Goal: Task Accomplishment & Management: Manage account settings

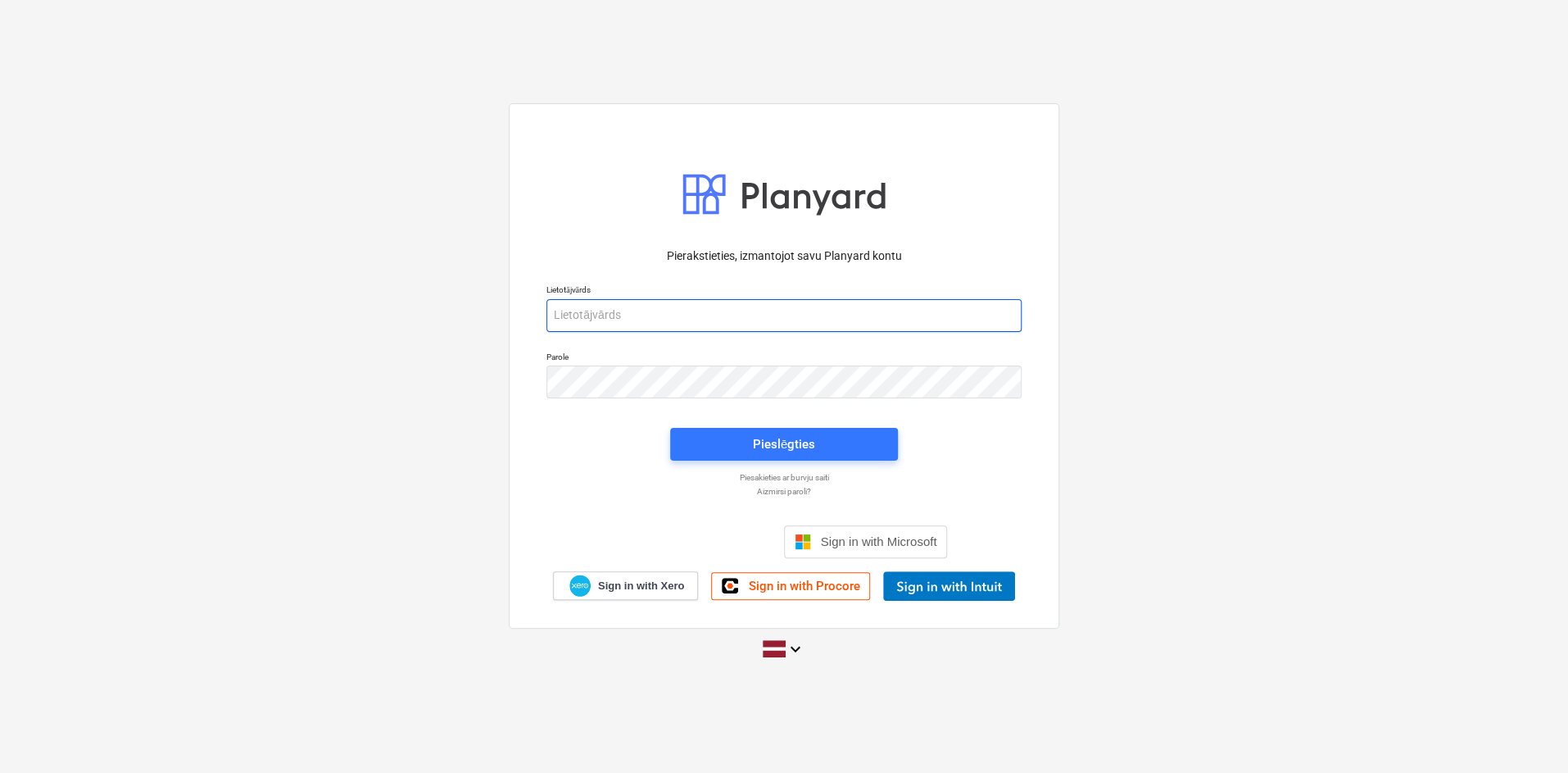
type input "[PERSON_NAME][EMAIL_ADDRESS][PERSON_NAME][DOMAIN_NAME]"
click at [277, 508] on div "Pierakstieties, izmantojot savu Planyard kontu Lietotājvārds [PERSON_NAME][EMAI…" at bounding box center [784, 386] width 1568 height 591
click at [443, 592] on div "Pierakstieties, izmantojot savu Planyard kontu Lietotājvārds [PERSON_NAME][EMAI…" at bounding box center [784, 386] width 1568 height 591
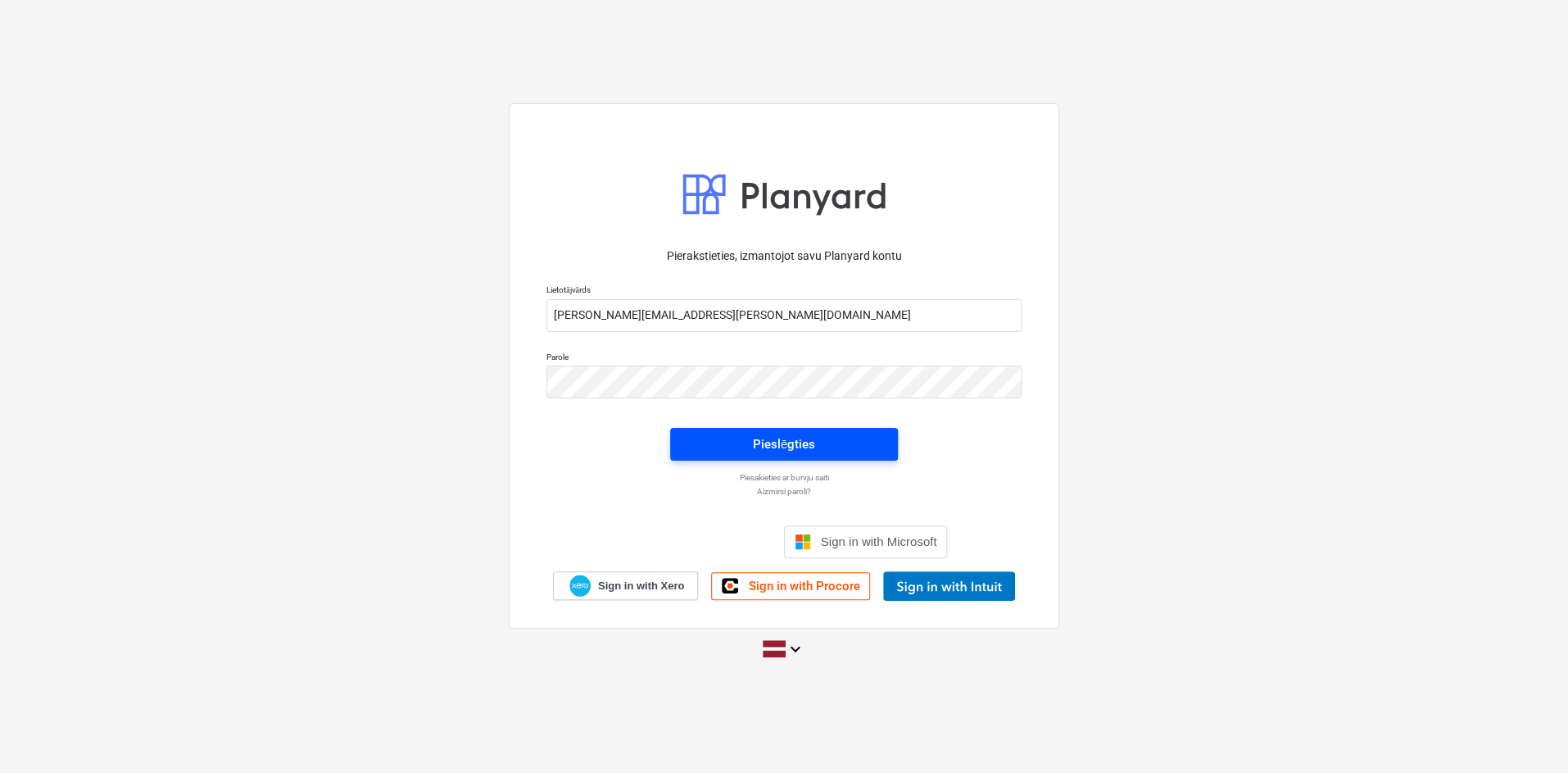
click at [705, 435] on span "Pieslēgties" at bounding box center [784, 444] width 189 height 21
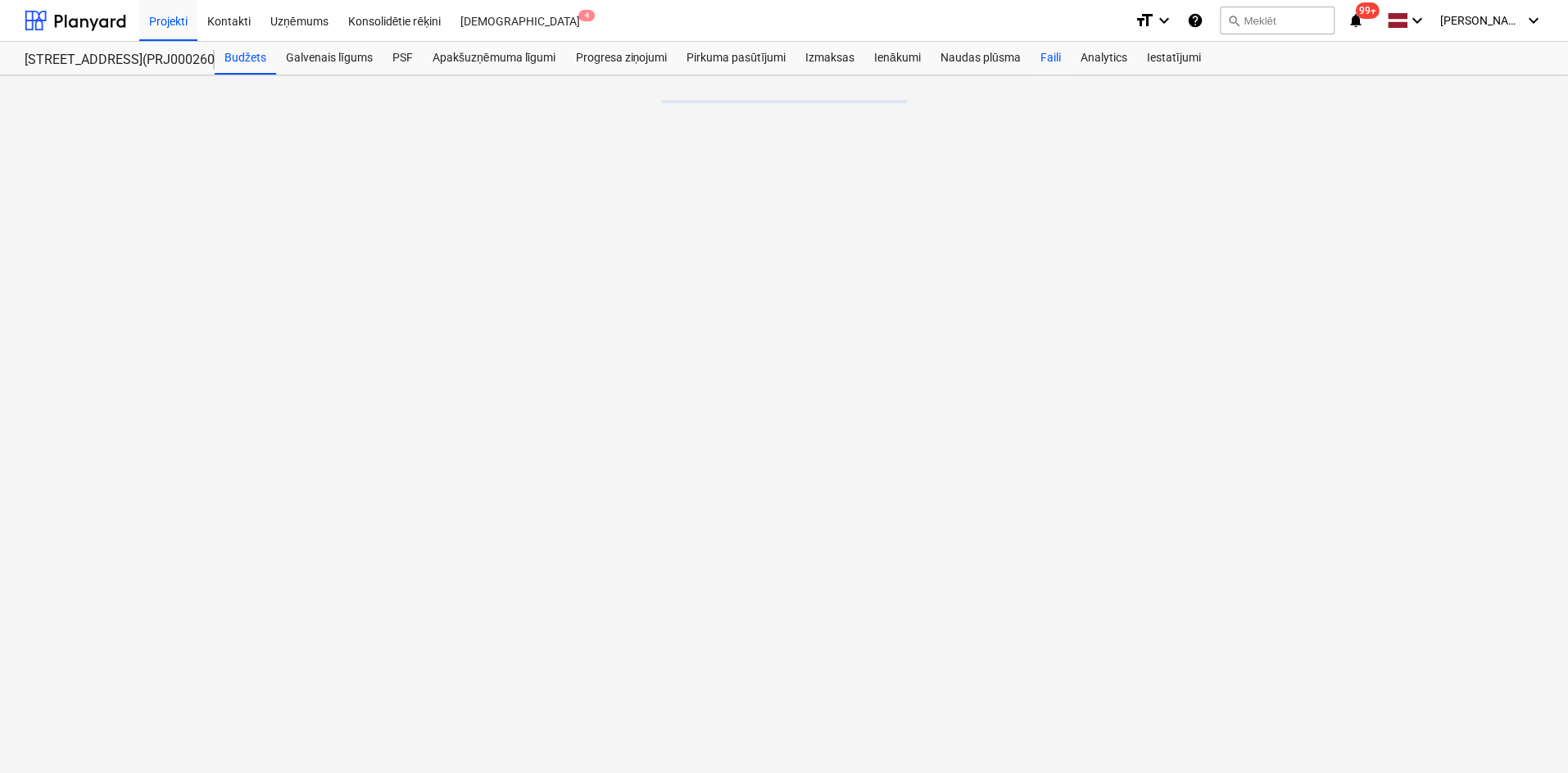
click at [1057, 57] on div "Faili" at bounding box center [1049, 58] width 40 height 33
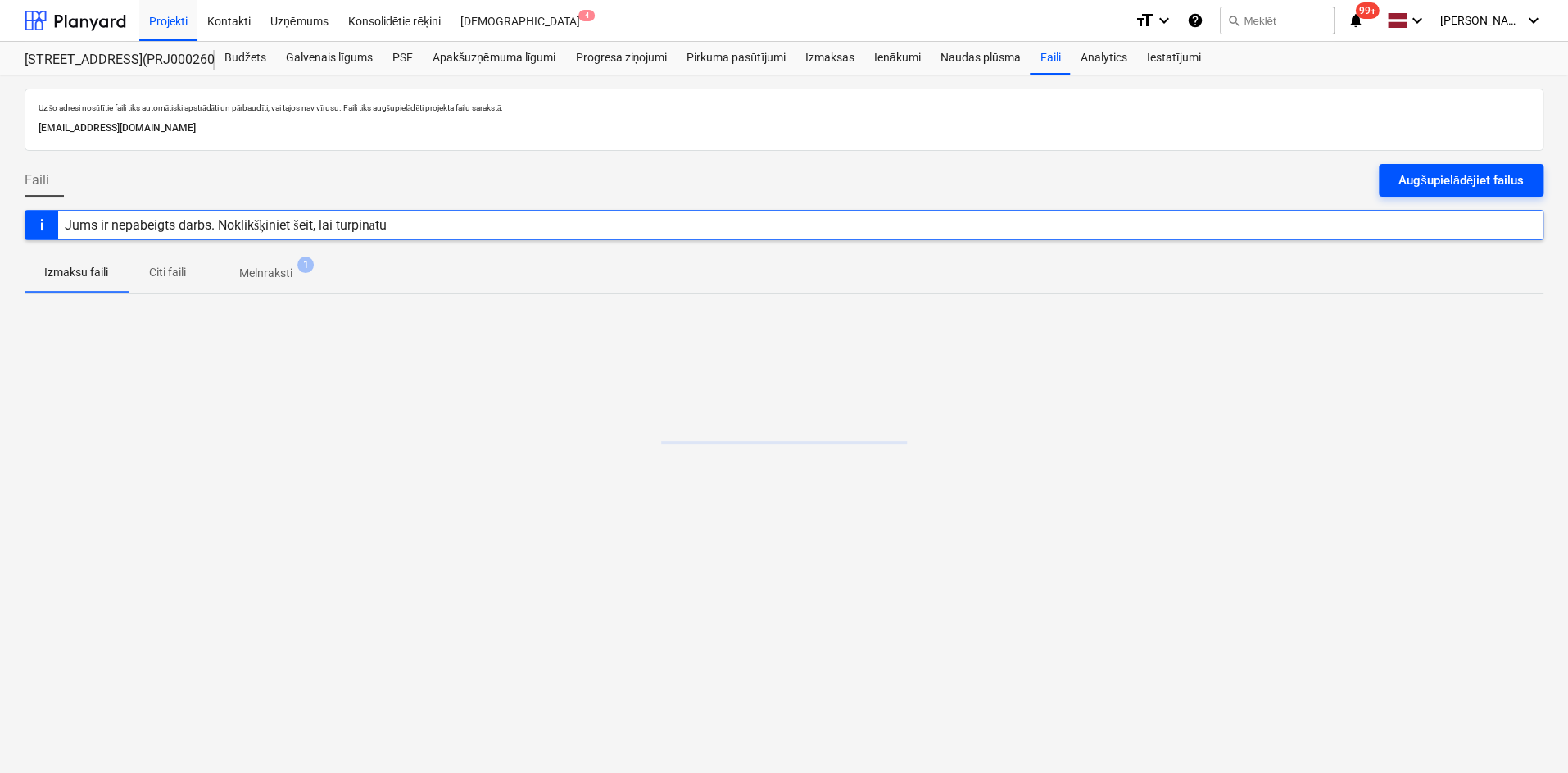
click at [1446, 174] on div "Augšupielādējiet failus" at bounding box center [1462, 181] width 126 height 21
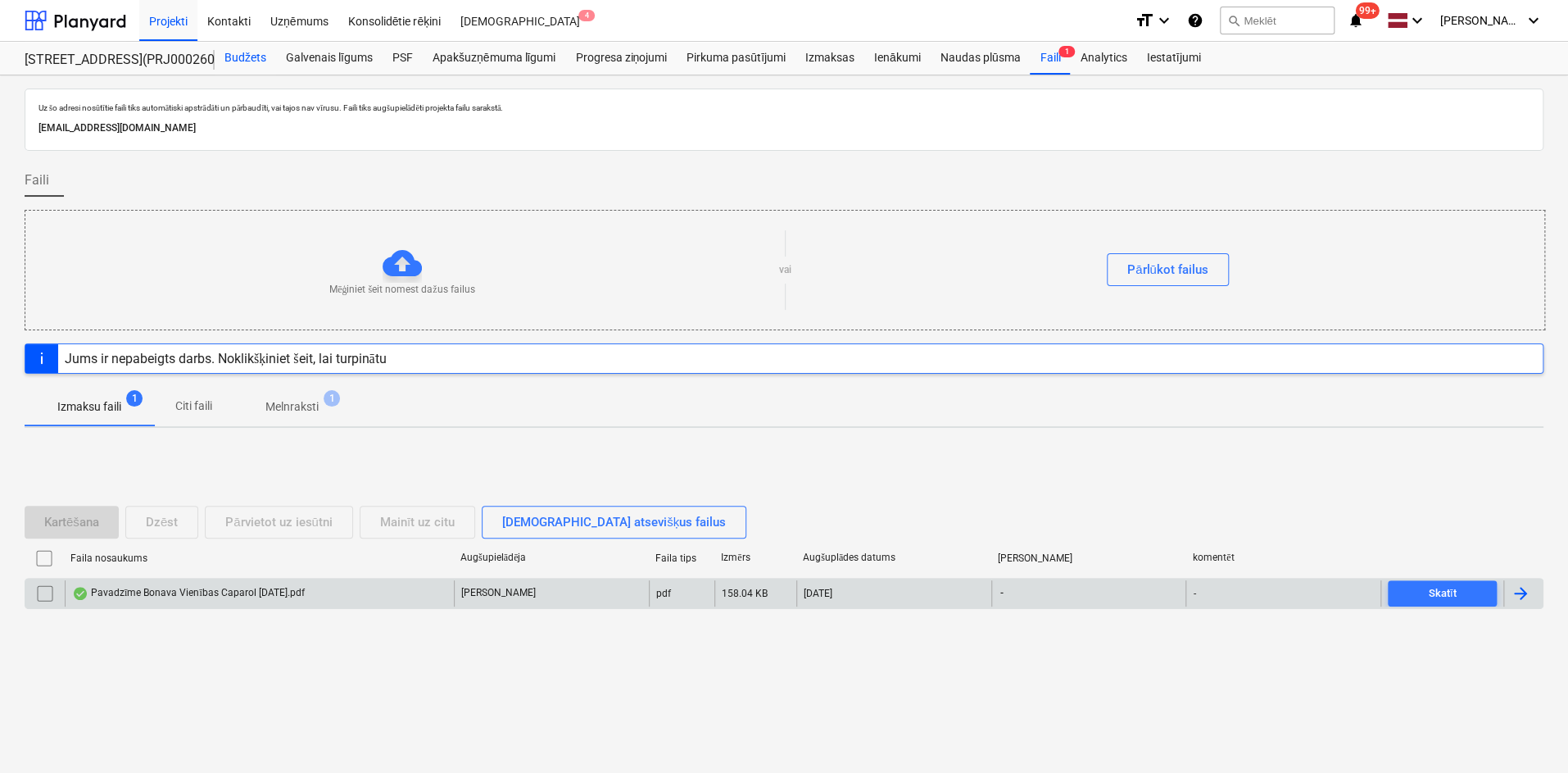
click at [242, 60] on div "Budžets" at bounding box center [244, 58] width 61 height 33
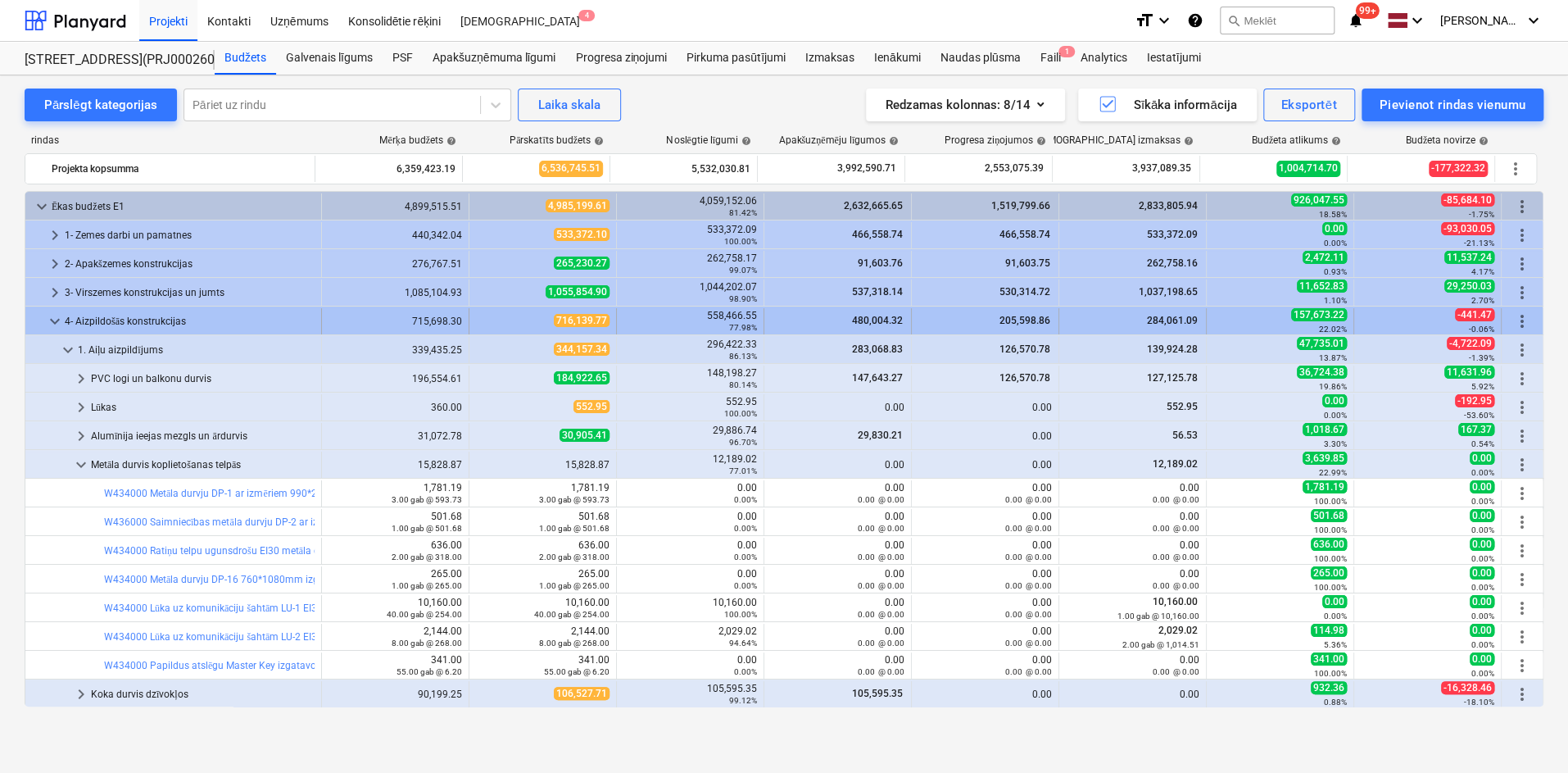
click at [59, 322] on span "keyboard_arrow_down" at bounding box center [55, 321] width 19 height 19
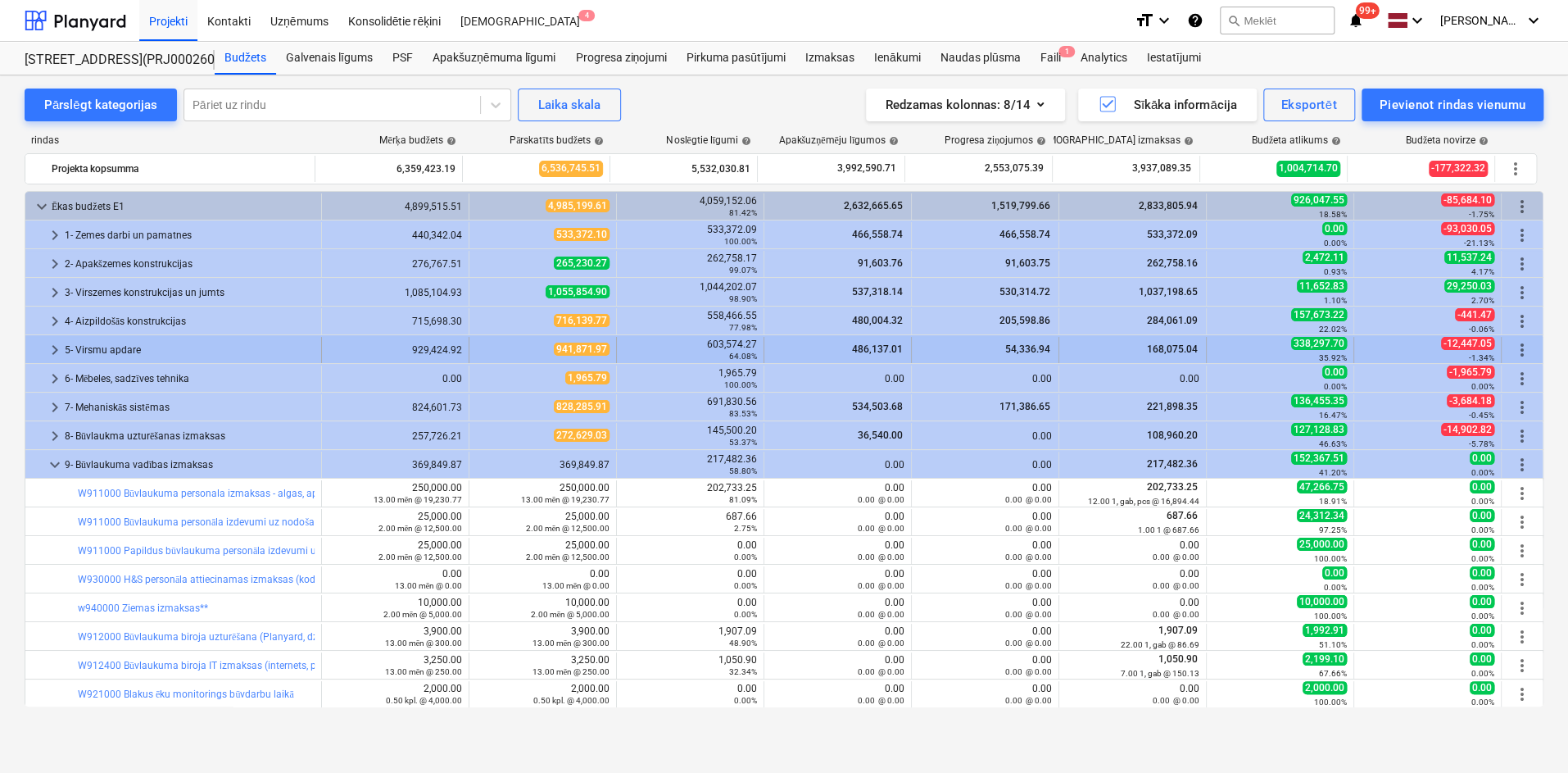
click at [50, 351] on span "keyboard_arrow_right" at bounding box center [55, 350] width 19 height 19
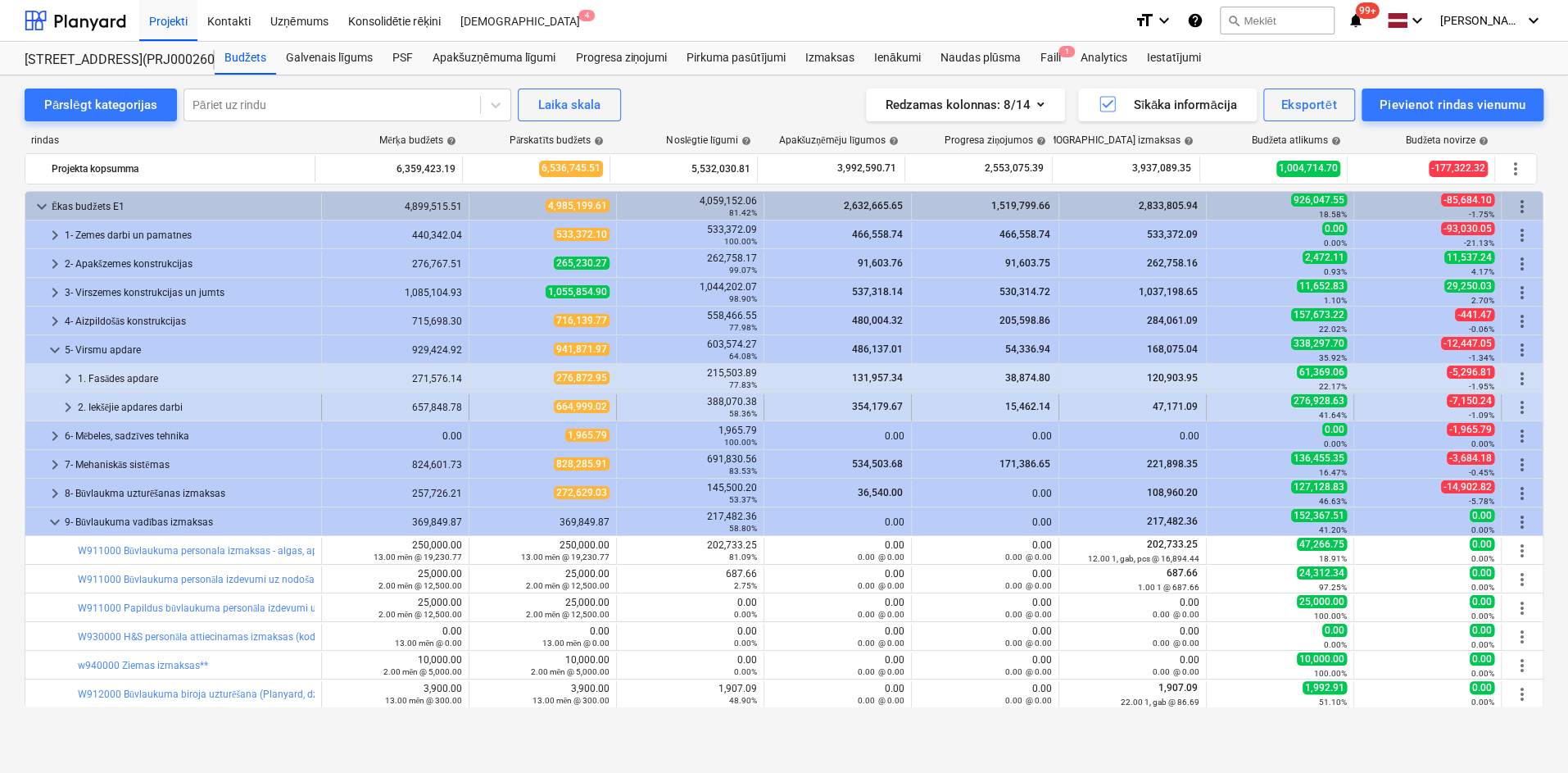
click at [62, 403] on span "keyboard_arrow_right" at bounding box center [68, 407] width 19 height 19
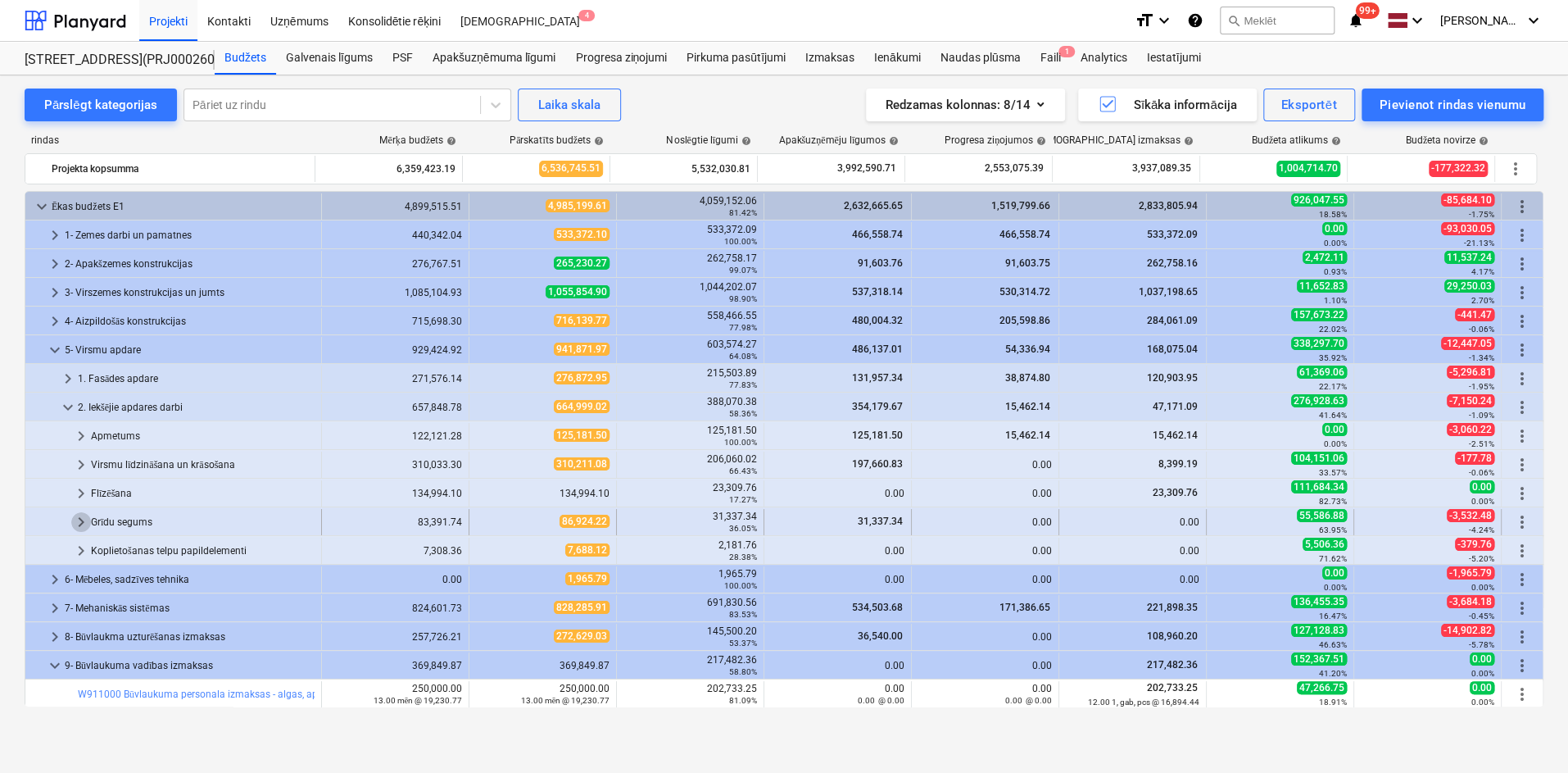
click at [86, 522] on span "keyboard_arrow_right" at bounding box center [81, 522] width 19 height 19
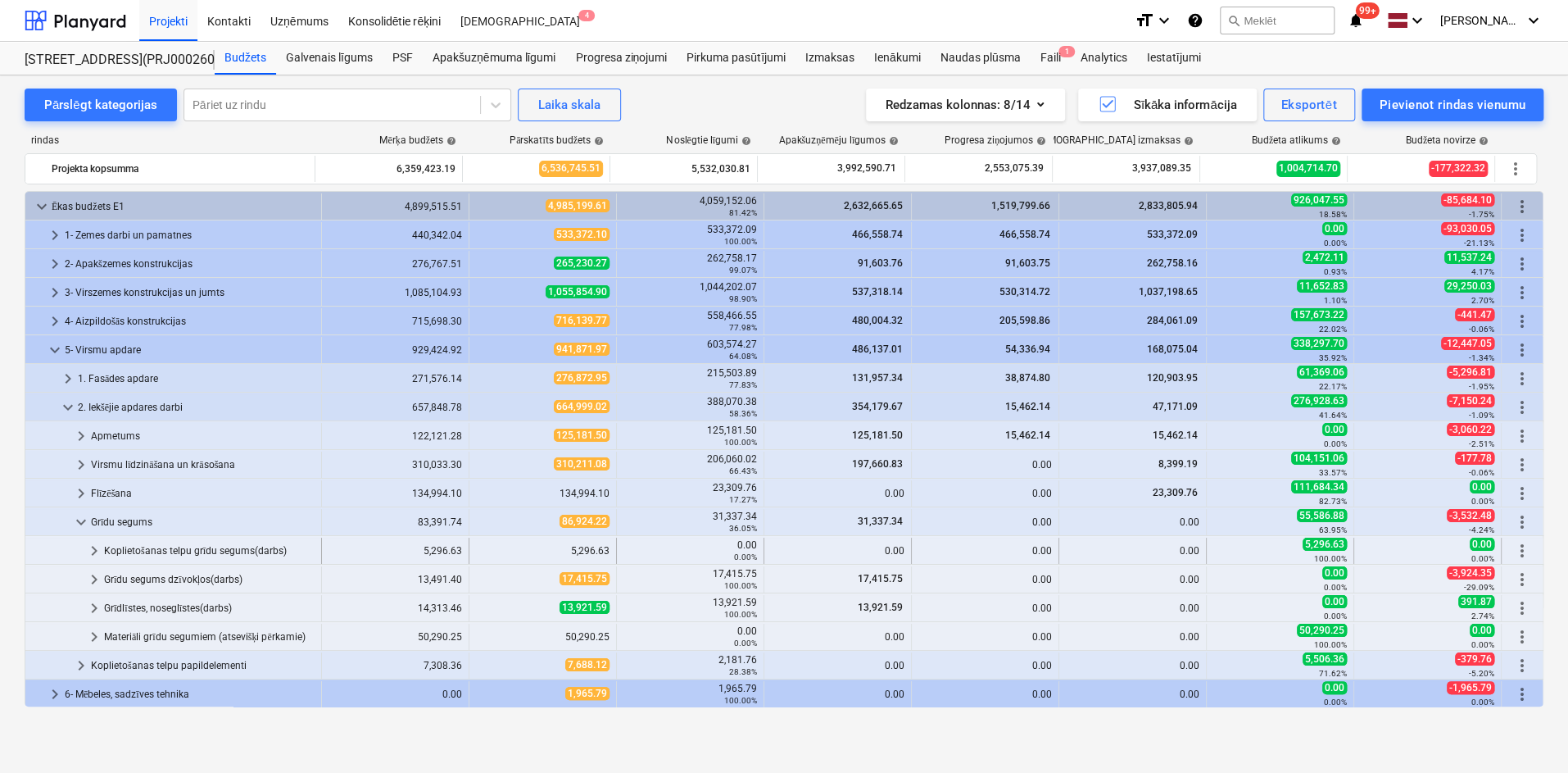
click at [93, 549] on span "keyboard_arrow_right" at bounding box center [94, 551] width 19 height 19
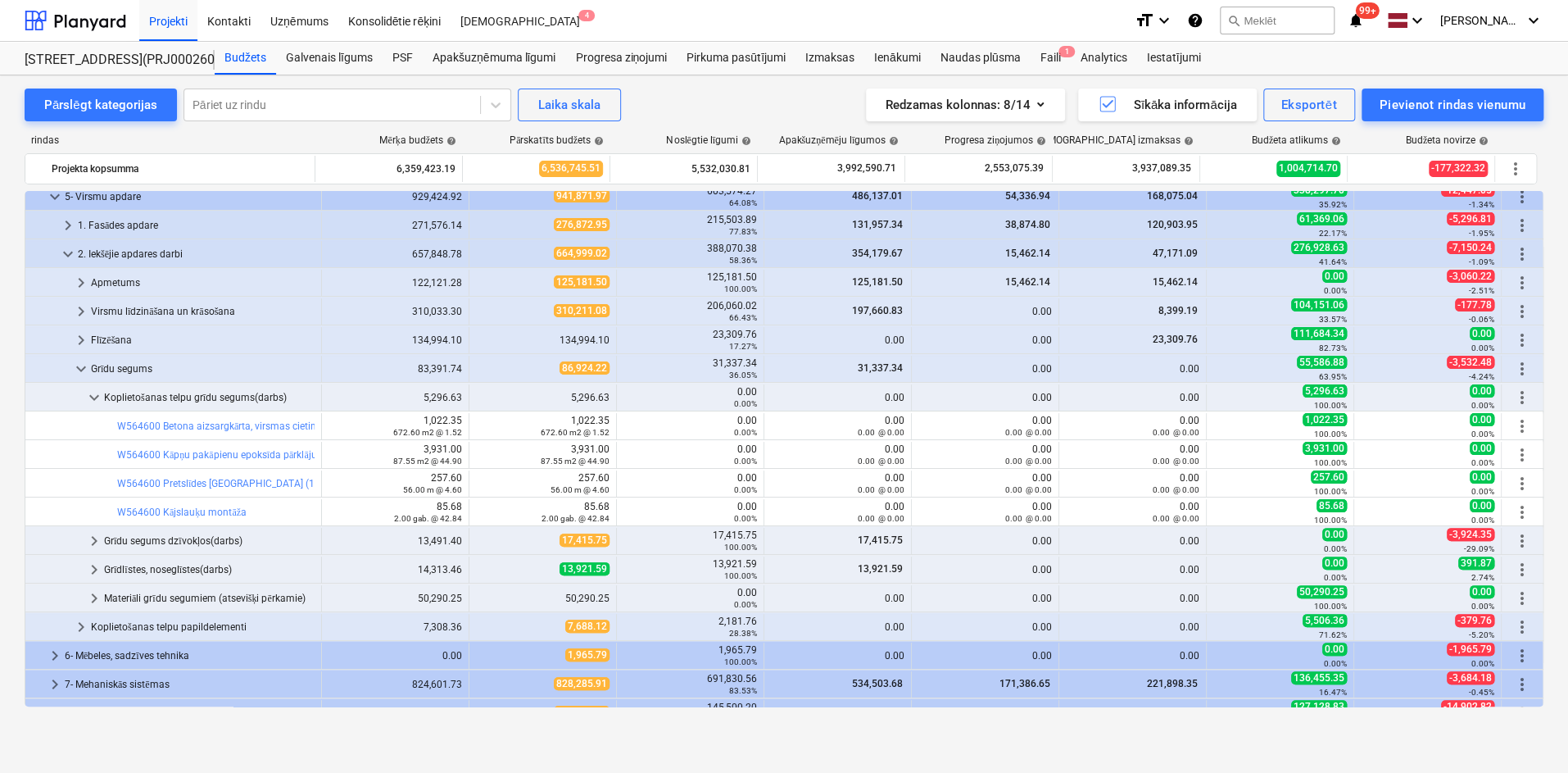
scroll to position [164, 0]
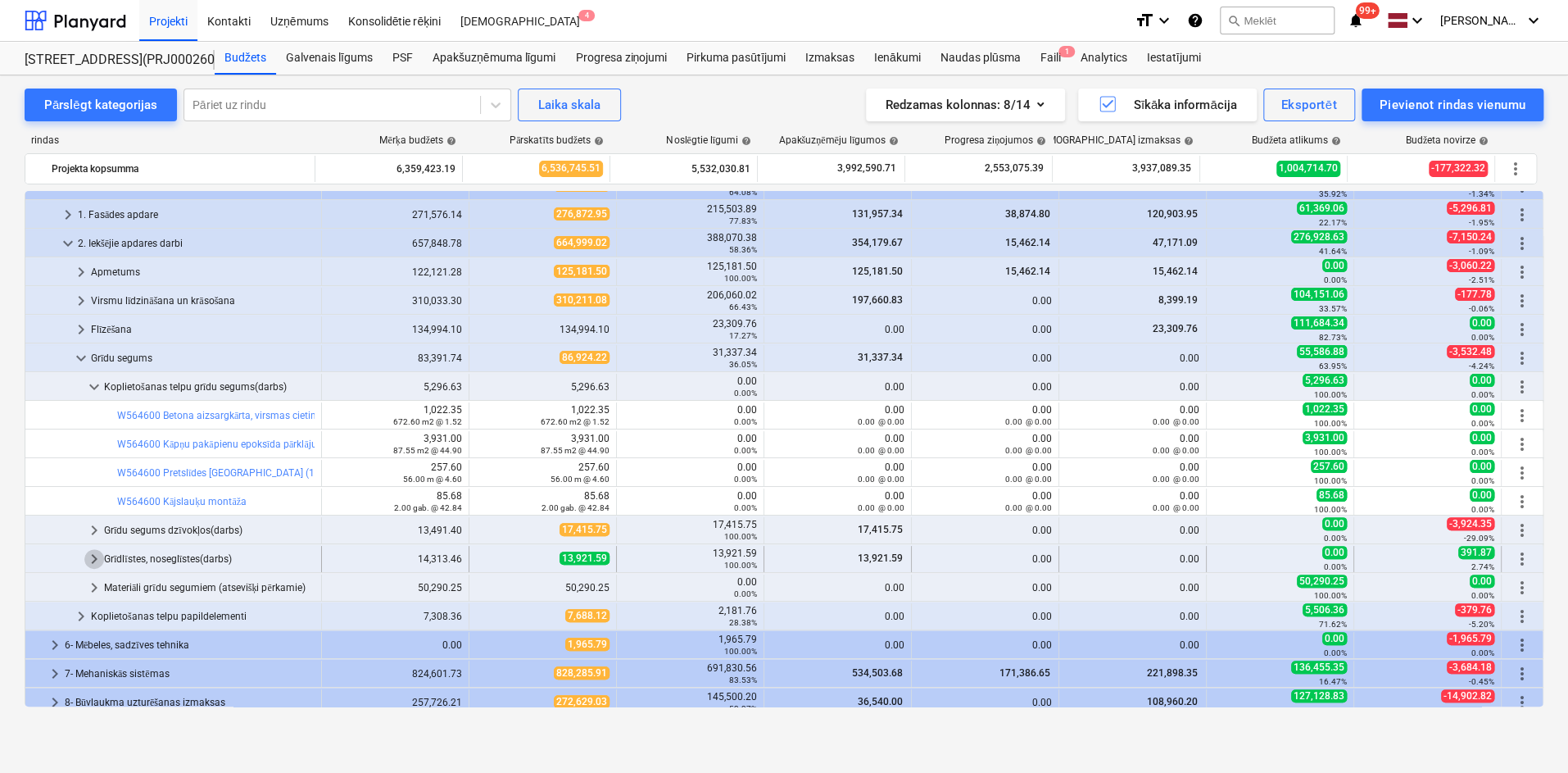
click at [93, 552] on span "keyboard_arrow_right" at bounding box center [94, 559] width 19 height 19
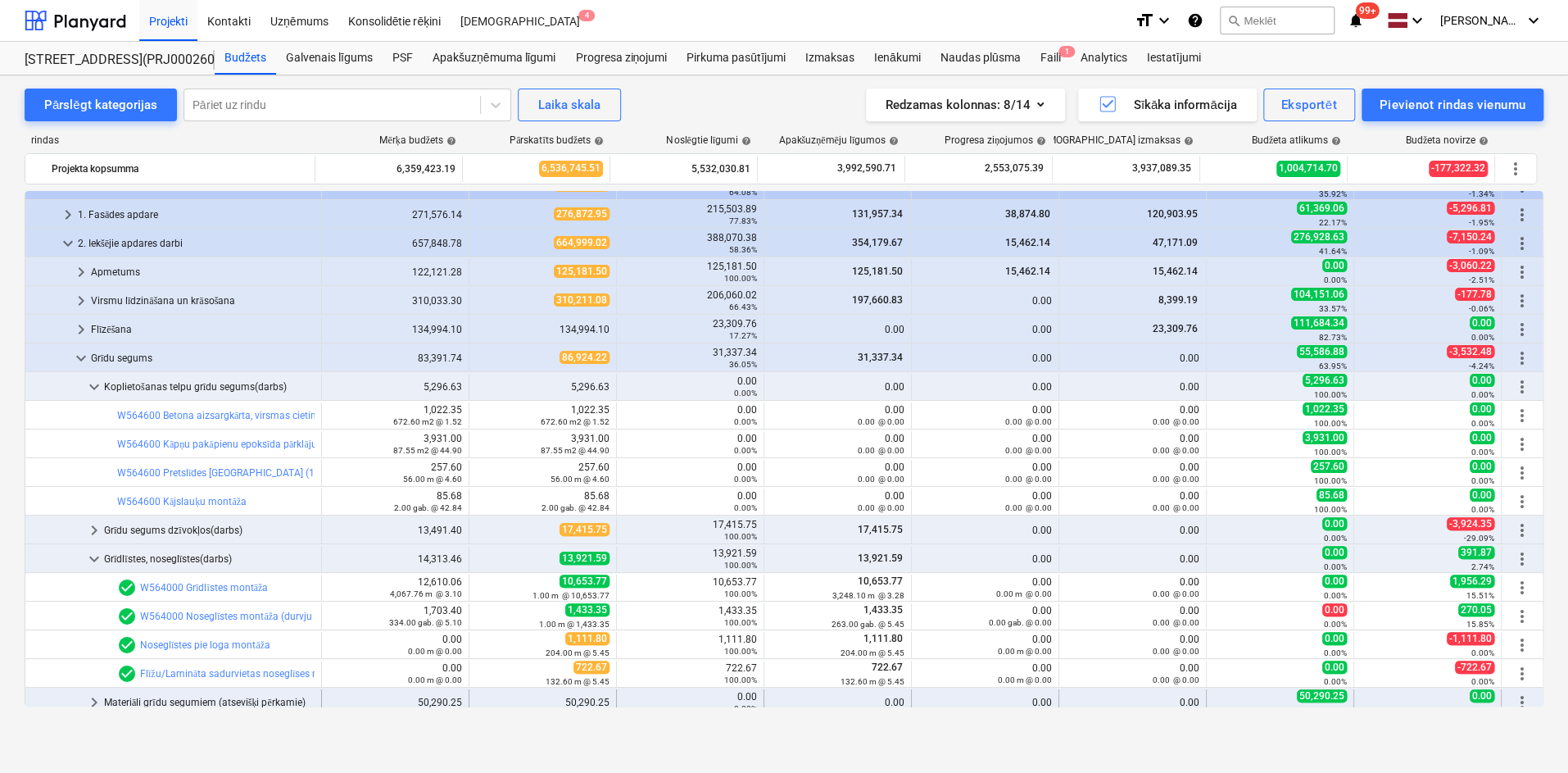
scroll to position [328, 0]
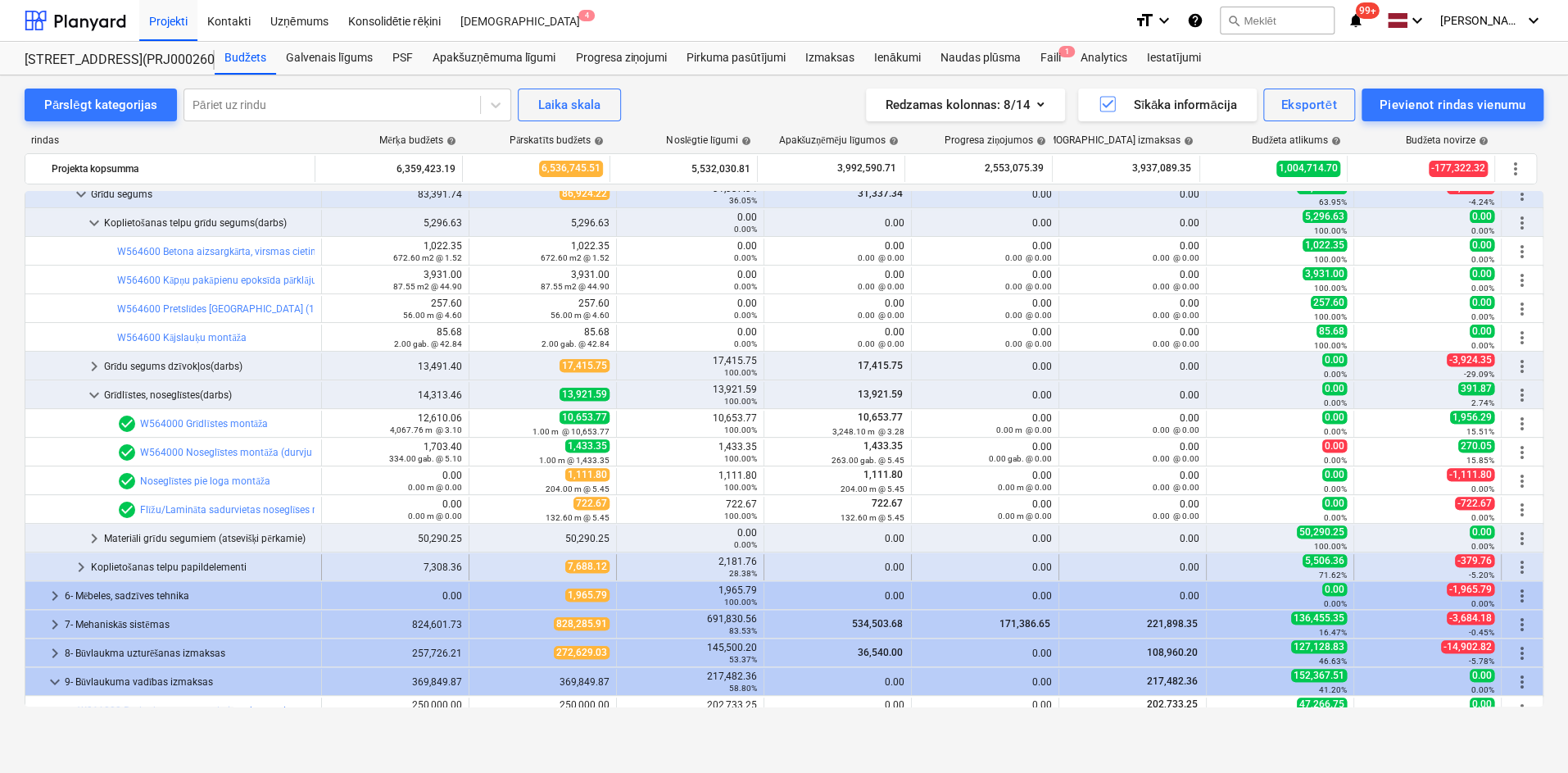
click at [81, 566] on span "keyboard_arrow_right" at bounding box center [81, 567] width 19 height 19
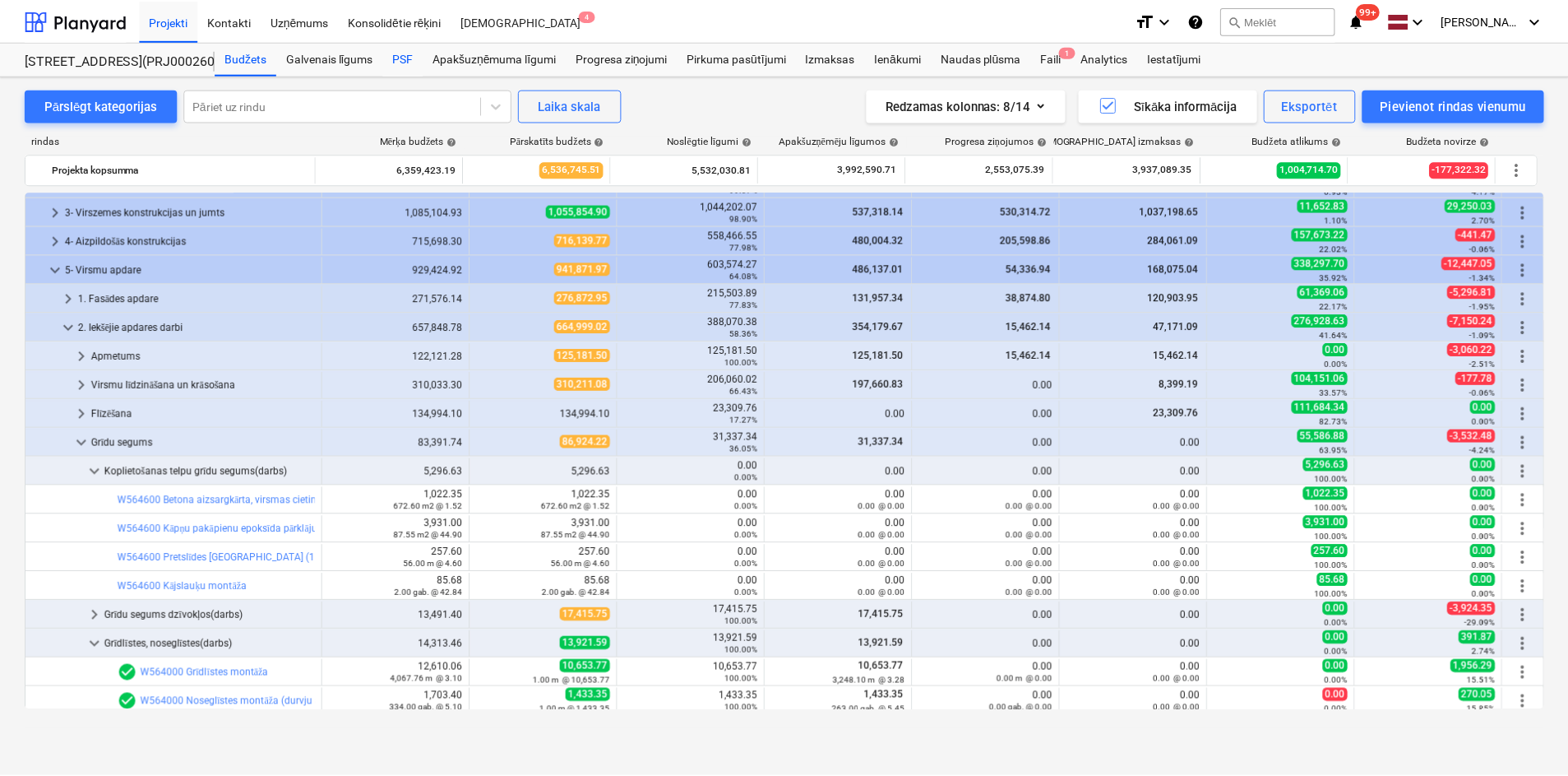
scroll to position [0, 0]
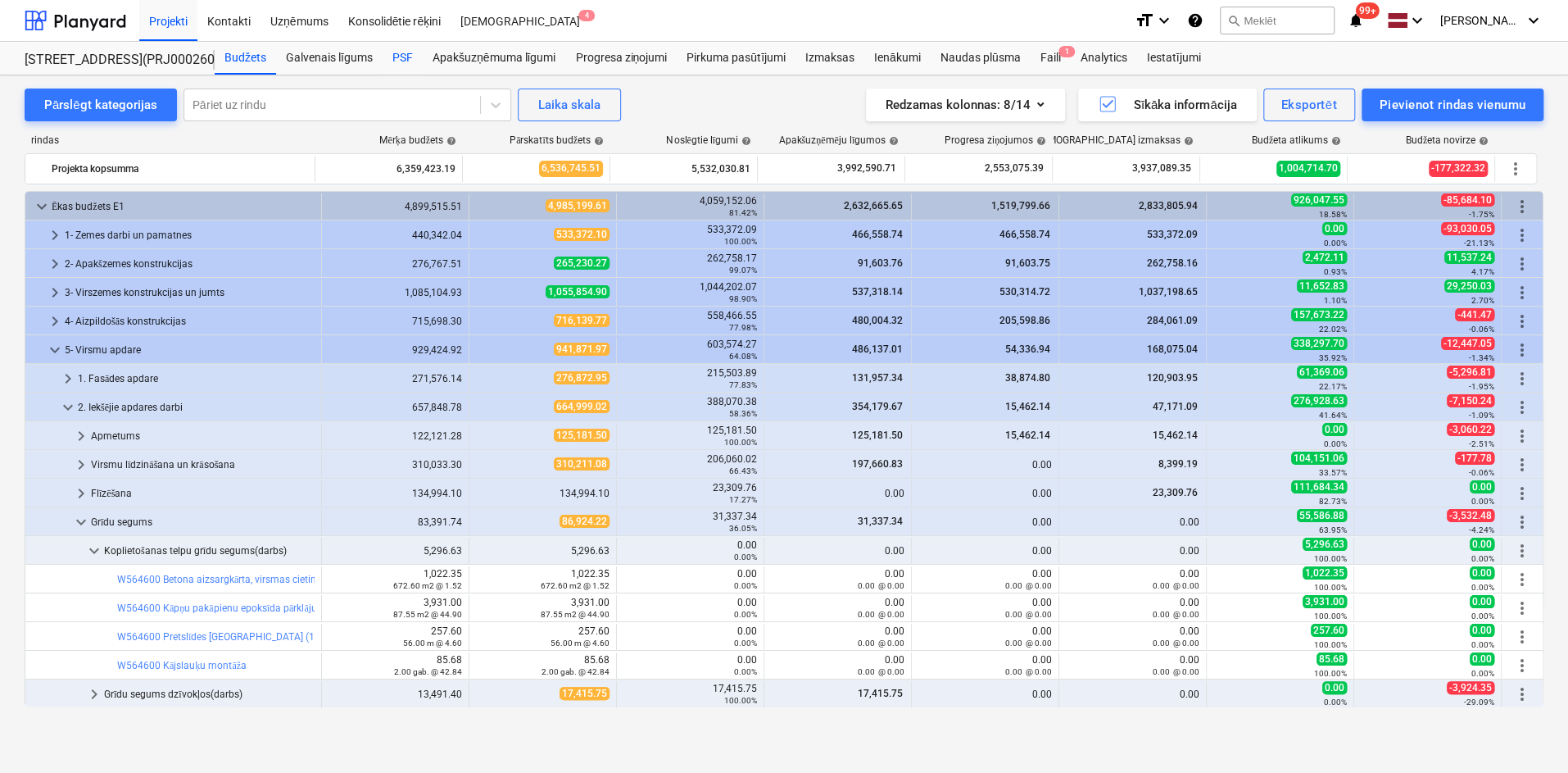
click at [405, 58] on div "PSF" at bounding box center [402, 58] width 40 height 33
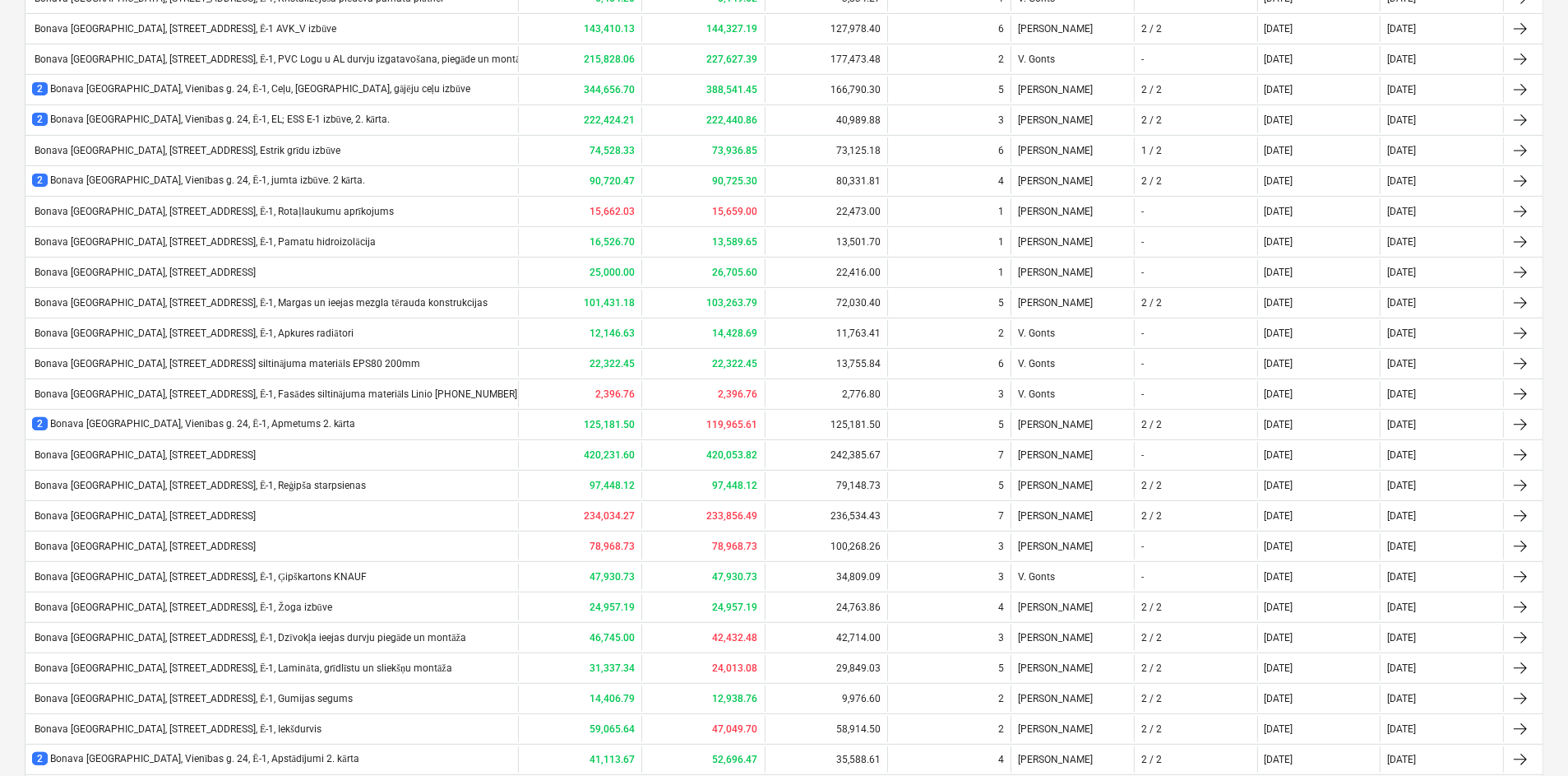
scroll to position [764, 0]
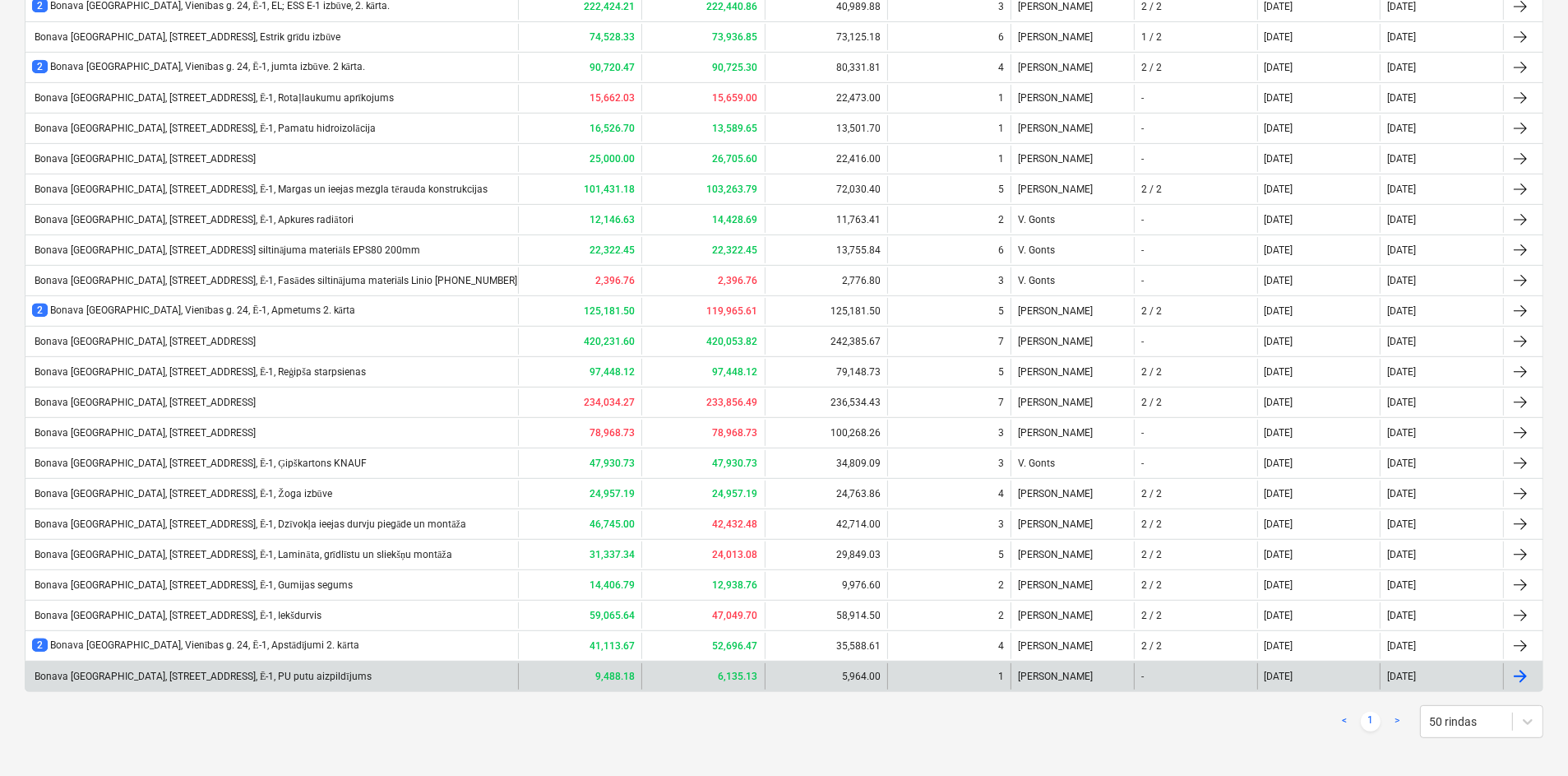
click at [219, 670] on div "Bonava [GEOGRAPHIC_DATA], [STREET_ADDRESS], Ē-1, PU putu aizpildījums" at bounding box center [202, 676] width 339 height 12
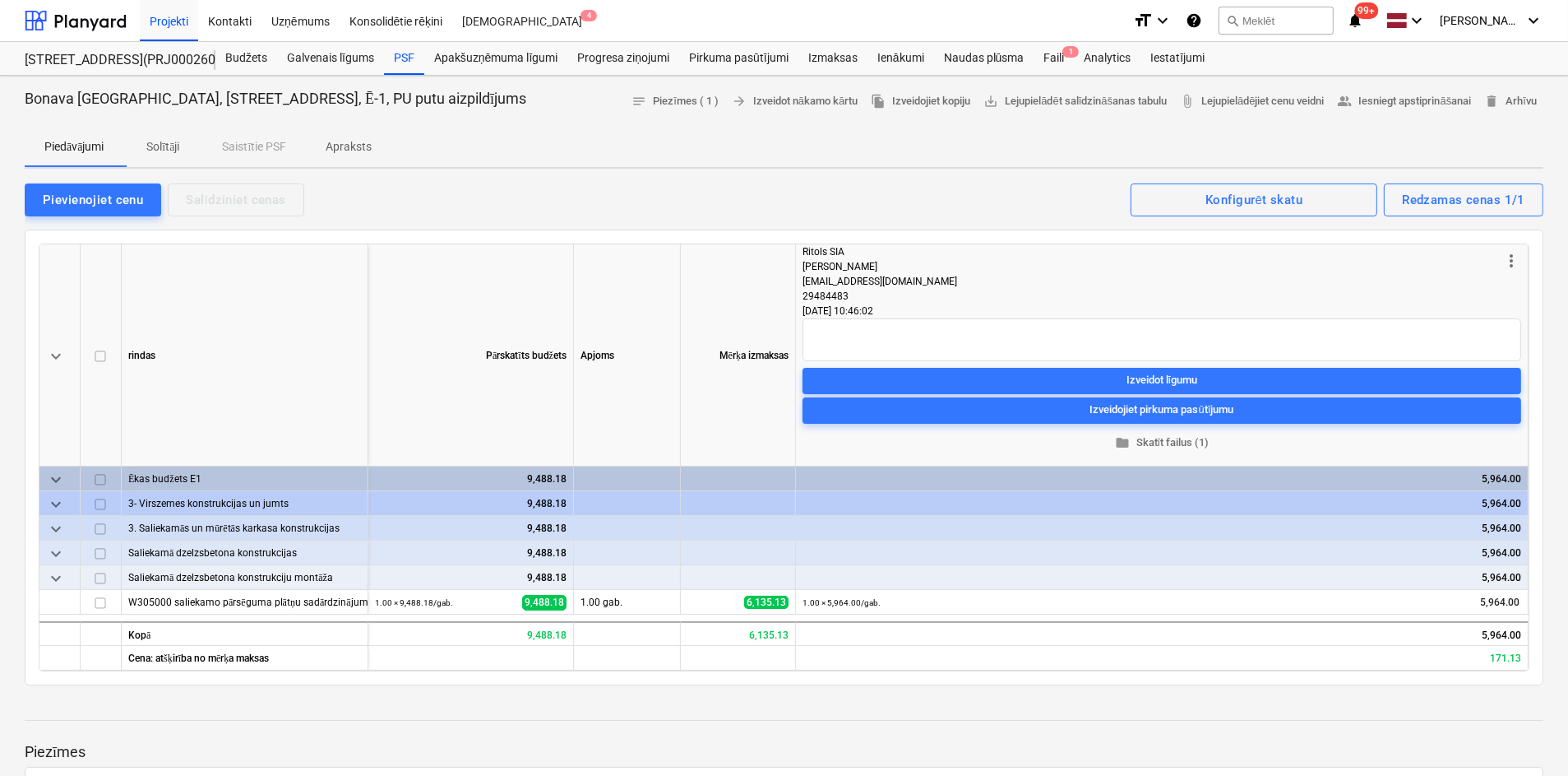
click at [354, 148] on p "Apraksts" at bounding box center [348, 146] width 46 height 17
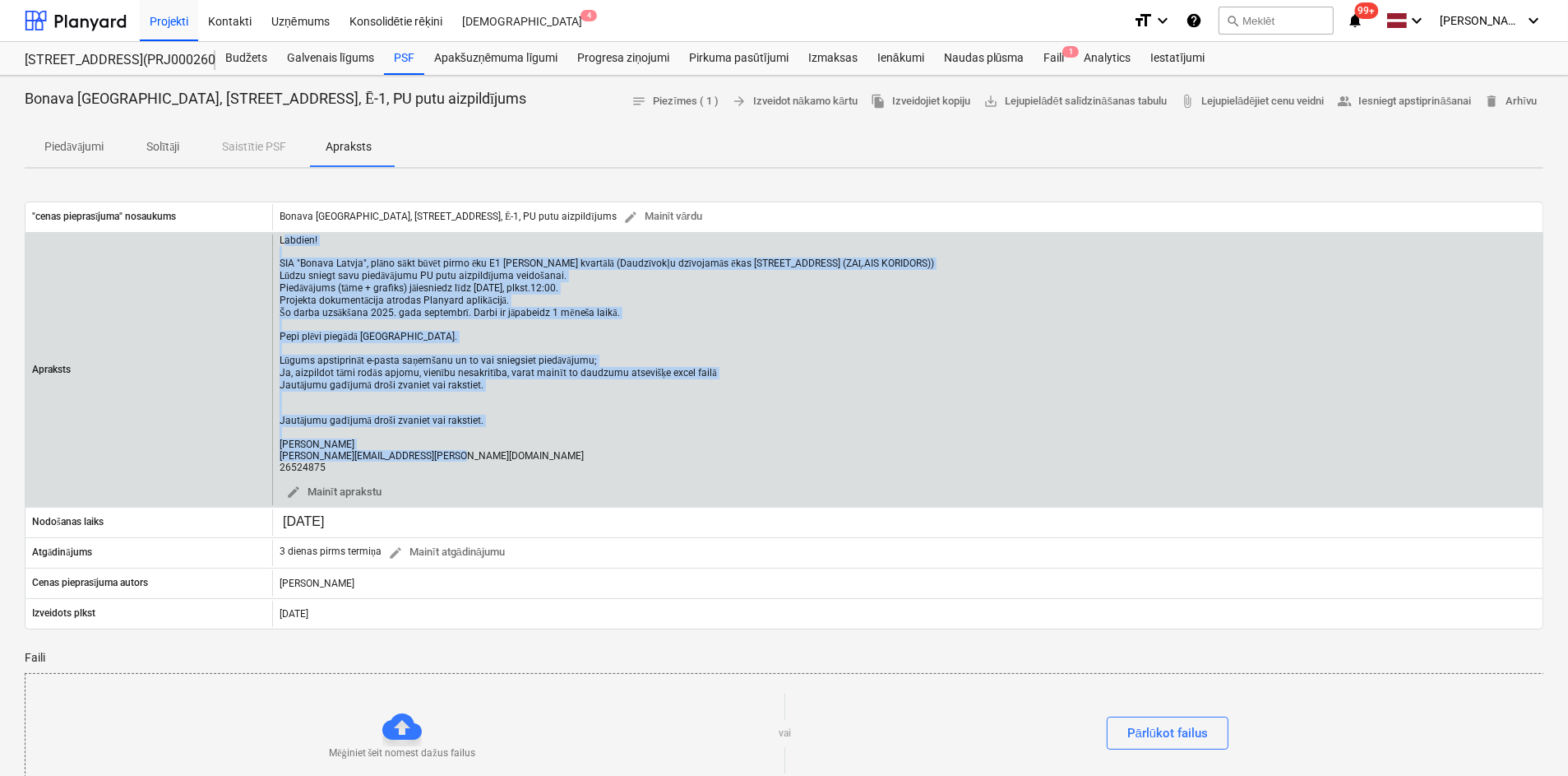
drag, startPoint x: 282, startPoint y: 237, endPoint x: 394, endPoint y: 463, distance: 252.2
click at [394, 463] on div "Labdien! SIA "Bonava Latvja", plāno sākt būvēt pirmo ēku E1 [PERSON_NAME] kvart…" at bounding box center [607, 354] width 655 height 238
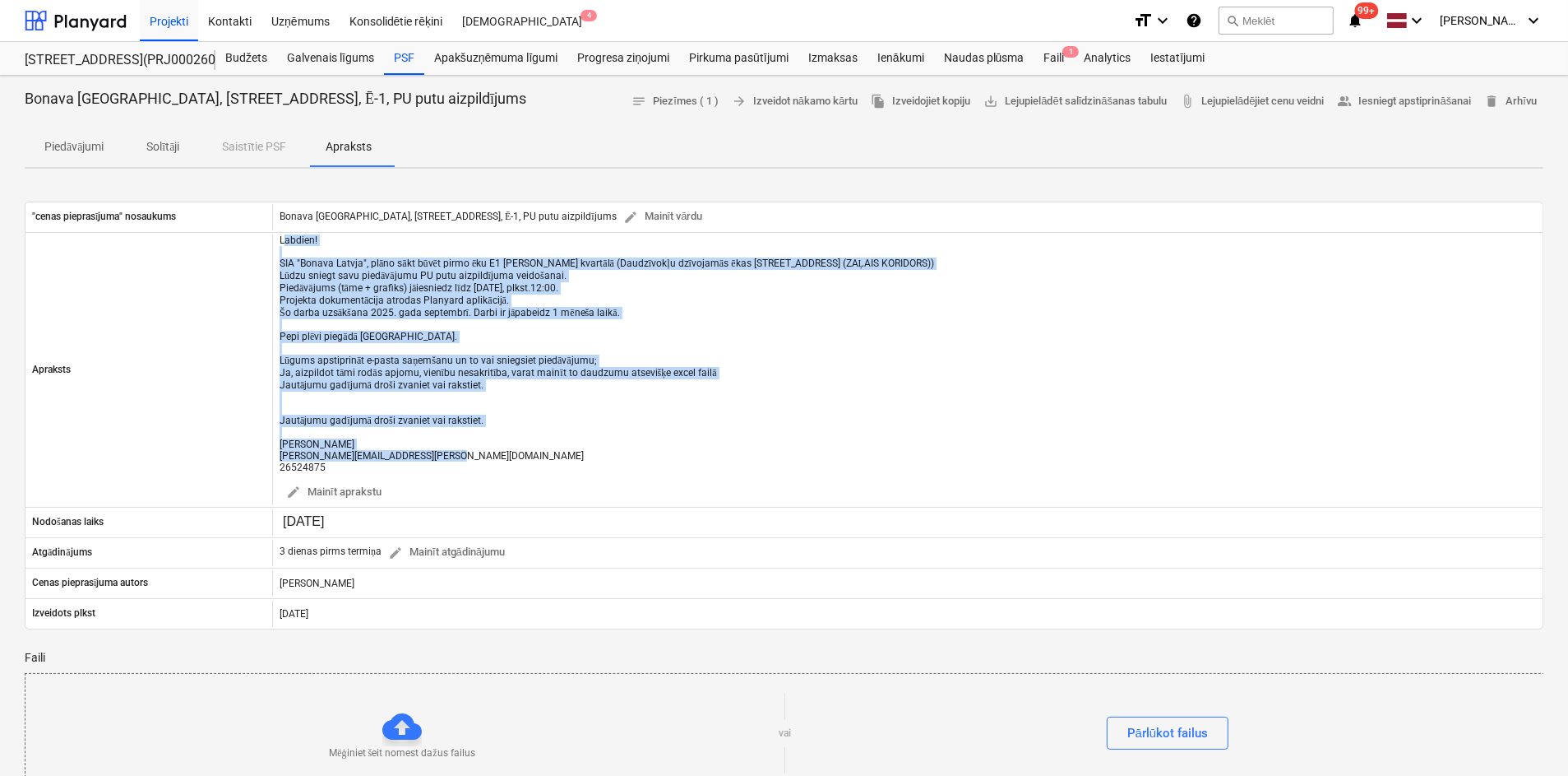
copy div "abdien! SIA "Bonava Latvja", plāno sākt būvēt pirmo ēku E1 [PERSON_NAME] kvartā…"
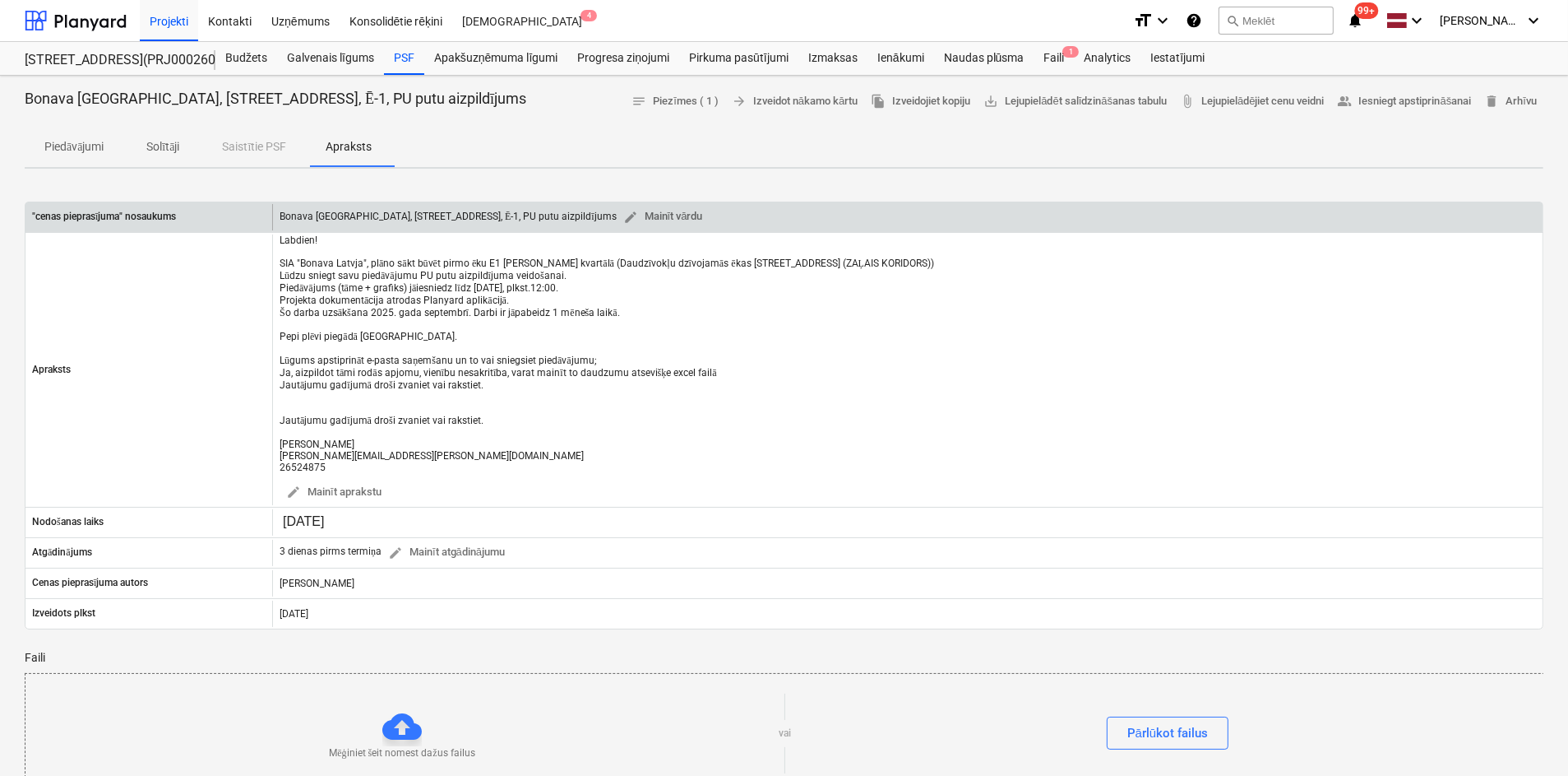
click at [277, 211] on div "Bonava [GEOGRAPHIC_DATA], [STREET_ADDRESS], Ē-1, PU putu aizpildījums edit Main…" at bounding box center [907, 218] width 1270 height 27
drag, startPoint x: 282, startPoint y: 214, endPoint x: 537, endPoint y: 208, distance: 255.1
click at [537, 208] on div "Bonava [GEOGRAPHIC_DATA], [STREET_ADDRESS], Ē-1, PU putu aizpildījums edit Main…" at bounding box center [495, 217] width 430 height 26
copy div "Bonava [GEOGRAPHIC_DATA], [STREET_ADDRESS], Ē-1, PU putu aizpildījums edit Main…"
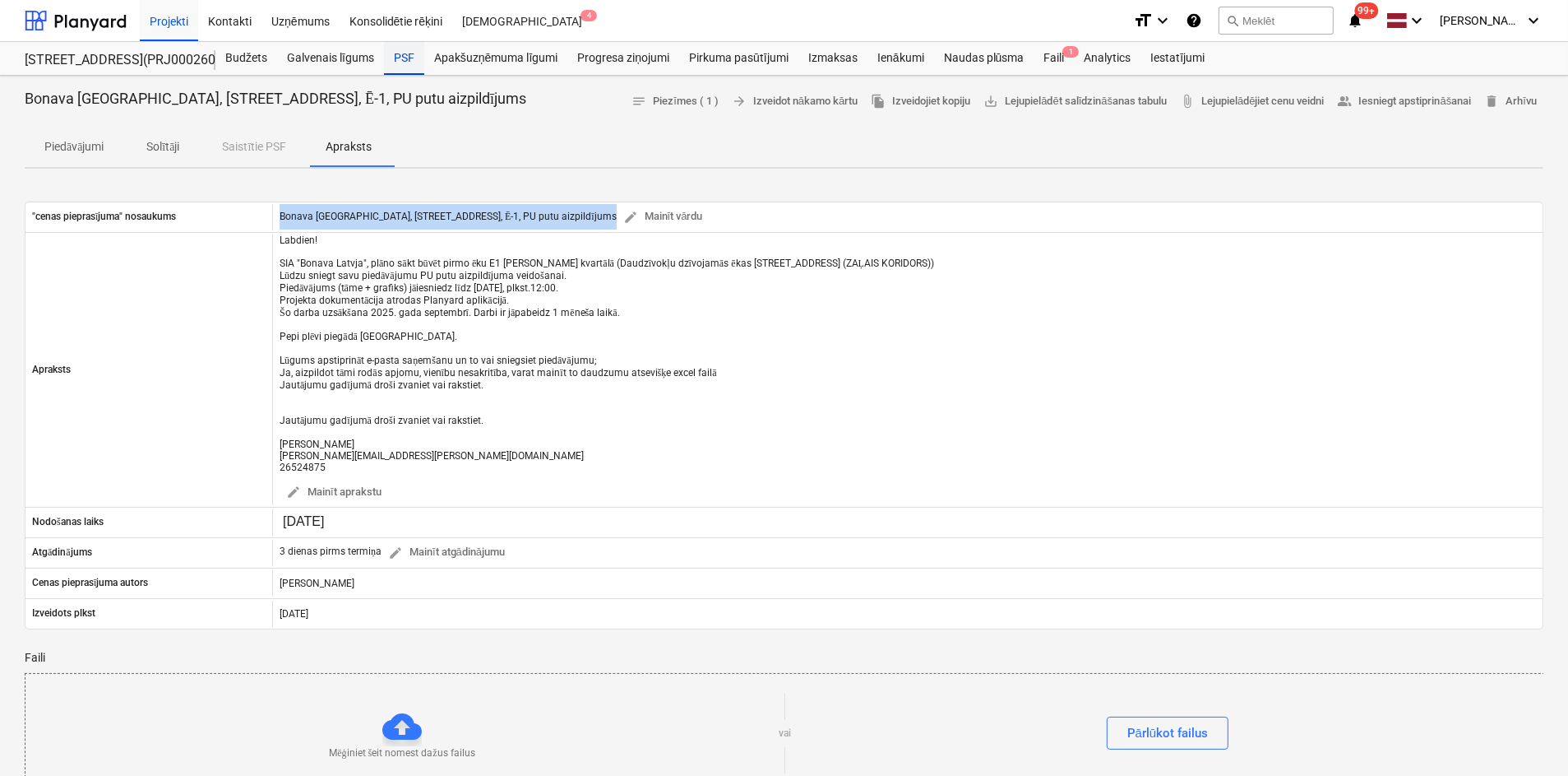
click at [404, 57] on div "PSF" at bounding box center [403, 58] width 40 height 33
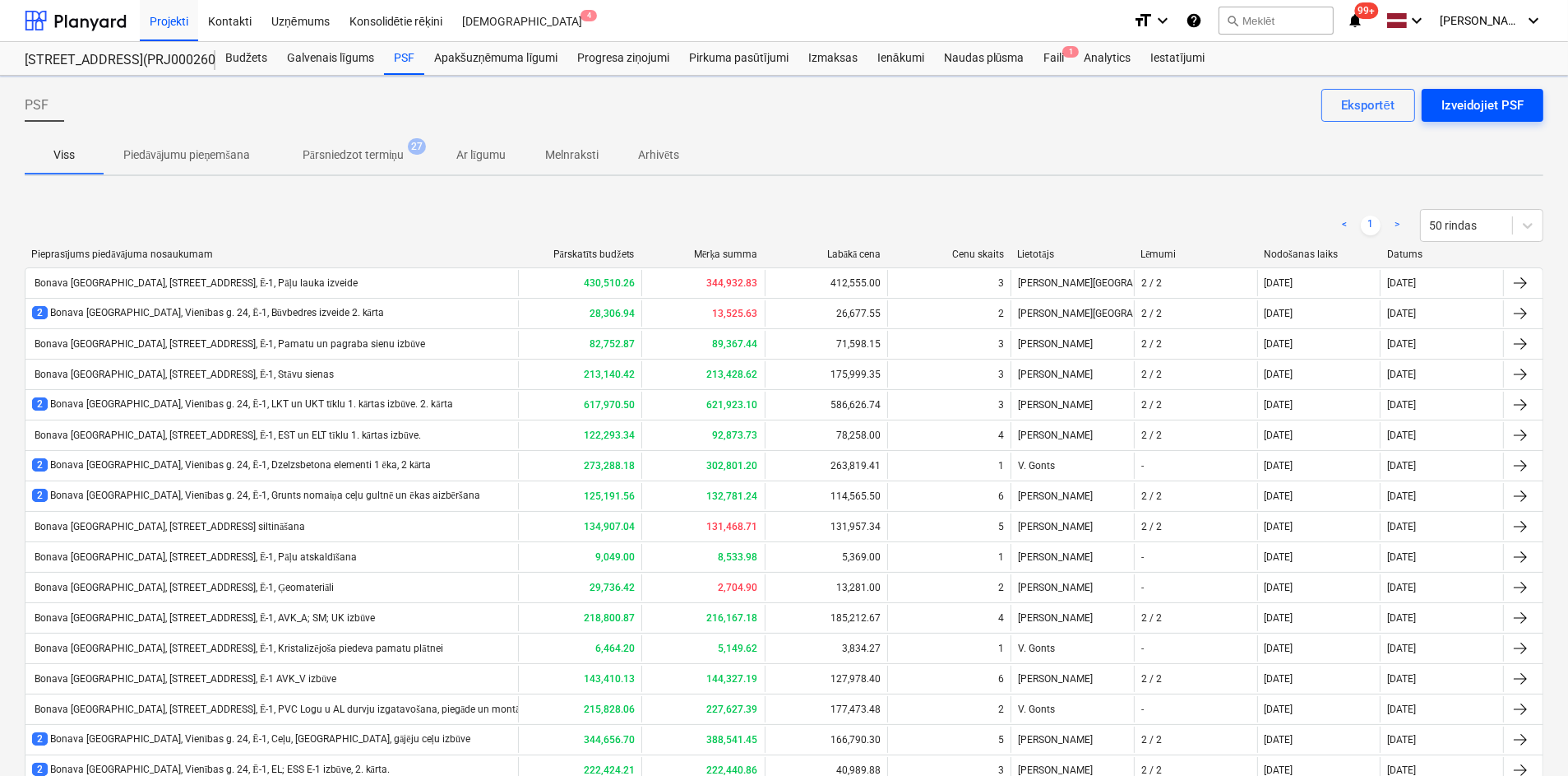
click at [1486, 109] on div "Izveidojiet PSF" at bounding box center [1482, 105] width 83 height 21
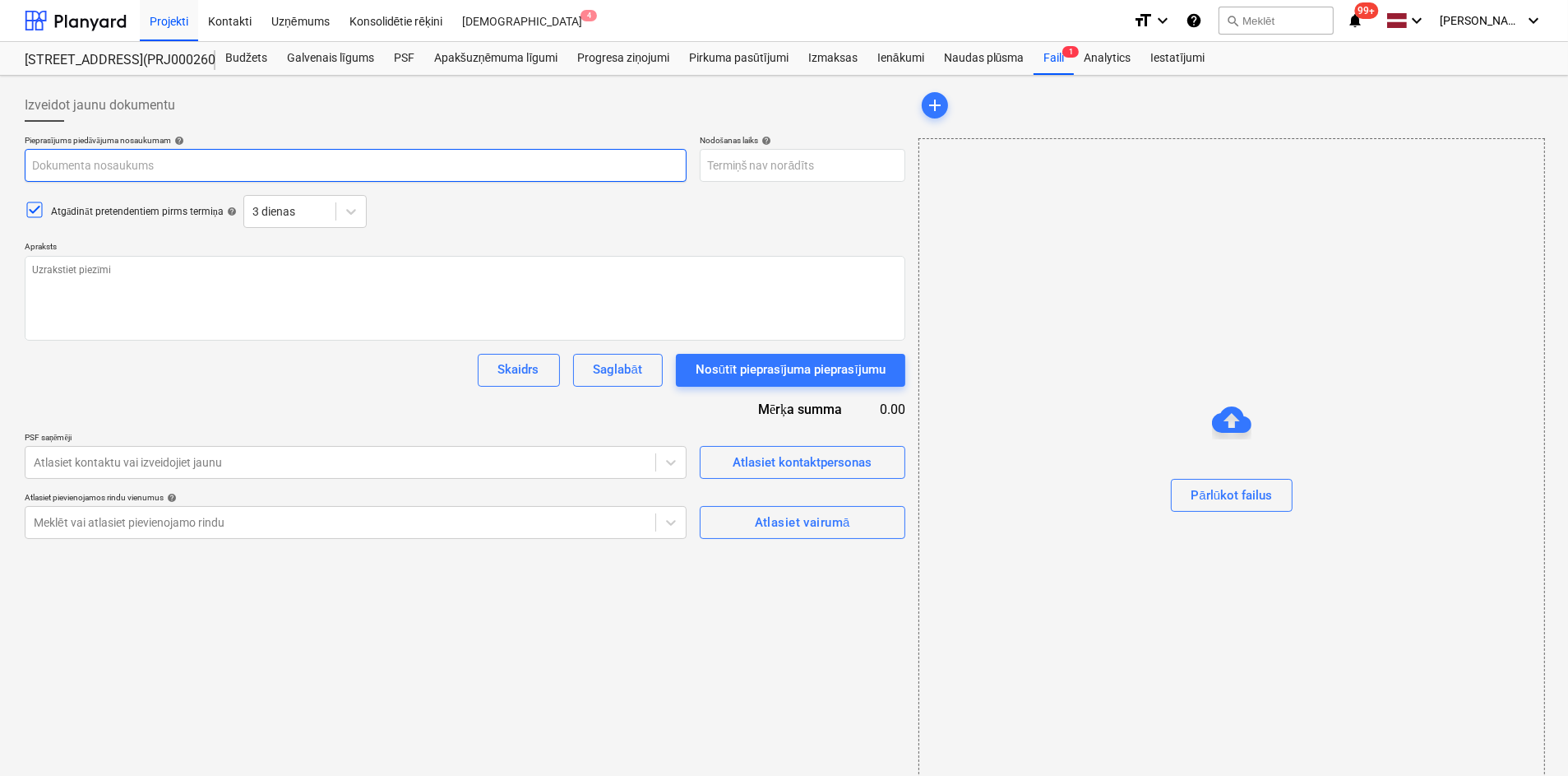
click at [325, 168] on input "text" at bounding box center [355, 165] width 662 height 33
paste input "Bonava [GEOGRAPHIC_DATA], [STREET_ADDRESS], Ē-1, Epoksīda pārklājums pakāpieniem"
type textarea "x"
type input "Bonava [GEOGRAPHIC_DATA], [STREET_ADDRESS], Ē-1, Epoksīda pārklājums pakāpieniem"
type textarea "x"
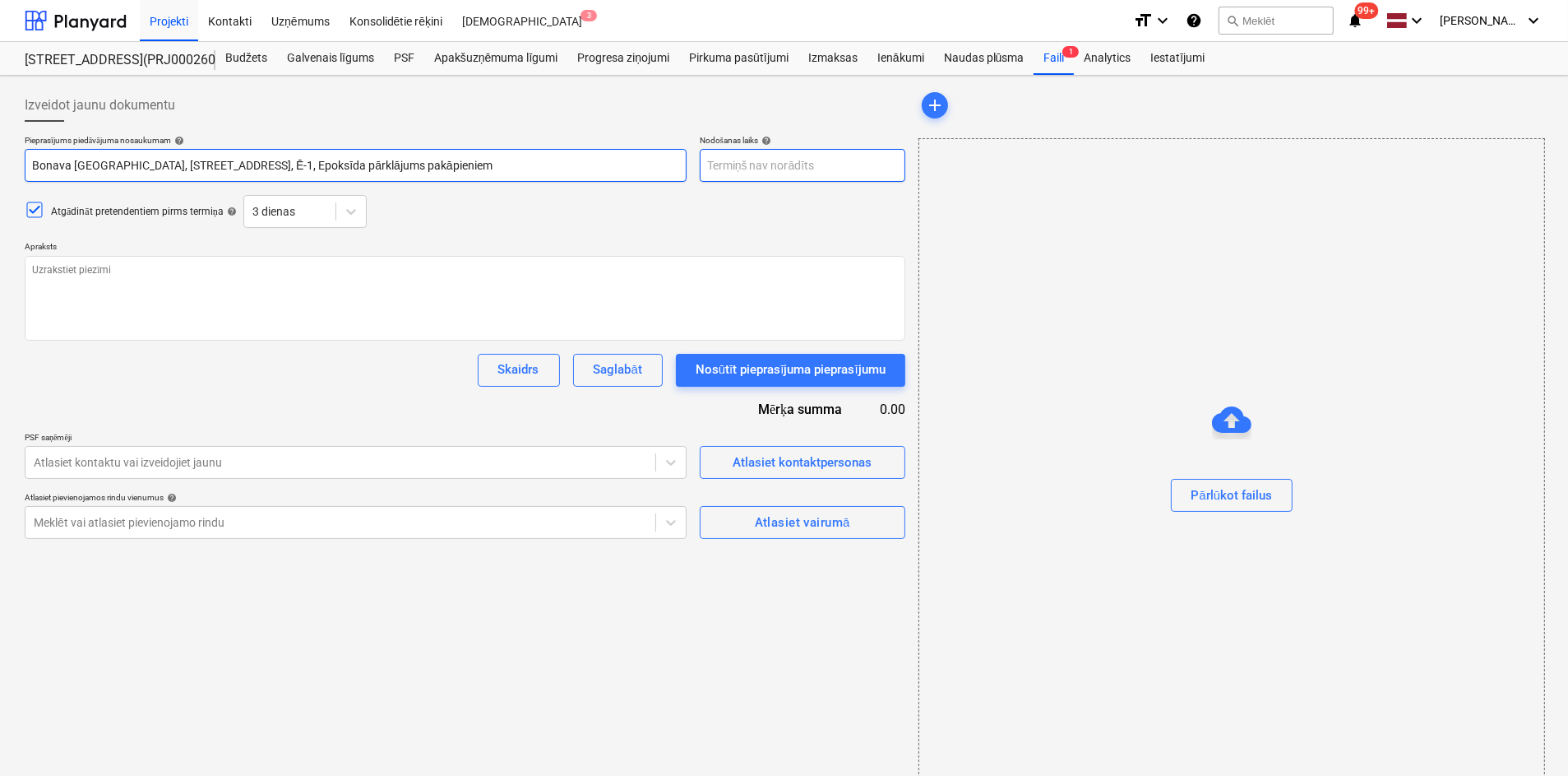
type input "Bonava [GEOGRAPHIC_DATA], [STREET_ADDRESS], Ē-1, Epoksīda pārklājums pakāpieniem"
click at [760, 163] on body "Projekti Kontakti Uzņēmums Konsolidētie rēķini Iesūtne 3 format_size keyboard_a…" at bounding box center [784, 388] width 1568 height 776
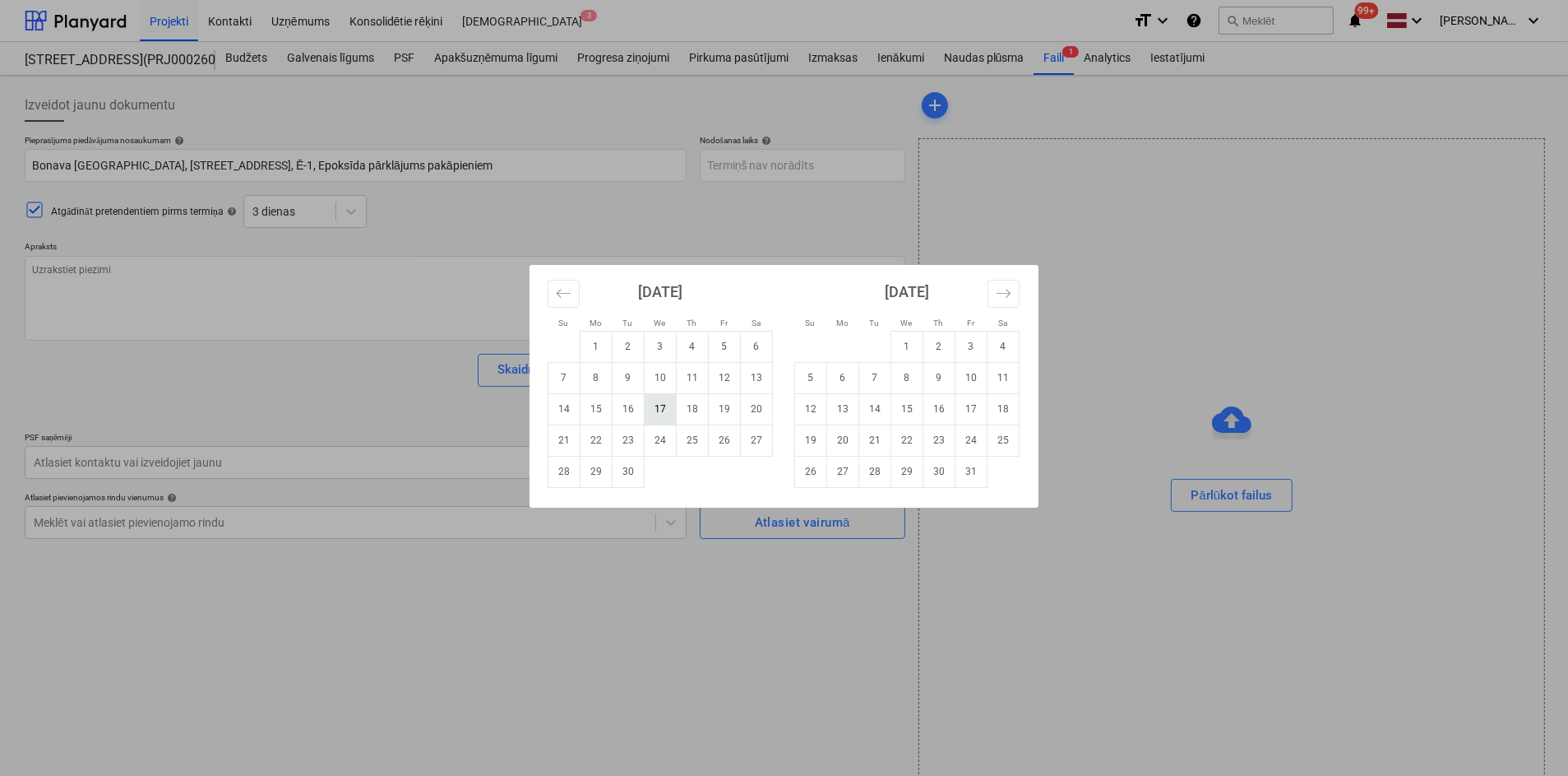
click at [663, 411] on td "17" at bounding box center [661, 408] width 32 height 31
type textarea "x"
type input "[DATE]"
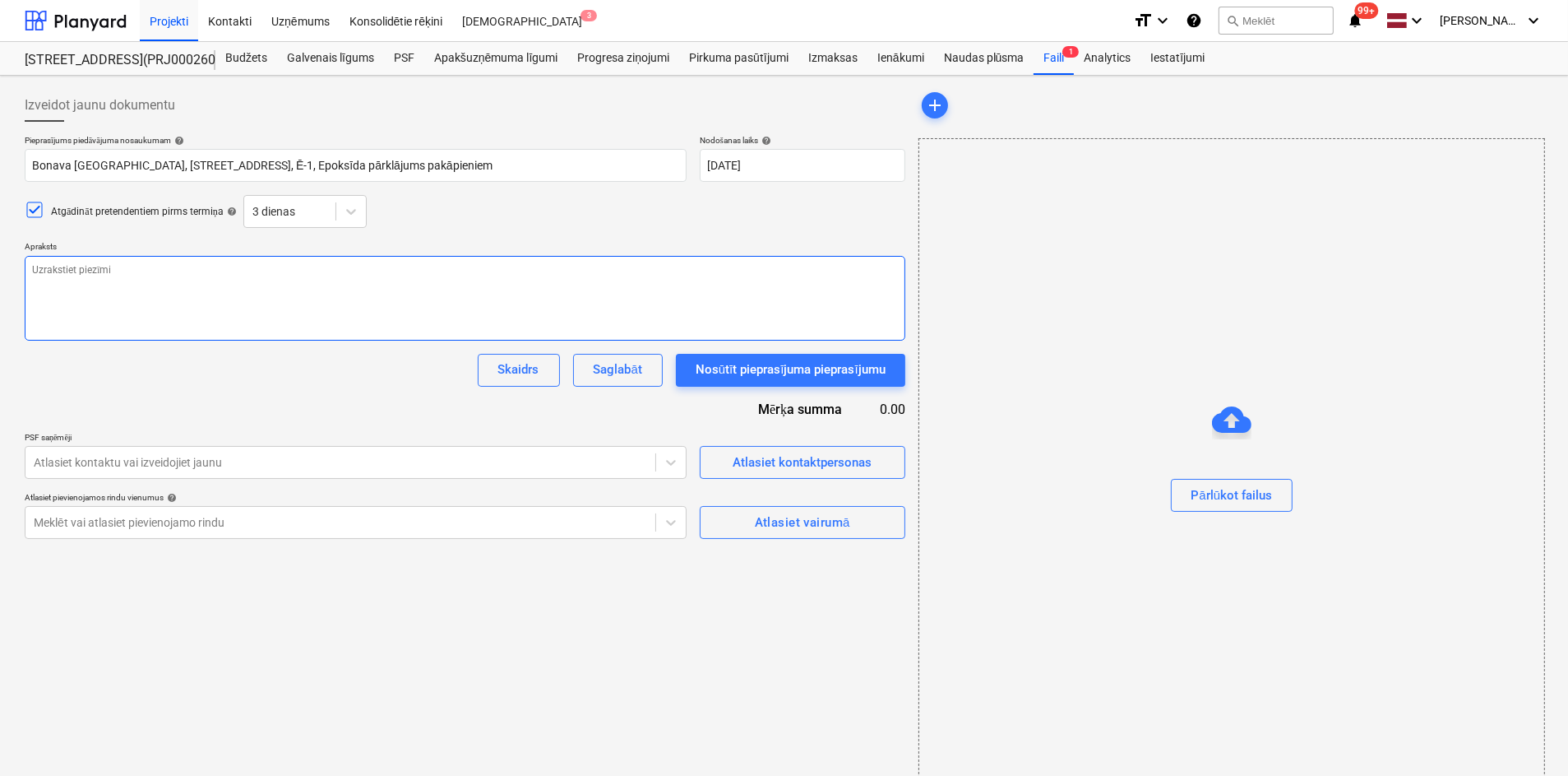
click at [168, 273] on textarea at bounding box center [465, 298] width 880 height 84
paste textarea "Labdien! SIA "Bonava Latvja", plāno sākt būvēt pirmo ēku E1 [PERSON_NAME] kvart…"
type textarea "x"
type textarea "Labdien! SIA "Bonava Latvja", plāno sākt būvēt pirmo ēku E1 [PERSON_NAME] kvart…"
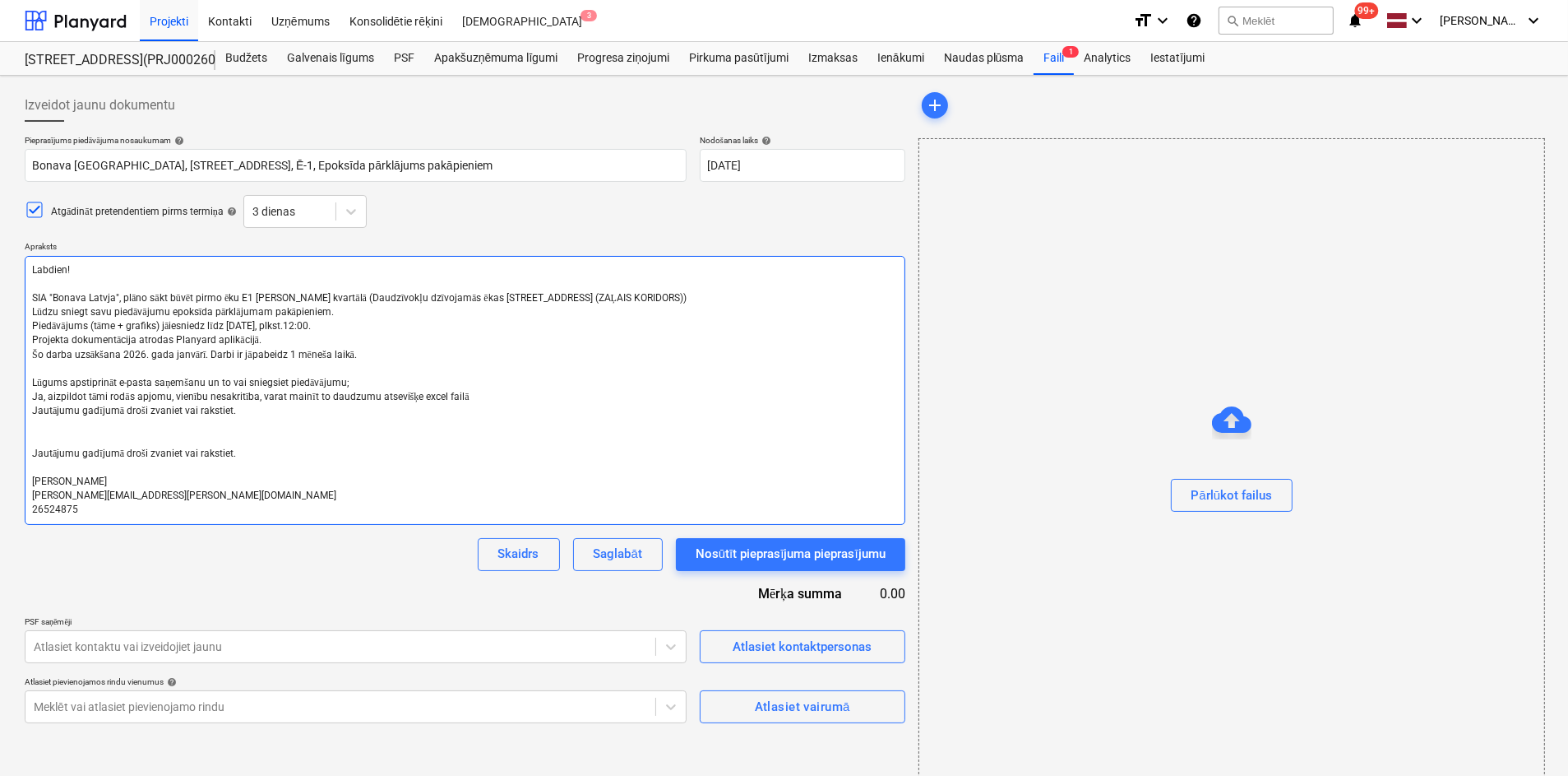
type textarea "x"
type textarea "Labdien! SIA "Bonava Latvja", plāno sākt būvēt pirmo ēku E1 [PERSON_NAME] kvart…"
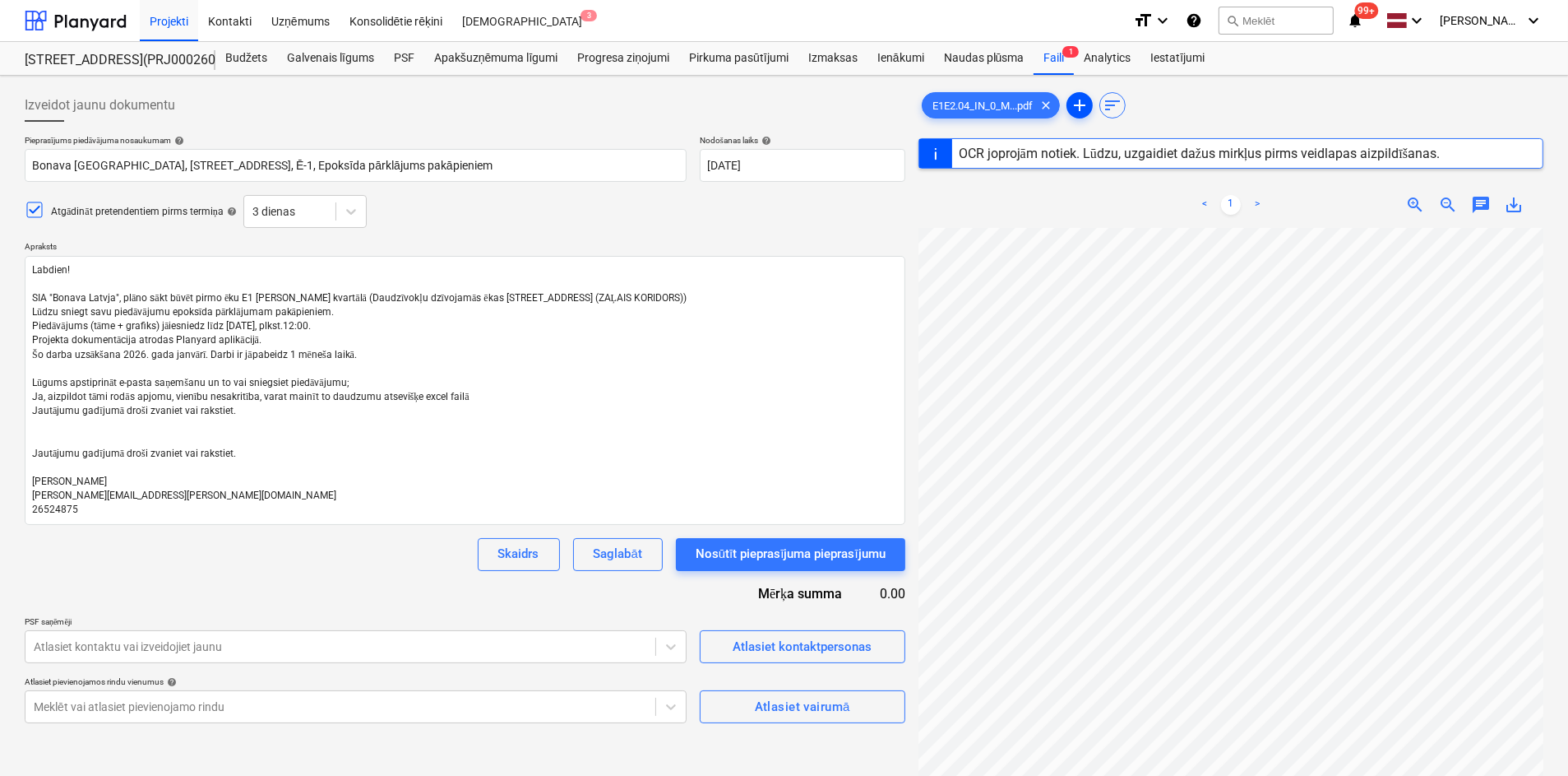
click at [1080, 106] on span "add" at bounding box center [1079, 105] width 20 height 20
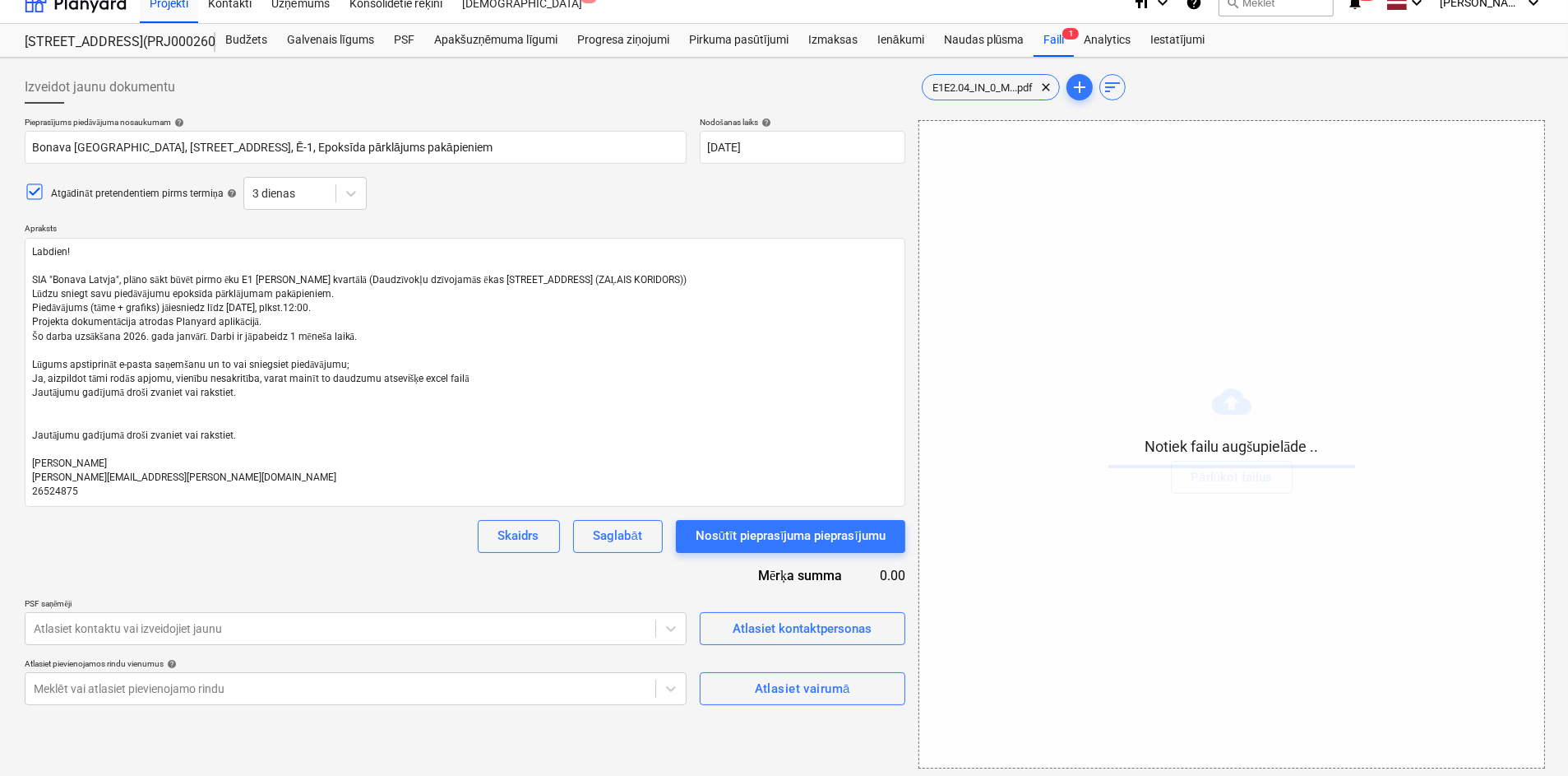
scroll to position [23, 0]
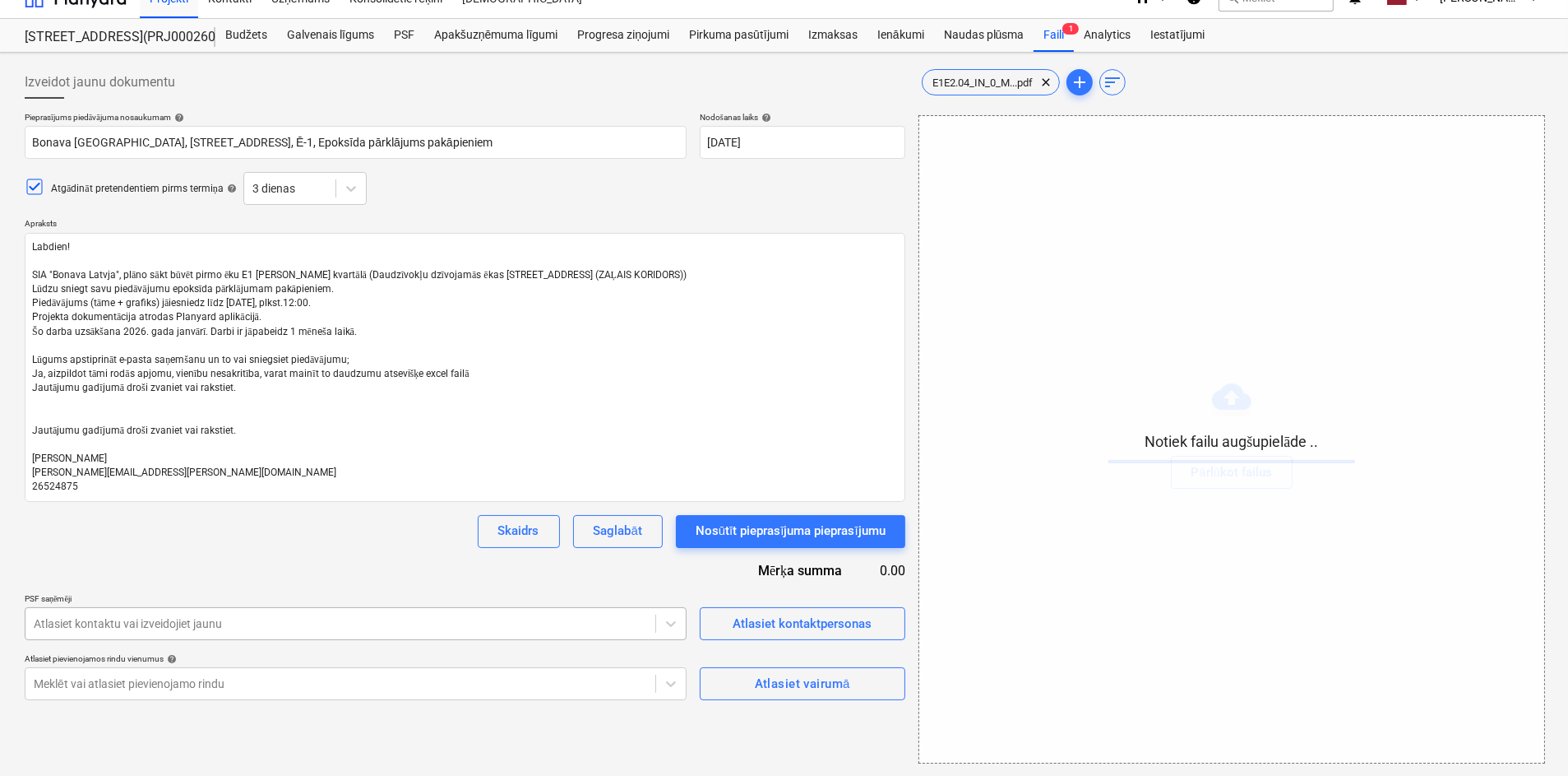
click at [475, 626] on body "Projekti Kontakti Uzņēmums Konsolidētie rēķini Iesūtne 3 format_size keyboard_a…" at bounding box center [784, 364] width 1568 height 776
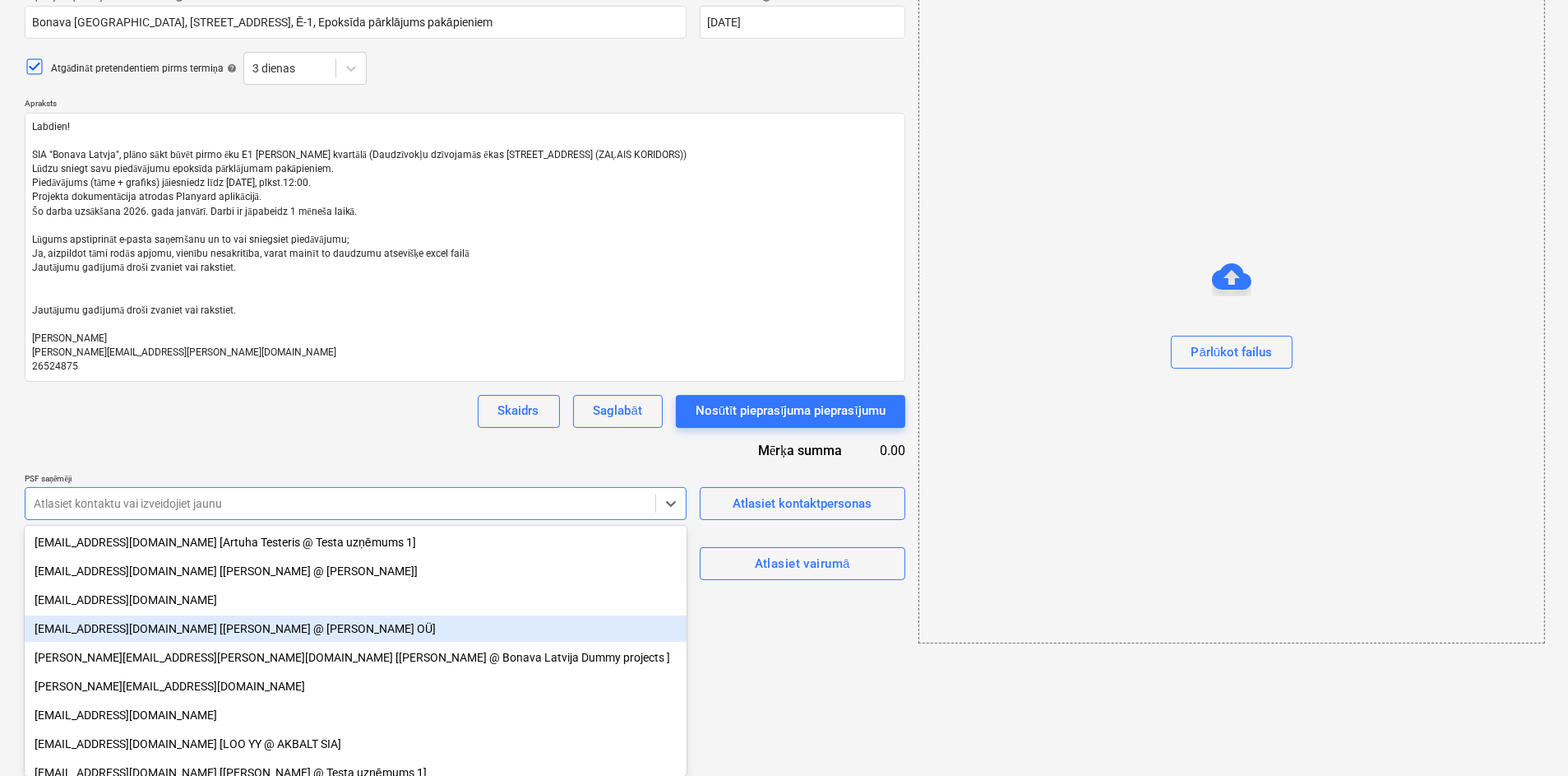
type textarea "x"
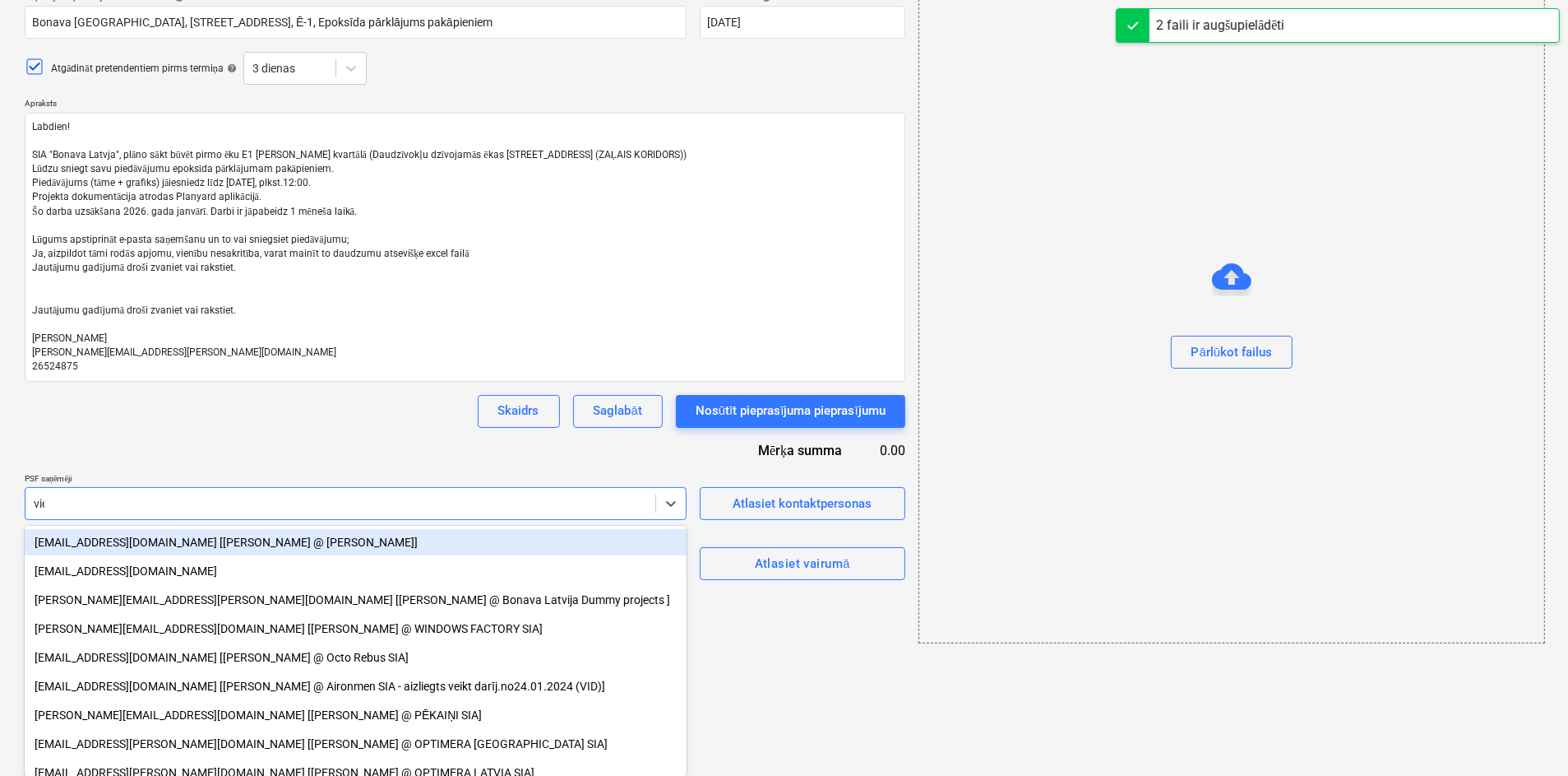
scroll to position [23, 0]
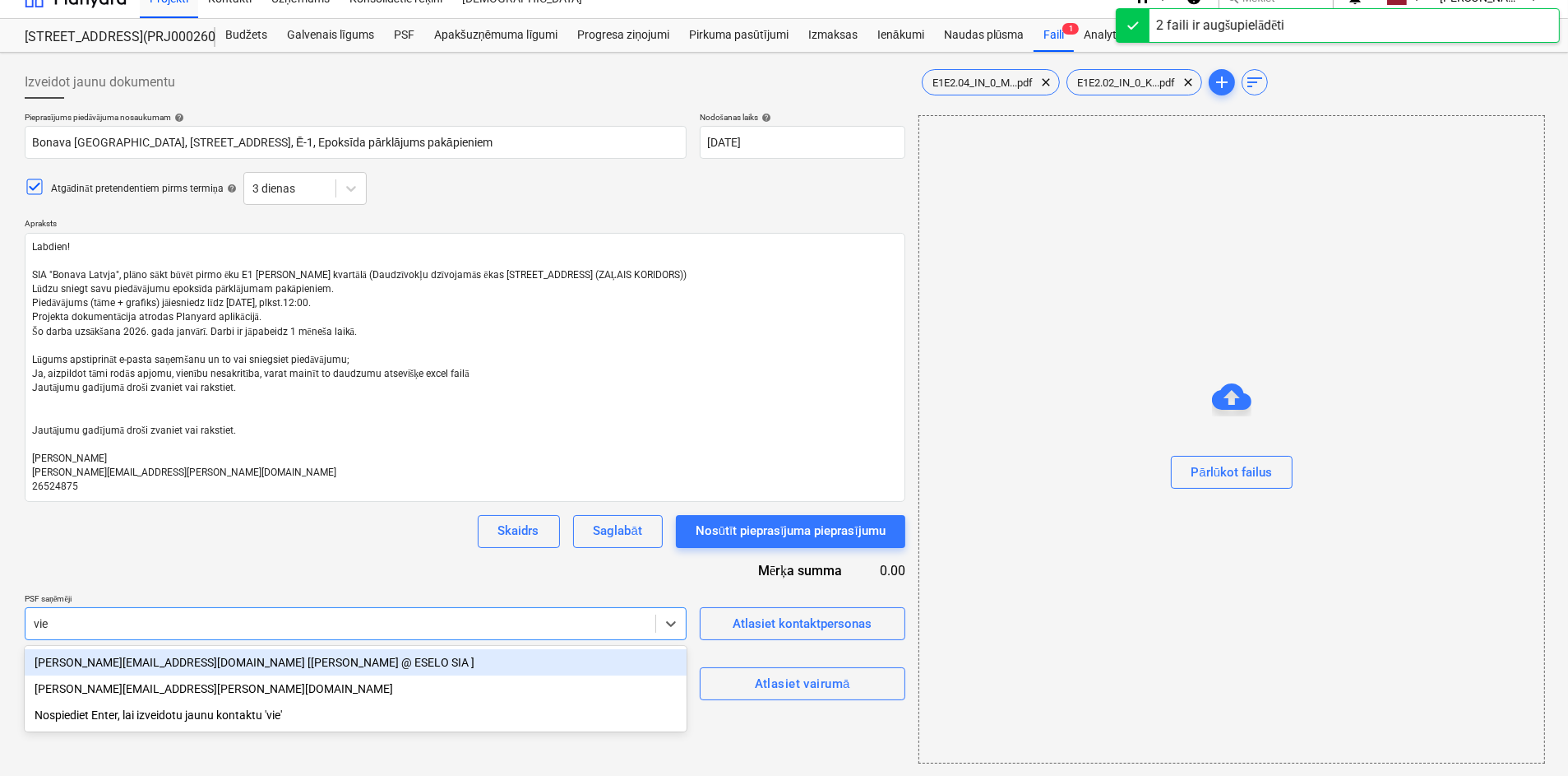
type input "vies"
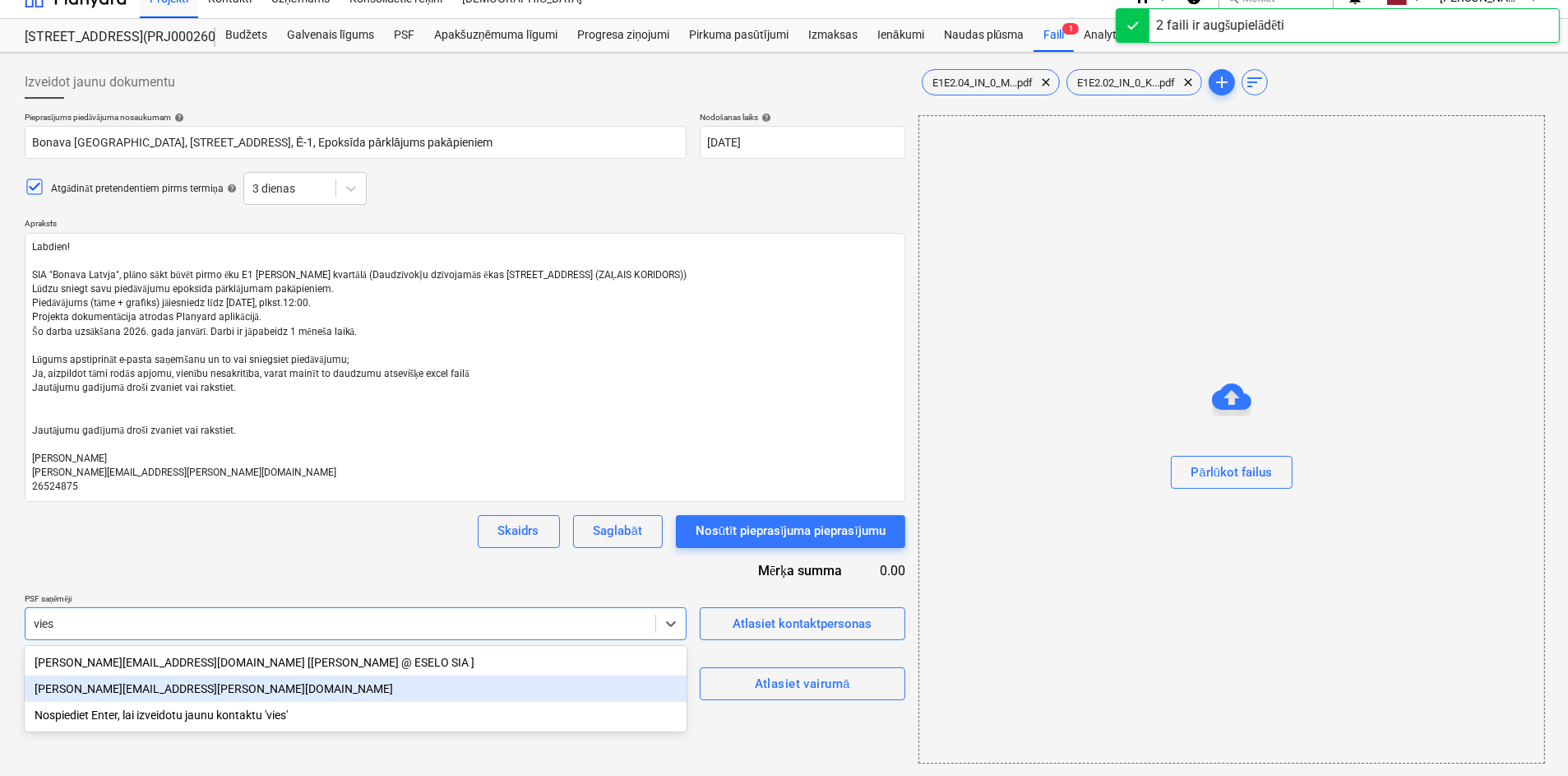
click at [163, 692] on div "[PERSON_NAME][EMAIL_ADDRESS][PERSON_NAME][DOMAIN_NAME]" at bounding box center [355, 689] width 662 height 27
type textarea "x"
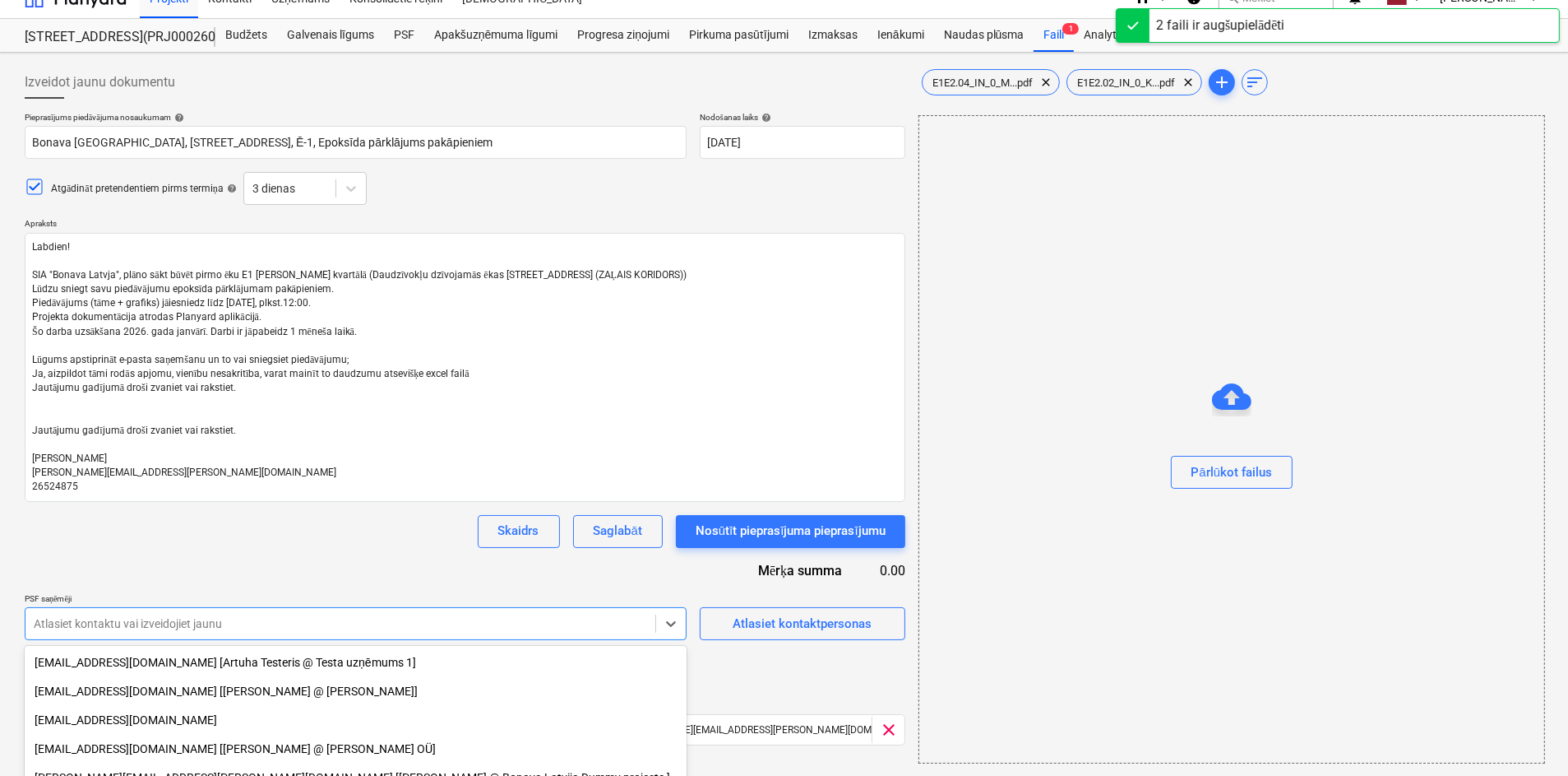
scroll to position [143, 0]
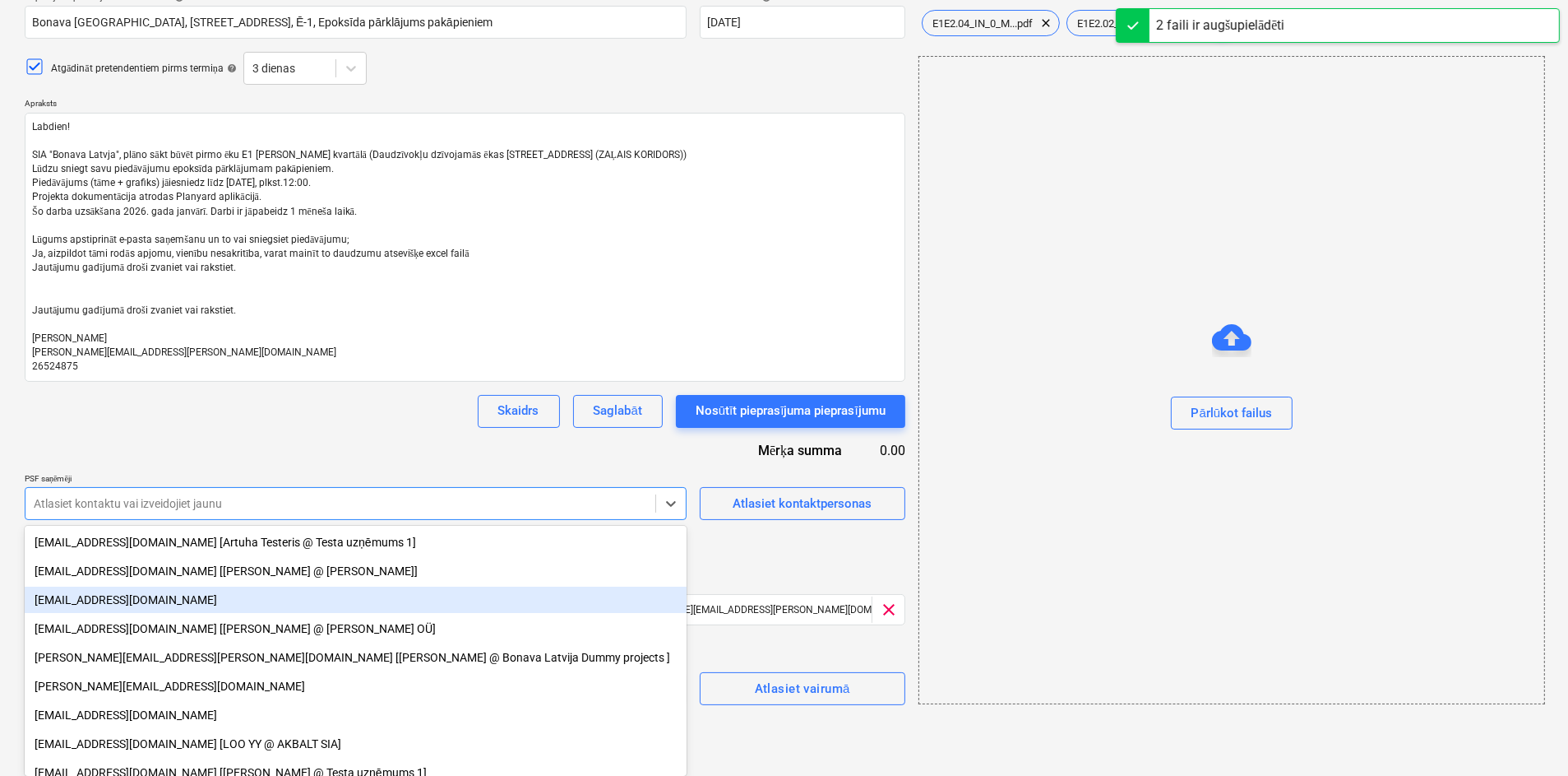
click at [791, 544] on div "Pieprasījums piedāvājuma nosaukumam help Bonava [GEOGRAPHIC_DATA], [STREET_ADDR…" at bounding box center [465, 348] width 880 height 713
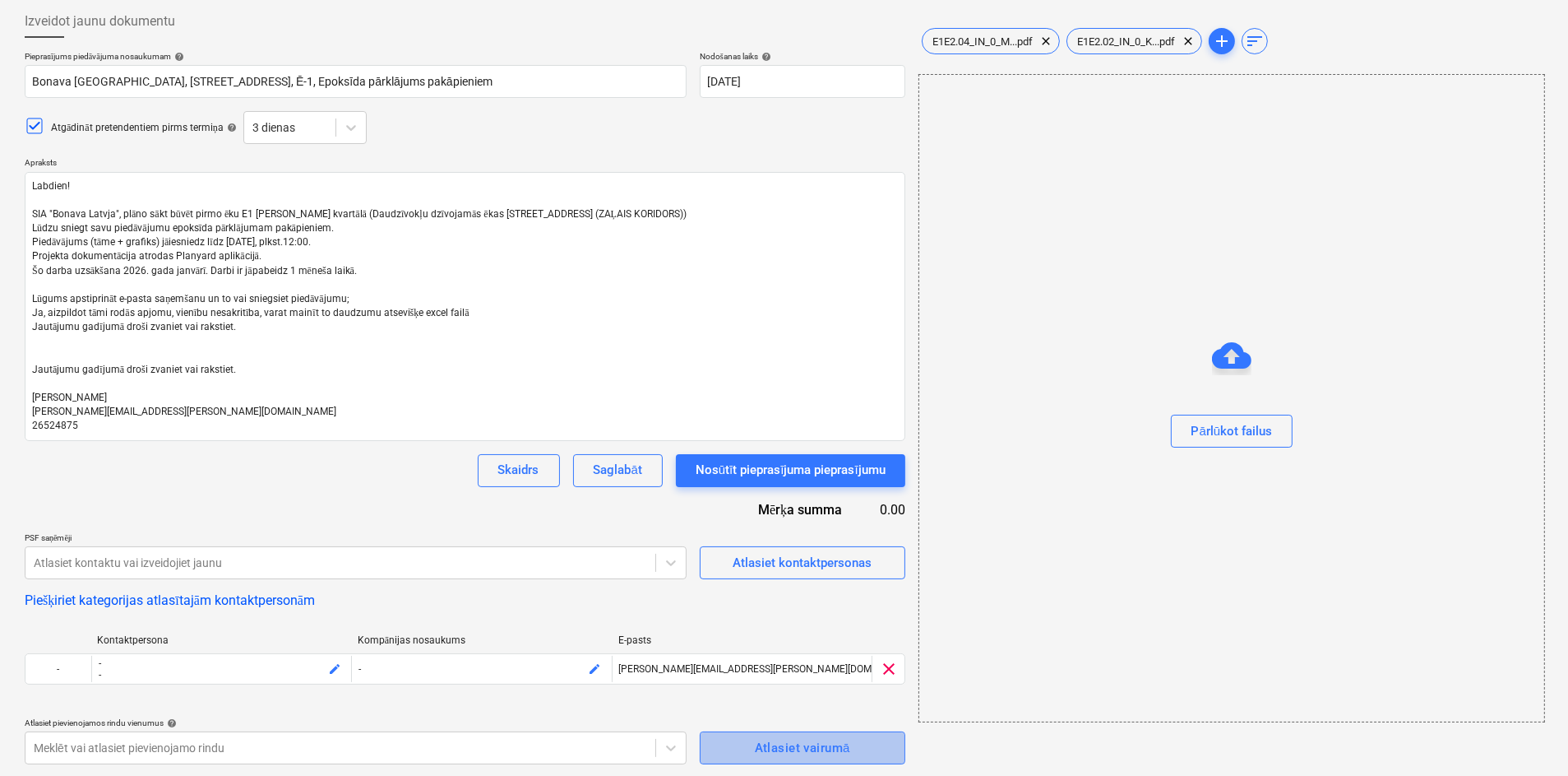
click at [756, 746] on div "Atlasiet vairumā" at bounding box center [802, 748] width 95 height 21
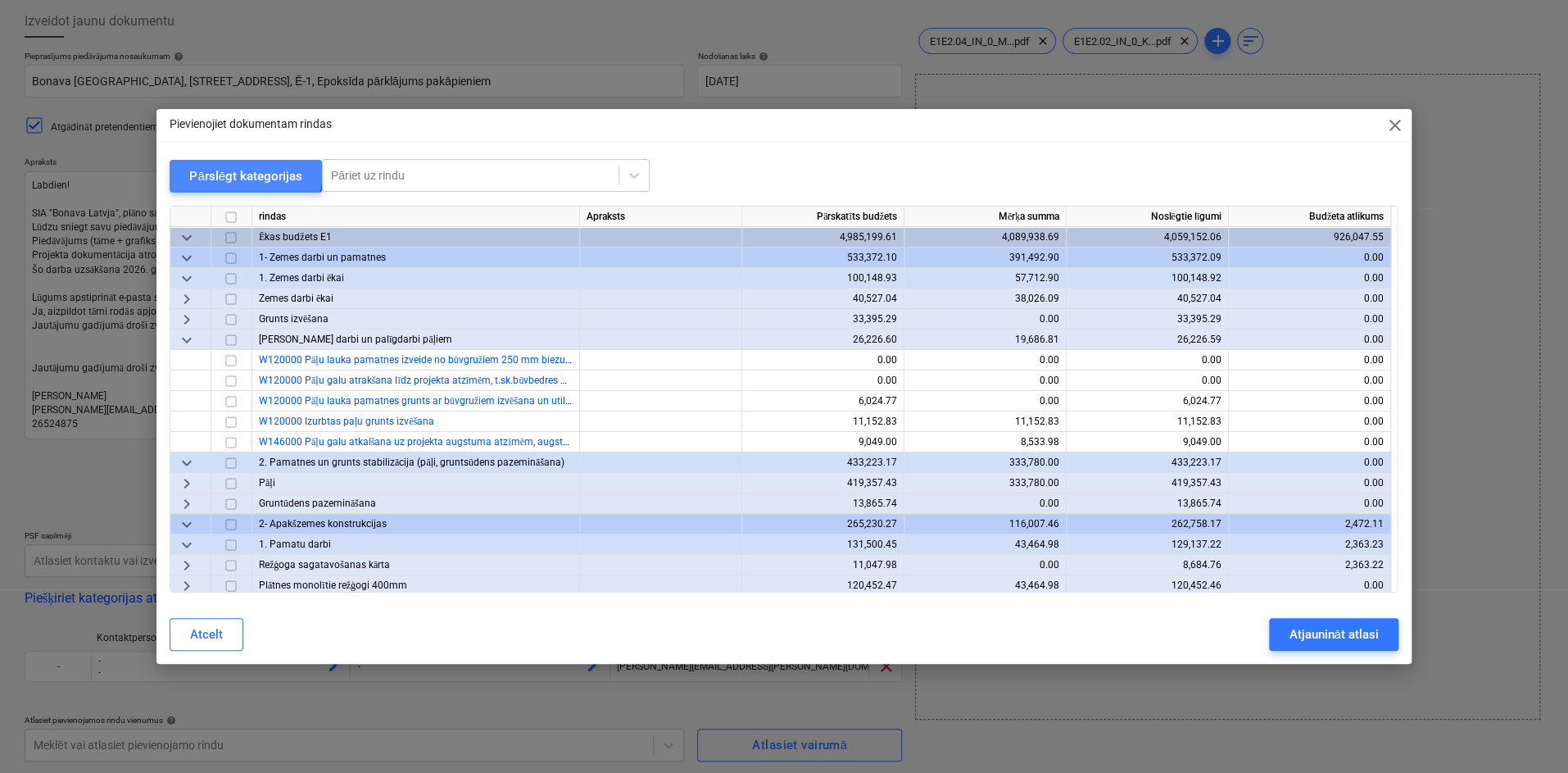
click at [240, 170] on div "Pārslēgt kategorijas" at bounding box center [246, 176] width 113 height 21
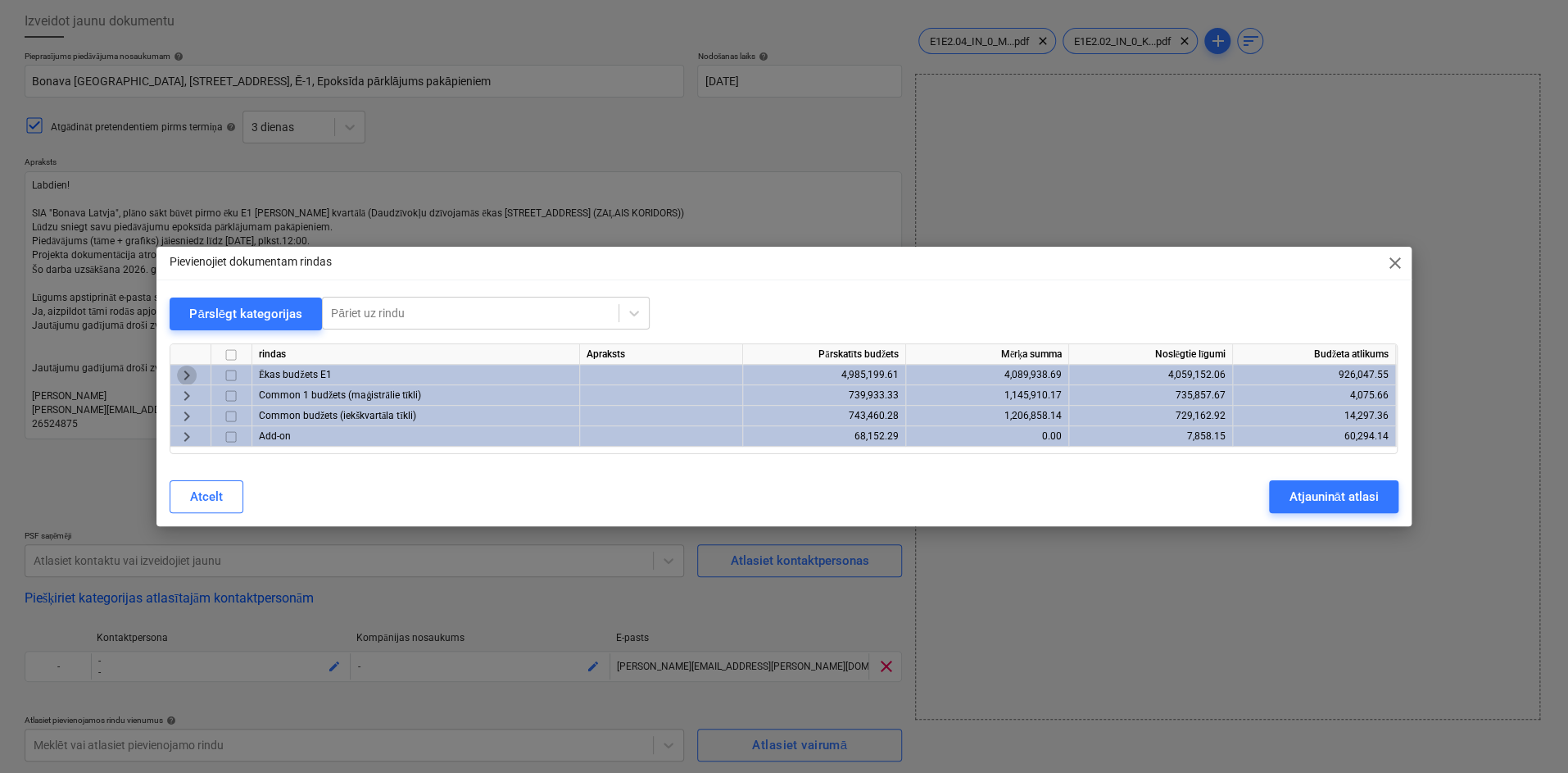
click at [182, 366] on span "keyboard_arrow_right" at bounding box center [187, 375] width 19 height 19
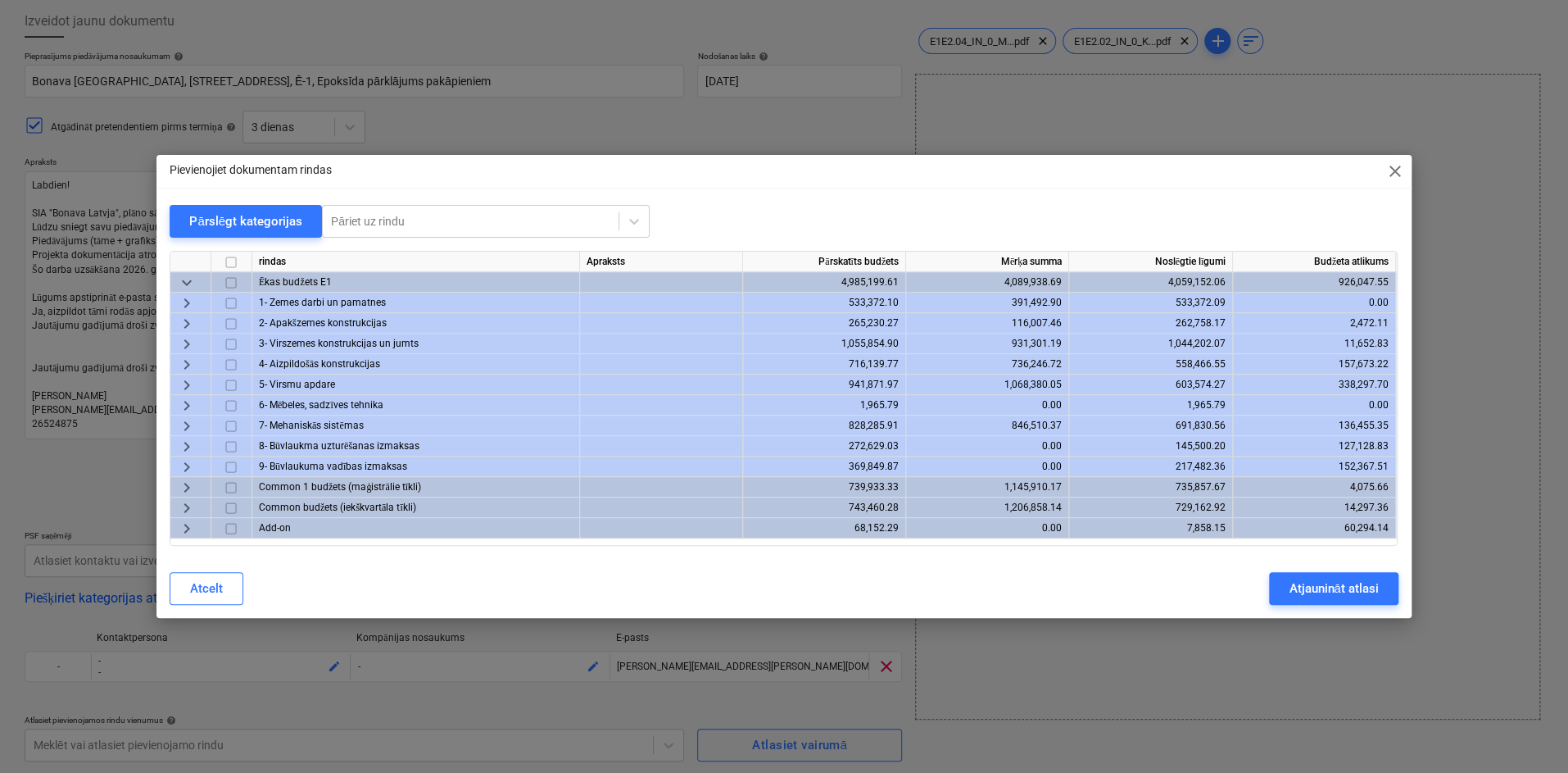
click at [186, 379] on span "keyboard_arrow_right" at bounding box center [187, 385] width 19 height 19
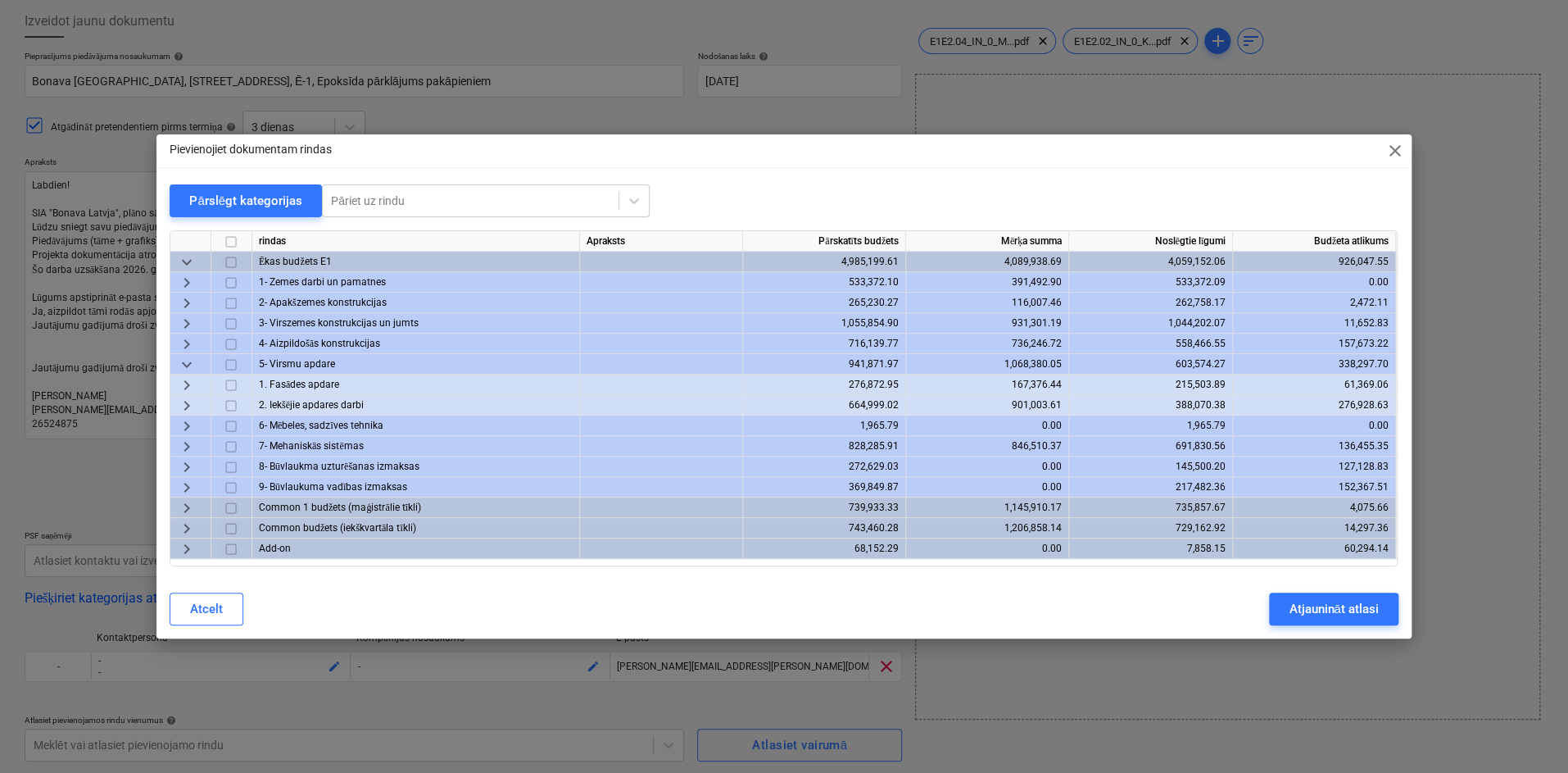
click at [186, 401] on span "keyboard_arrow_right" at bounding box center [187, 406] width 19 height 19
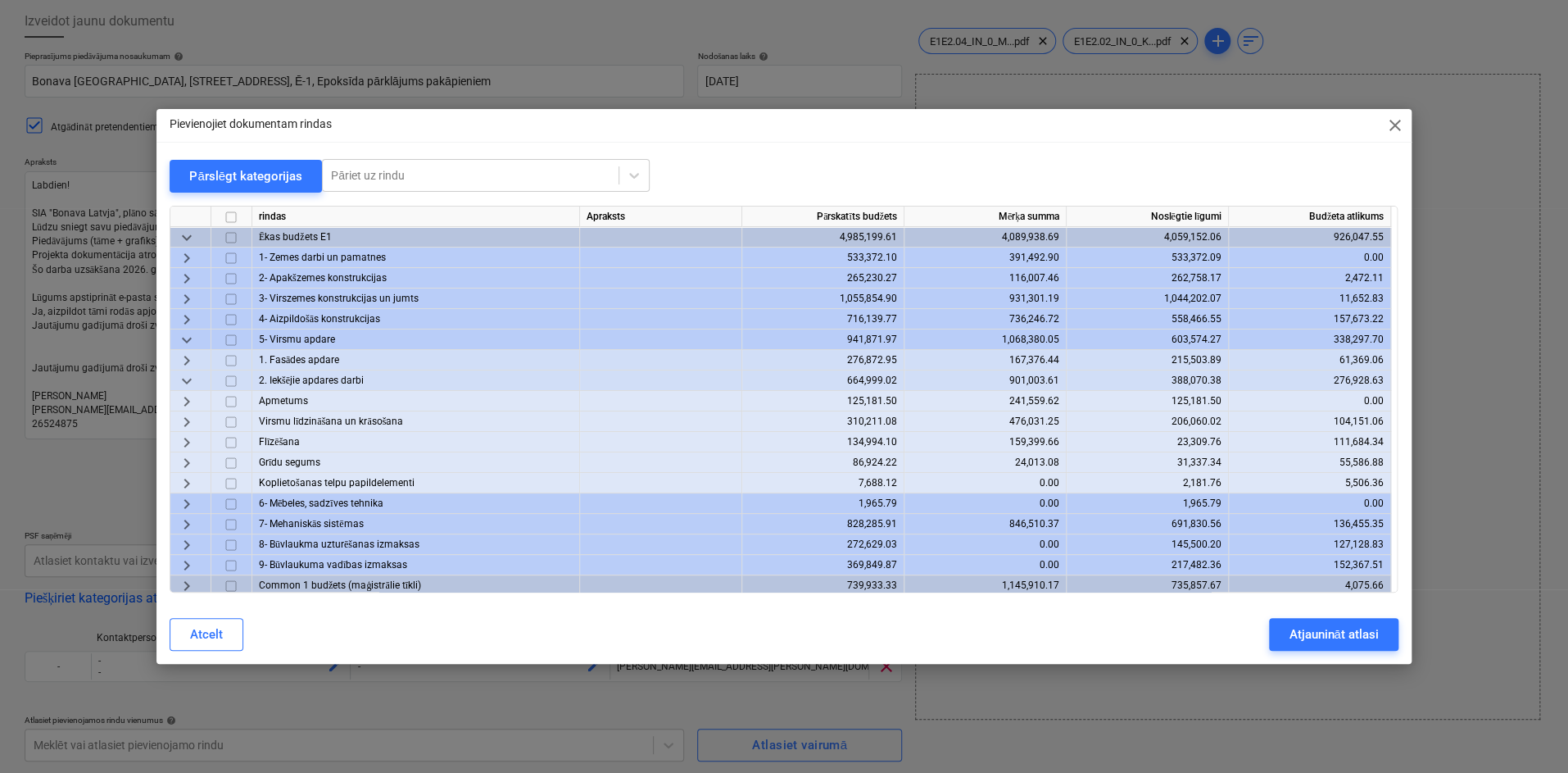
click at [182, 460] on span "keyboard_arrow_right" at bounding box center [187, 462] width 19 height 19
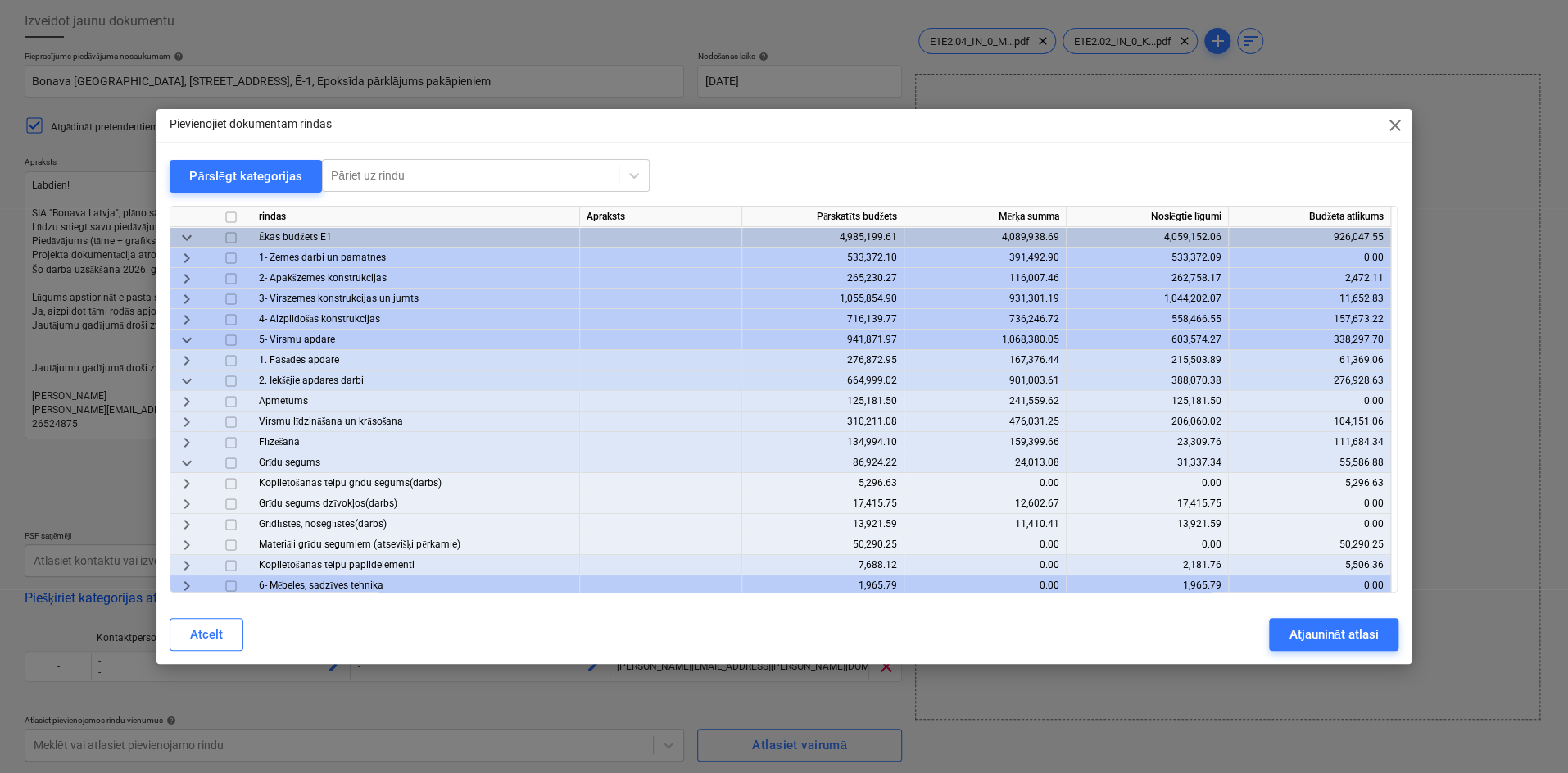
click at [190, 479] on span "keyboard_arrow_right" at bounding box center [187, 483] width 19 height 19
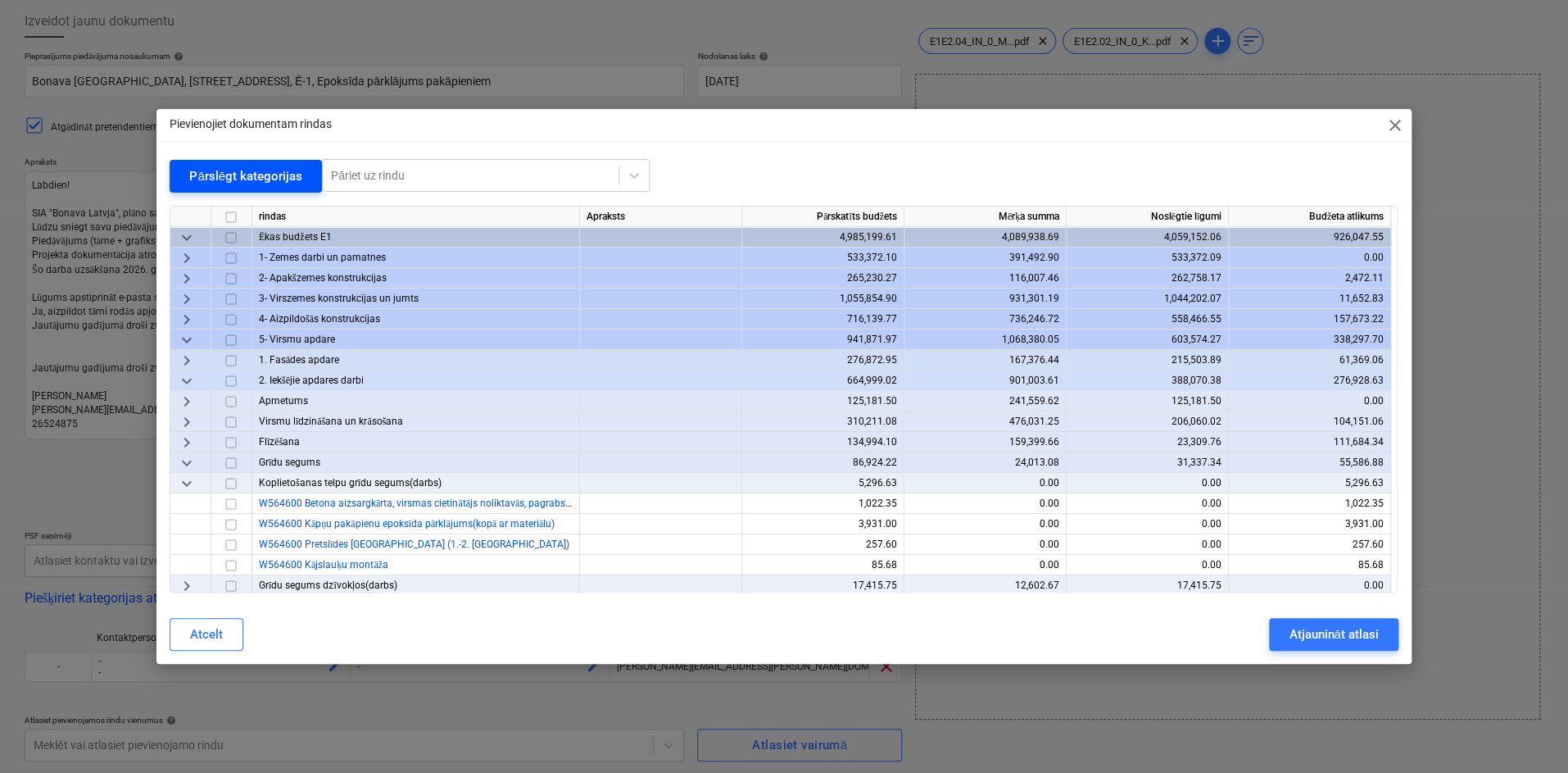
click at [221, 168] on div "Pārslēgt kategorijas" at bounding box center [246, 176] width 113 height 21
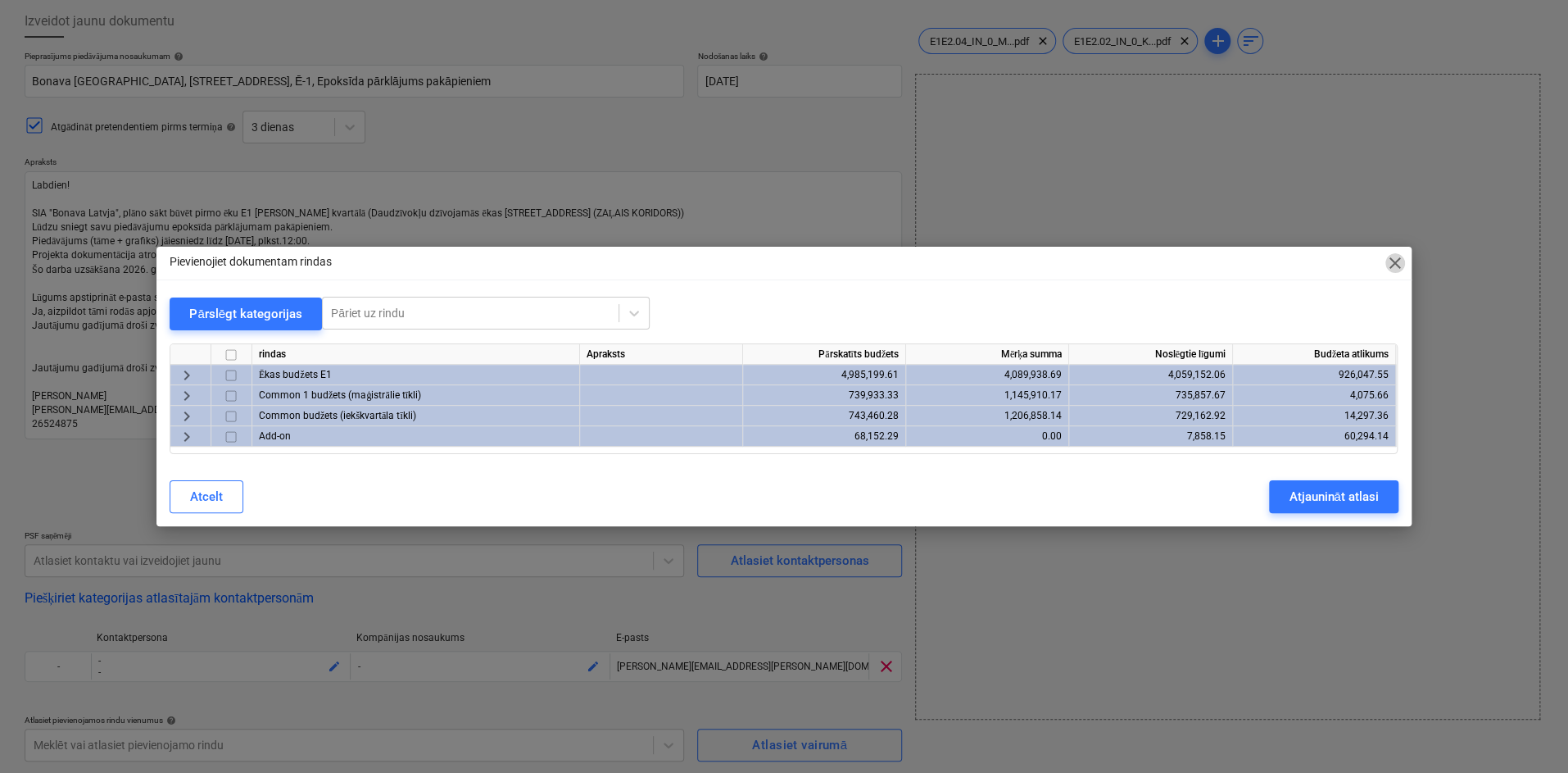
drag, startPoint x: 1398, startPoint y: 260, endPoint x: 1390, endPoint y: 247, distance: 15.3
click at [1398, 259] on span "close" at bounding box center [1395, 263] width 19 height 19
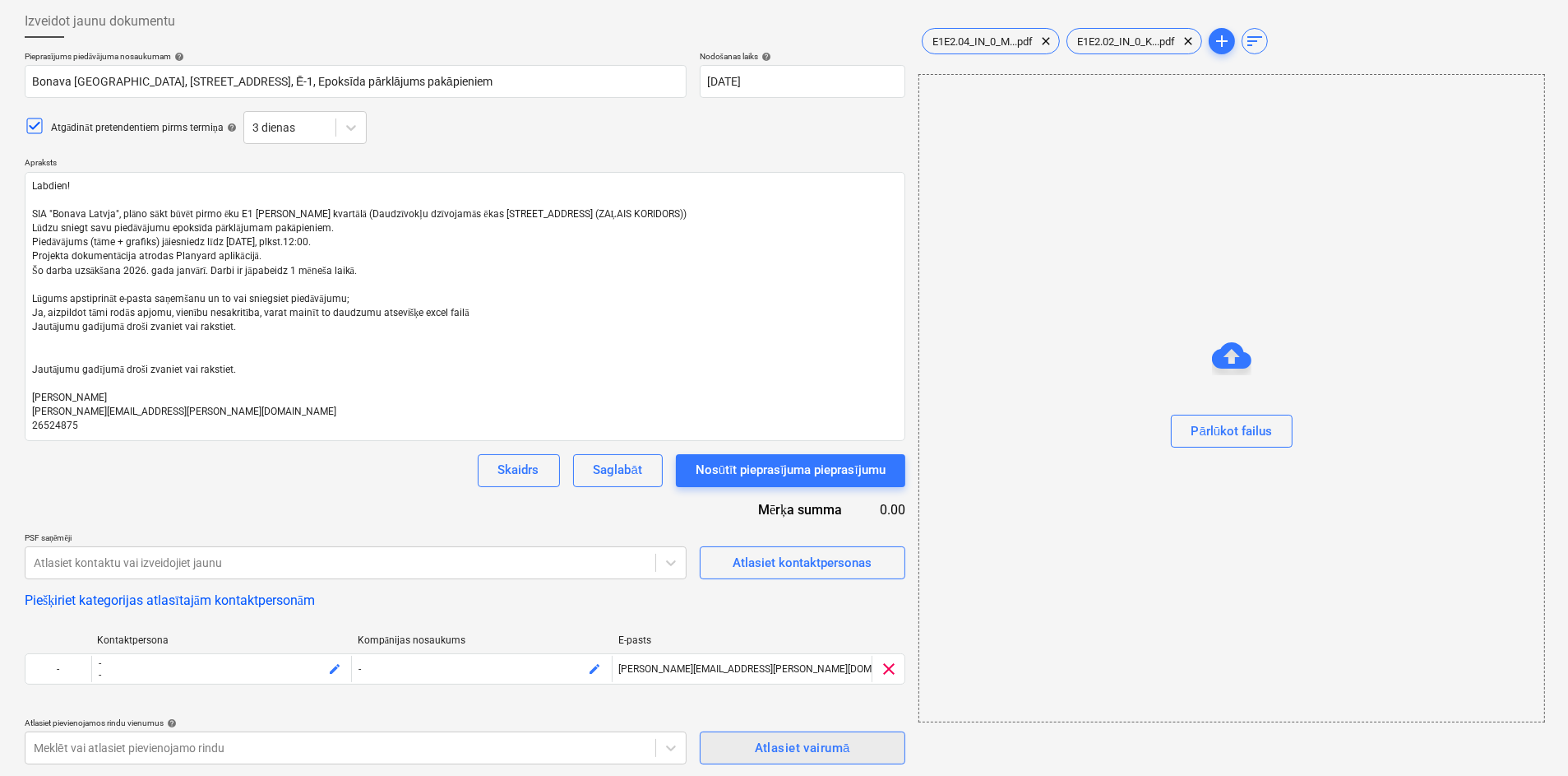
click at [746, 747] on span "Atlasiet vairumā" at bounding box center [802, 748] width 170 height 21
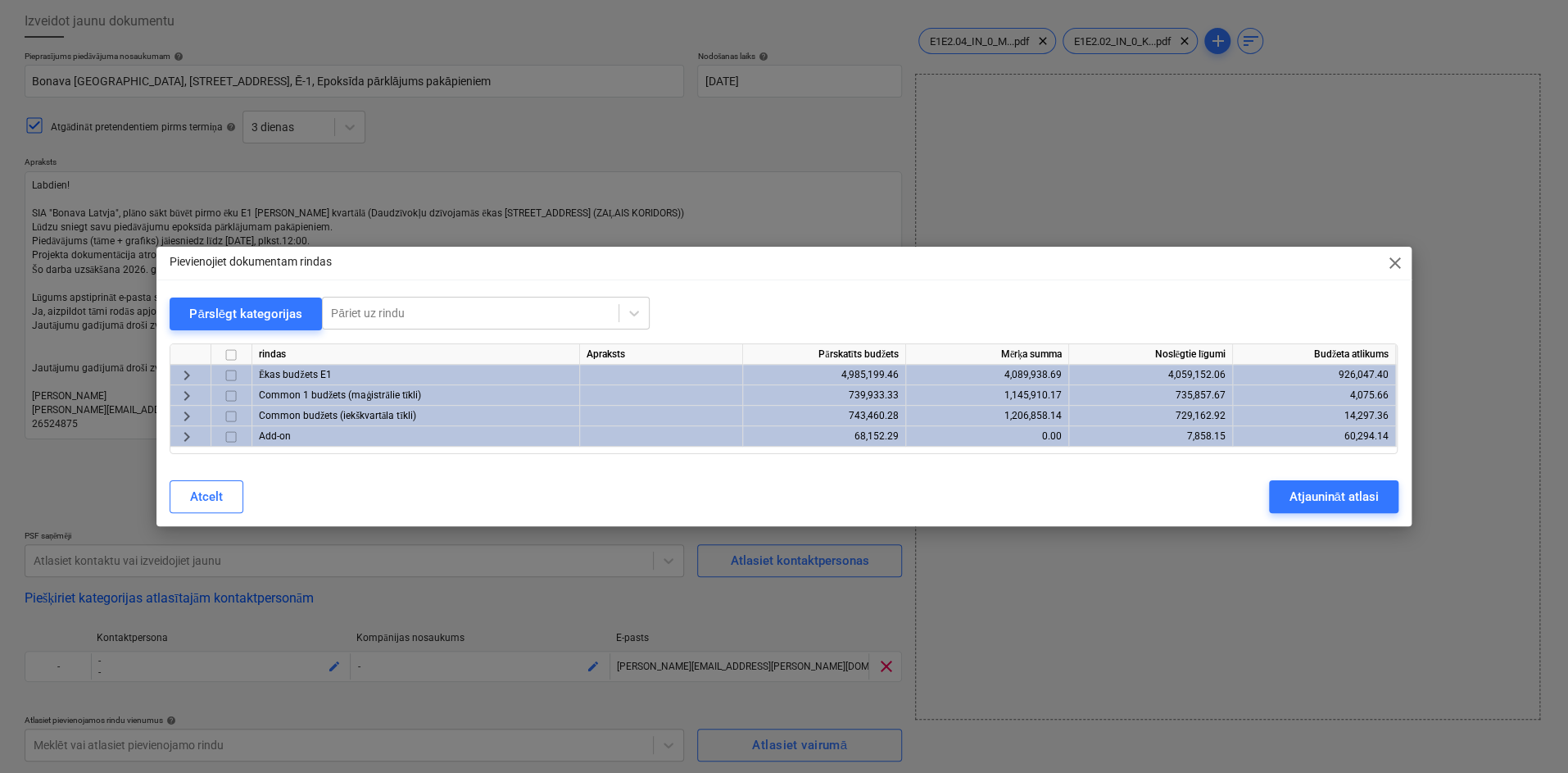
click at [183, 376] on span "keyboard_arrow_right" at bounding box center [187, 375] width 19 height 19
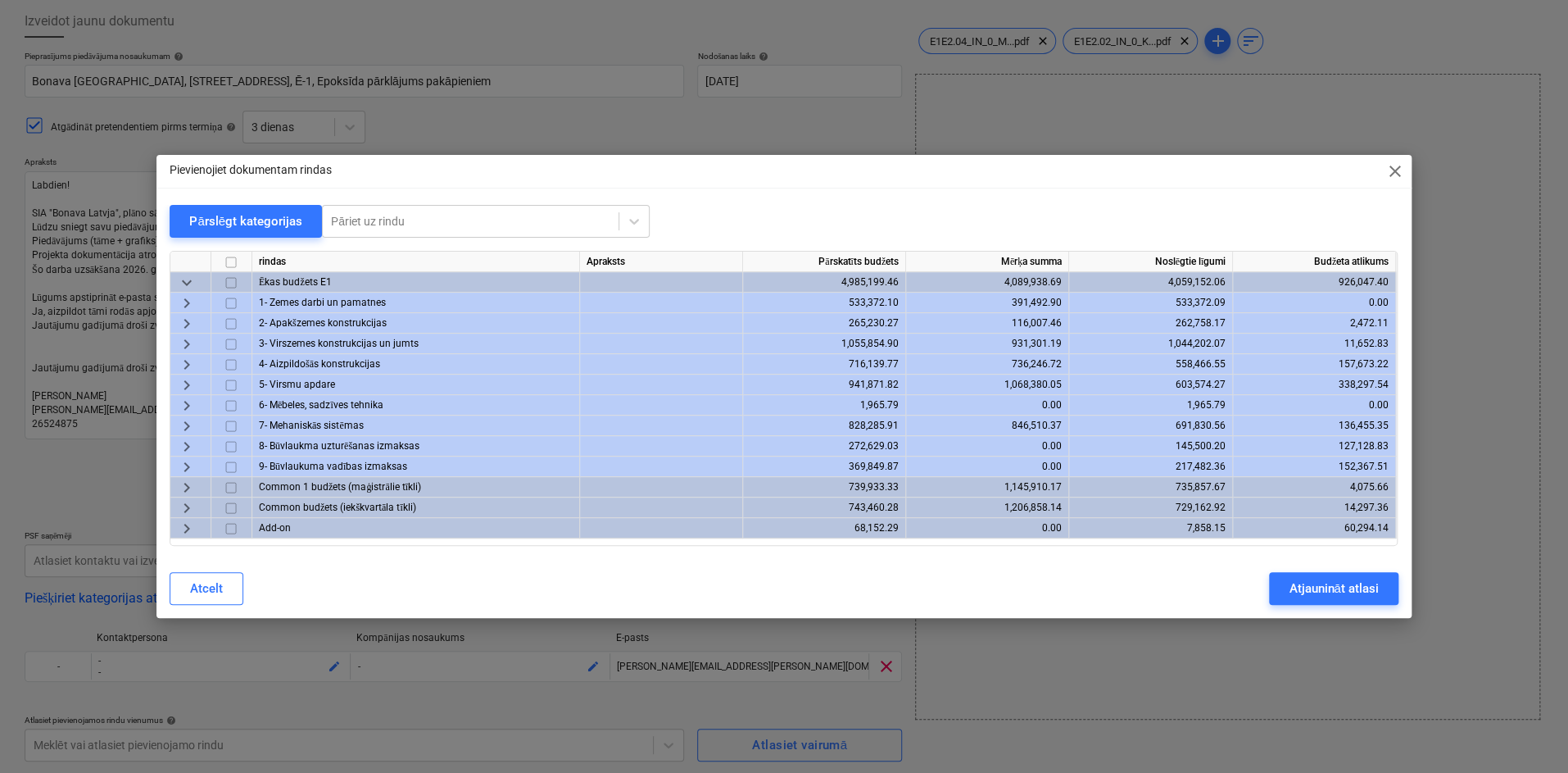
click at [190, 382] on span "keyboard_arrow_right" at bounding box center [187, 385] width 19 height 19
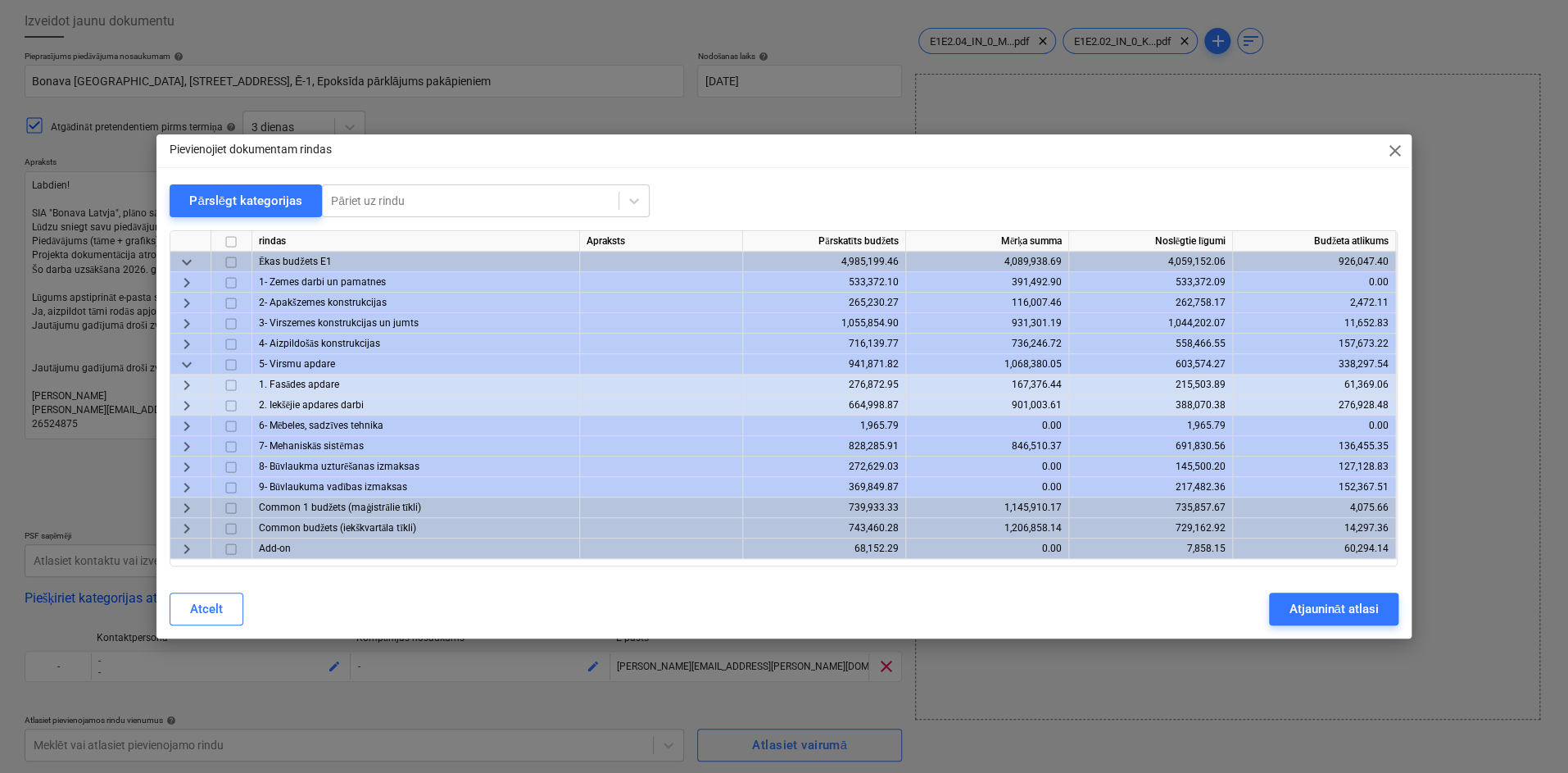
click at [184, 405] on span "keyboard_arrow_right" at bounding box center [187, 406] width 19 height 19
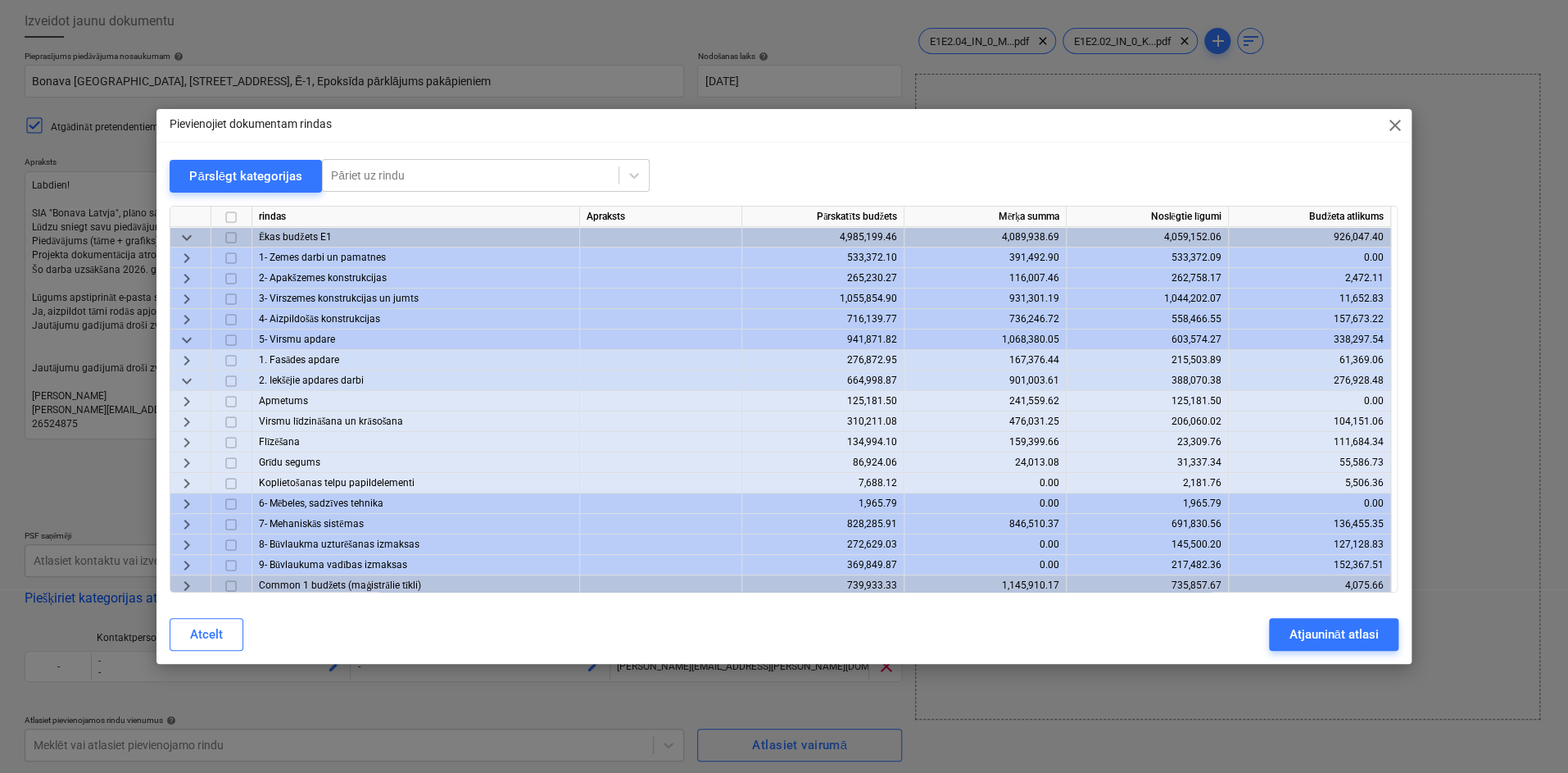
click at [185, 463] on span "keyboard_arrow_right" at bounding box center [187, 462] width 19 height 19
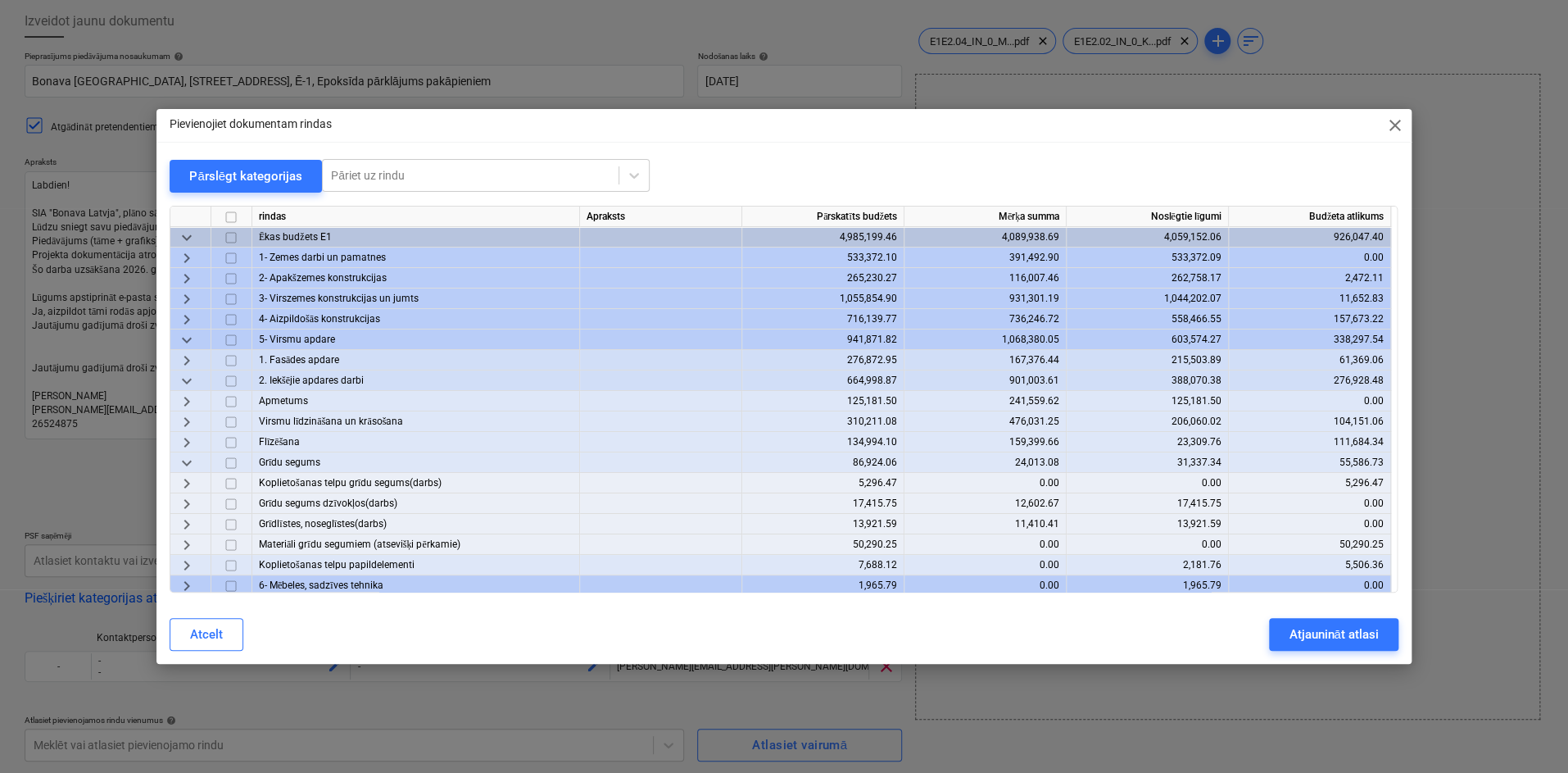
click at [180, 482] on span "keyboard_arrow_right" at bounding box center [187, 483] width 19 height 19
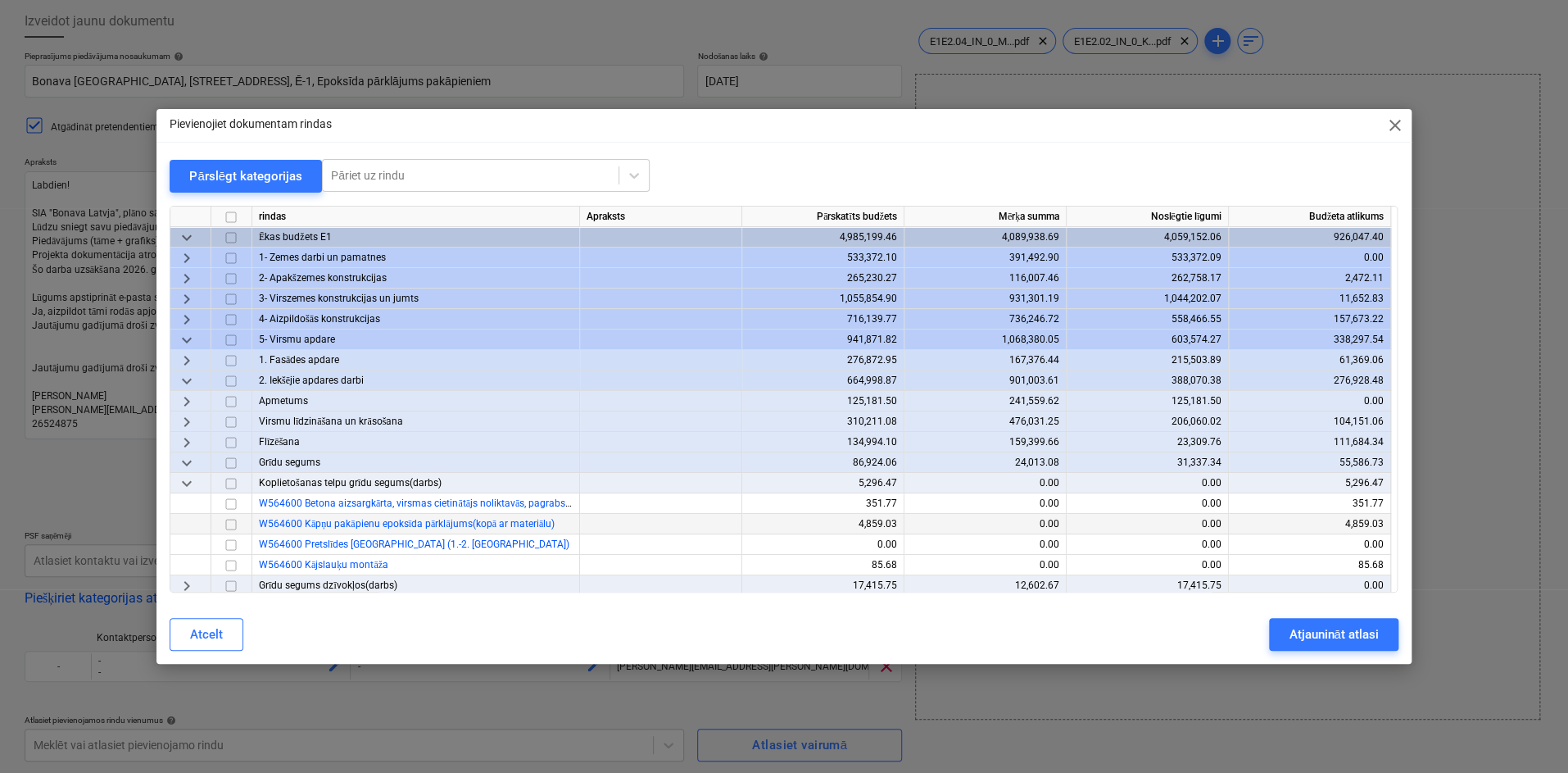
click at [232, 524] on input "checkbox" at bounding box center [231, 523] width 19 height 19
click at [1300, 630] on div "Atjaunināt atlasi" at bounding box center [1333, 634] width 89 height 21
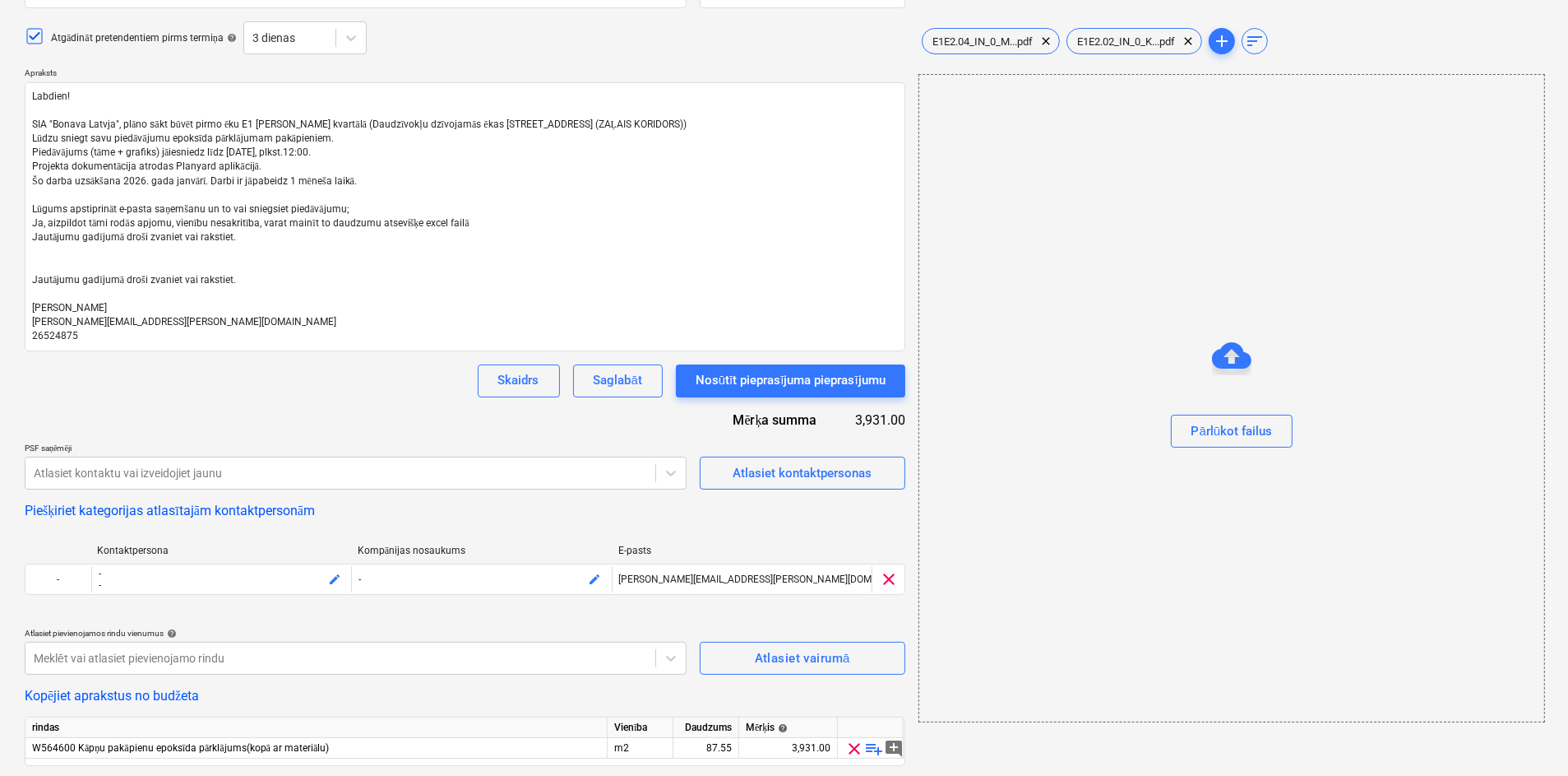
scroll to position [221, 0]
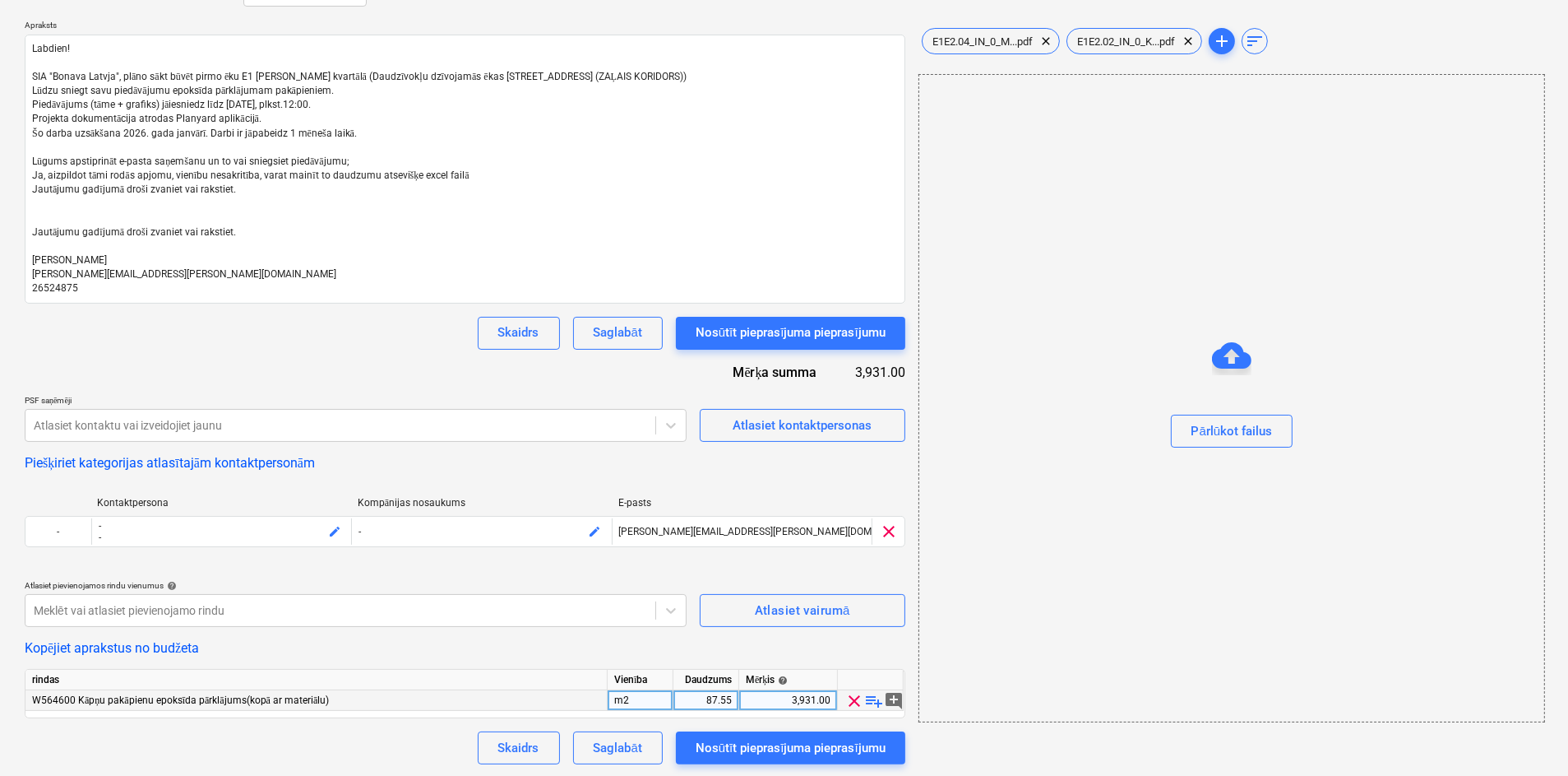
click at [850, 696] on span "clear" at bounding box center [854, 700] width 20 height 20
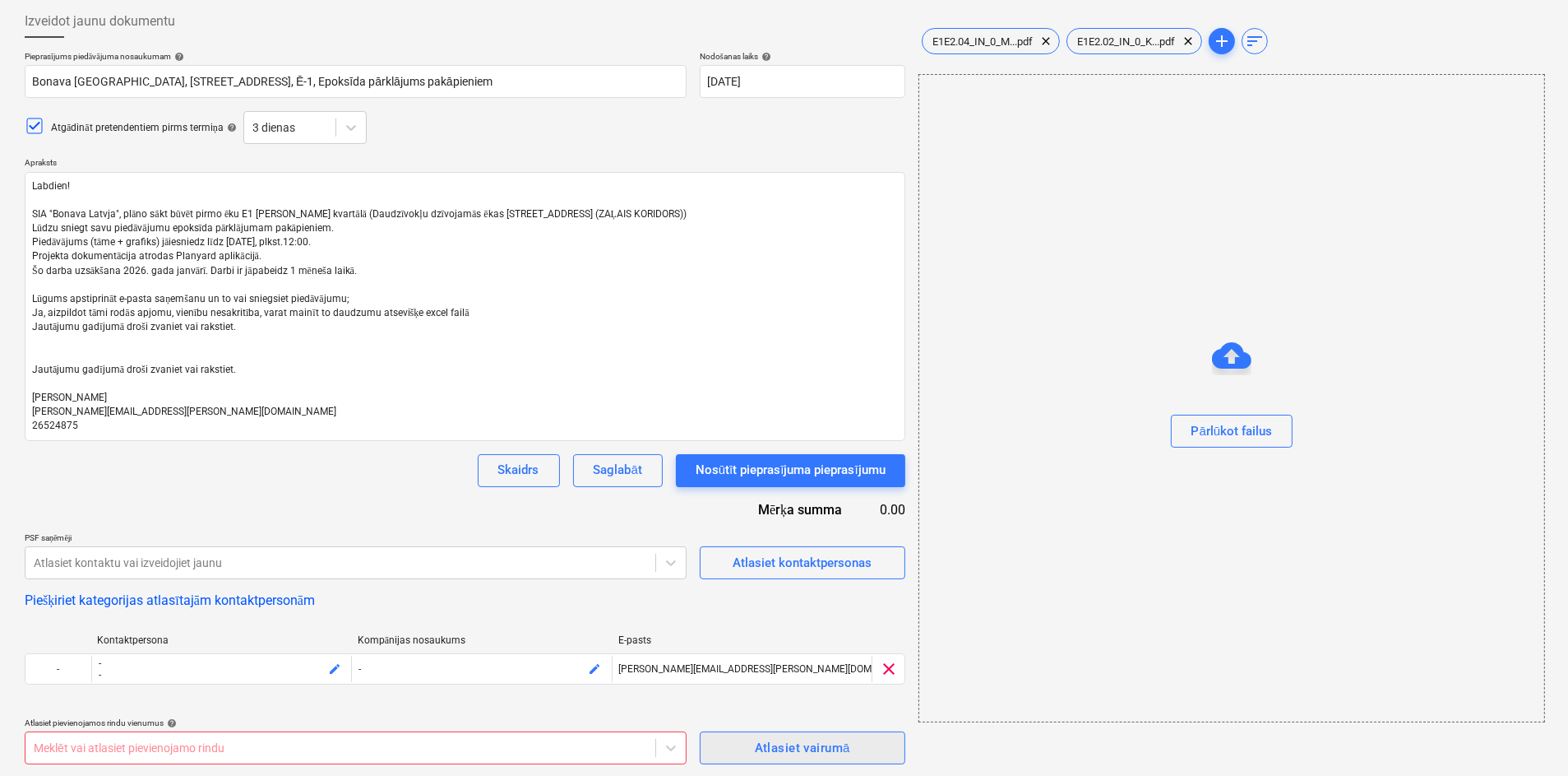
click at [771, 751] on div "Atlasiet vairumā" at bounding box center [802, 748] width 95 height 21
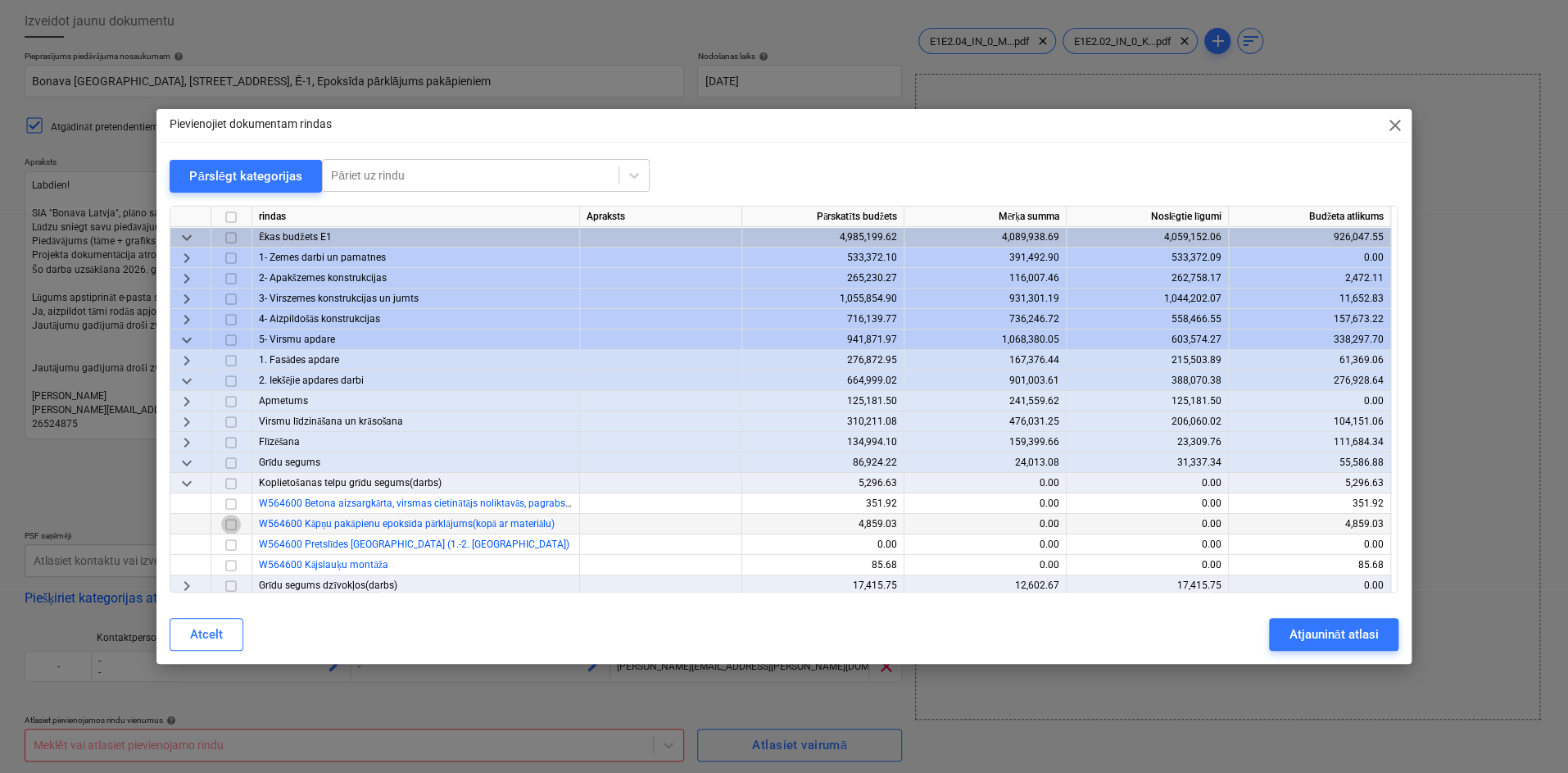
click at [231, 522] on input "checkbox" at bounding box center [231, 523] width 19 height 19
click at [1331, 638] on div "Atjaunināt atlasi" at bounding box center [1333, 634] width 89 height 21
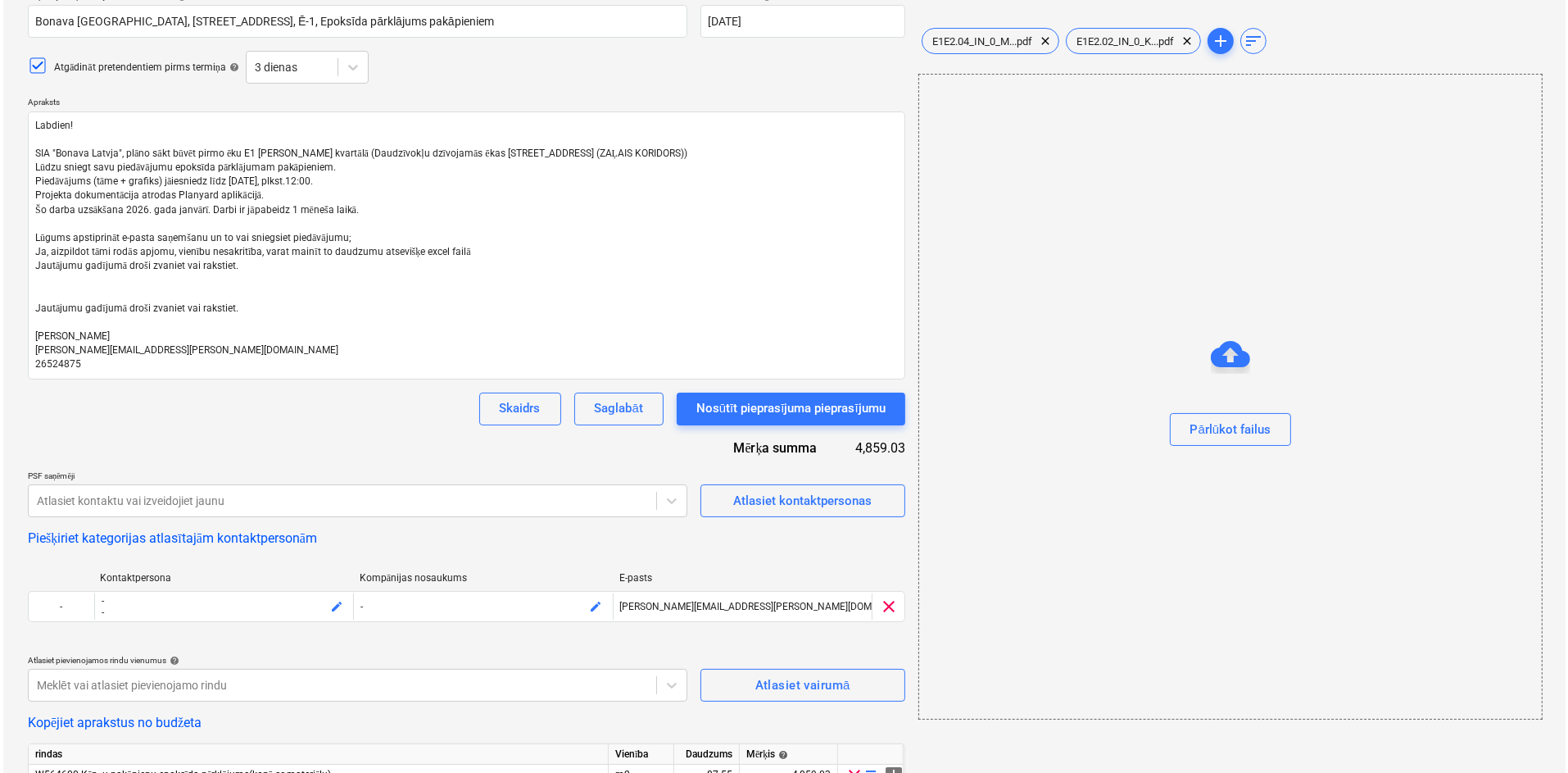
scroll to position [220, 0]
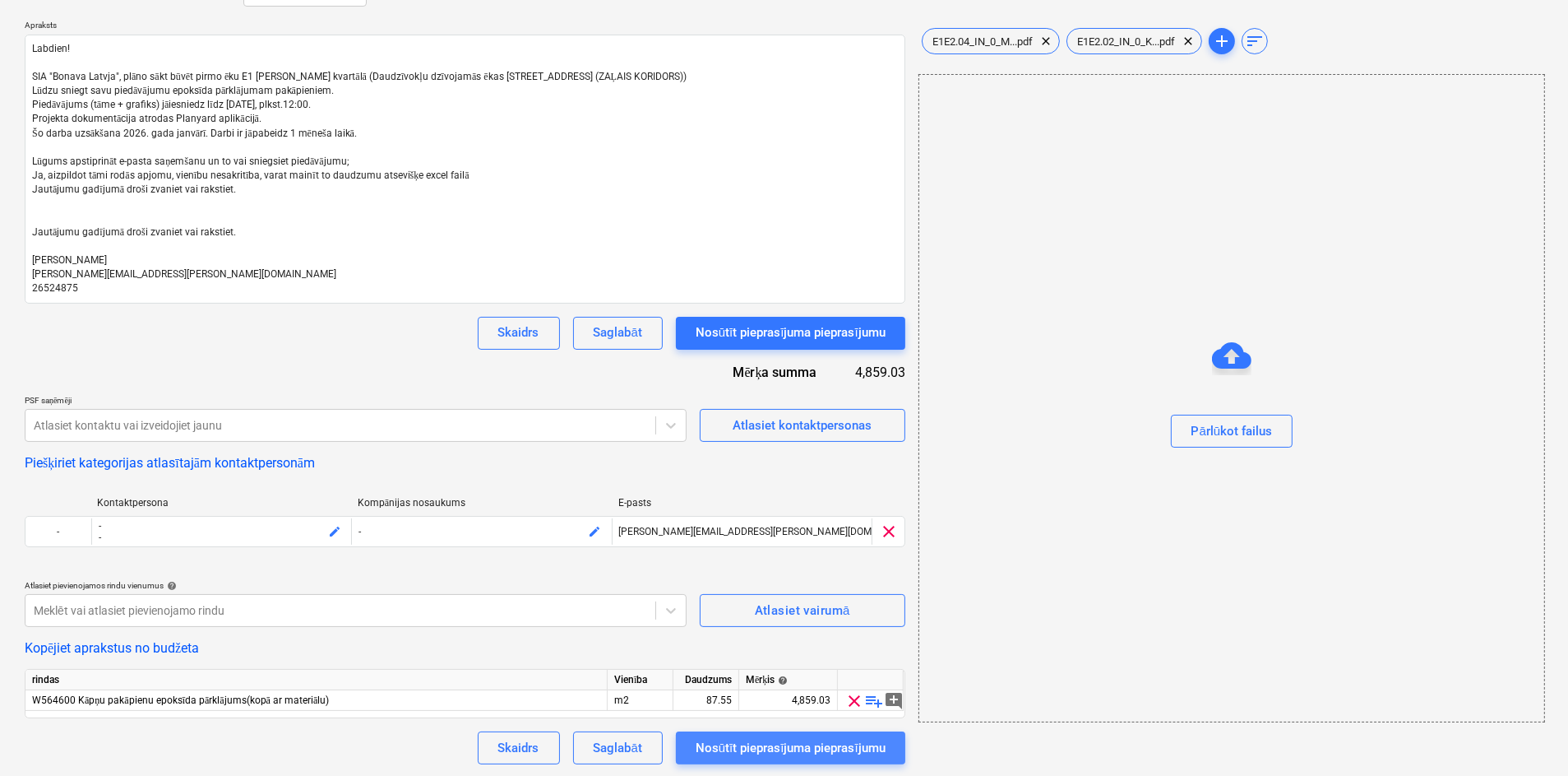
click at [773, 746] on div "Nosūtīt pieprasījuma pieprasījumu" at bounding box center [791, 748] width 190 height 21
type textarea "x"
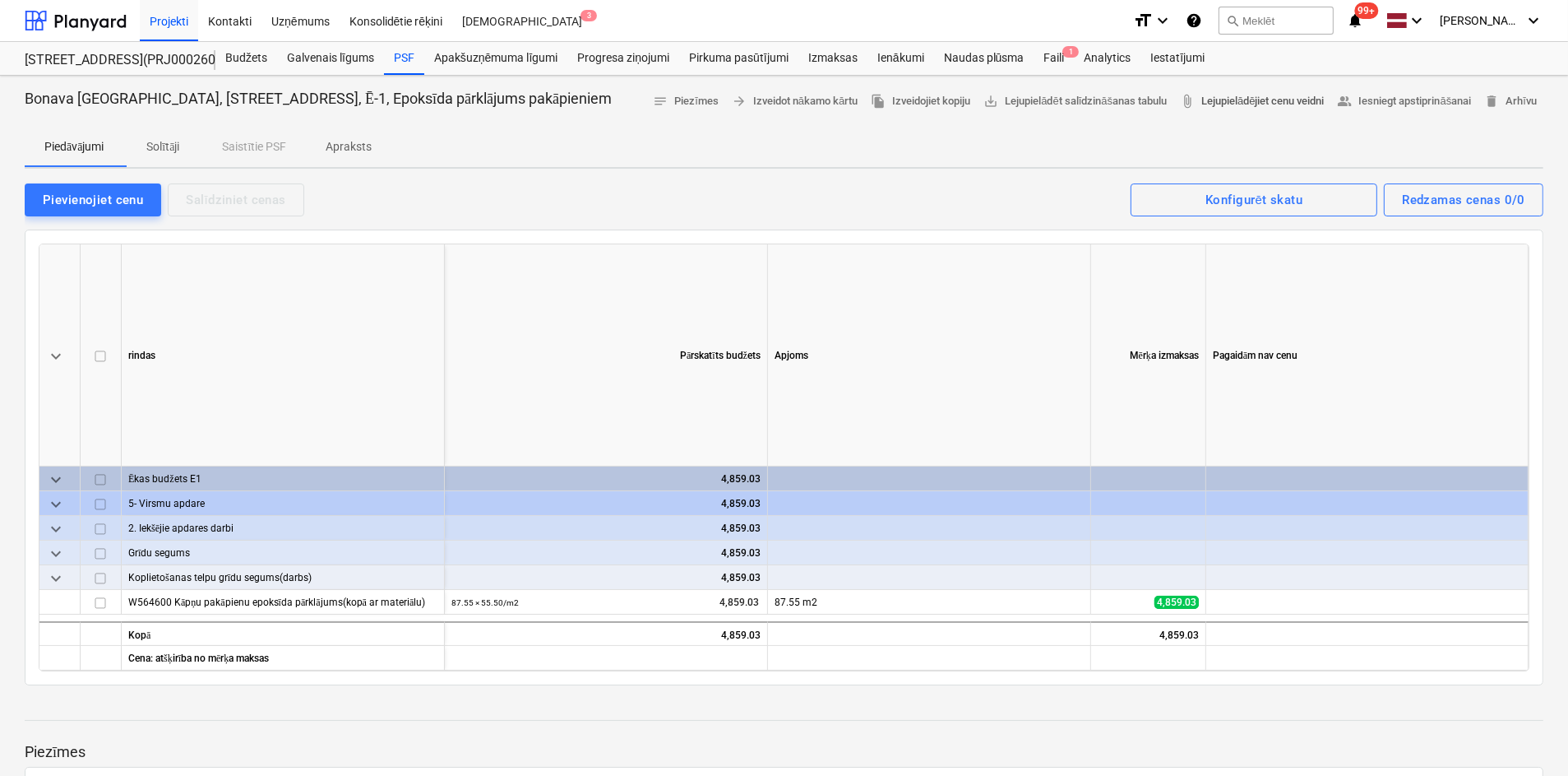
click at [1256, 100] on span "attach_file Lejupielādējiet cenu veidni" at bounding box center [1252, 101] width 144 height 19
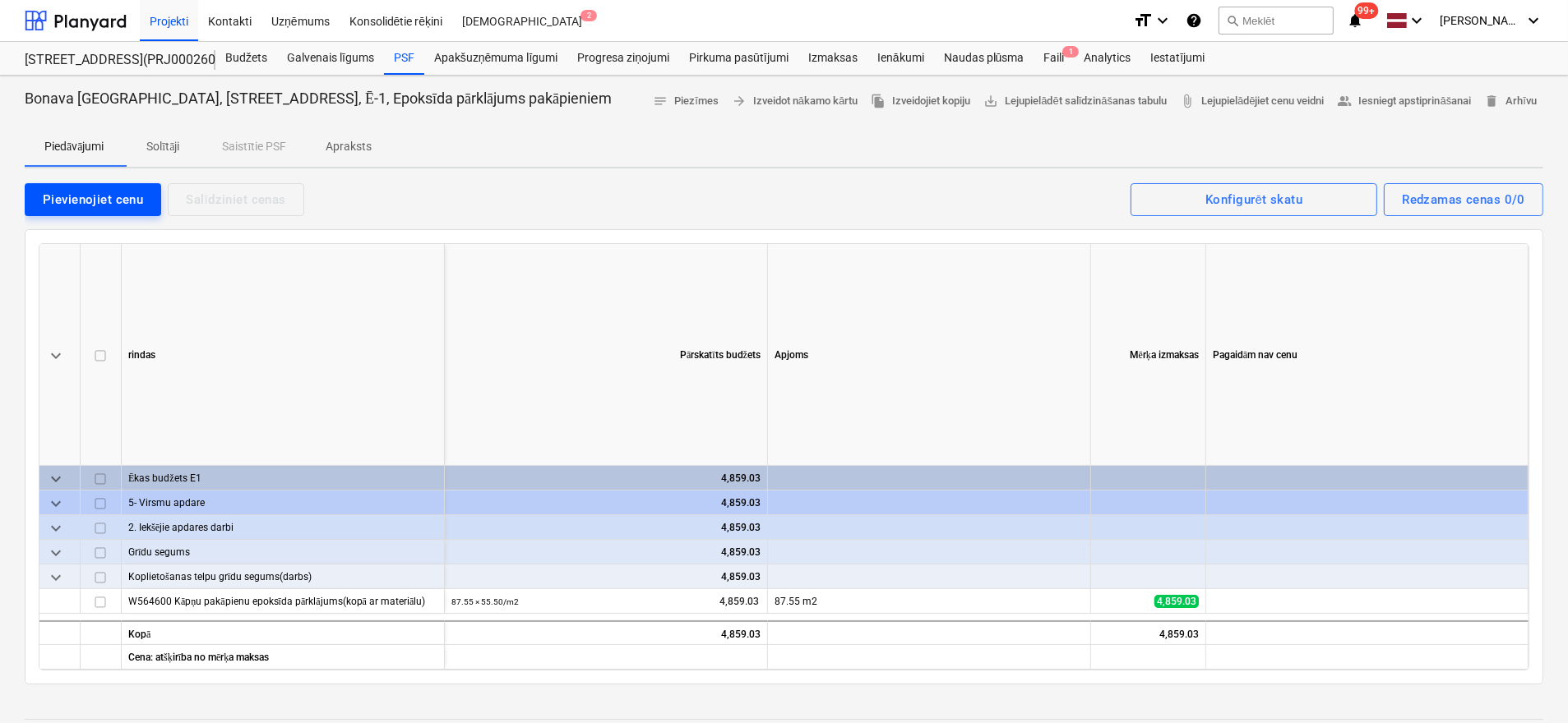
click at [95, 207] on div "Pievienojiet cenu" at bounding box center [92, 200] width 100 height 21
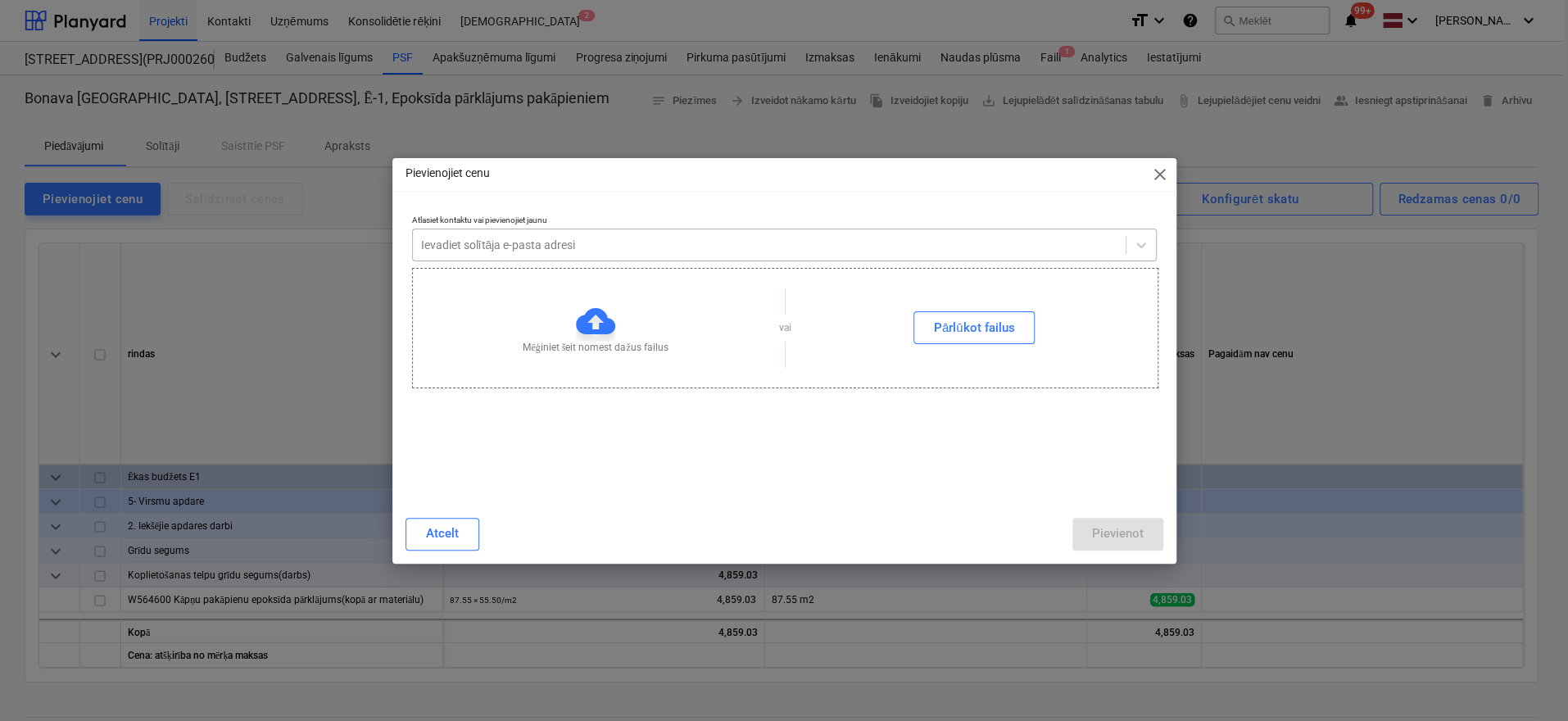
click at [545, 239] on div at bounding box center [769, 244] width 697 height 17
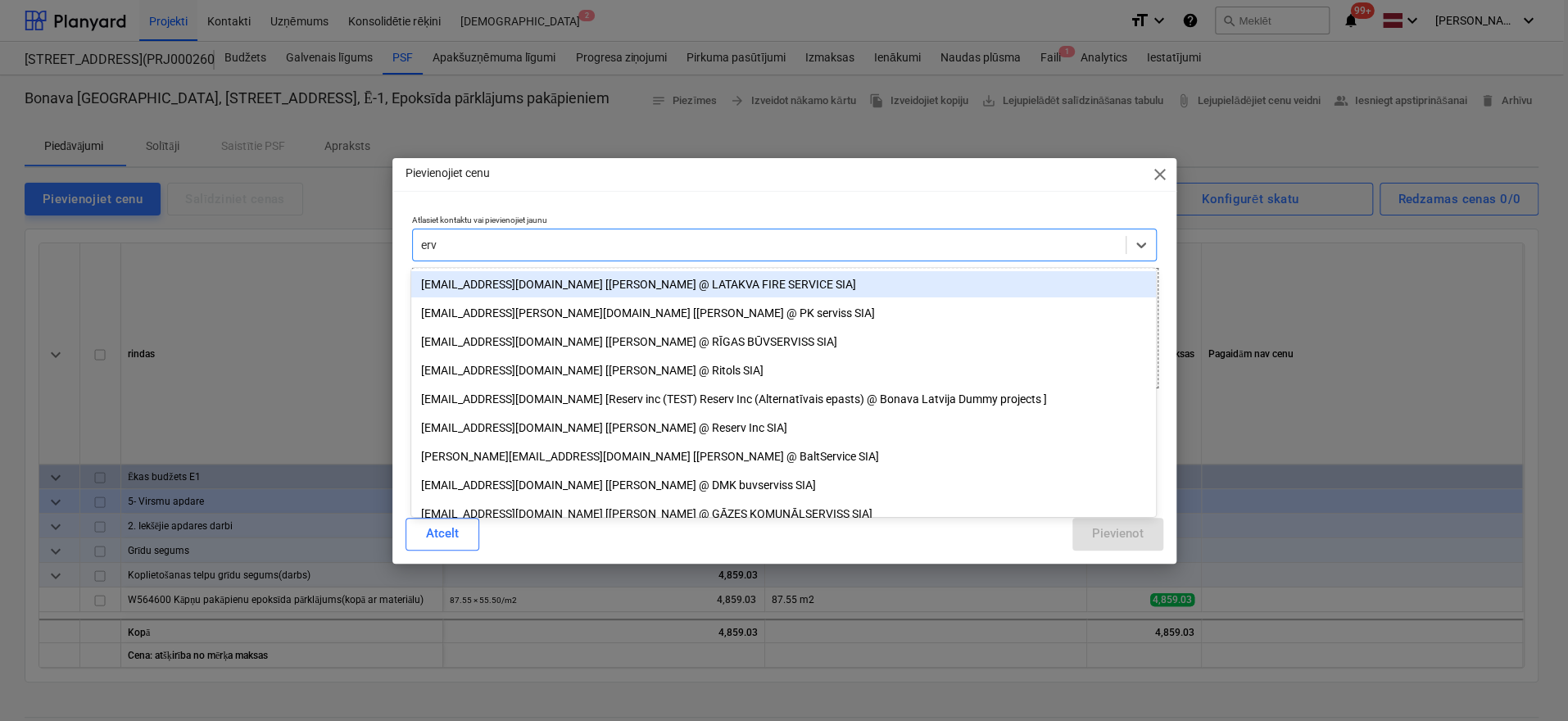
type input "ervi"
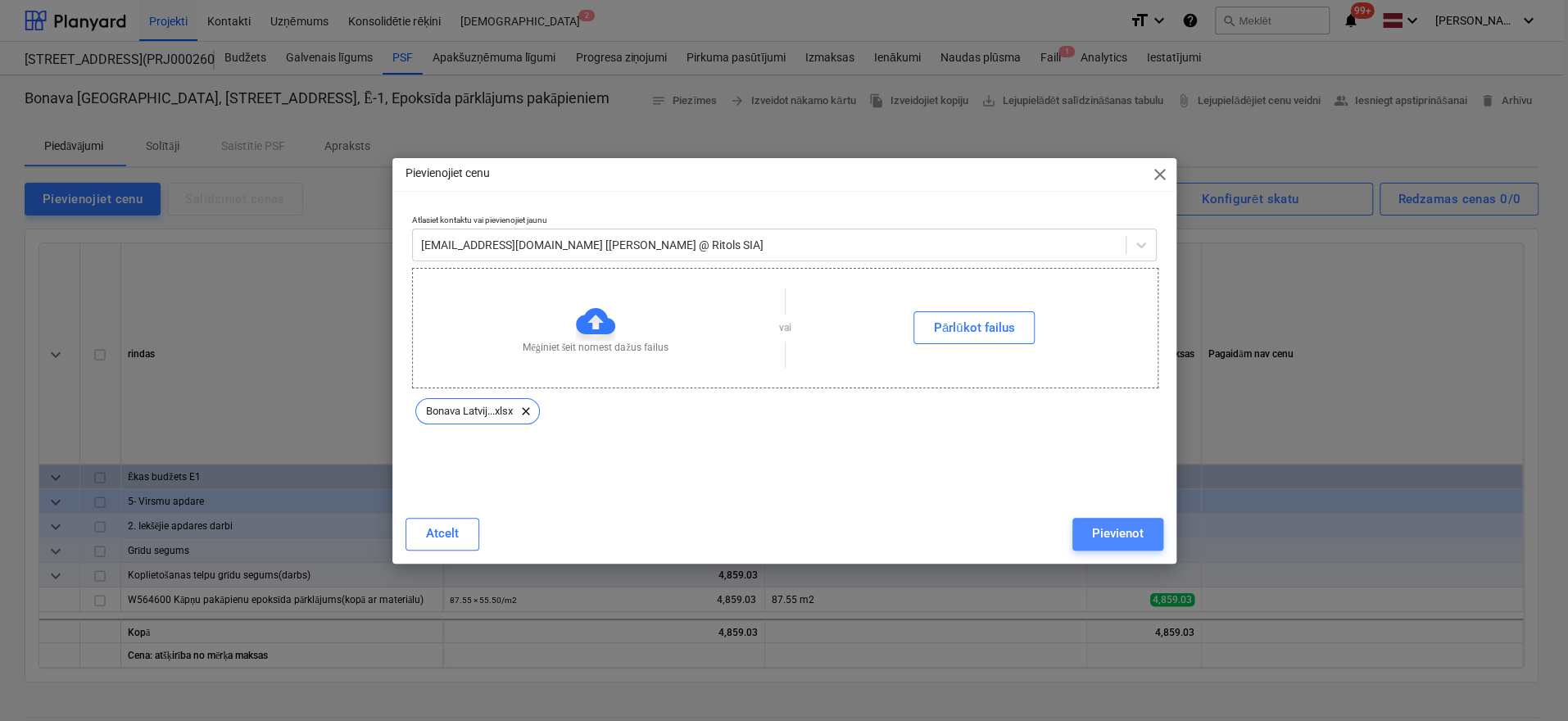
click at [1124, 529] on div "Pievienot" at bounding box center [1118, 533] width 51 height 21
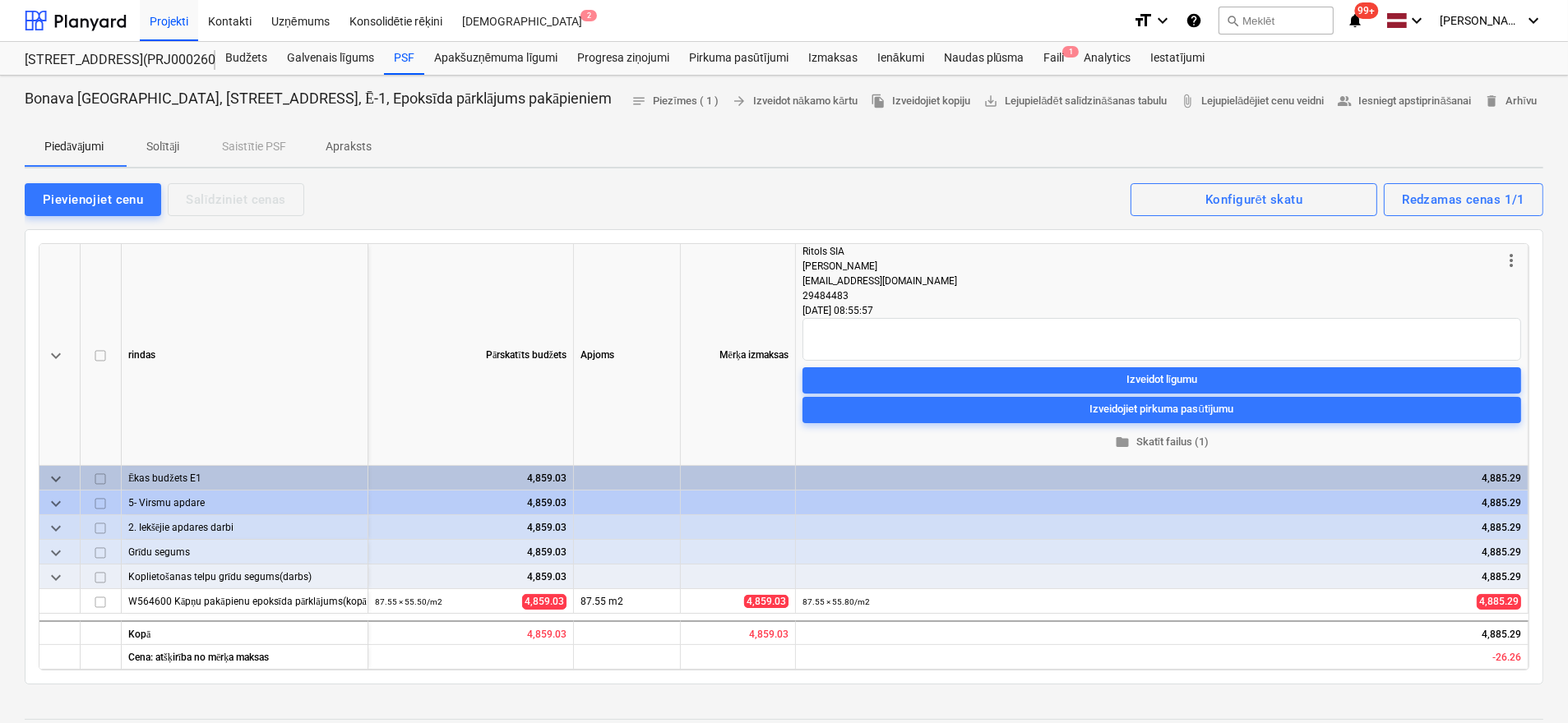
click at [1515, 259] on span "more_vert" at bounding box center [1511, 260] width 20 height 20
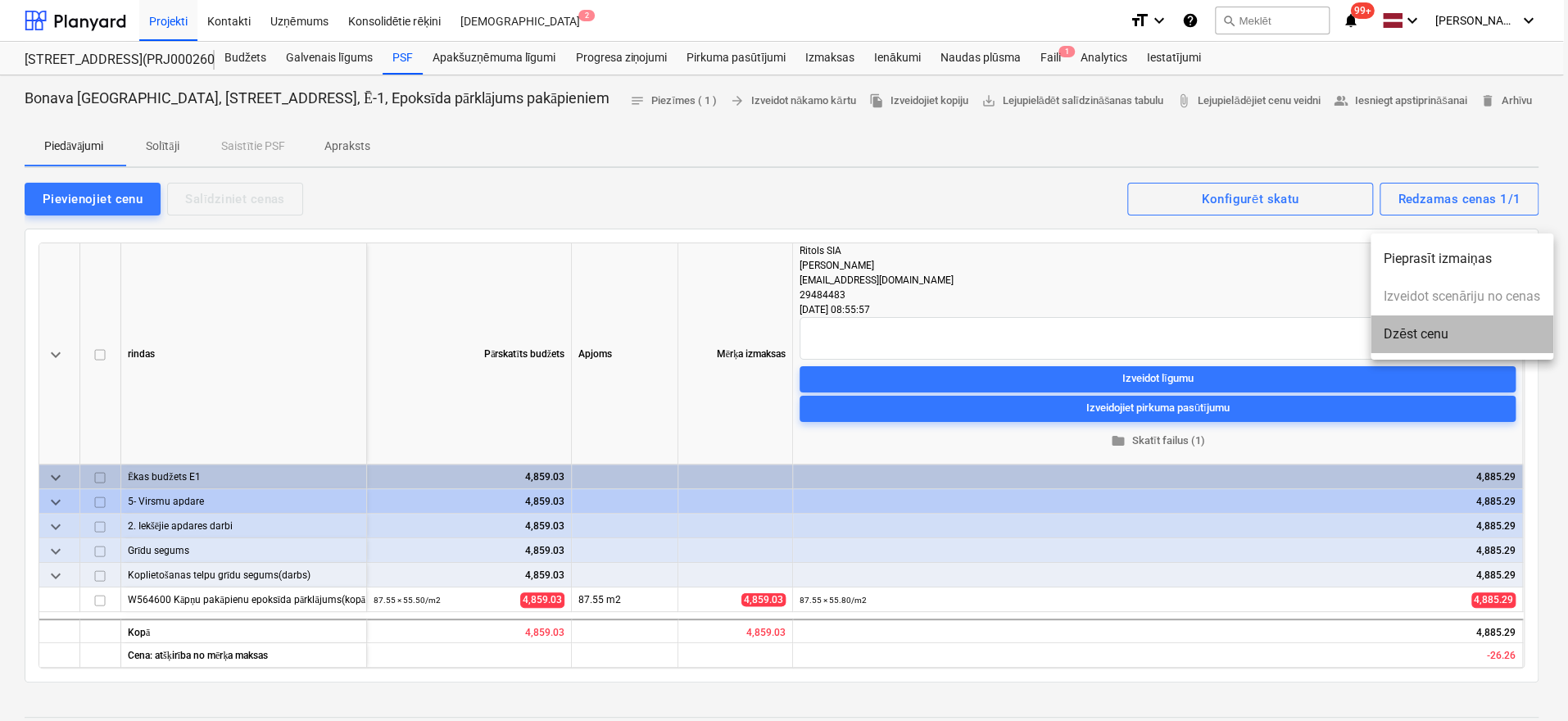
click at [1443, 339] on li "Dzēst cenu" at bounding box center [1462, 334] width 182 height 38
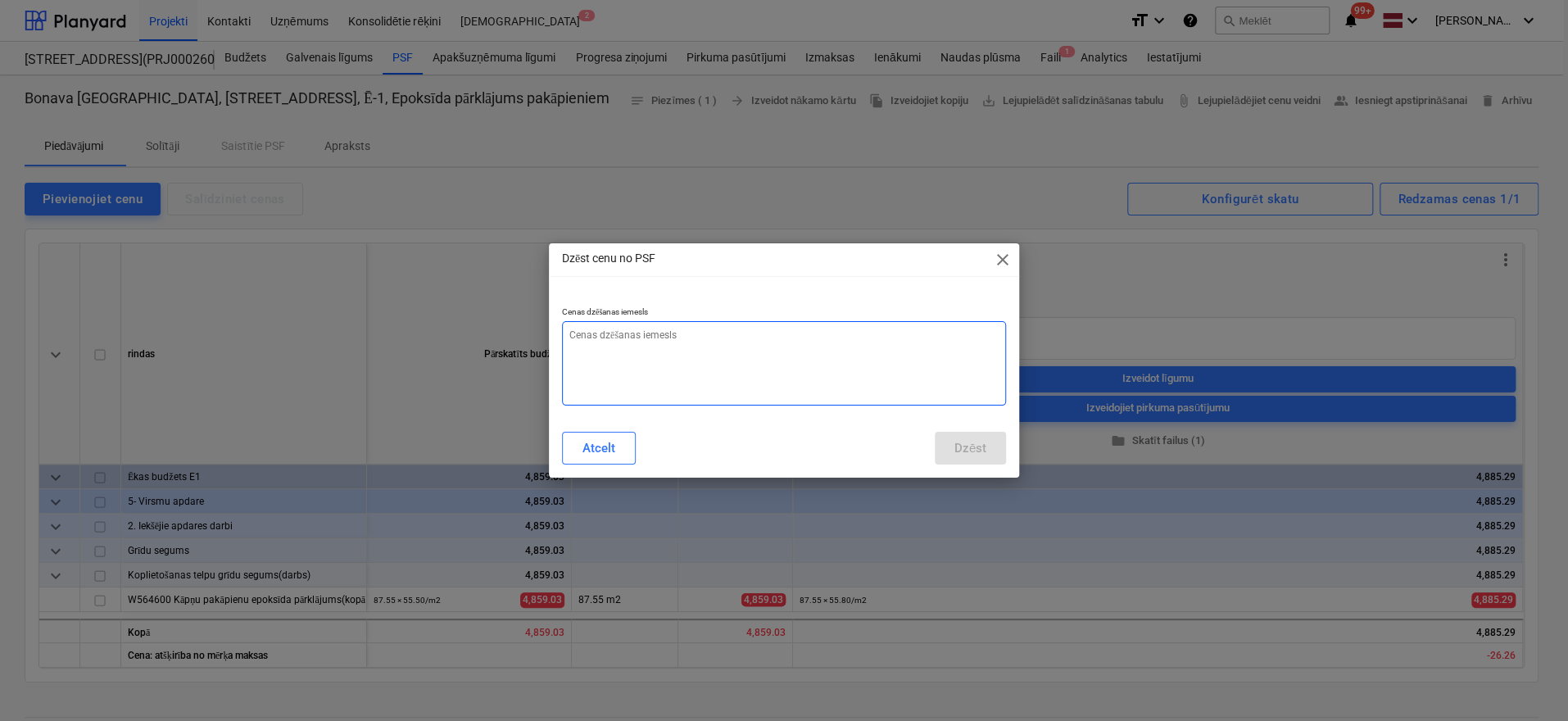
click at [674, 349] on textarea at bounding box center [784, 363] width 444 height 84
type textarea "x"
type textarea "n"
type textarea "x"
type textarea "ne"
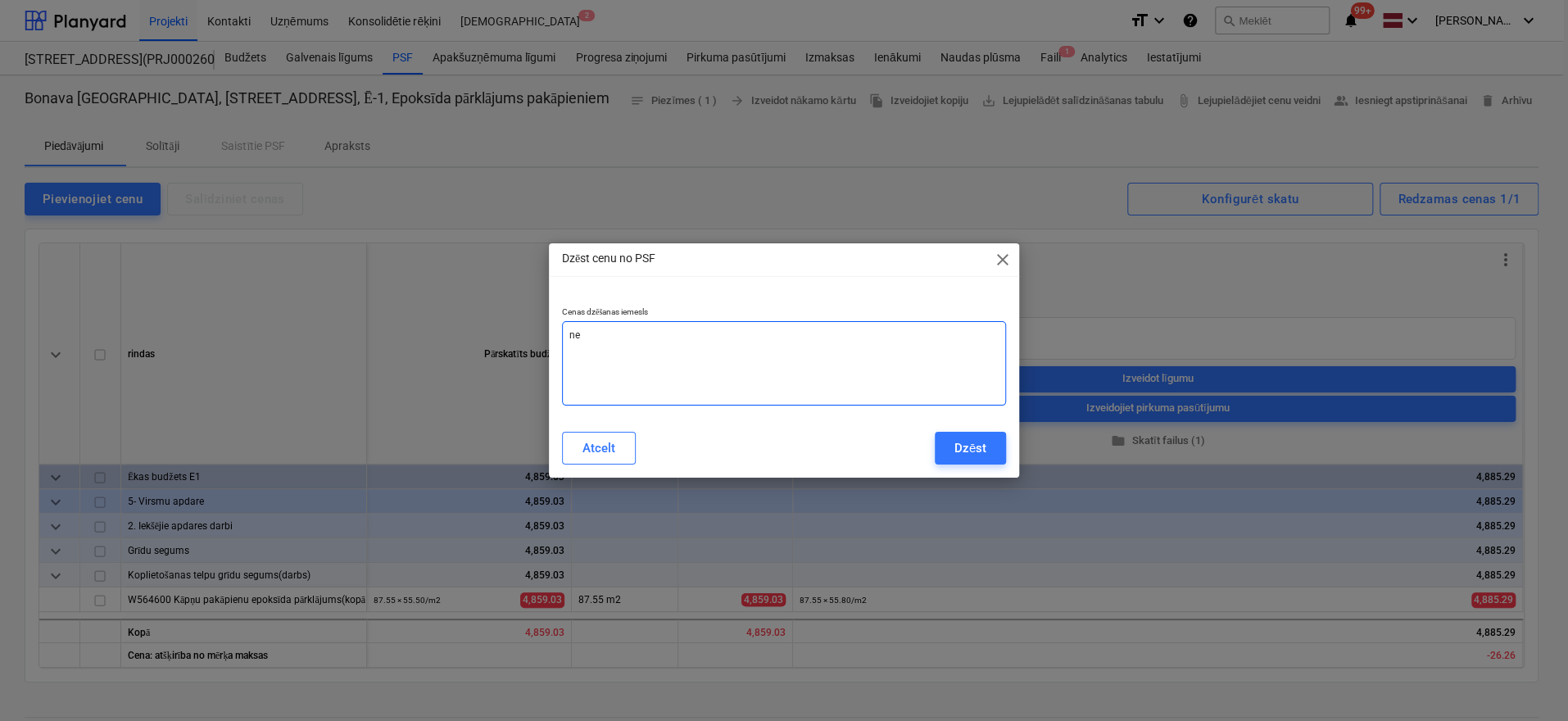
type textarea "x"
type textarea "nep"
type textarea "x"
type textarea "nepa"
type textarea "x"
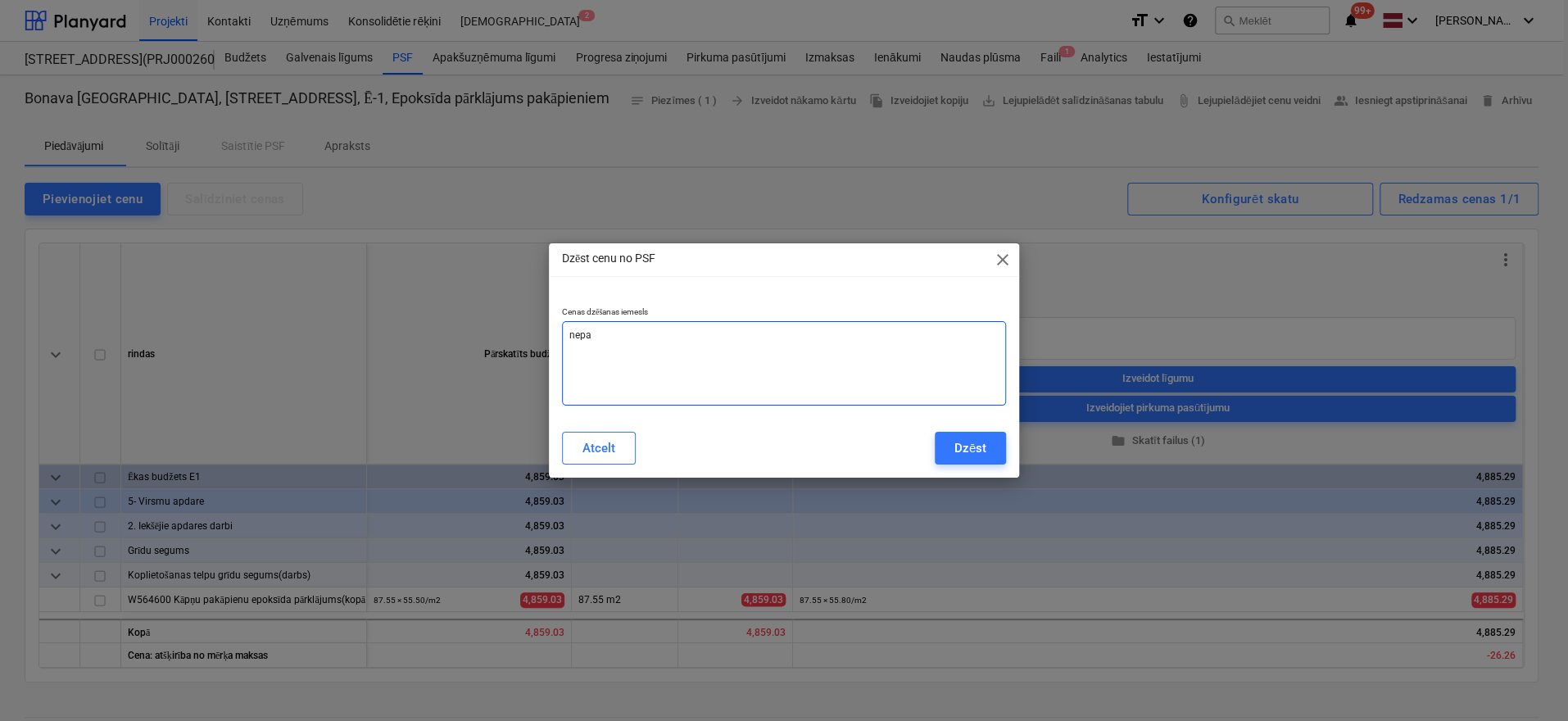
type textarea "nepar"
type textarea "x"
type textarea "nepare"
type textarea "x"
type textarea "neparei"
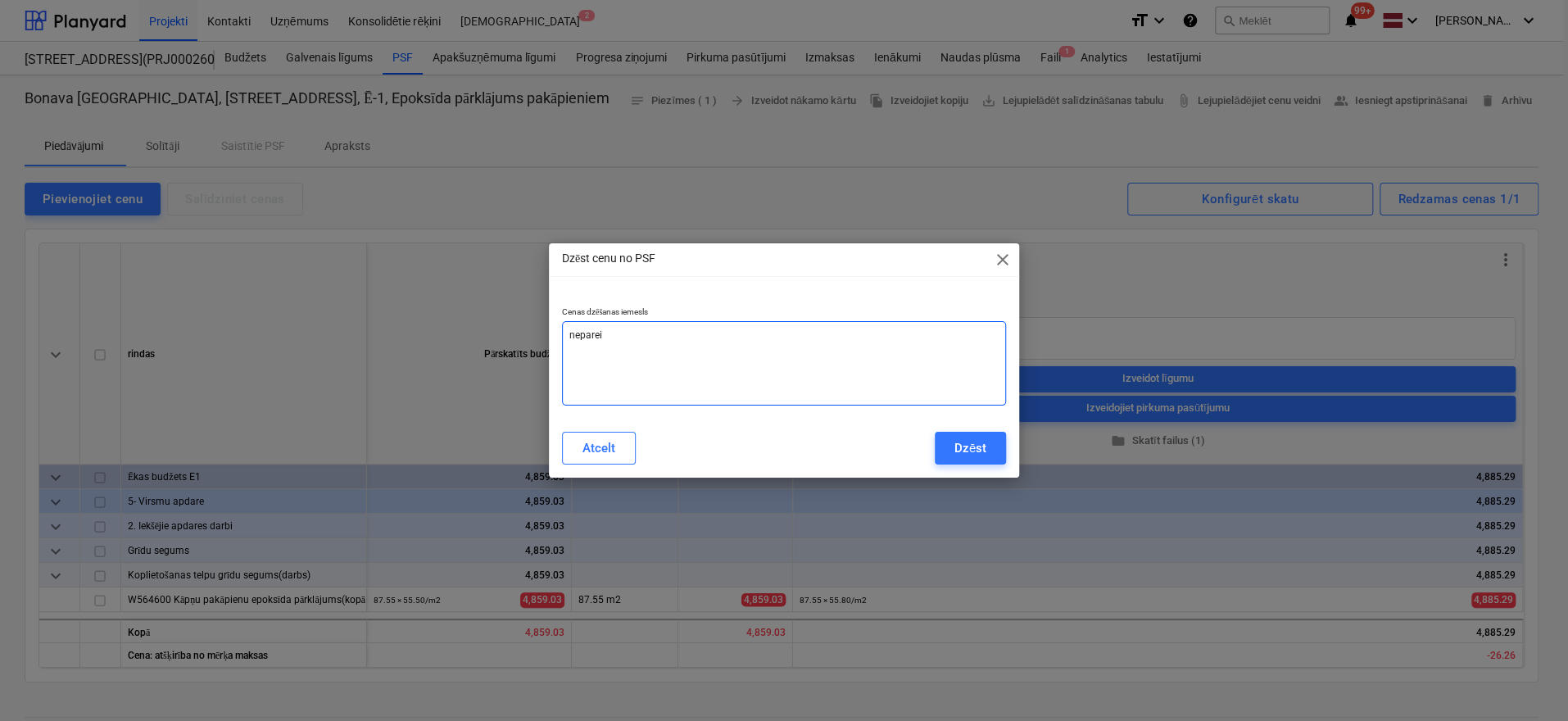
type textarea "x"
type textarea "nepareiz"
type textarea "x"
type textarea "nepareiza"
type textarea "x"
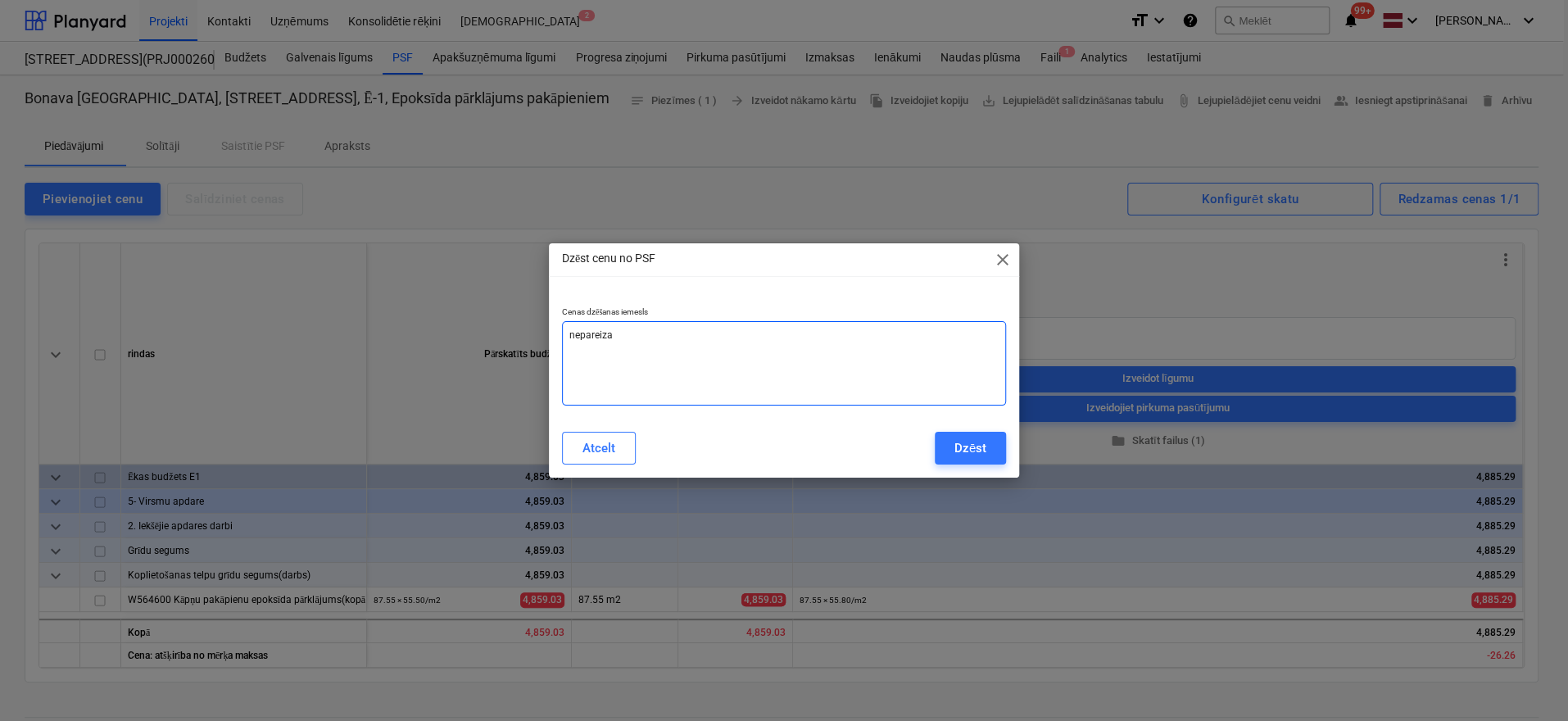
type textarea "nepareiza"
type textarea "x"
type textarea "nepareiza c"
type textarea "x"
type textarea "nepareiza ce"
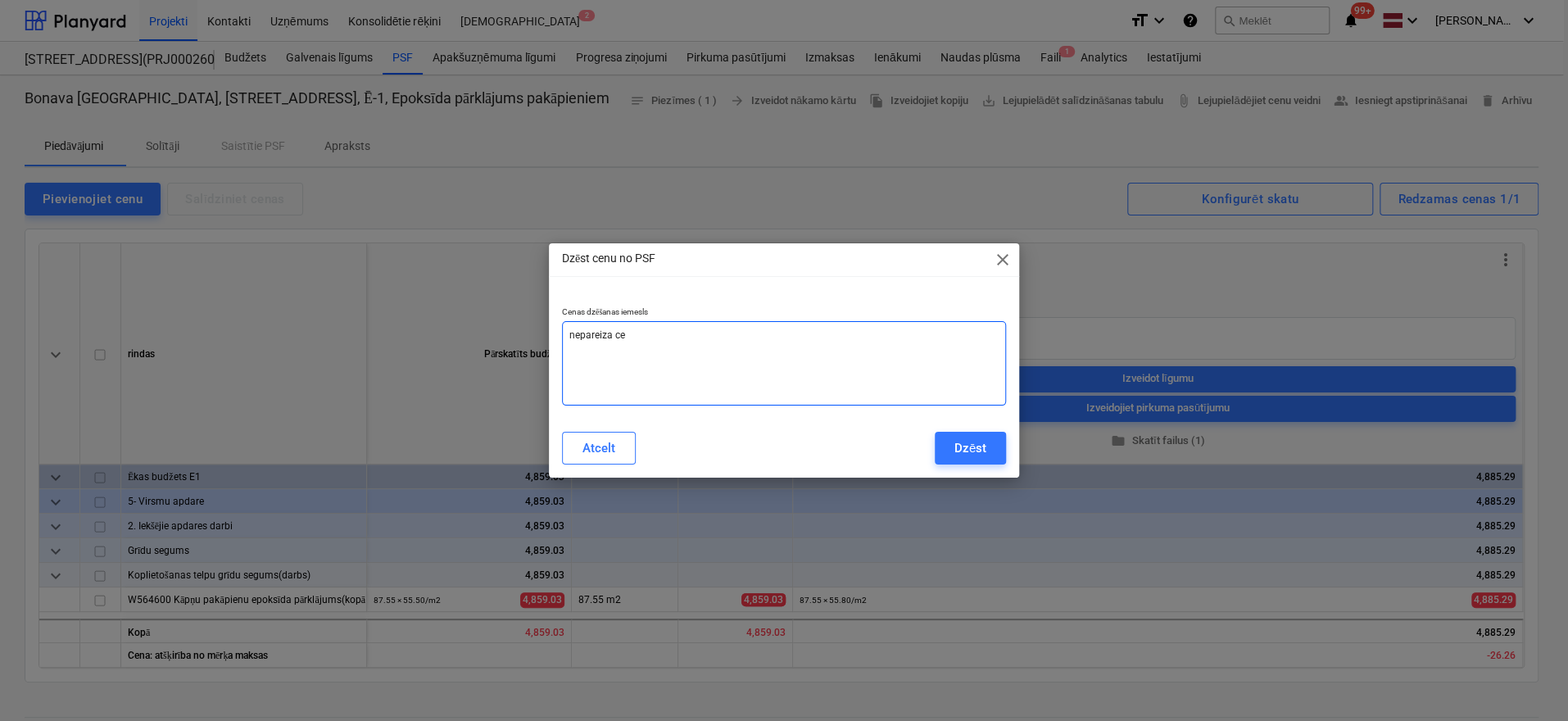
type textarea "x"
type textarea "nepareiza cen"
type textarea "x"
type textarea "nepareiza cena"
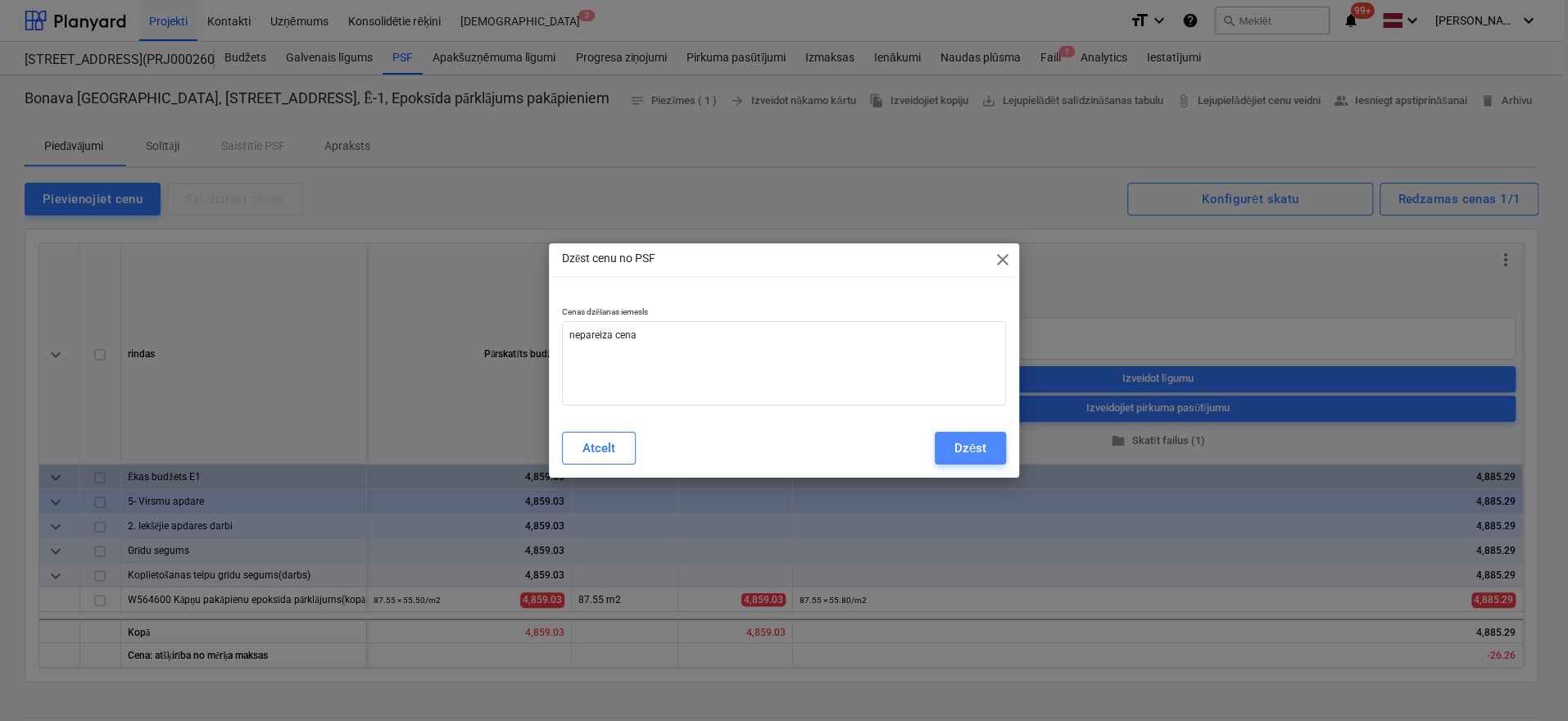
click at [967, 443] on div "Dzēst" at bounding box center [970, 448] width 32 height 21
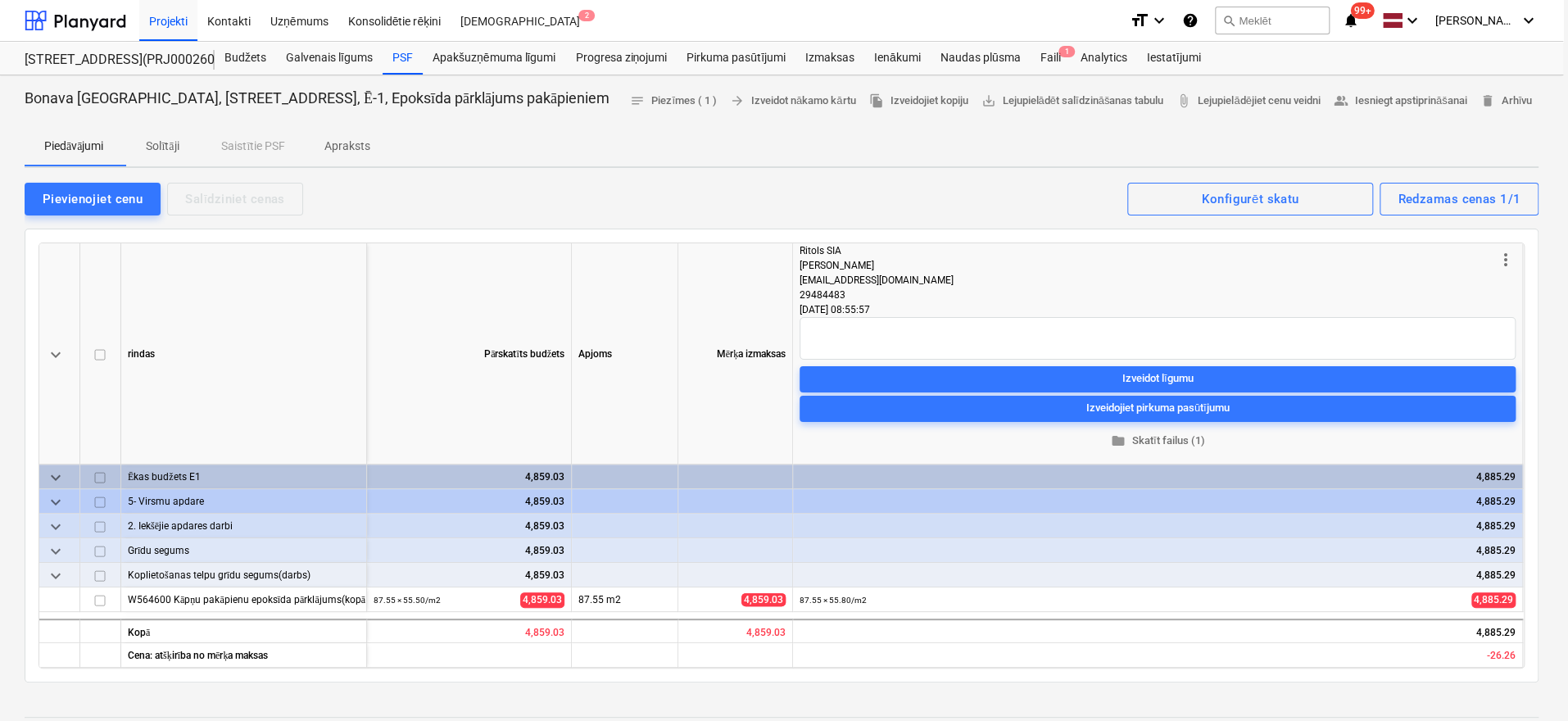
type textarea "x"
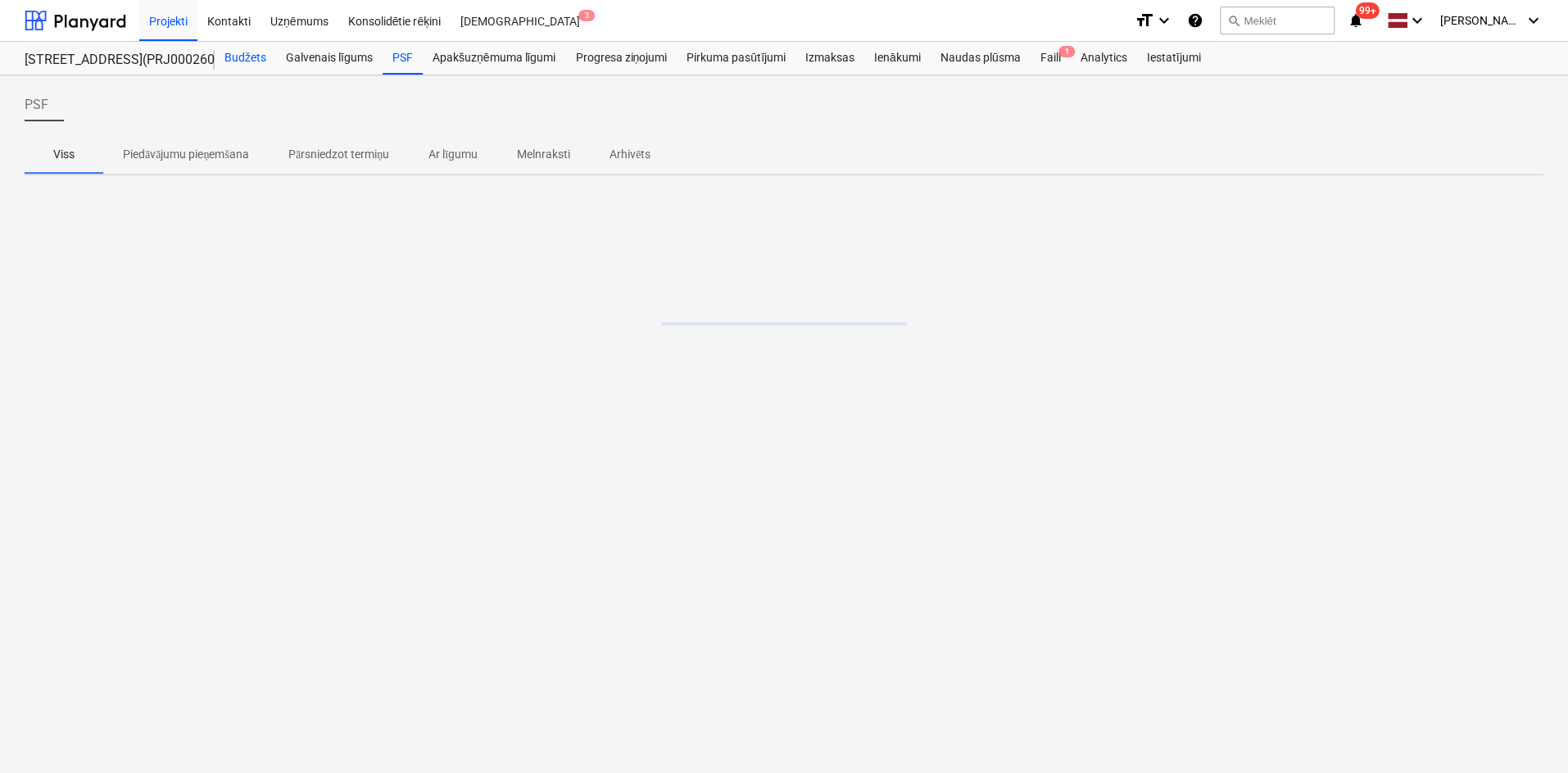
click at [230, 58] on div "Budžets" at bounding box center [244, 58] width 61 height 33
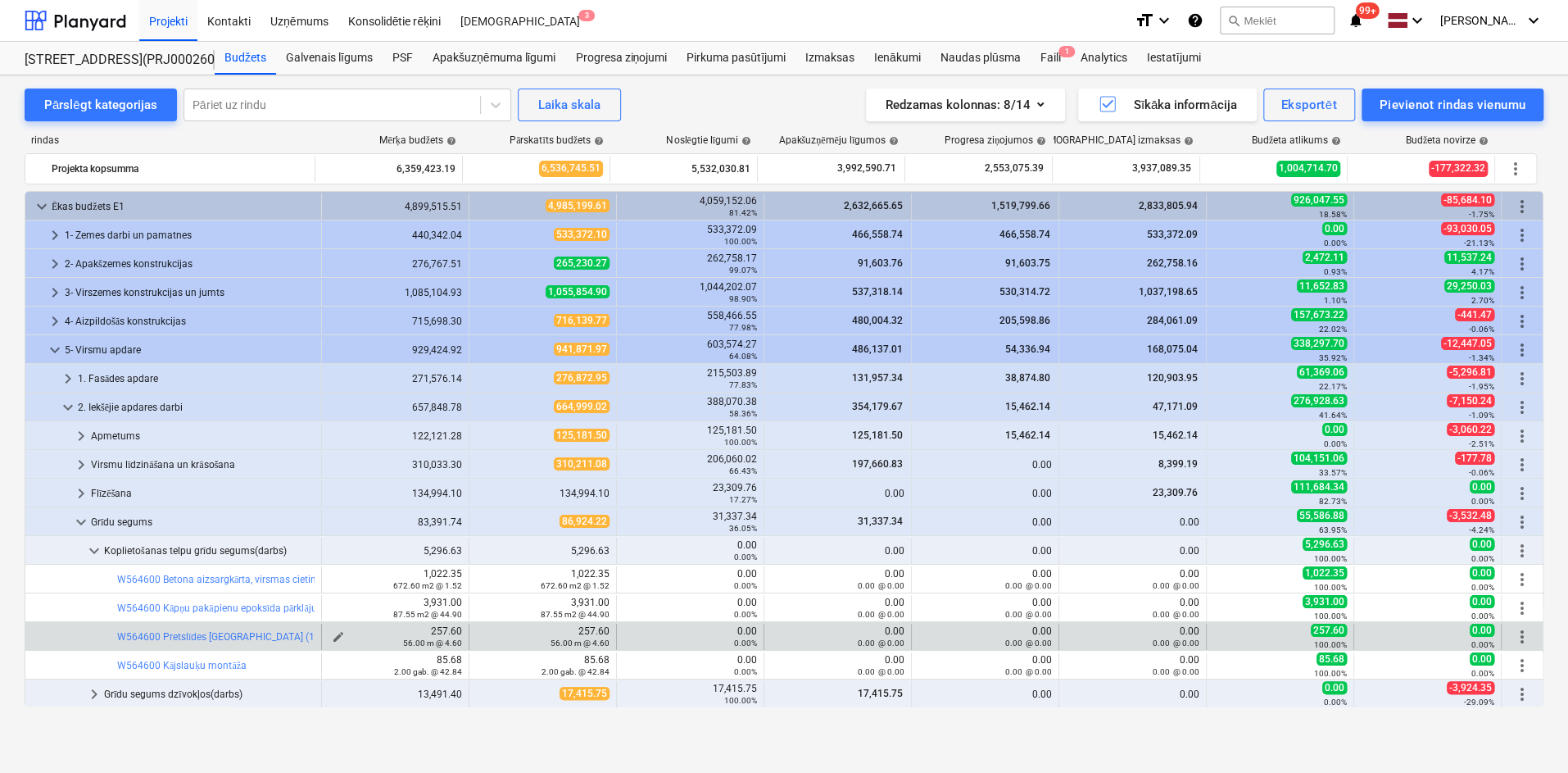
click at [336, 632] on span "edit" at bounding box center [338, 637] width 13 height 13
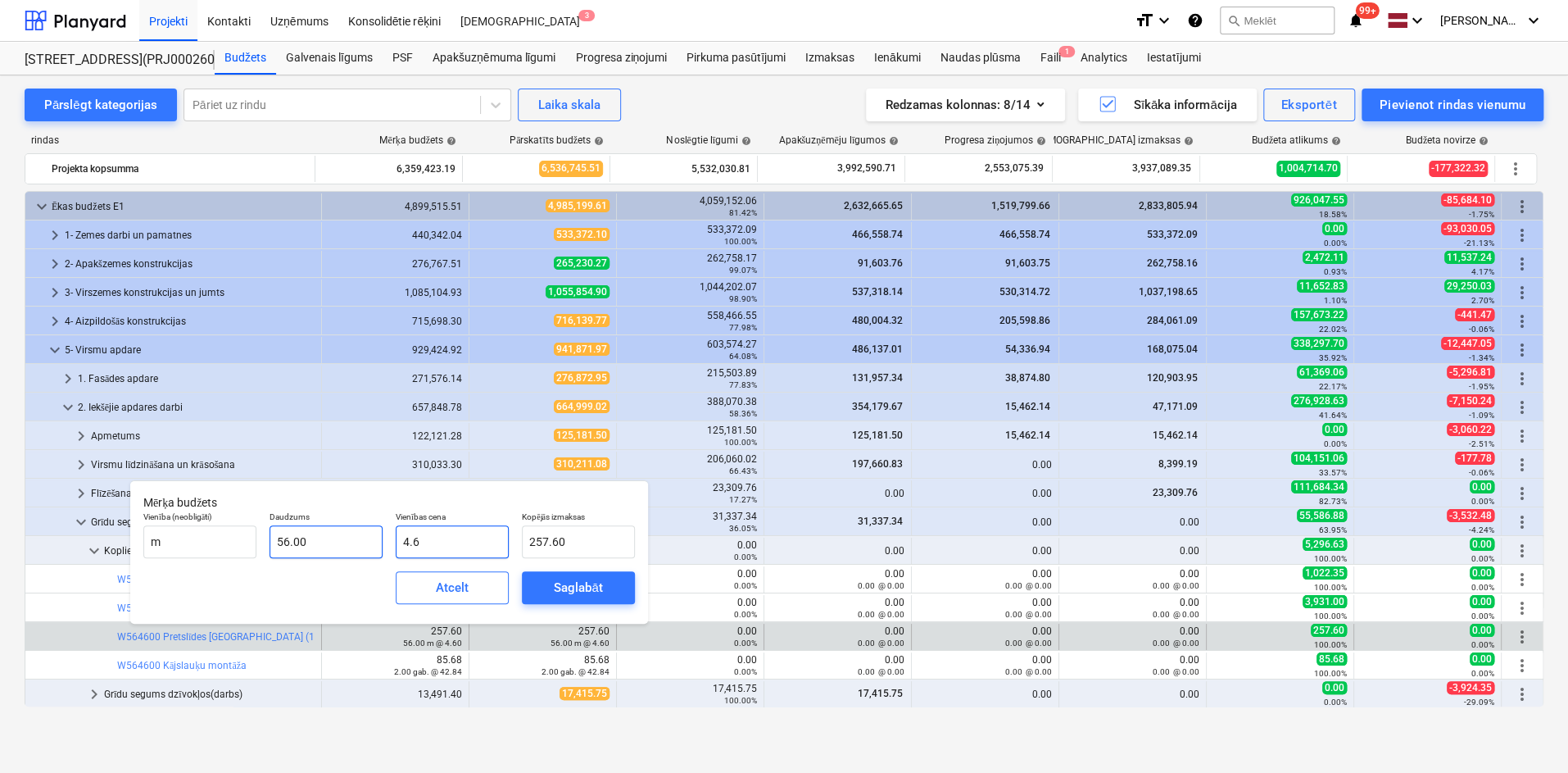
drag, startPoint x: 455, startPoint y: 550, endPoint x: 351, endPoint y: 551, distance: 104.0
click at [351, 551] on div "Vienība (neobligāti) m Daudzums 56.00 Vienības cena 4.6 Kopējās izmaksas 257.60" at bounding box center [390, 535] width 505 height 60
type input "0"
type input "0.00"
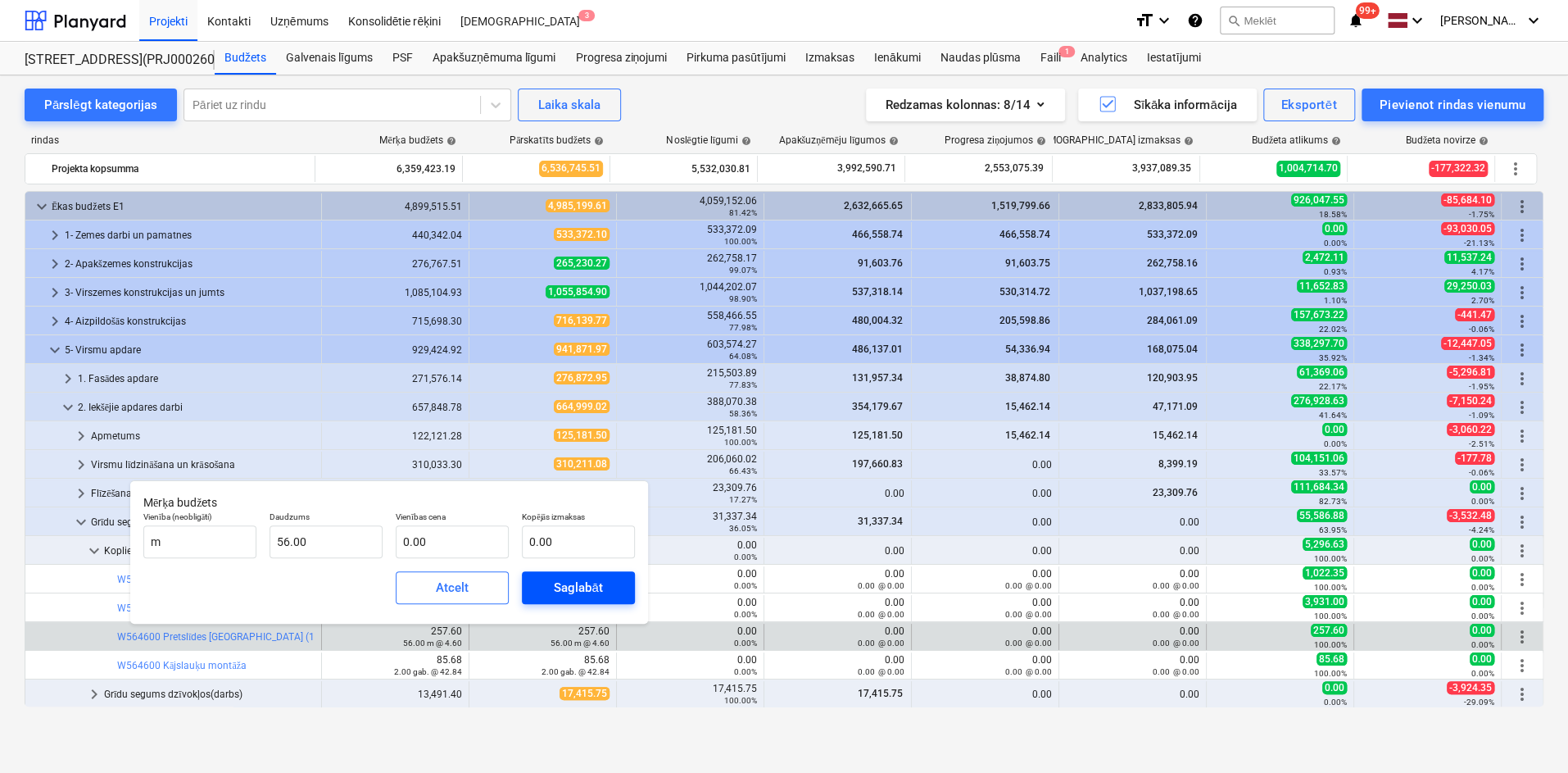
click at [575, 586] on div "Saglabāt" at bounding box center [578, 588] width 49 height 21
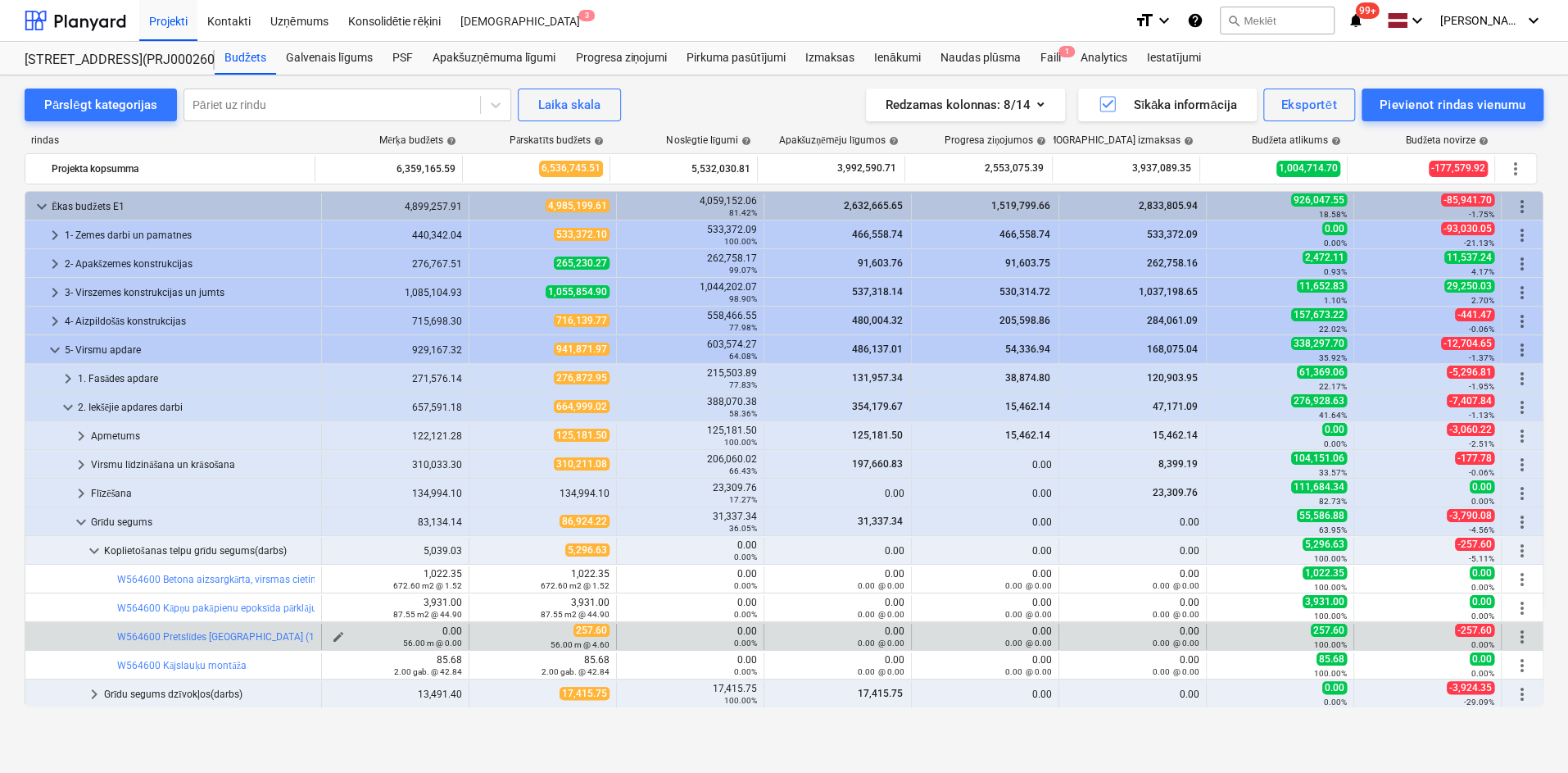
click at [332, 633] on span "edit" at bounding box center [338, 637] width 13 height 13
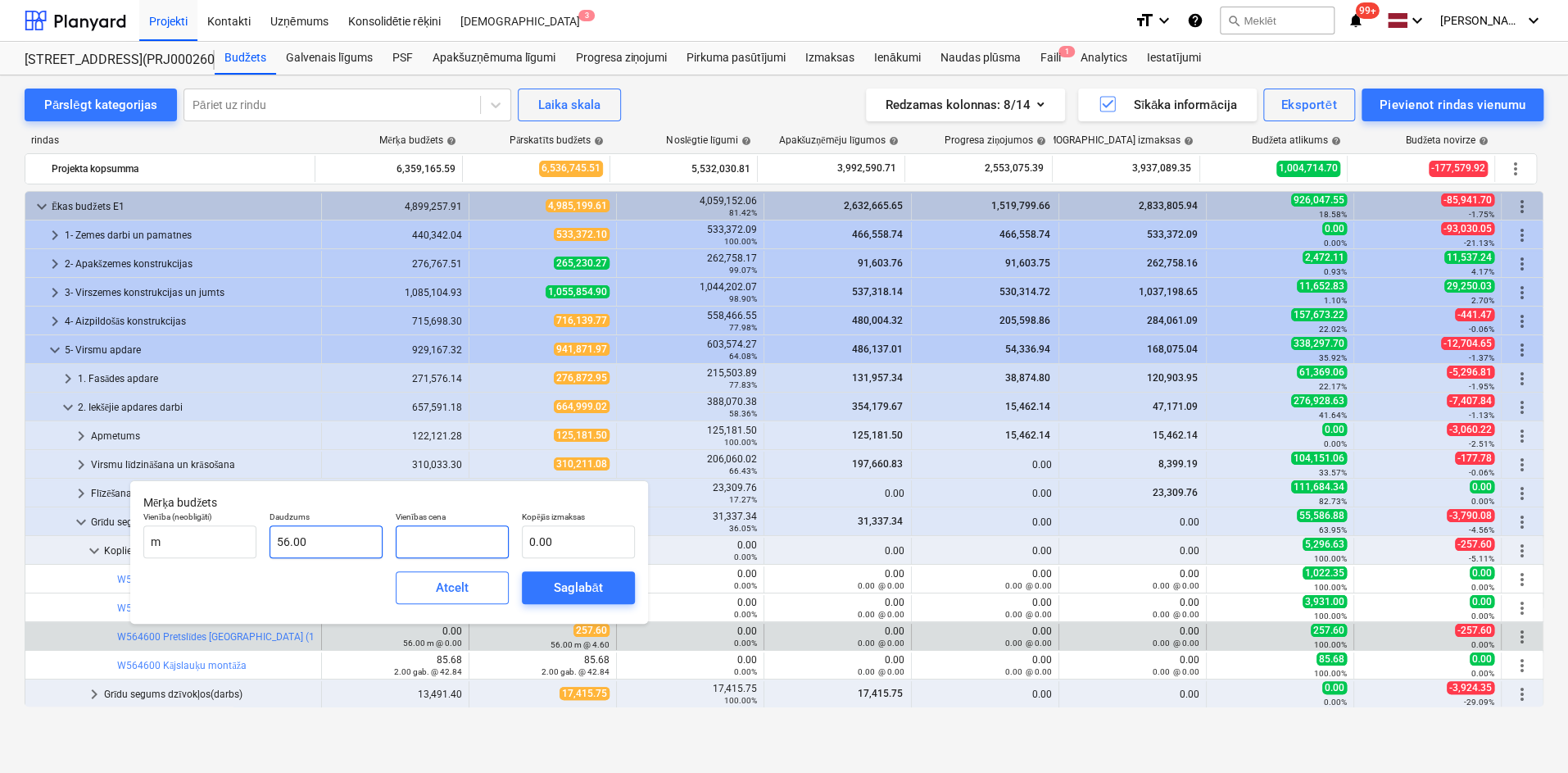
drag, startPoint x: 433, startPoint y: 548, endPoint x: 337, endPoint y: 553, distance: 96.1
click at [339, 553] on div "Vienība (neobligāti) m Daudzums 56.00 Vienības cena Kopējās izmaksas 0.00" at bounding box center [390, 535] width 505 height 60
type input "4"
type input "224.00"
type input "4.6"
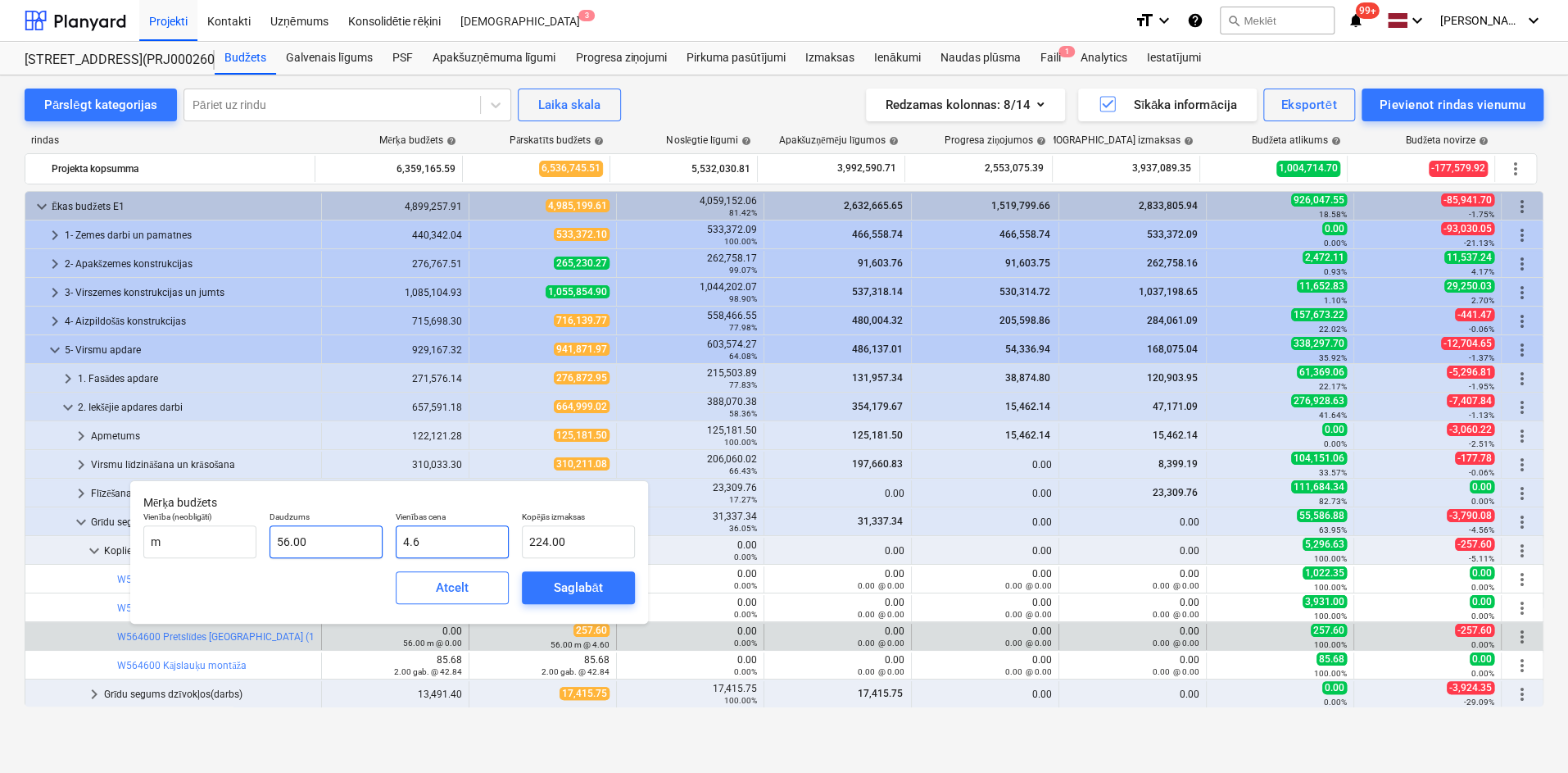
type input "257.60"
click at [599, 590] on div "Saglabāt" at bounding box center [578, 588] width 49 height 21
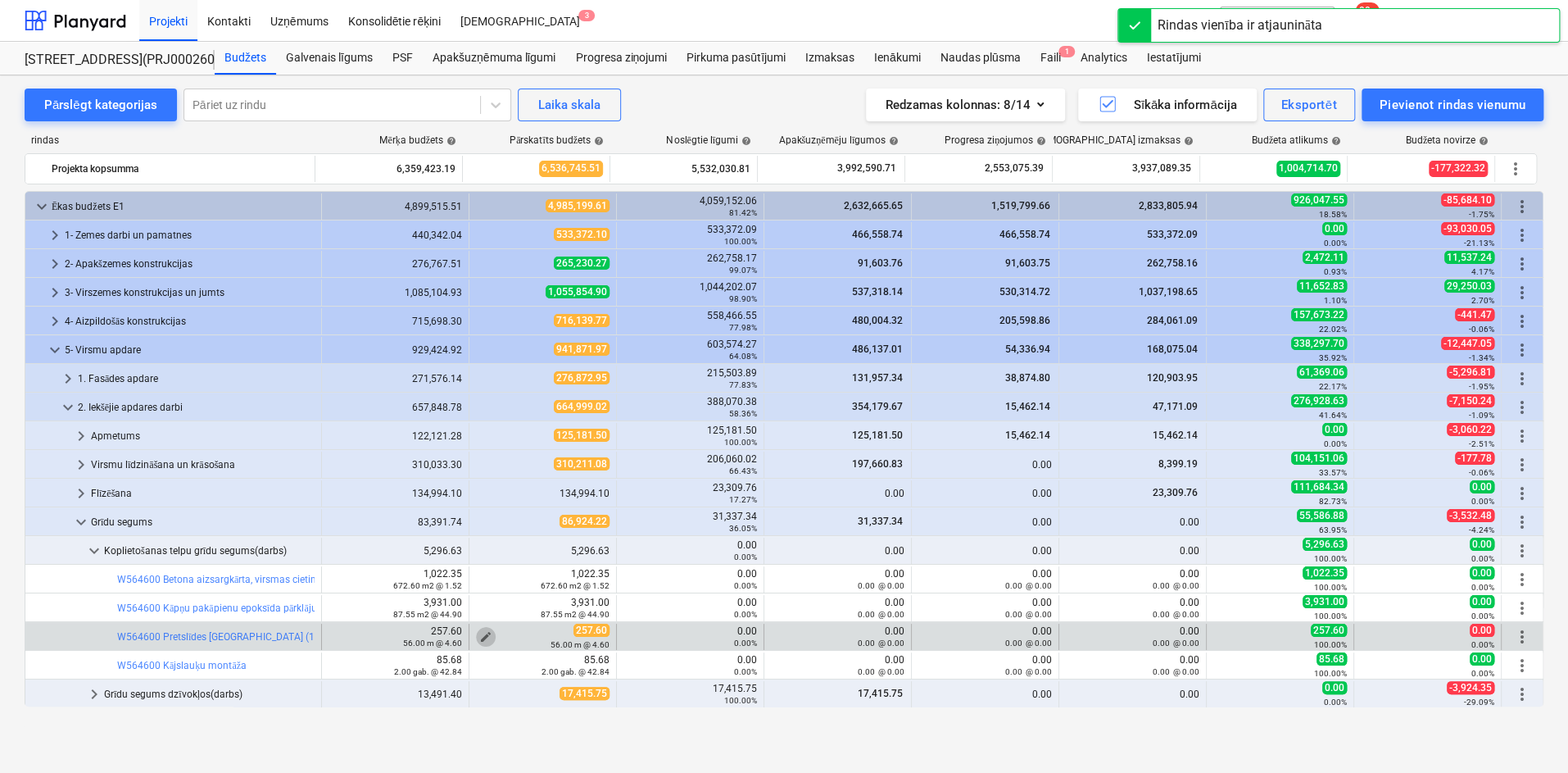
click at [479, 630] on span "edit" at bounding box center [485, 637] width 13 height 13
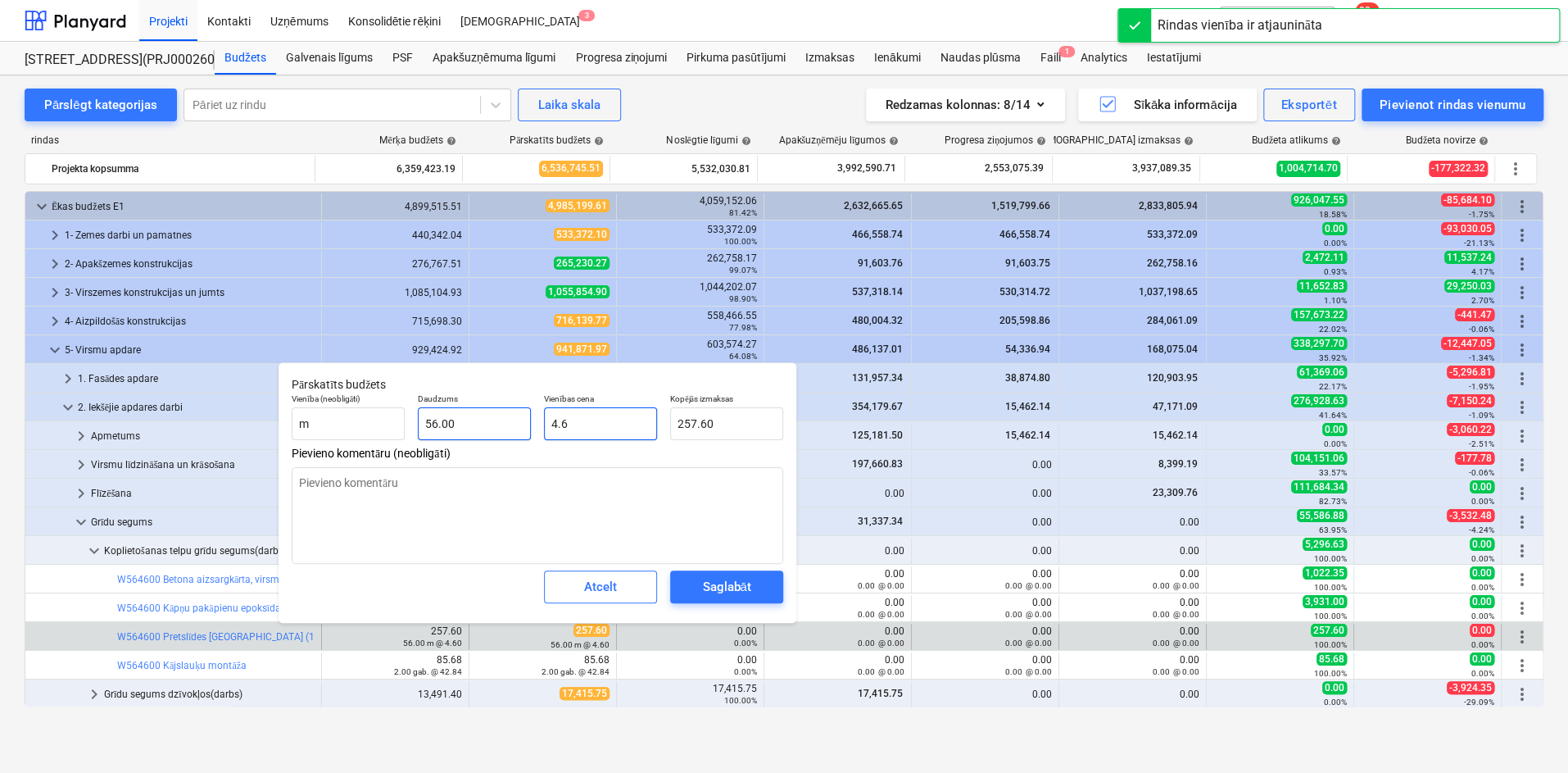
drag, startPoint x: 588, startPoint y: 434, endPoint x: 426, endPoint y: 435, distance: 162.0
click at [427, 435] on div "Vienība (neobligāti) m Daudzums 56.00 Vienības cena 4.6 Kopējās izmaksas 257.60" at bounding box center [537, 417] width 505 height 60
type input "0"
type textarea "x"
type input "0.00"
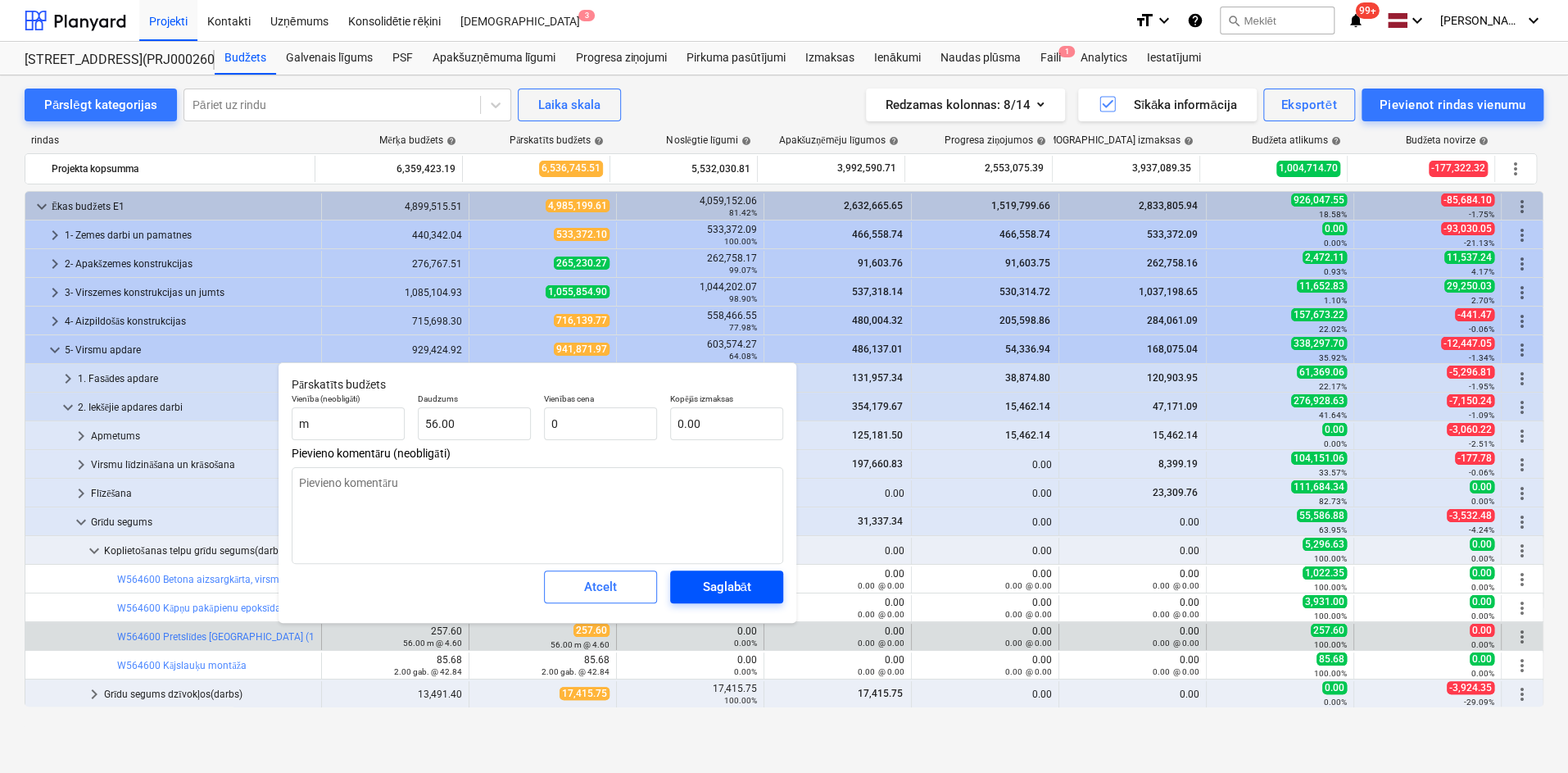
type input "0.00"
click at [710, 579] on div "Saglabāt" at bounding box center [726, 587] width 49 height 21
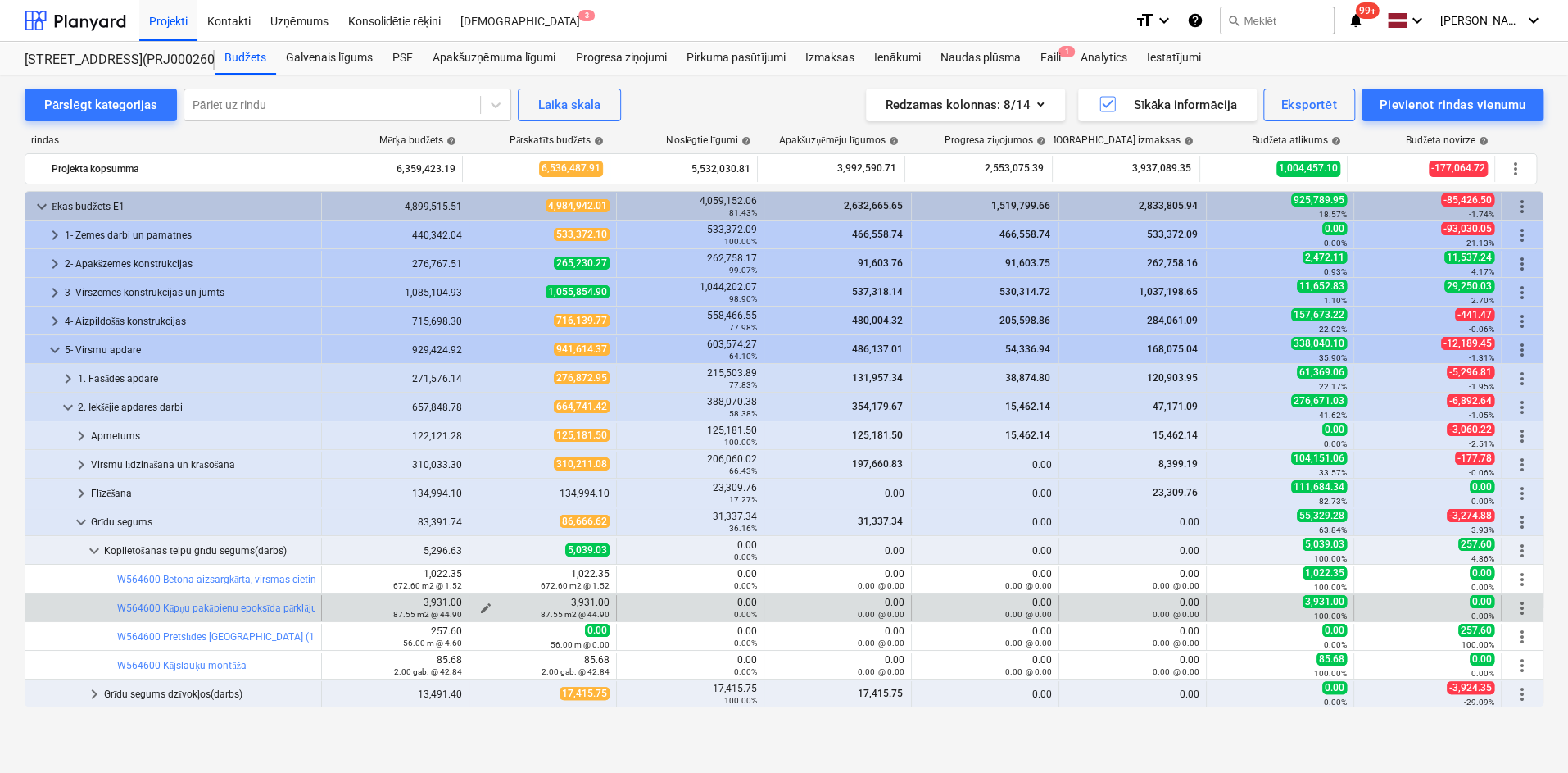
click at [482, 602] on span "edit" at bounding box center [485, 607] width 13 height 13
type textarea "x"
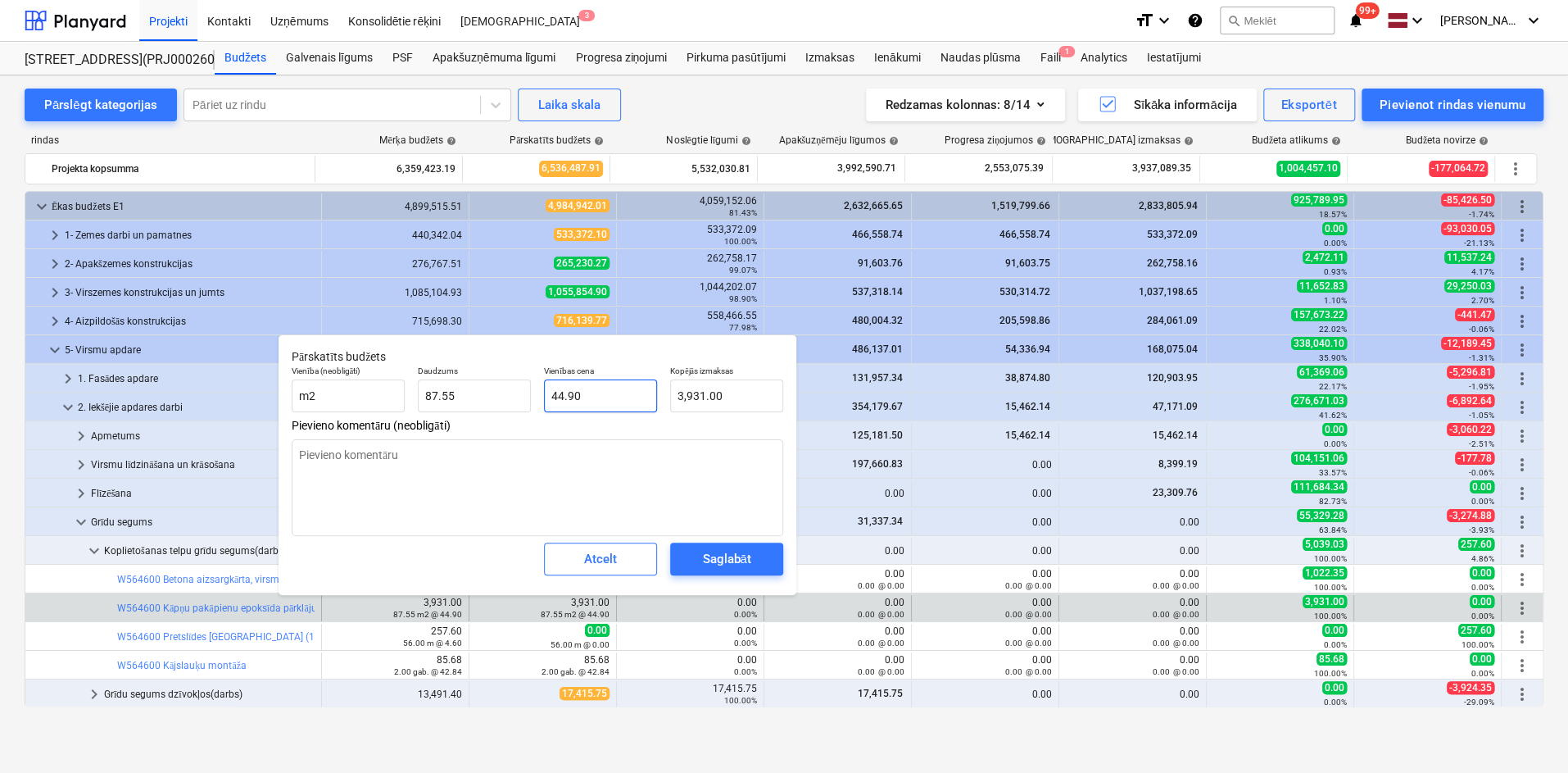
type input "44.9"
drag, startPoint x: 610, startPoint y: 394, endPoint x: 420, endPoint y: 423, distance: 192.2
click at [420, 423] on div "Pārskatīts budžets Vienība (neobligāti) m2 Daudzums 87.55 Vienības cena 44.9 Ko…" at bounding box center [537, 465] width 518 height 260
type textarea "x"
type input "5"
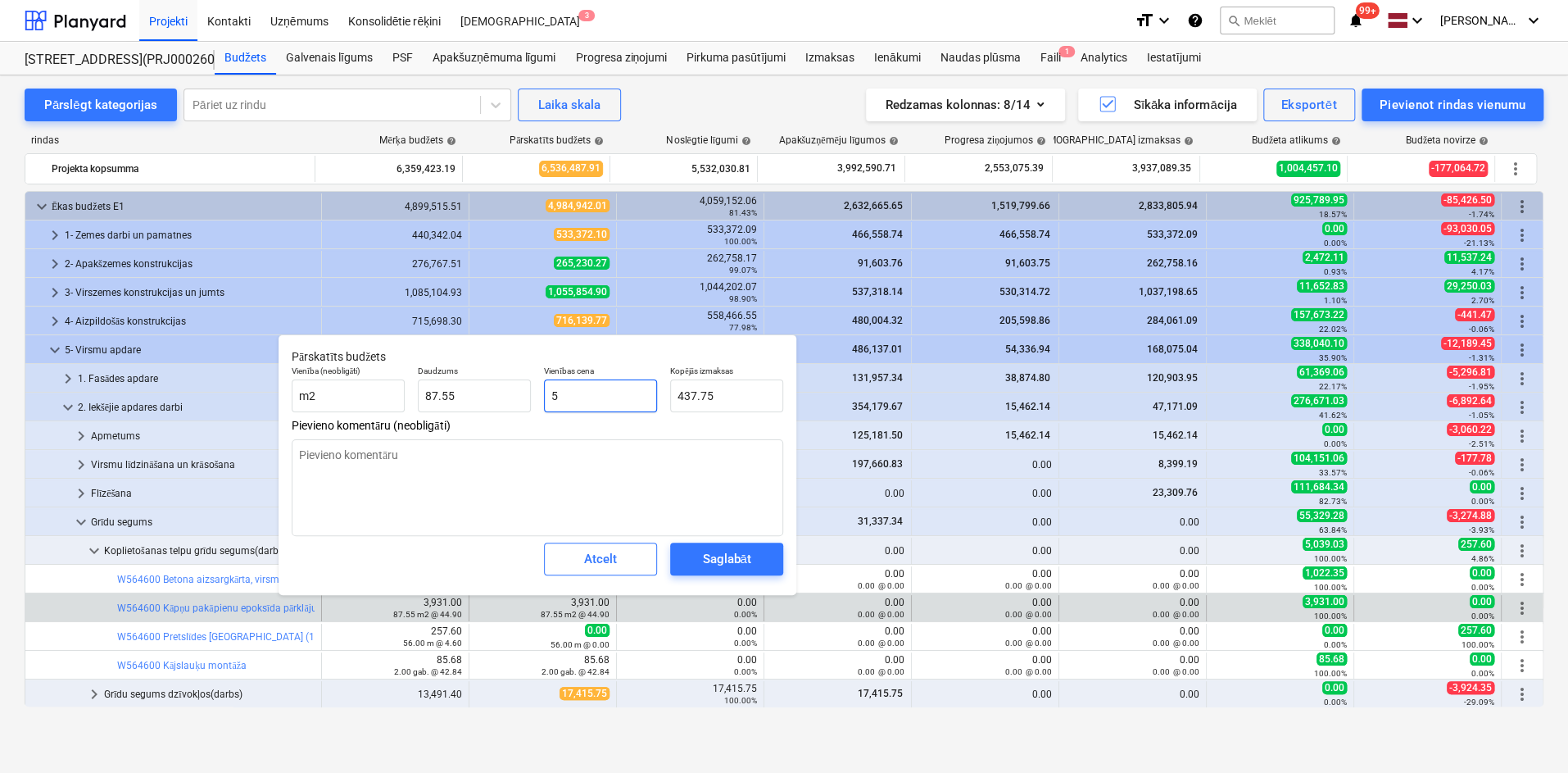
type input "437.75"
type textarea "x"
type input "55"
type input "4,815.25"
type textarea "x"
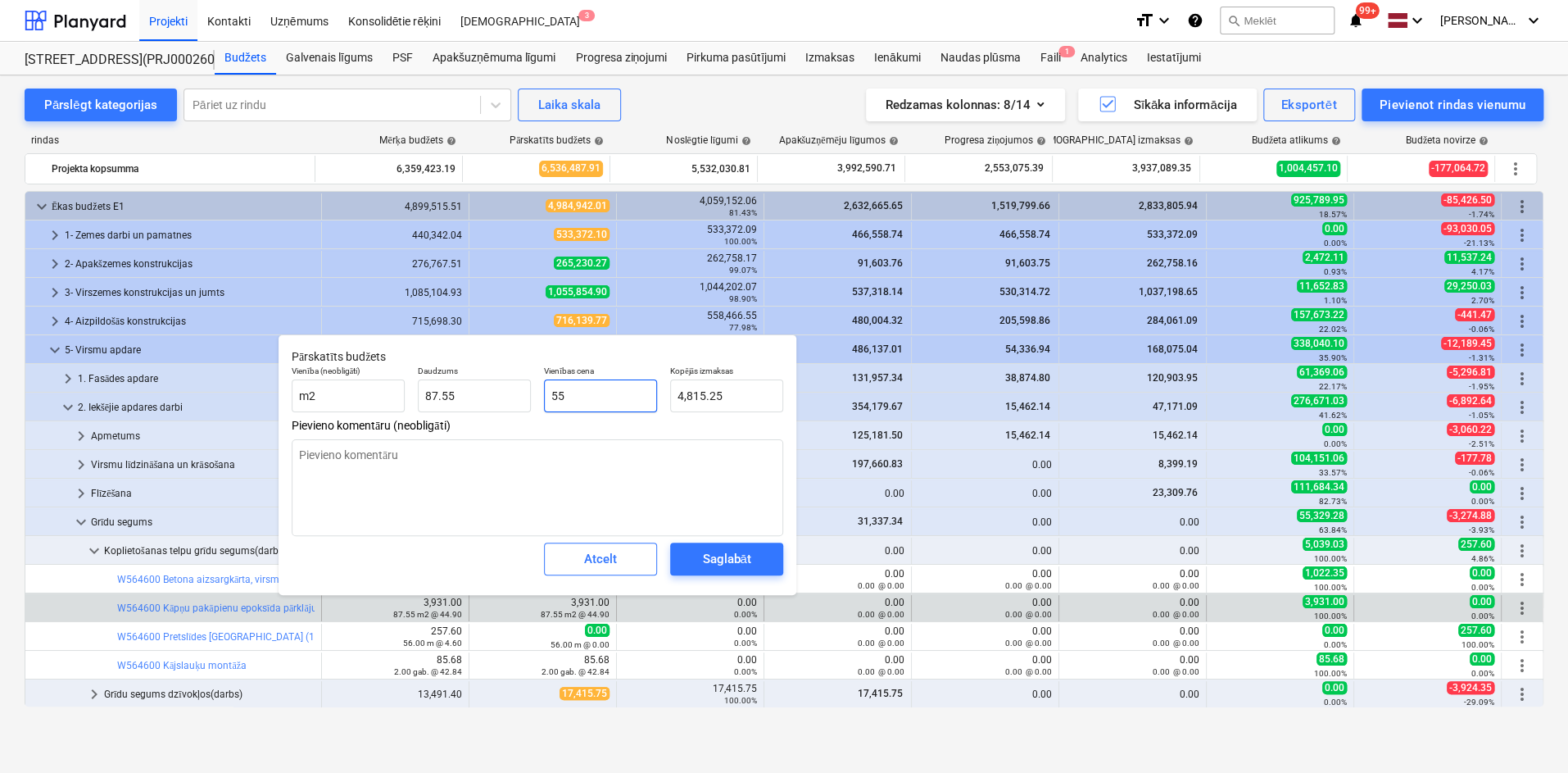
type input "55."
type textarea "x"
type input "55.5"
type input "4,859.03"
type input "55.5"
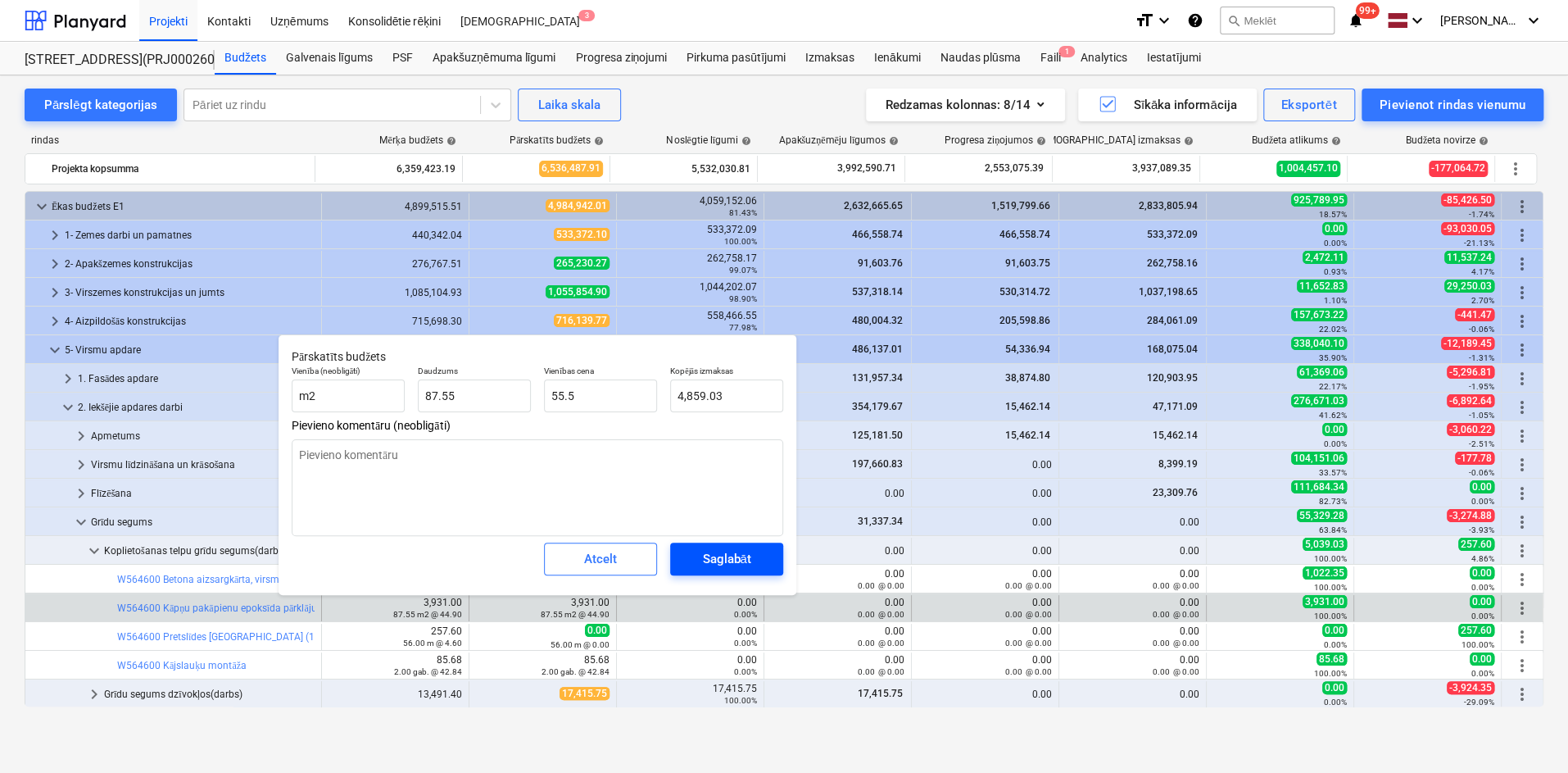
type textarea "x"
type input "55.50"
click at [695, 552] on span "Saglabāt" at bounding box center [726, 559] width 73 height 21
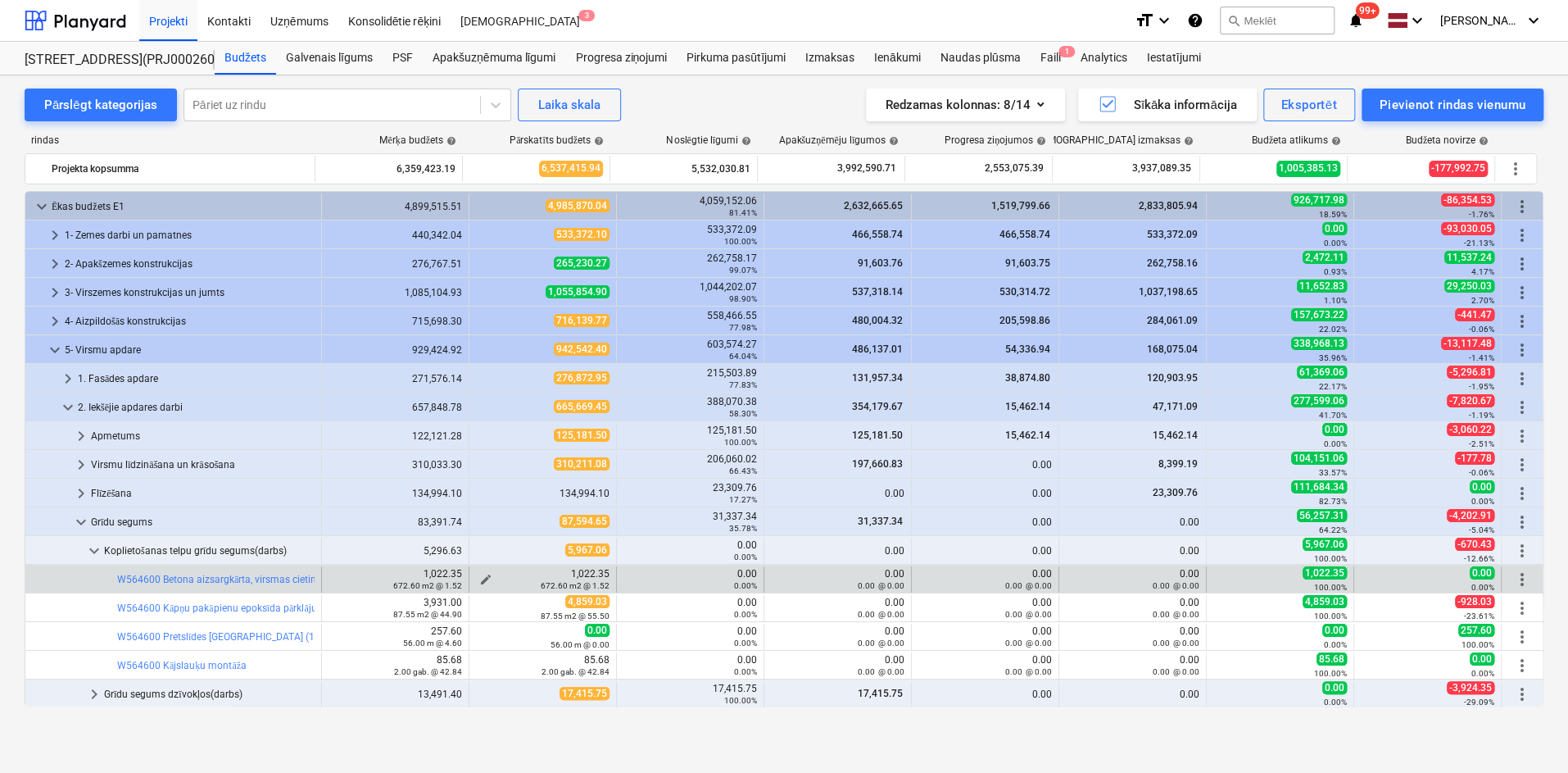
click at [481, 573] on span "edit" at bounding box center [485, 579] width 13 height 13
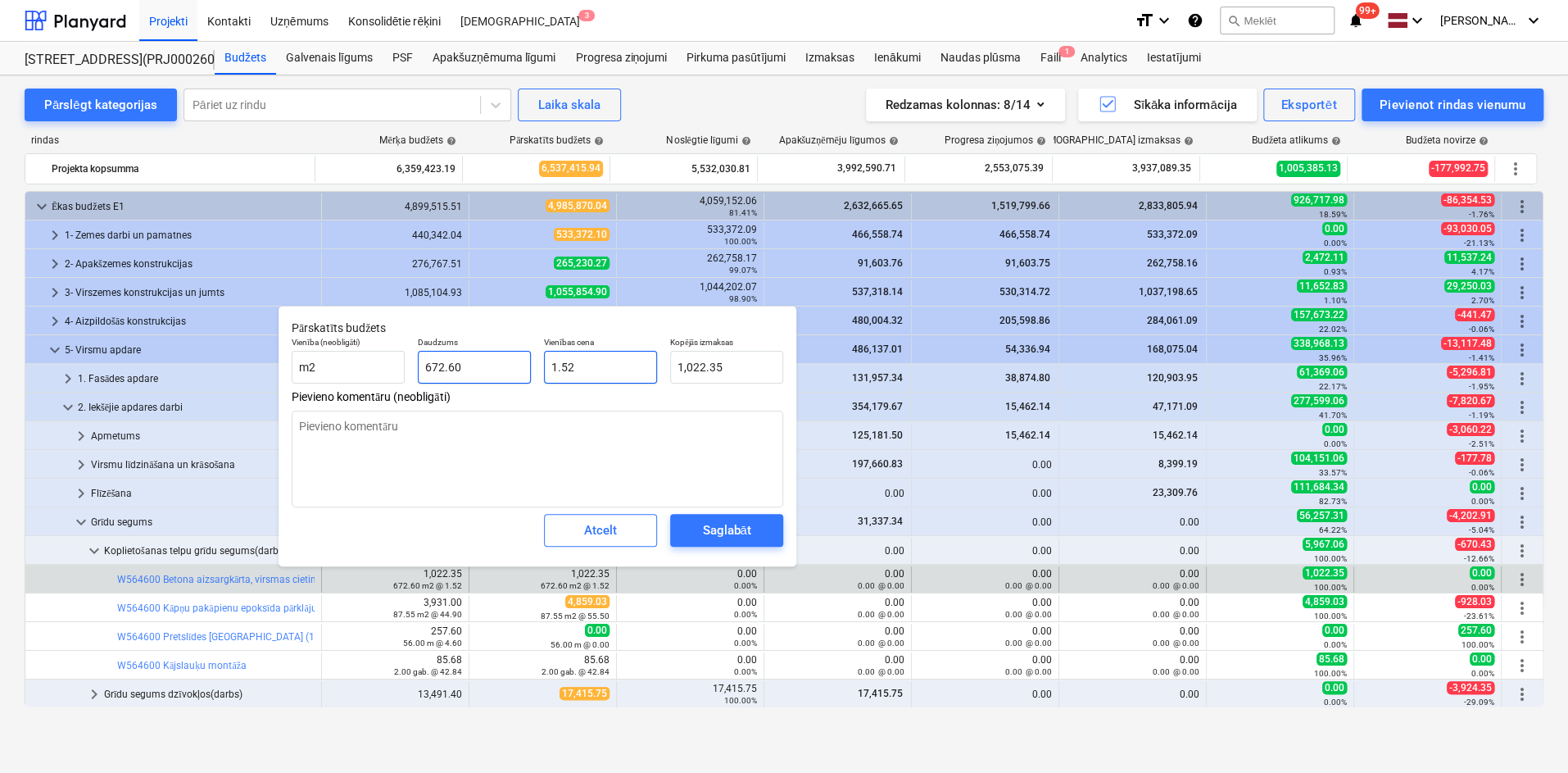
drag, startPoint x: 590, startPoint y: 363, endPoint x: 507, endPoint y: 367, distance: 83.1
click at [507, 367] on div "Vienība (neobligāti) m2 Daudzums 672.60 Vienības cena 1.52 Kopējās izmaksas 1,0…" at bounding box center [537, 360] width 505 height 60
type textarea "x"
type input "."
type input "0.00"
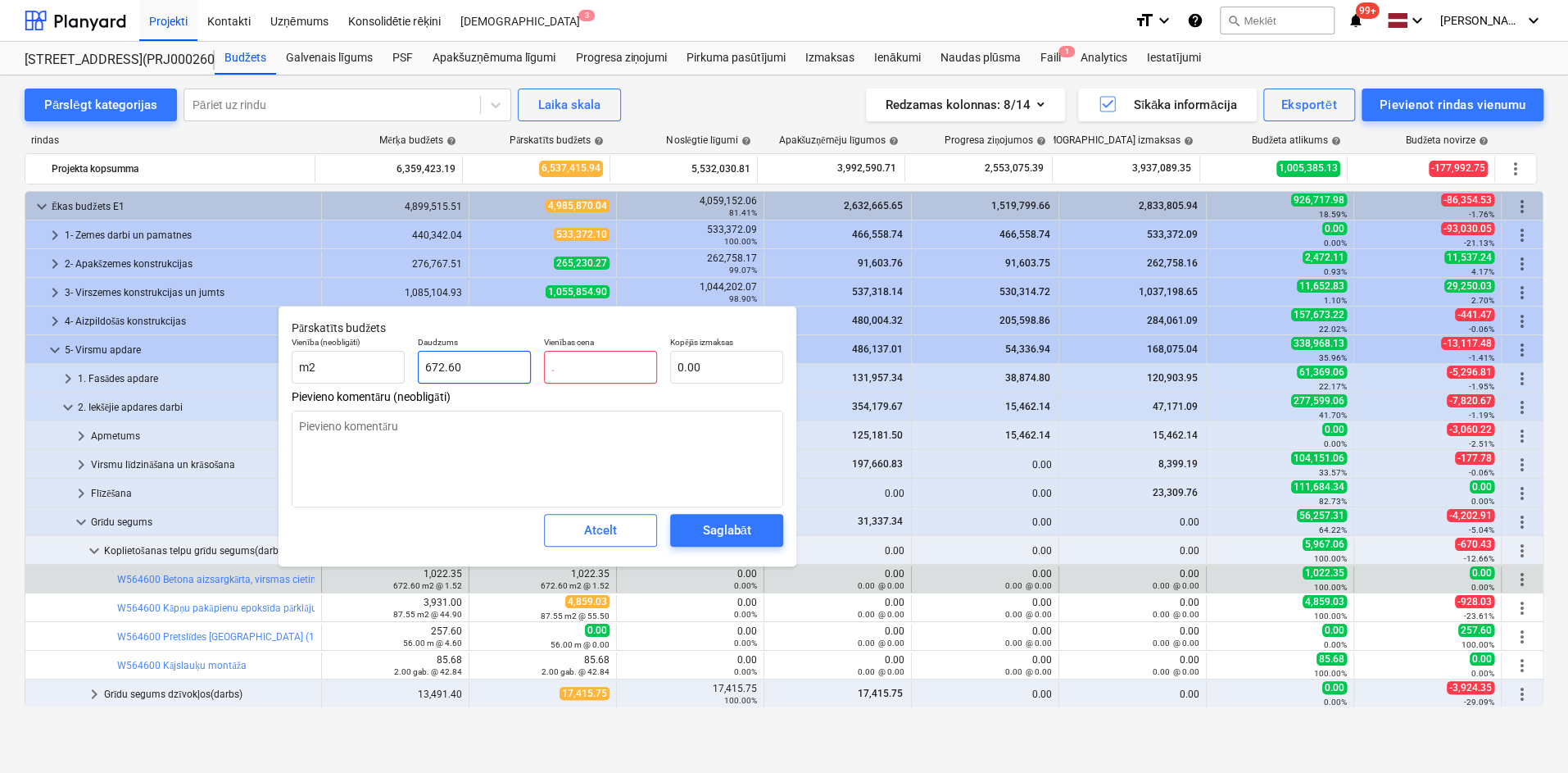
type textarea "x"
type input ".5"
type input "336.30"
type input ".5"
type textarea "x"
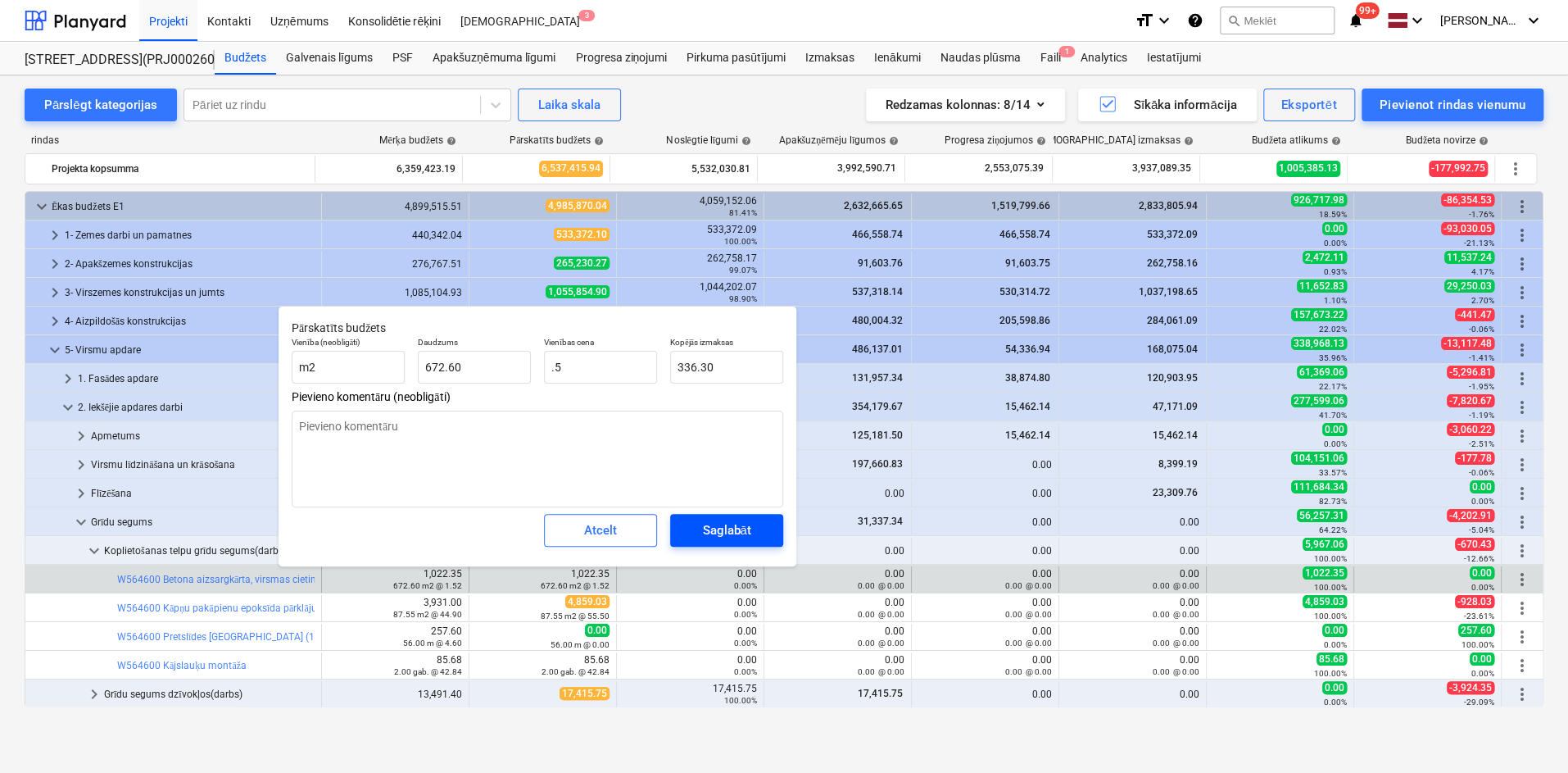
type input "0.50"
click at [708, 521] on div "Saglabāt" at bounding box center [726, 530] width 49 height 21
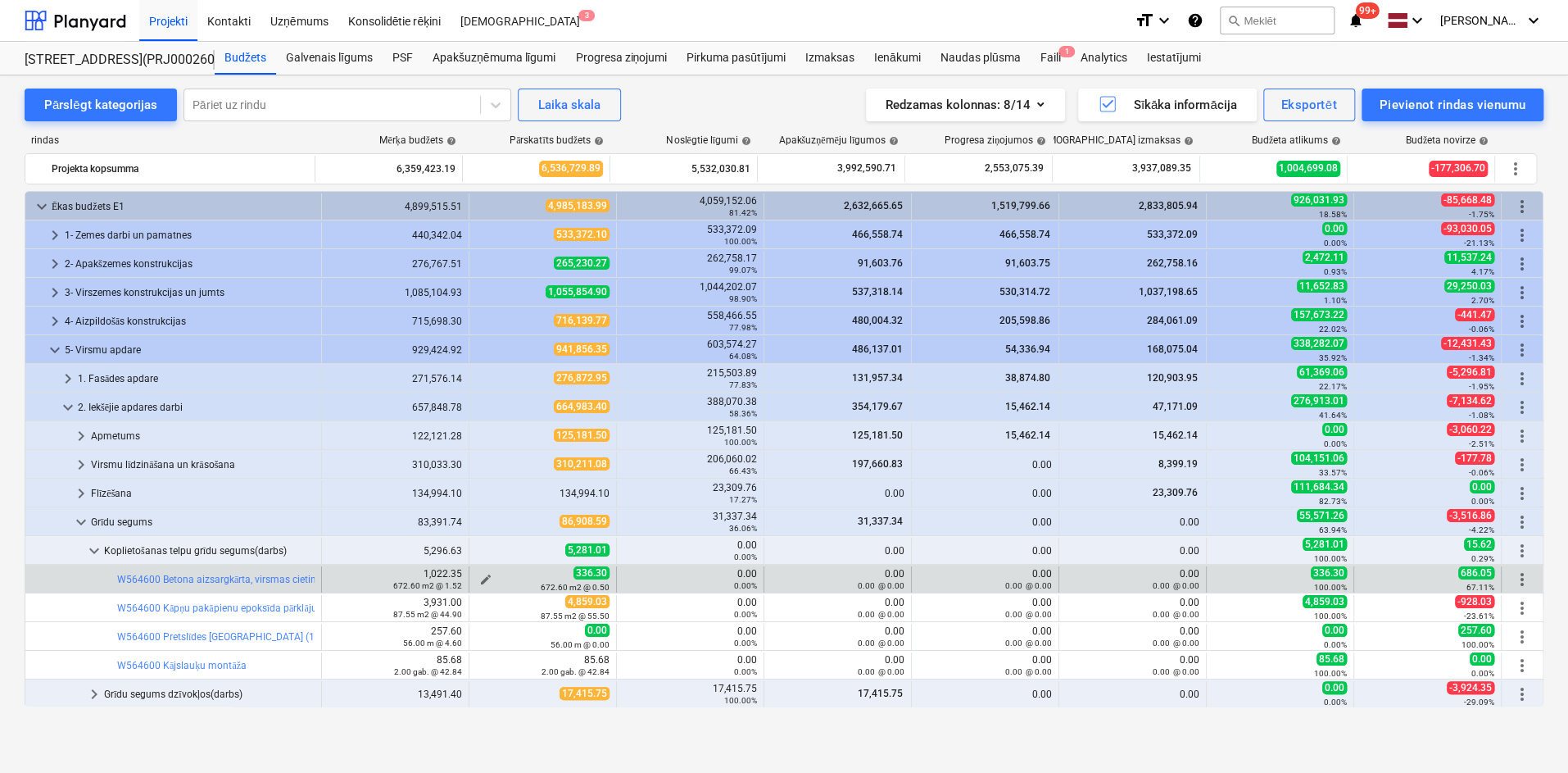
click at [479, 575] on span "edit" at bounding box center [485, 579] width 13 height 13
type textarea "x"
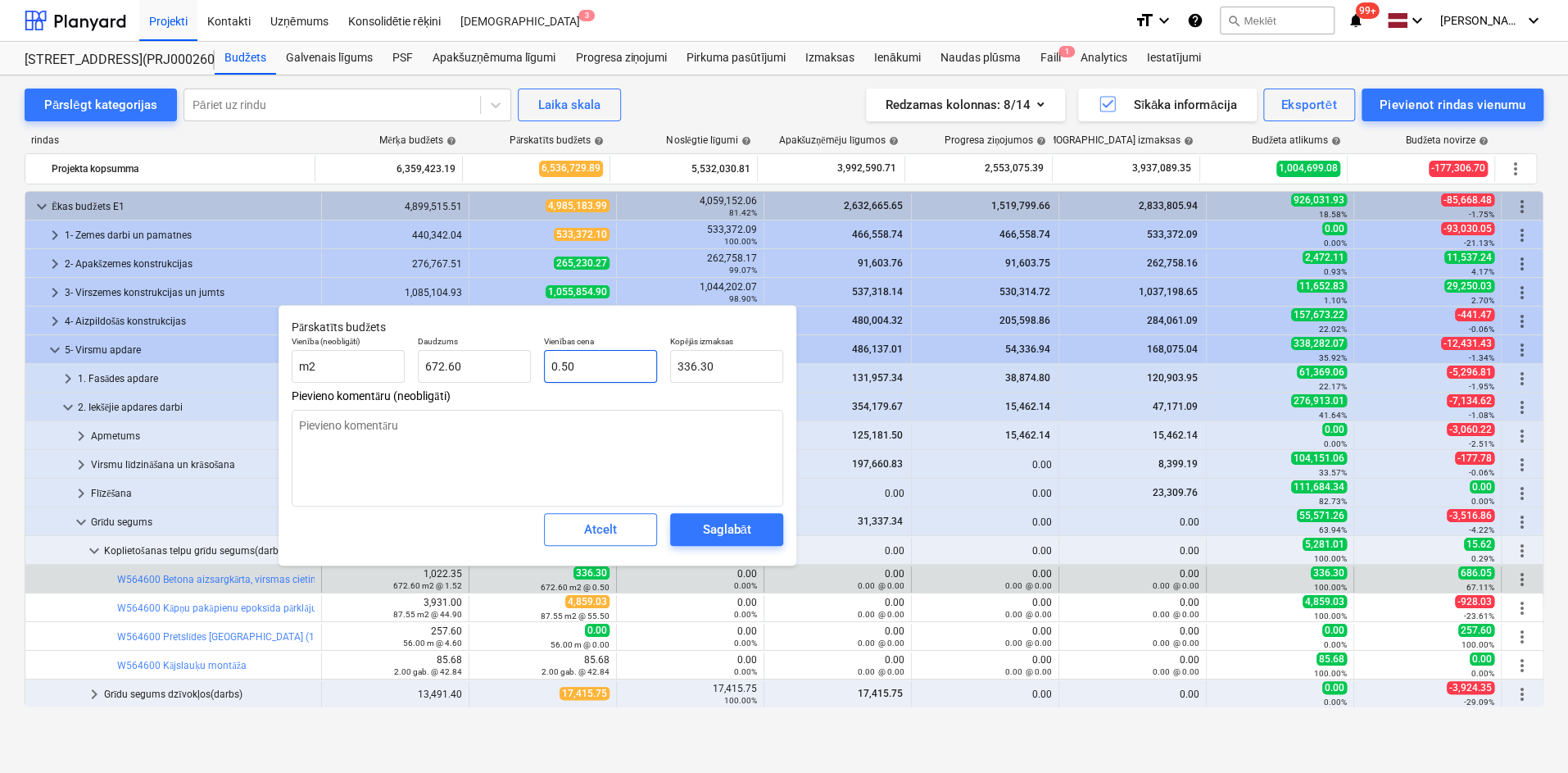
type input "0.5"
click at [599, 371] on input "0.5" at bounding box center [601, 366] width 113 height 33
type textarea "x"
type input "0.55"
type input "369.93"
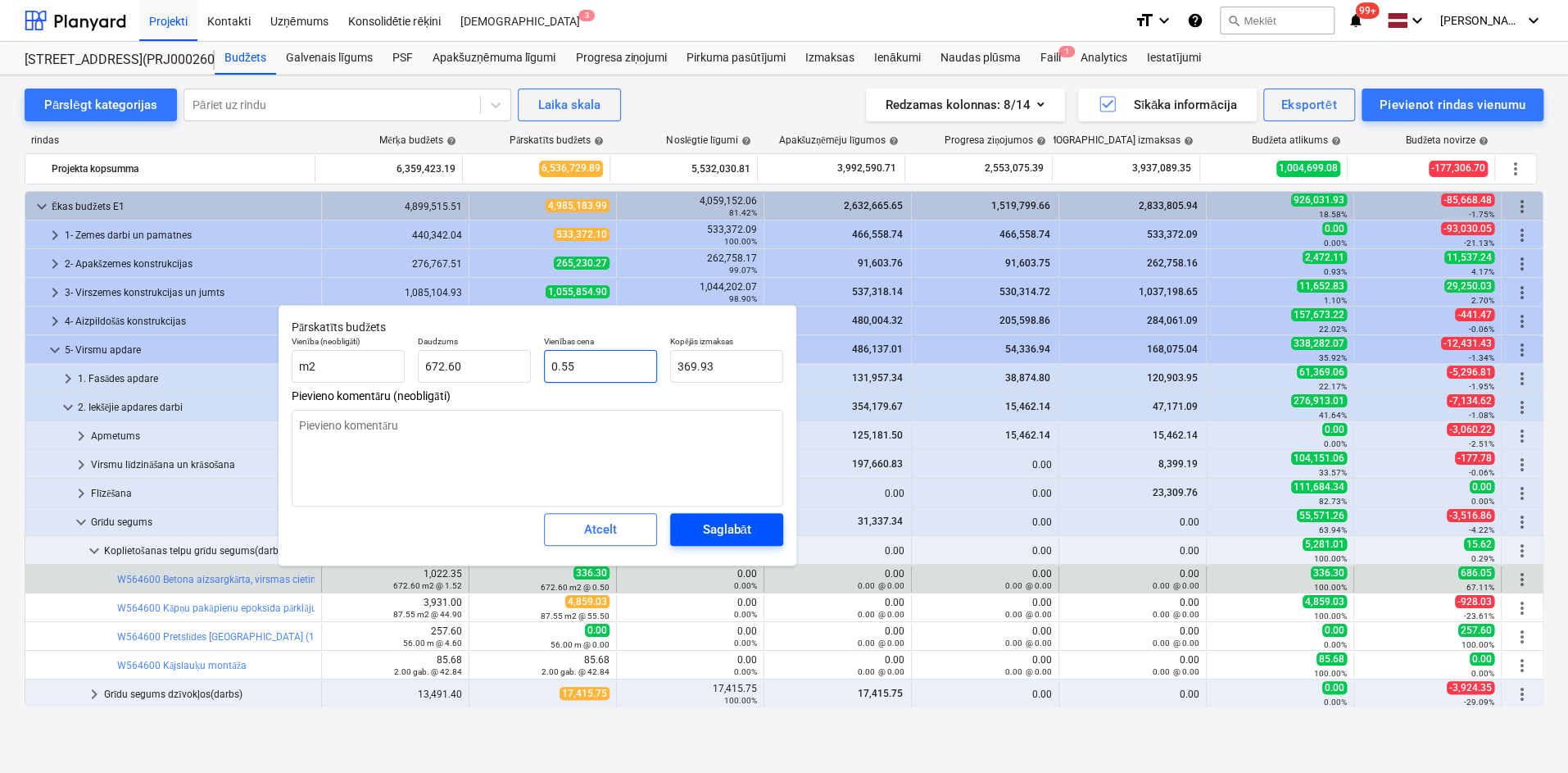
type input "0.55"
click at [731, 523] on div "Saglabāt" at bounding box center [726, 530] width 49 height 21
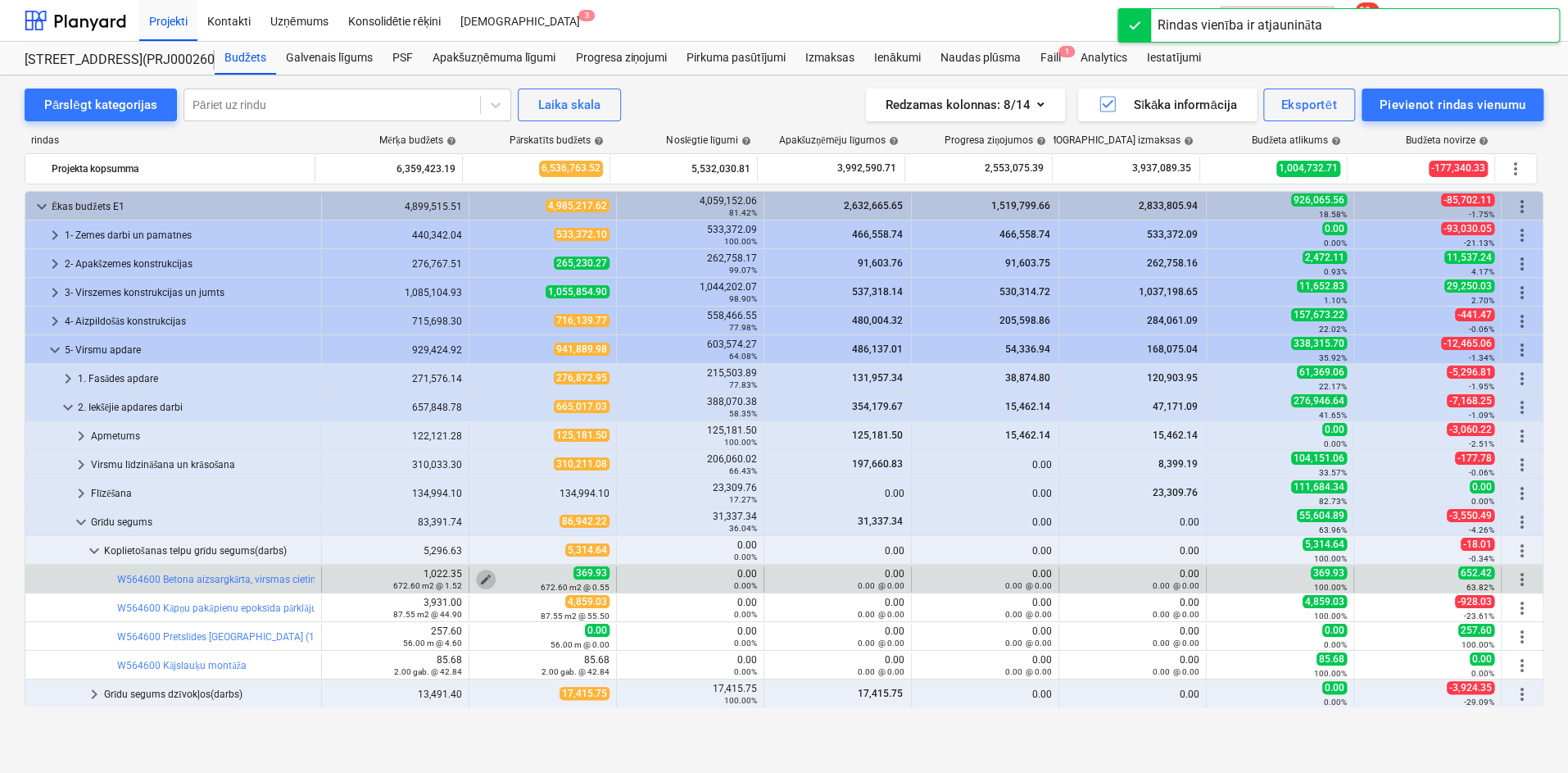
click at [483, 575] on span "edit" at bounding box center [485, 579] width 13 height 13
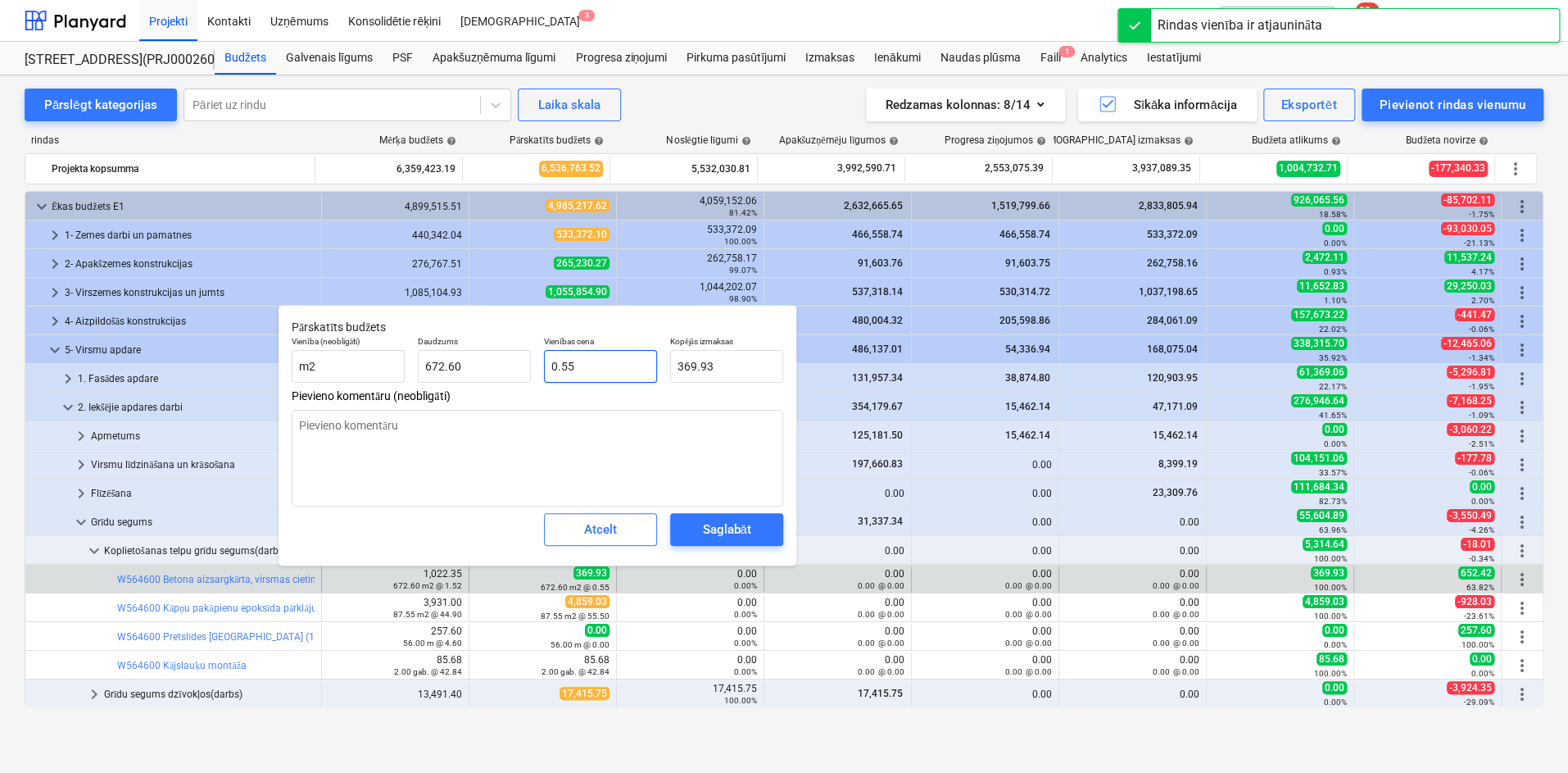
click at [590, 371] on input "0.55" at bounding box center [601, 366] width 113 height 33
type textarea "x"
type input "0.5"
type input "336.30"
type textarea "x"
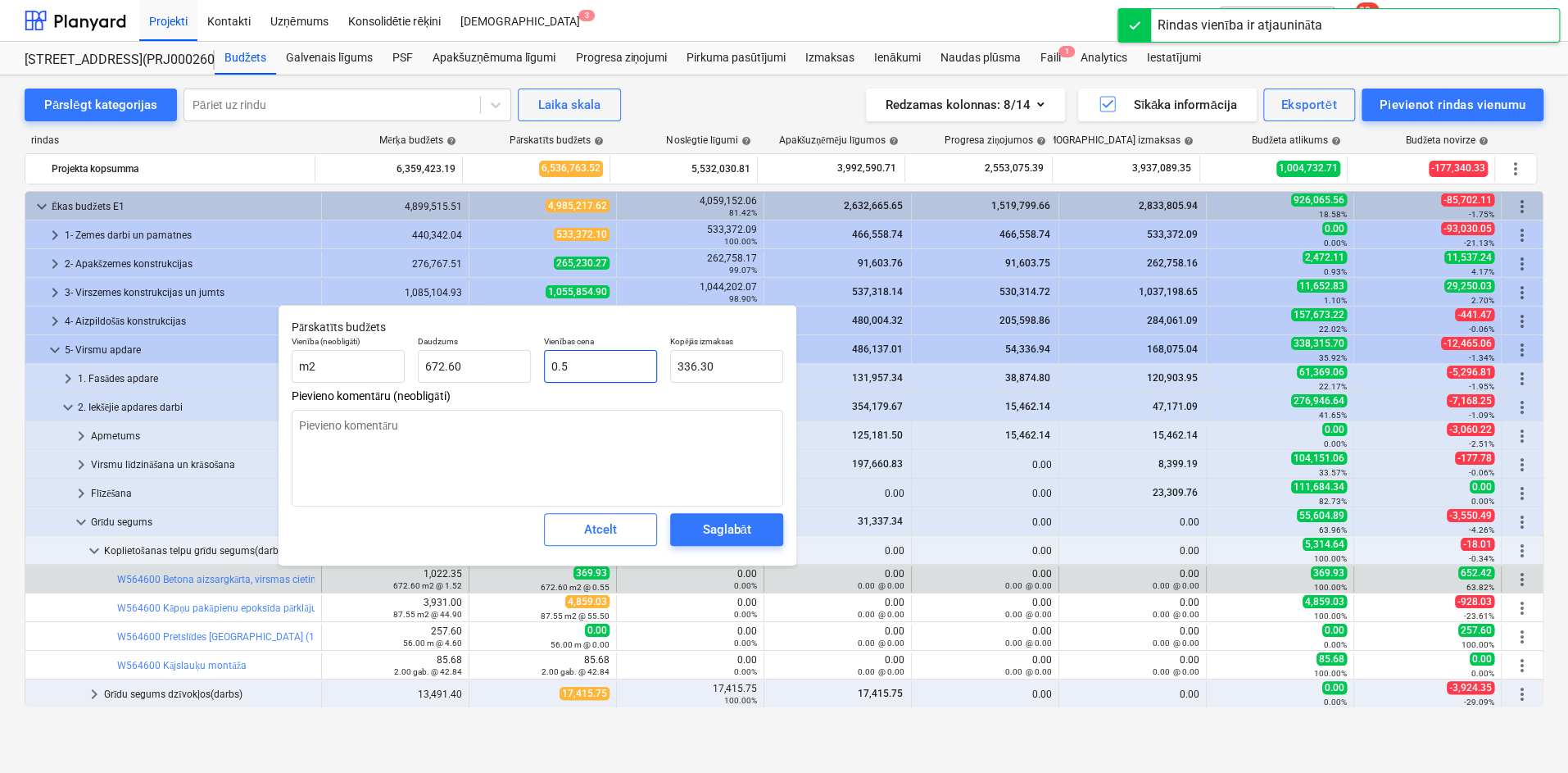
type input "0.52"
type input "349.75"
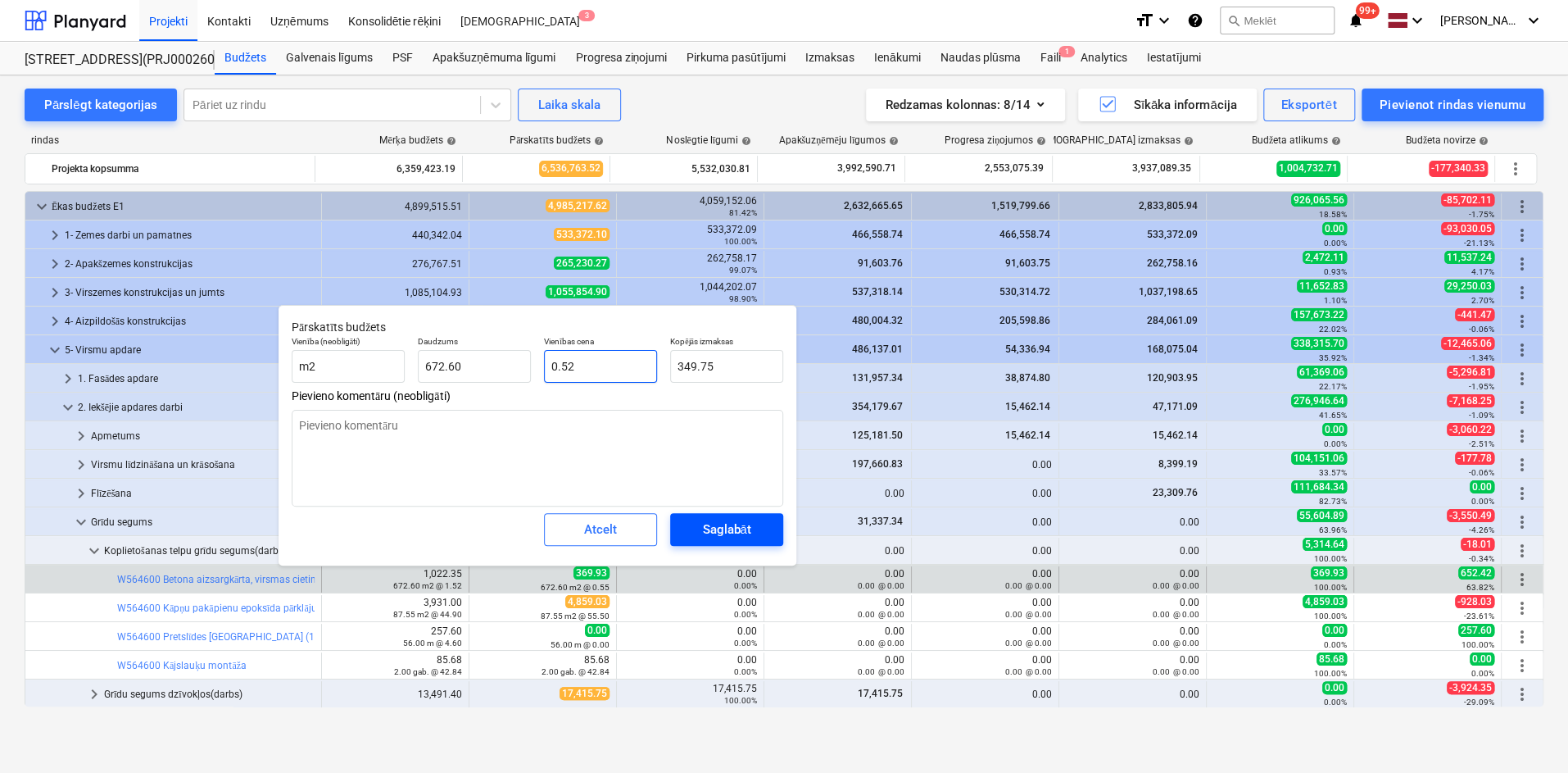
type input "0.52"
click at [704, 536] on div "Saglabāt" at bounding box center [726, 530] width 49 height 21
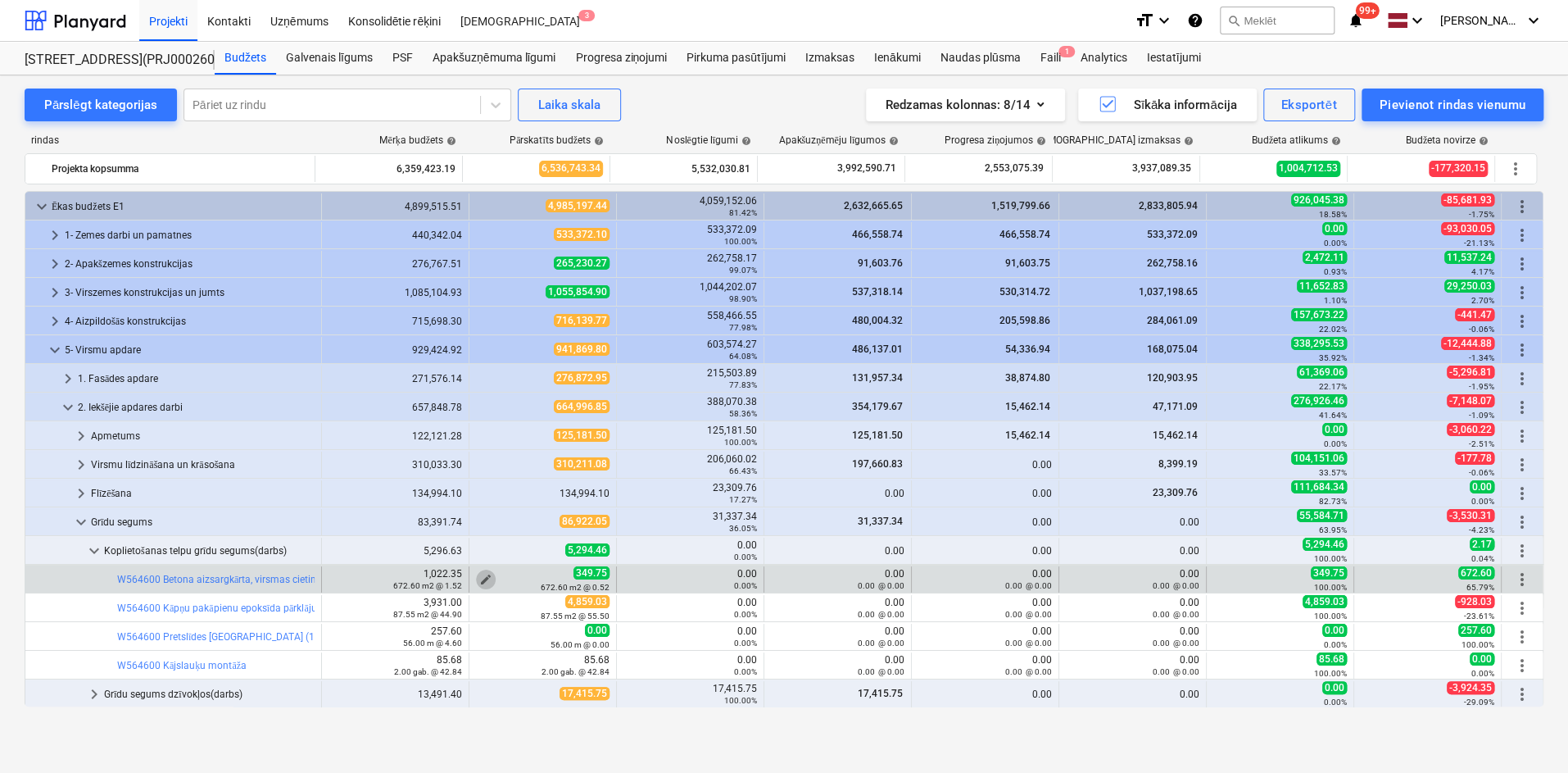
click at [479, 575] on span "edit" at bounding box center [485, 579] width 13 height 13
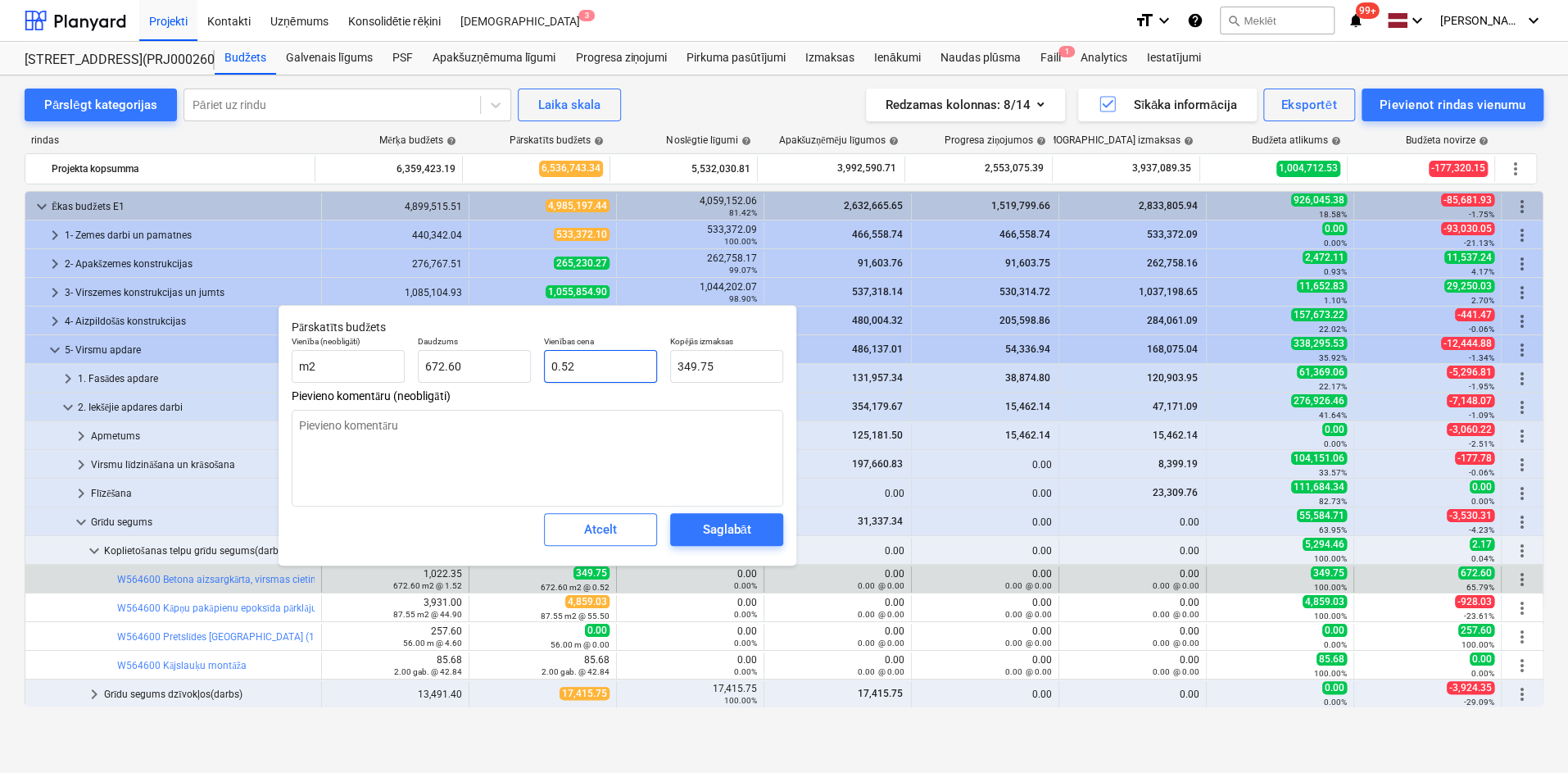
click at [623, 359] on input "0.52" at bounding box center [601, 366] width 113 height 33
type textarea "x"
type input "0.522"
type input "351.10"
type input "0.522"
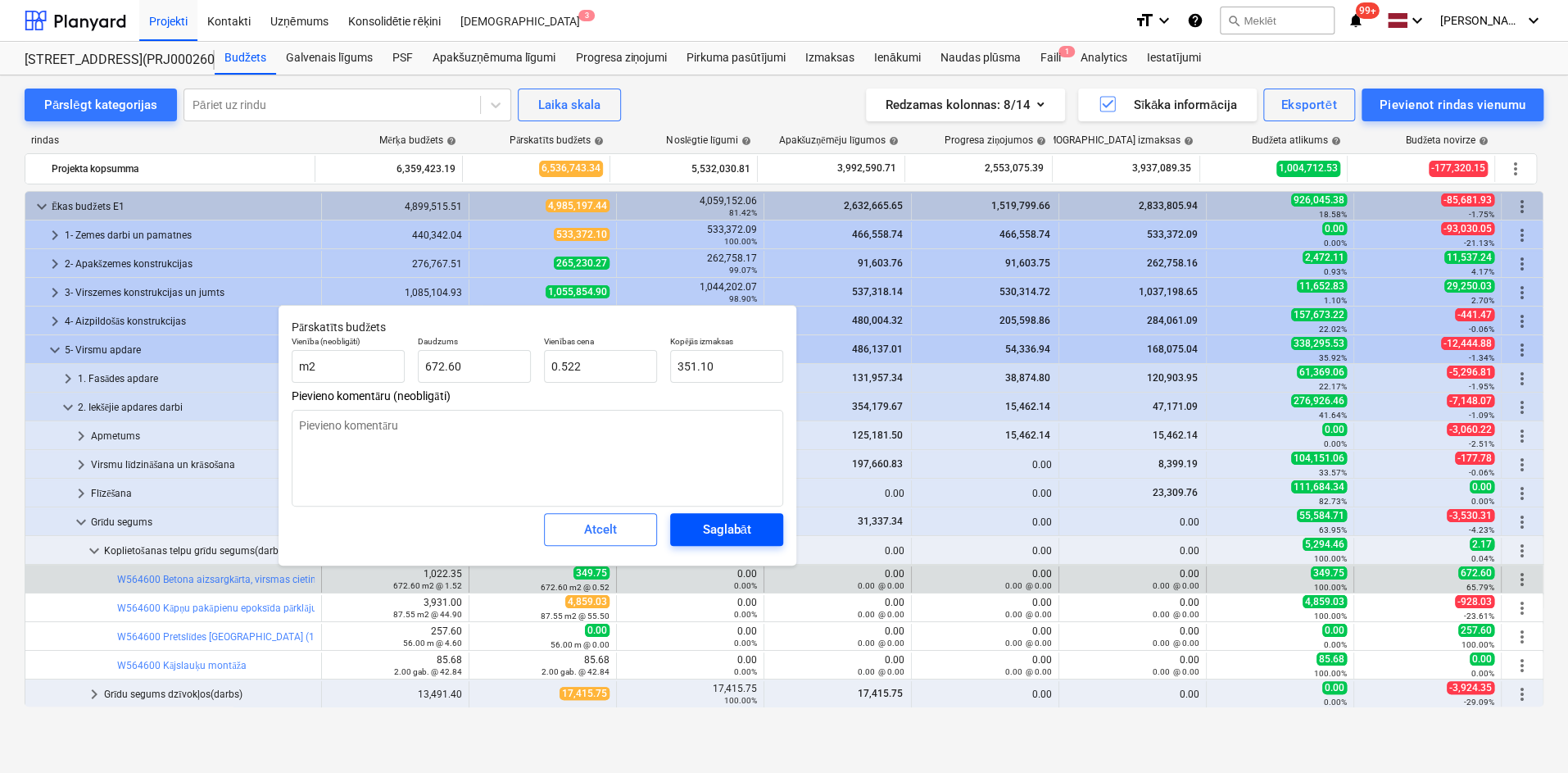
type textarea "x"
type input "0.52"
click at [738, 535] on div "Saglabāt" at bounding box center [726, 530] width 49 height 21
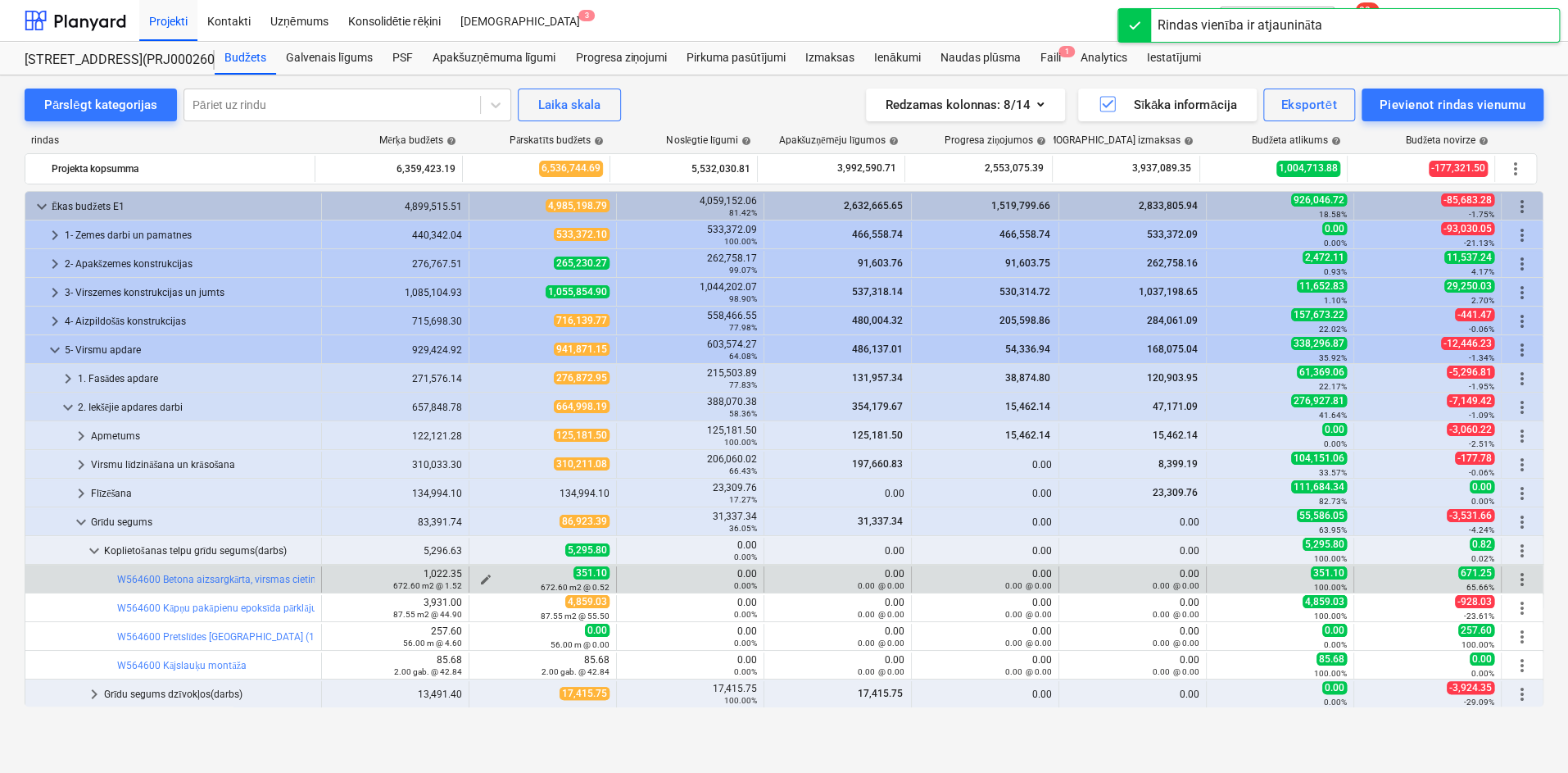
click at [483, 576] on span "edit" at bounding box center [485, 579] width 13 height 13
type textarea "x"
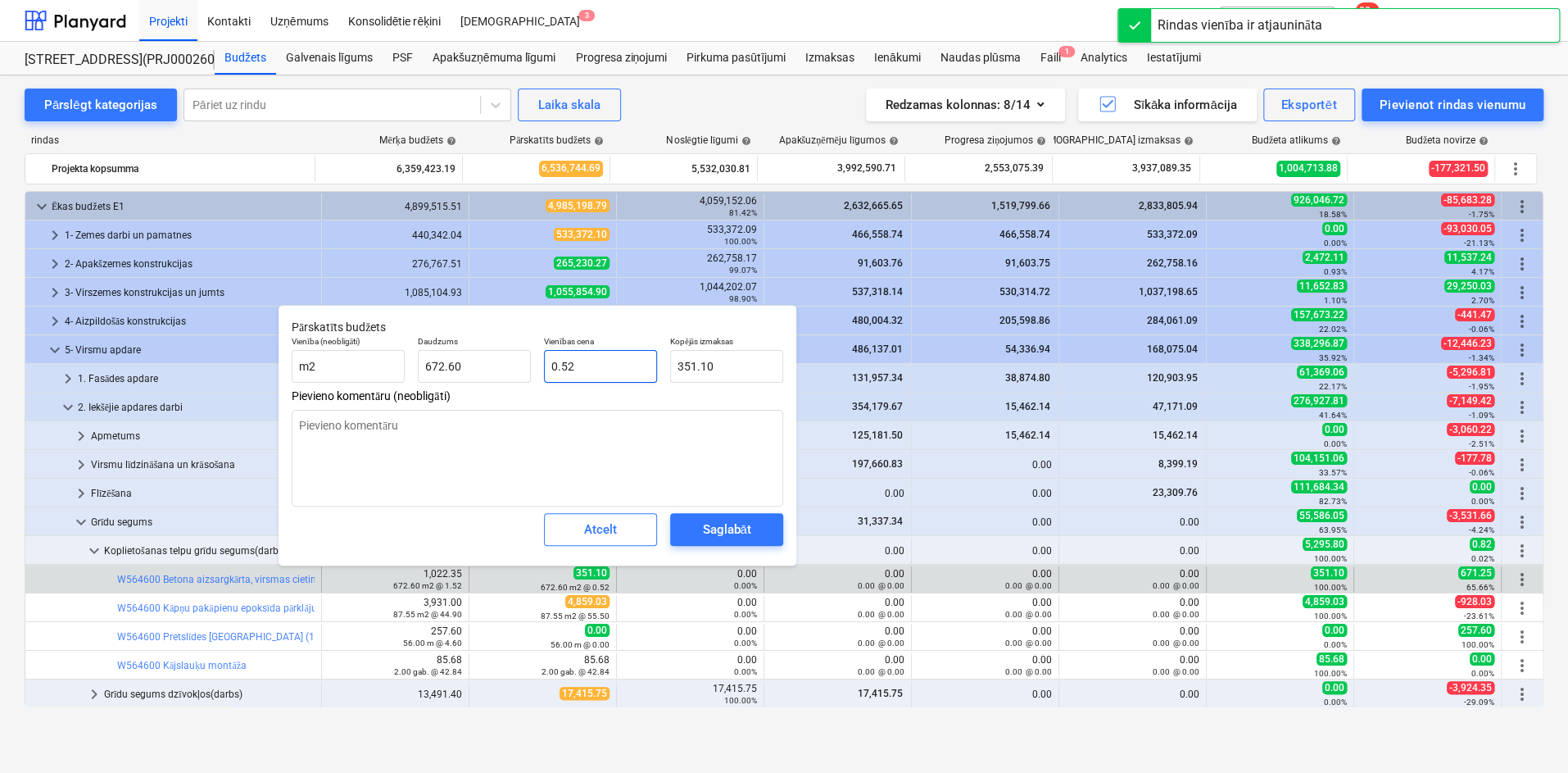
type input "0.522"
click at [621, 371] on input "0.522" at bounding box center [601, 366] width 113 height 33
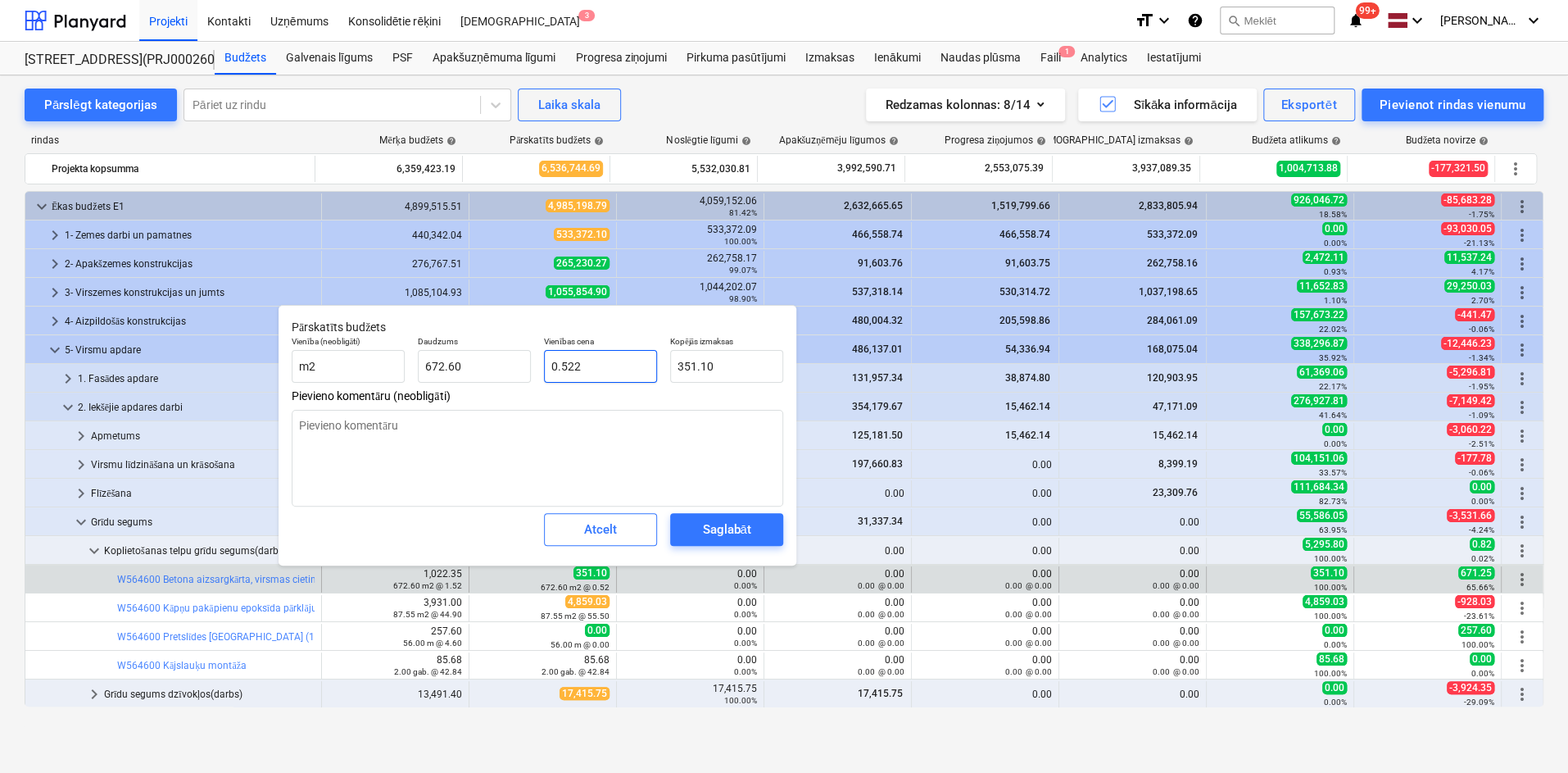
type textarea "x"
type input "0.52"
type input "349.75"
type textarea "x"
type input "0.523"
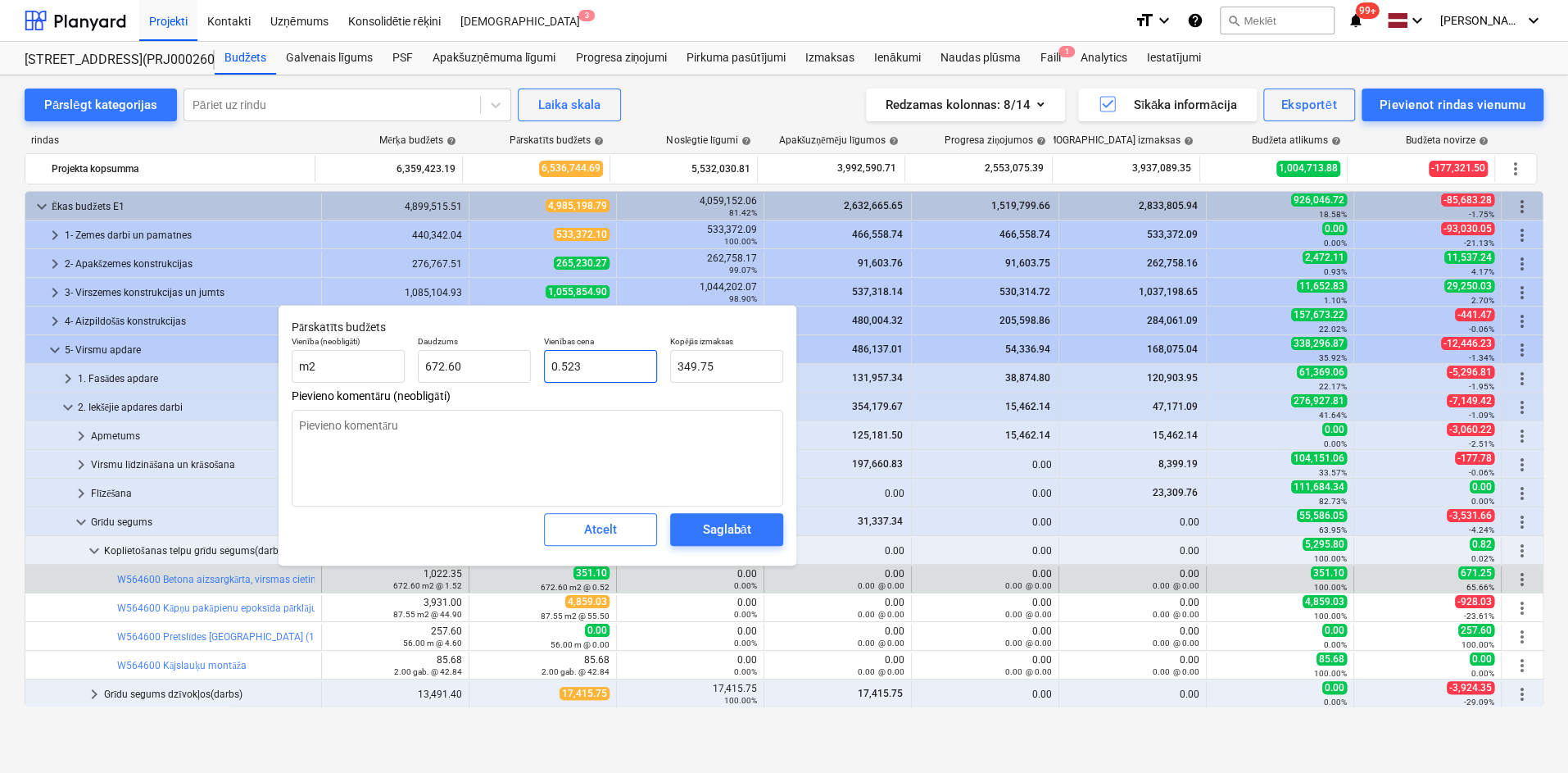
type input "351.77"
type input "0.523"
type textarea "x"
type input "0.52"
click at [725, 521] on div "Saglabāt" at bounding box center [726, 530] width 49 height 21
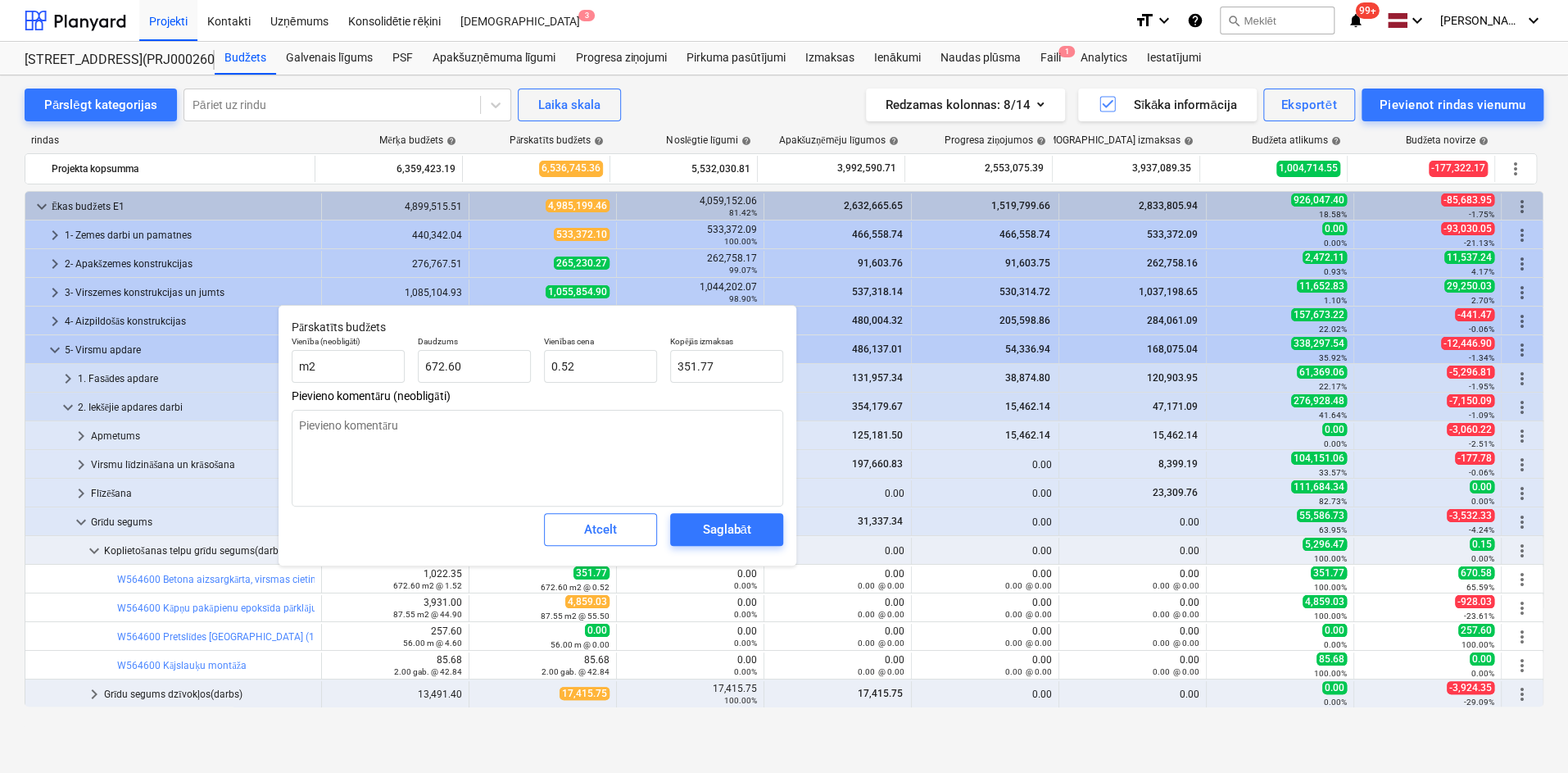
type textarea "x"
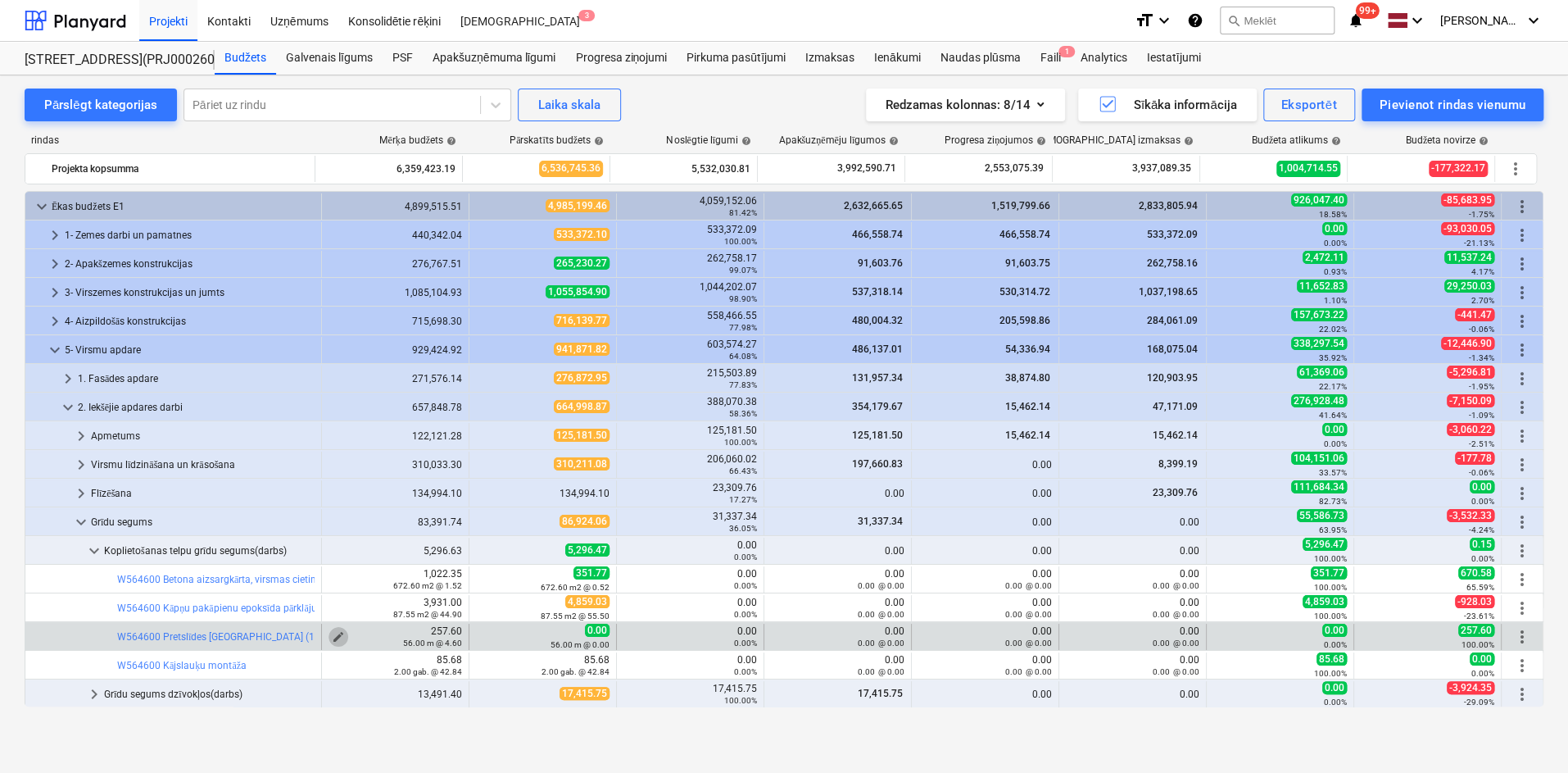
click at [335, 633] on span "edit" at bounding box center [338, 637] width 13 height 13
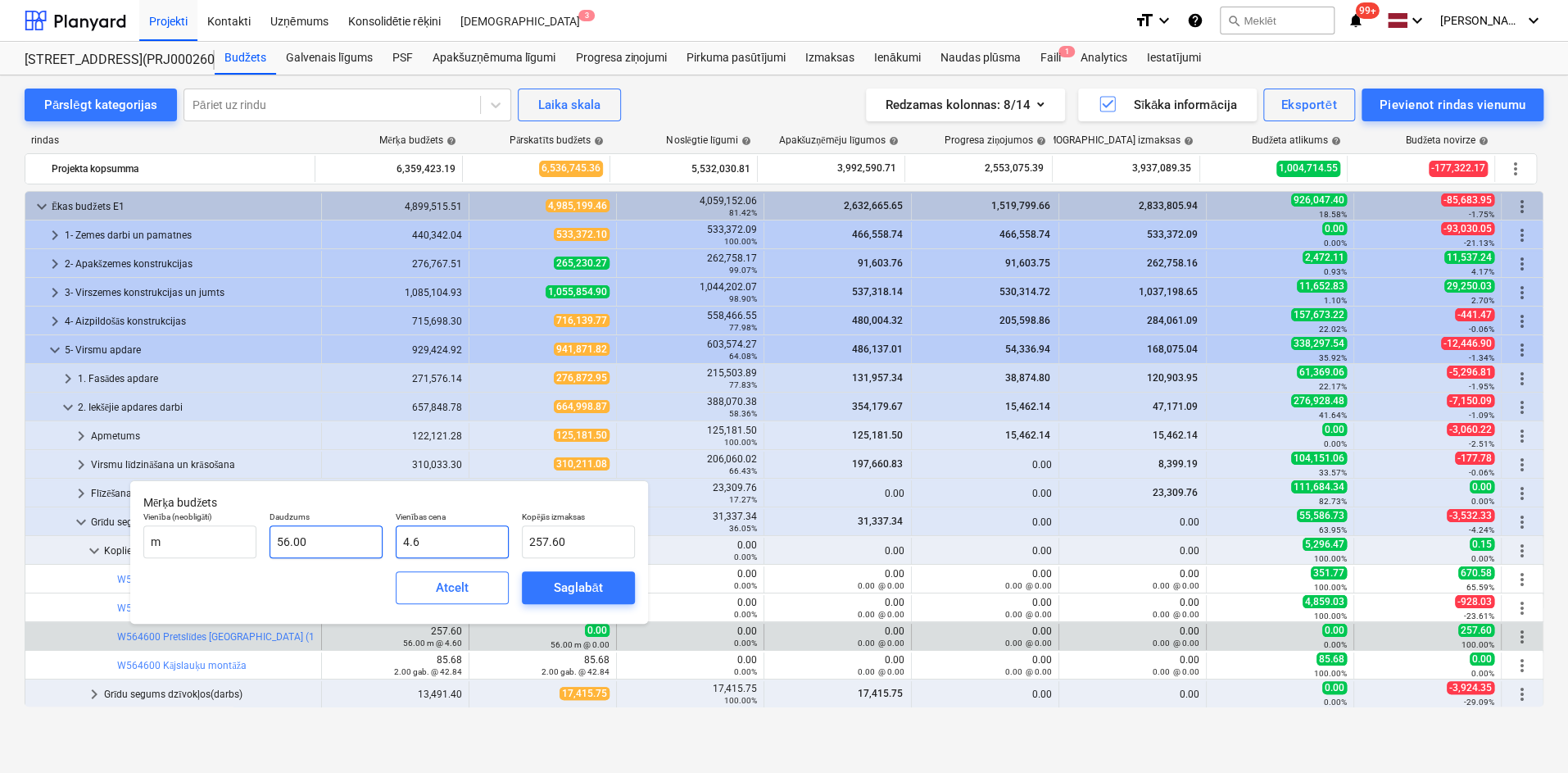
drag, startPoint x: 455, startPoint y: 545, endPoint x: 333, endPoint y: 556, distance: 122.5
click at [336, 555] on div "Vienība (neobligāti) m Daudzums 56.00 Vienības cena 4.6 Kopējās izmaksas 257.60" at bounding box center [390, 535] width 505 height 60
type input "0"
type input "0.00"
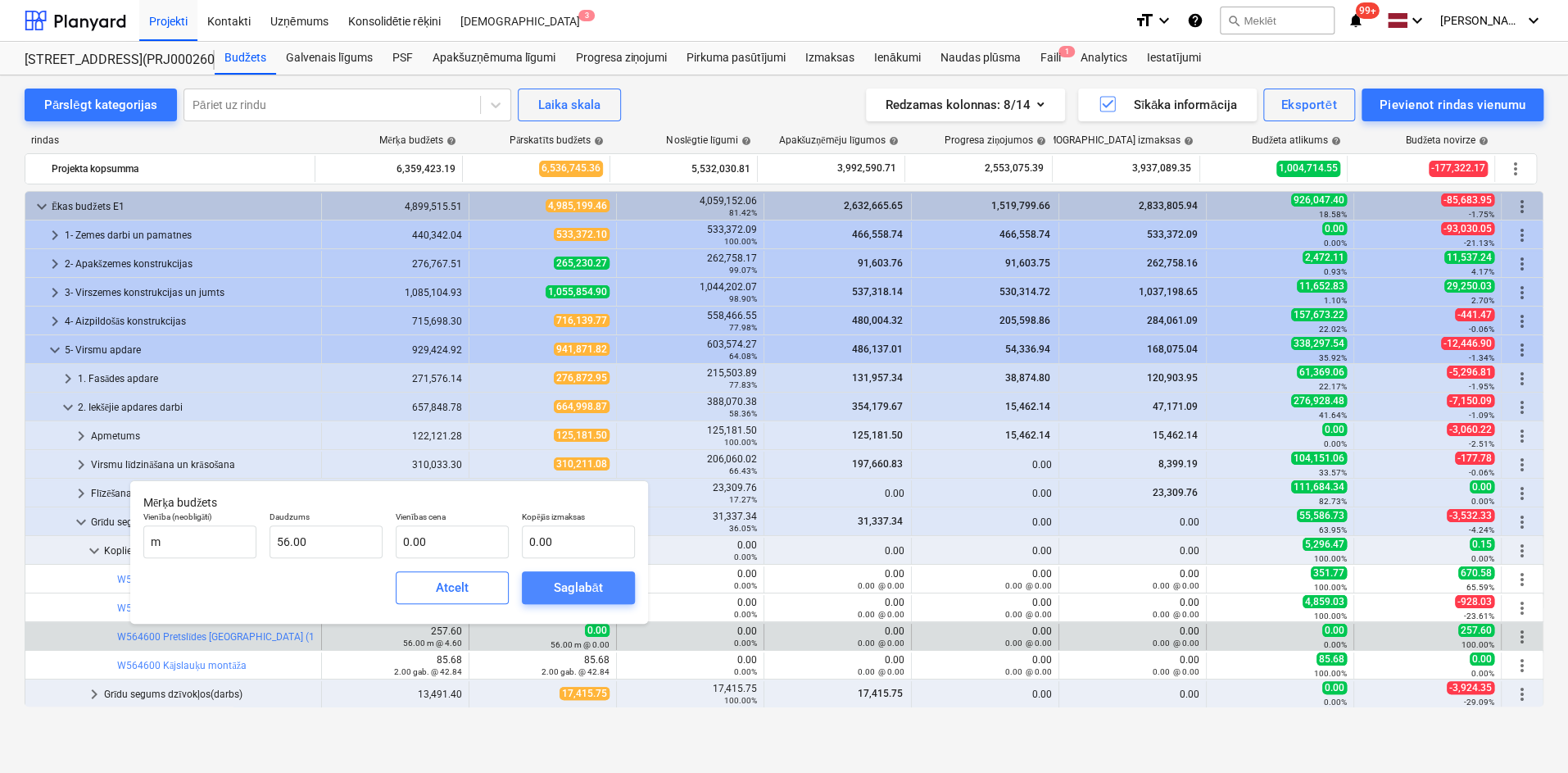
click at [552, 587] on span "Saglabāt" at bounding box center [578, 588] width 73 height 21
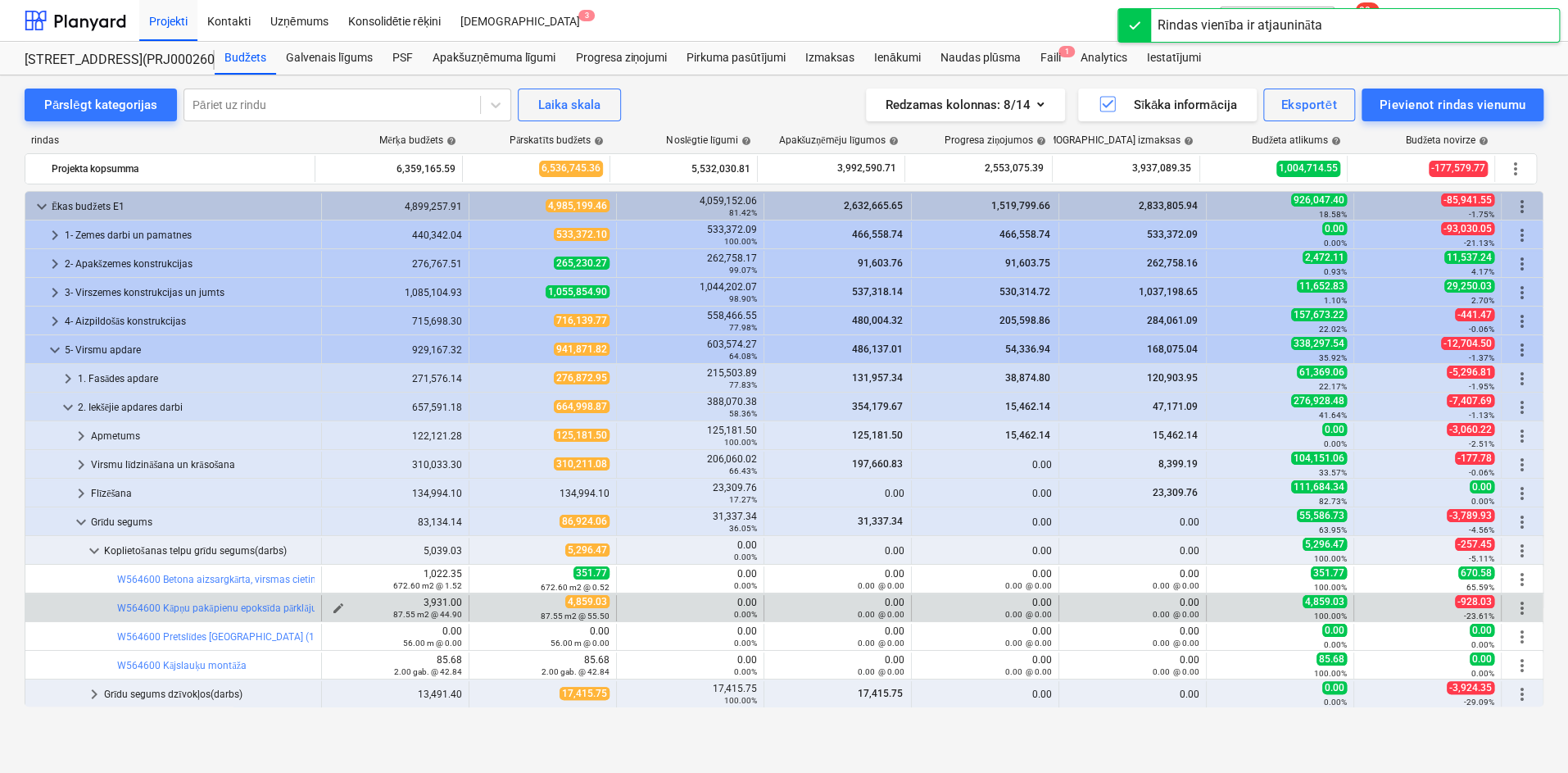
click at [332, 603] on span "edit" at bounding box center [338, 607] width 13 height 13
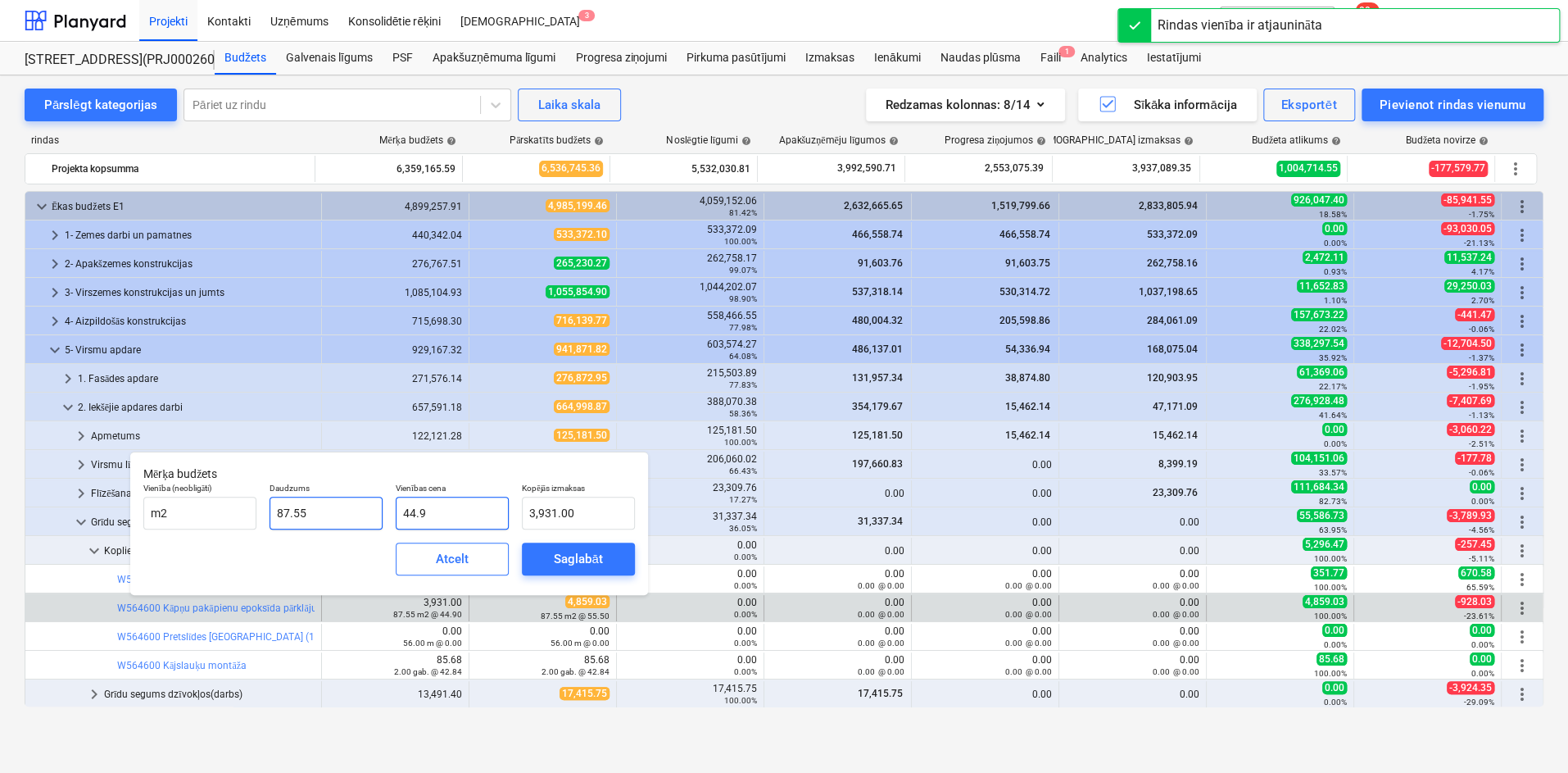
drag, startPoint x: 452, startPoint y: 518, endPoint x: 330, endPoint y: 521, distance: 122.0
click at [330, 520] on div "Vienība (neobligāti) m2 Daudzums 87.55 Vienības cena 44.9 Kopējās izmaksas 3,93…" at bounding box center [390, 506] width 505 height 60
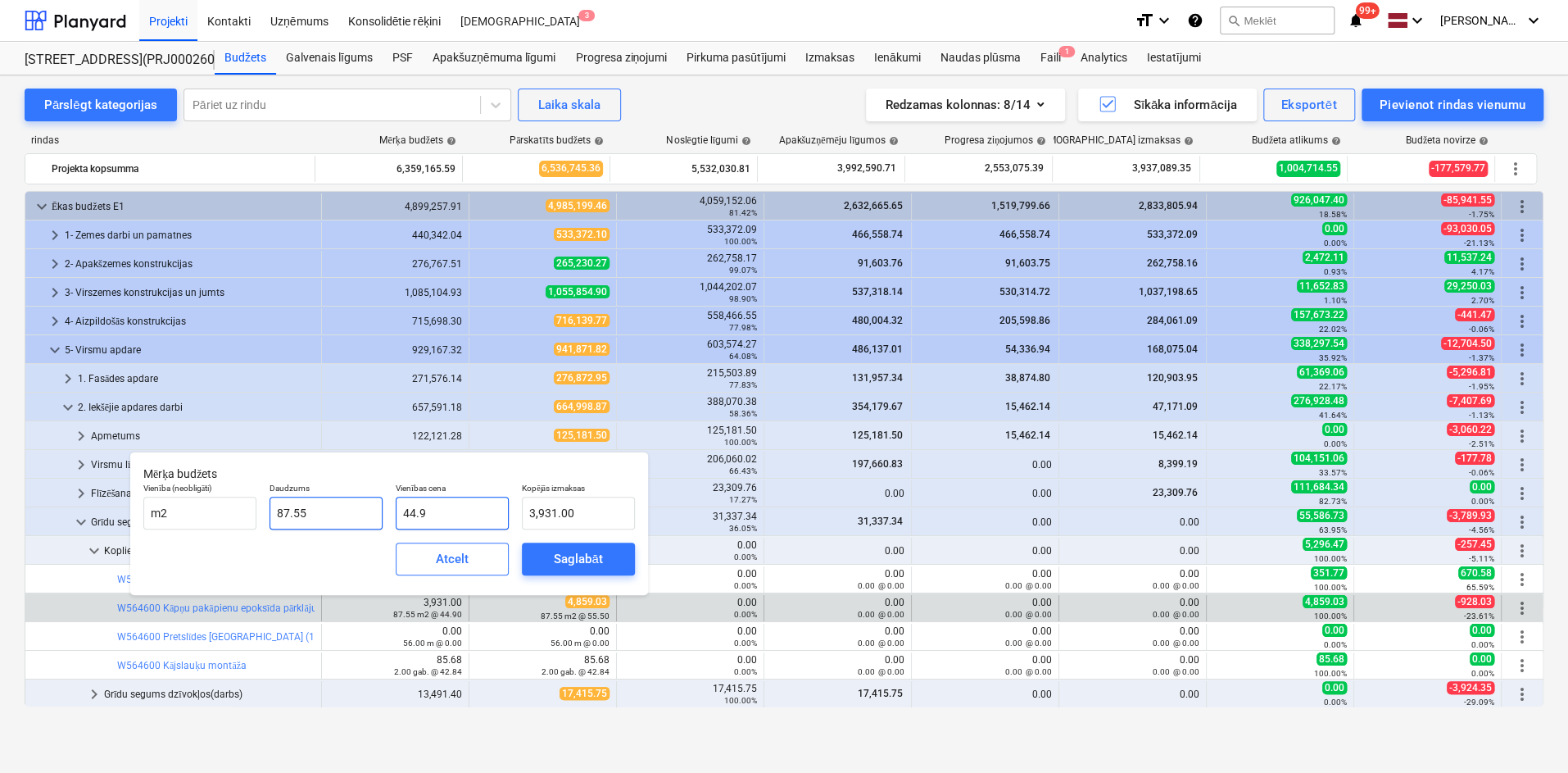
type input "5"
type input "437.75"
type input "55"
type input "4,815.25"
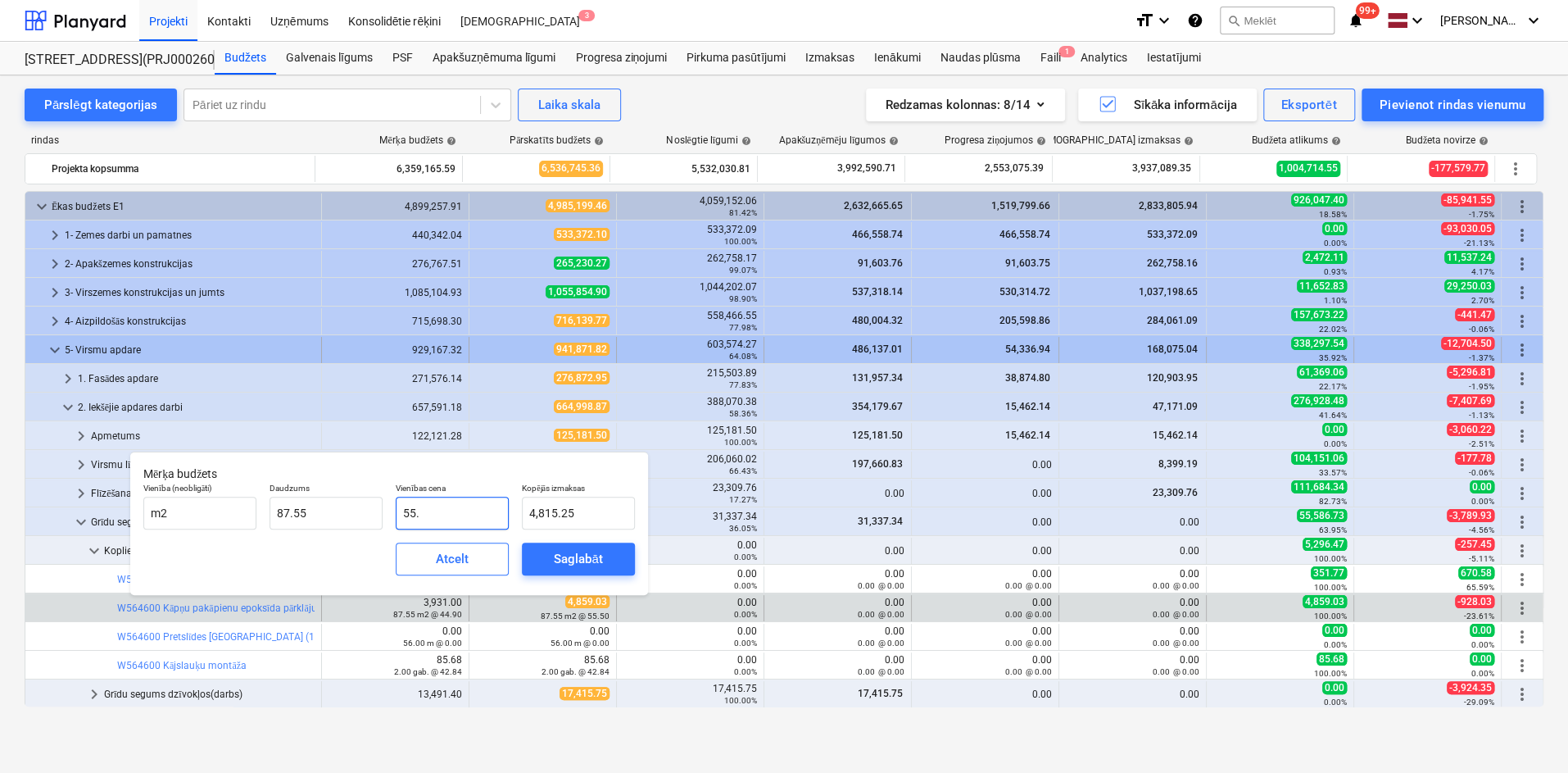
type input "55.5"
type input "4,859.03"
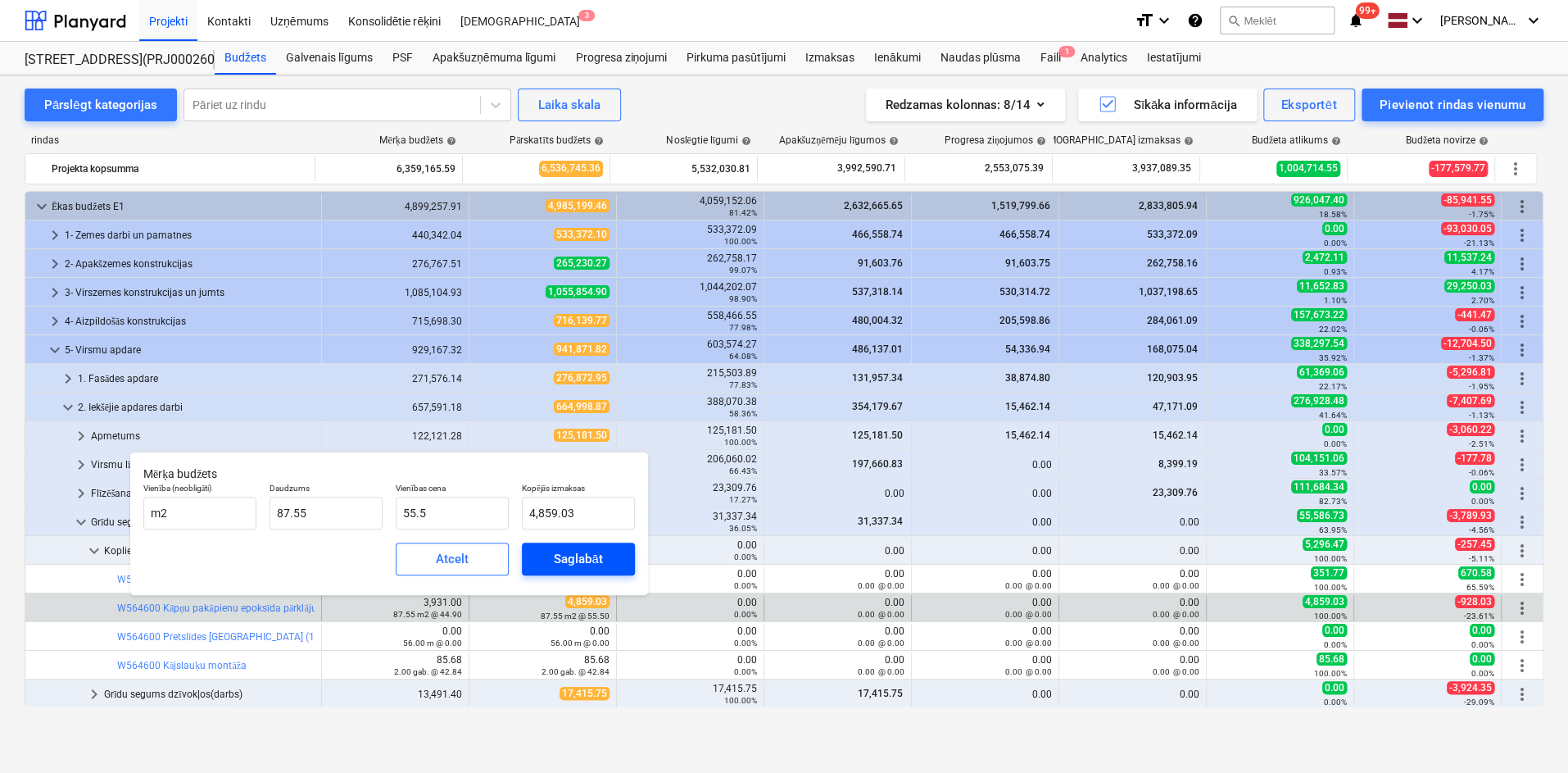
type input "55.50"
click at [554, 552] on div "Saglabāt" at bounding box center [578, 559] width 49 height 21
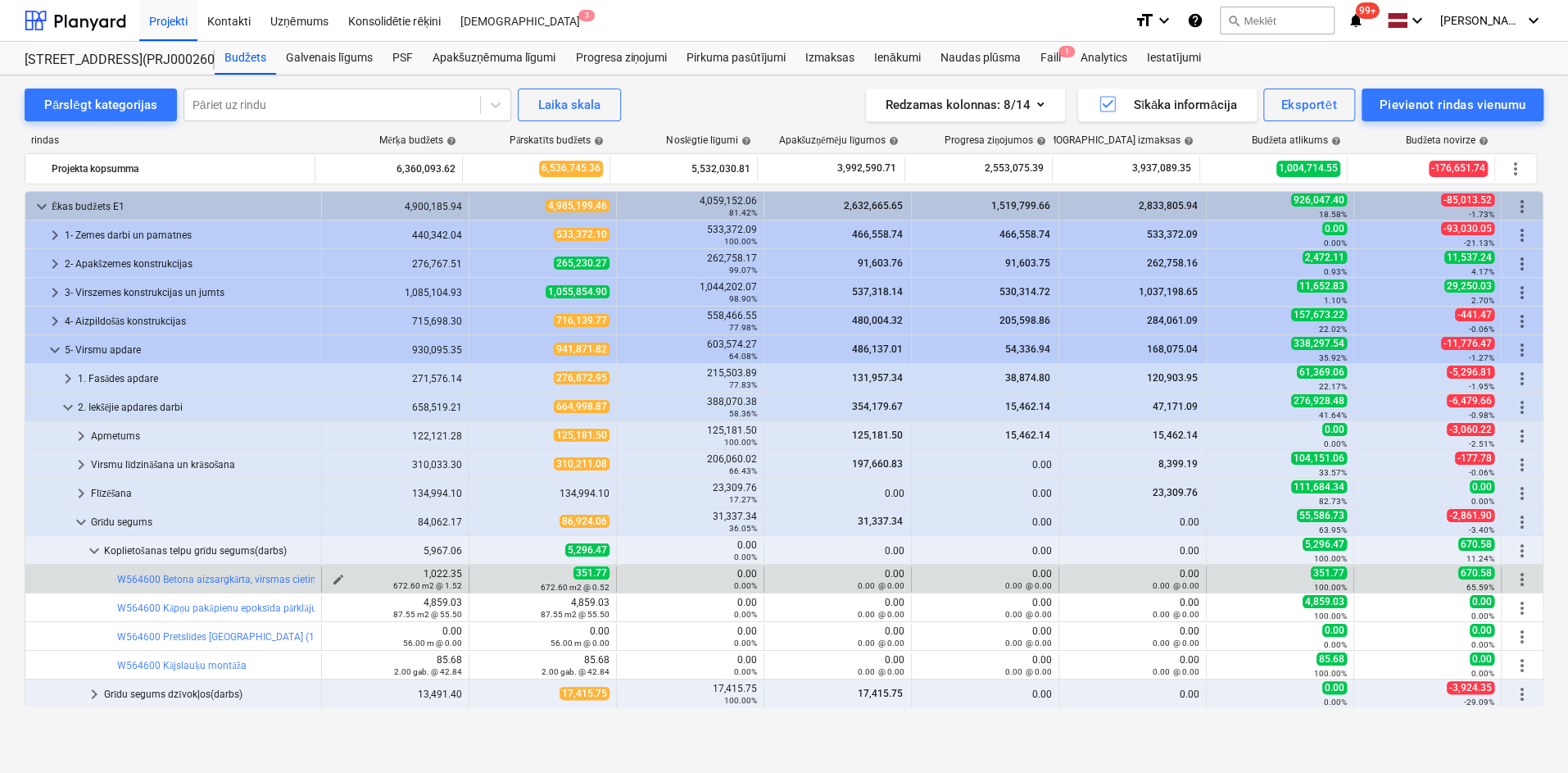
click at [335, 574] on span "edit" at bounding box center [338, 579] width 13 height 13
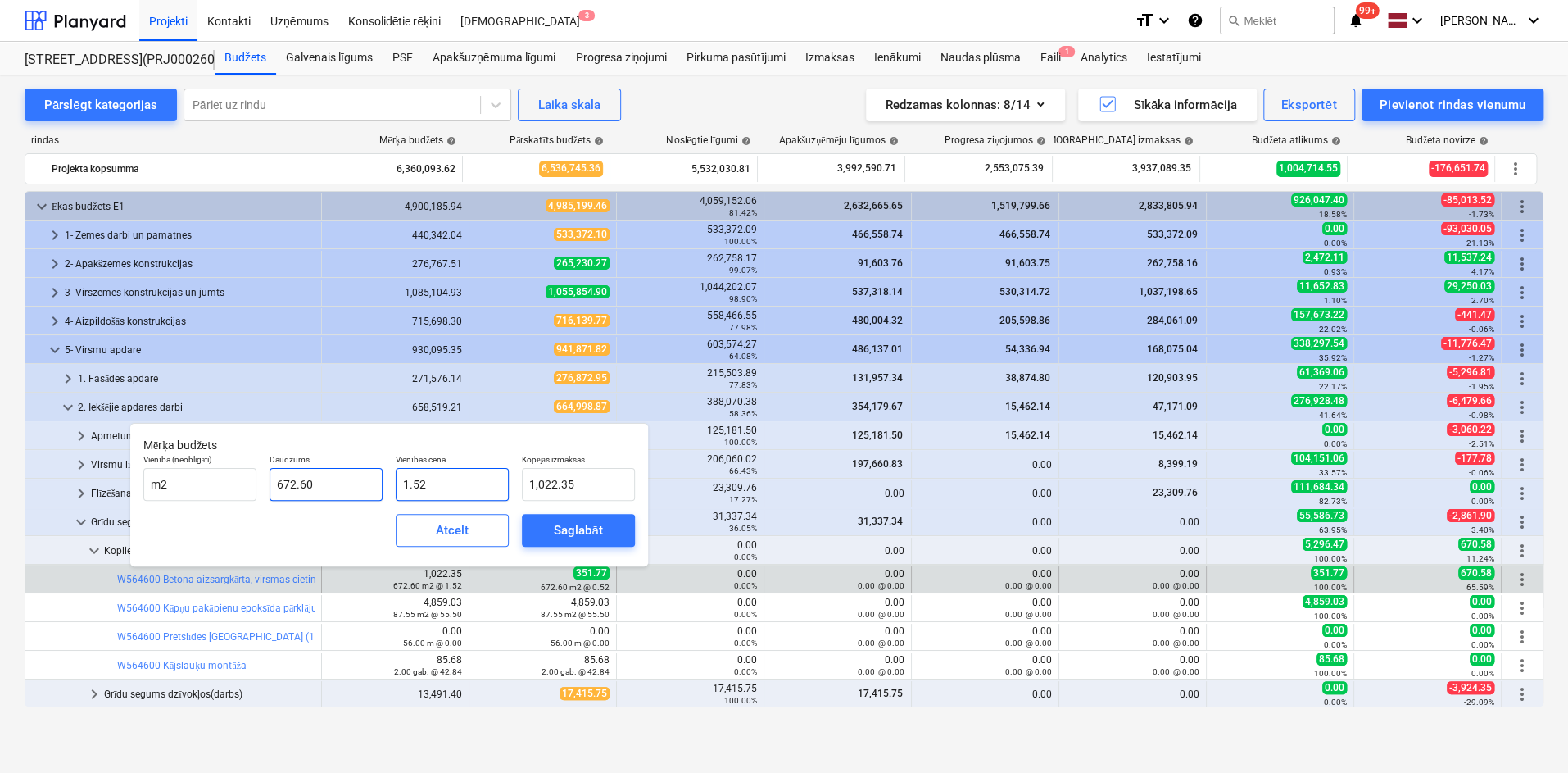
drag, startPoint x: 400, startPoint y: 486, endPoint x: 377, endPoint y: 486, distance: 23.0
click at [377, 486] on div "Vienība (neobligāti) m2 Daudzums 672.60 Vienības cena 1.52 Kopējās izmaksas 1,0…" at bounding box center [390, 477] width 505 height 60
type input "0"
type input "0.00"
type input "05"
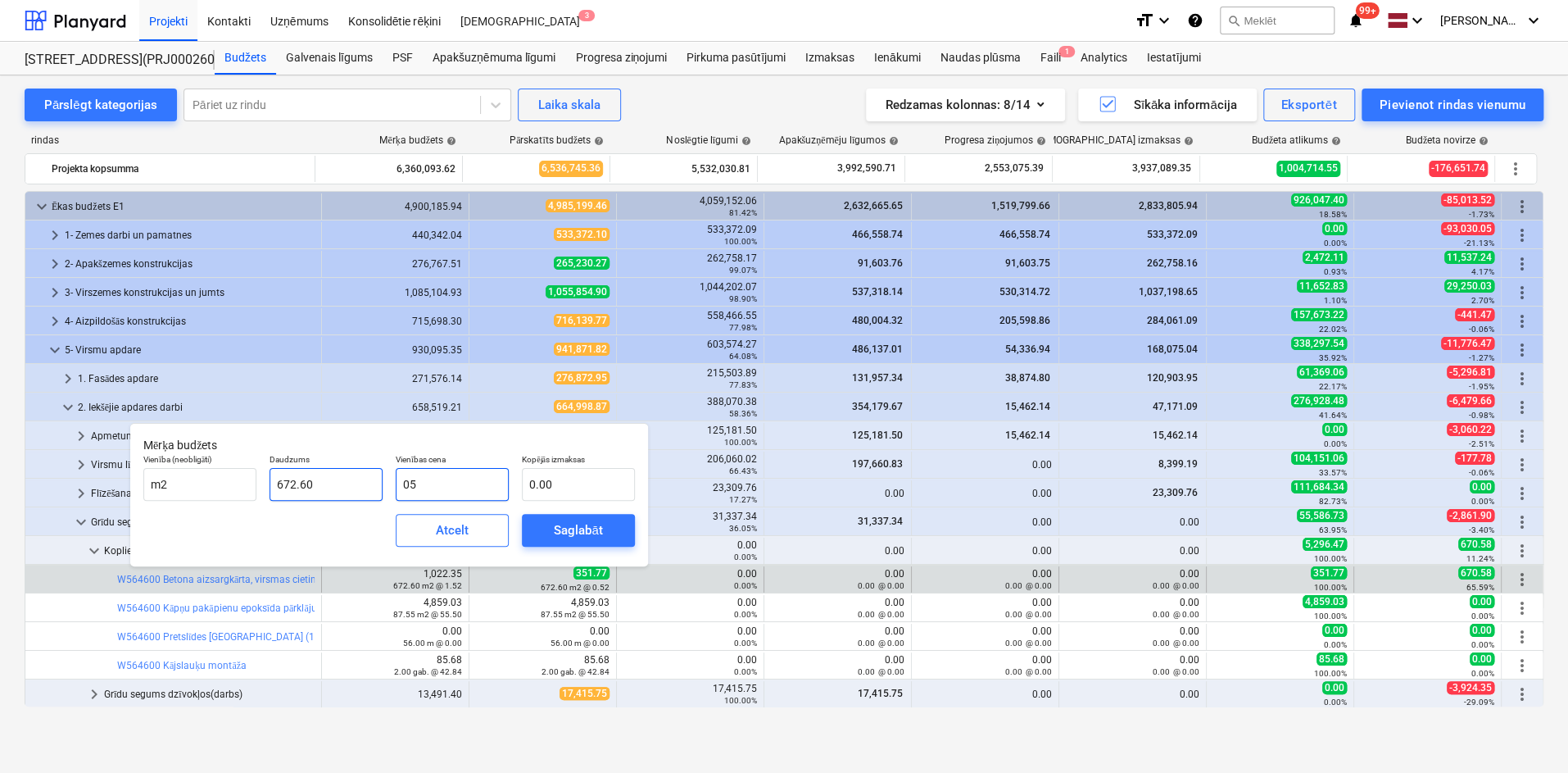
type input "3,363.00"
type input "052"
type input "34,975.20"
type input "0523"
type input "351,769.80"
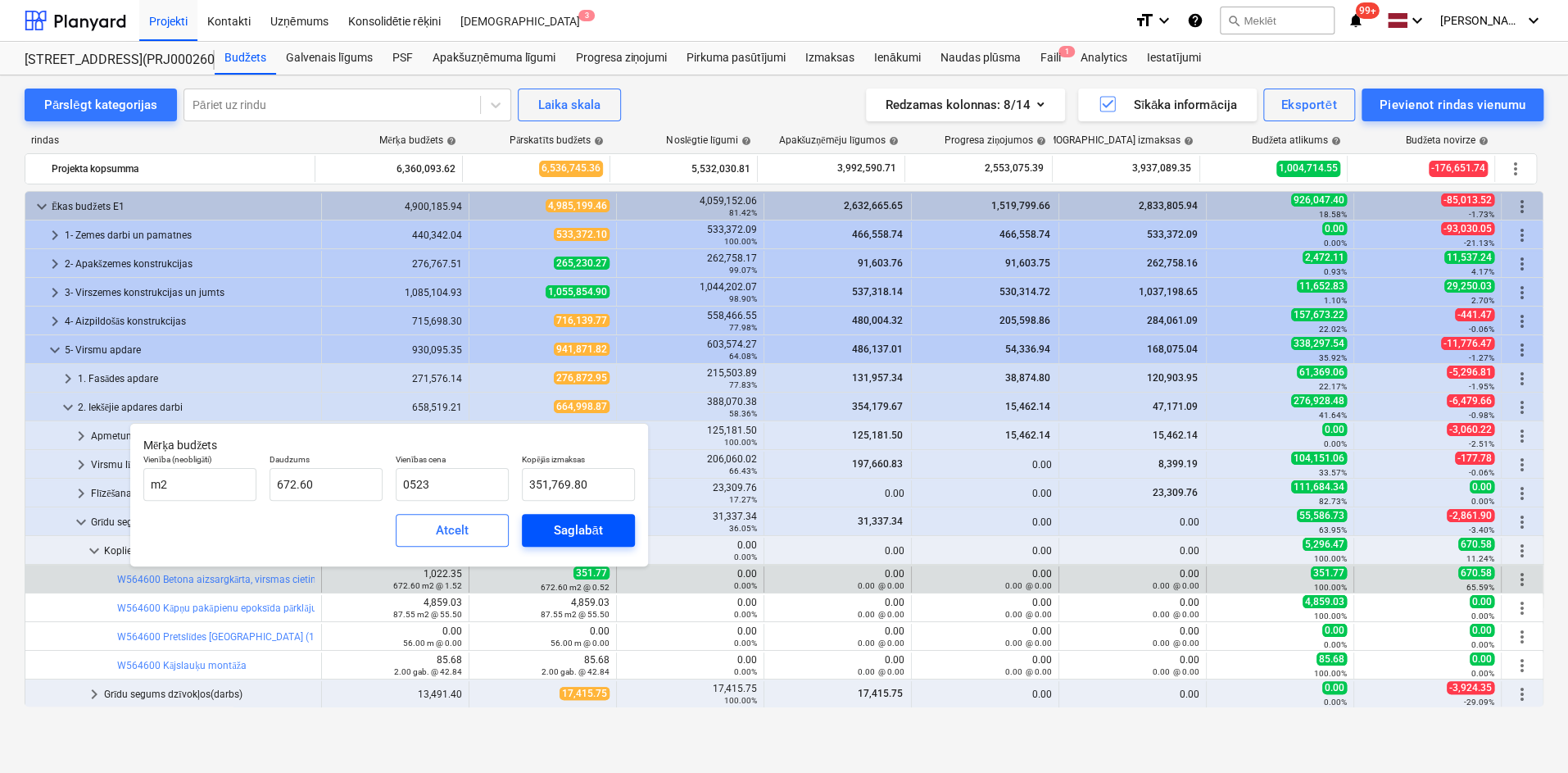
type input "523.00"
click at [607, 528] on span "Saglabāt" at bounding box center [578, 530] width 73 height 21
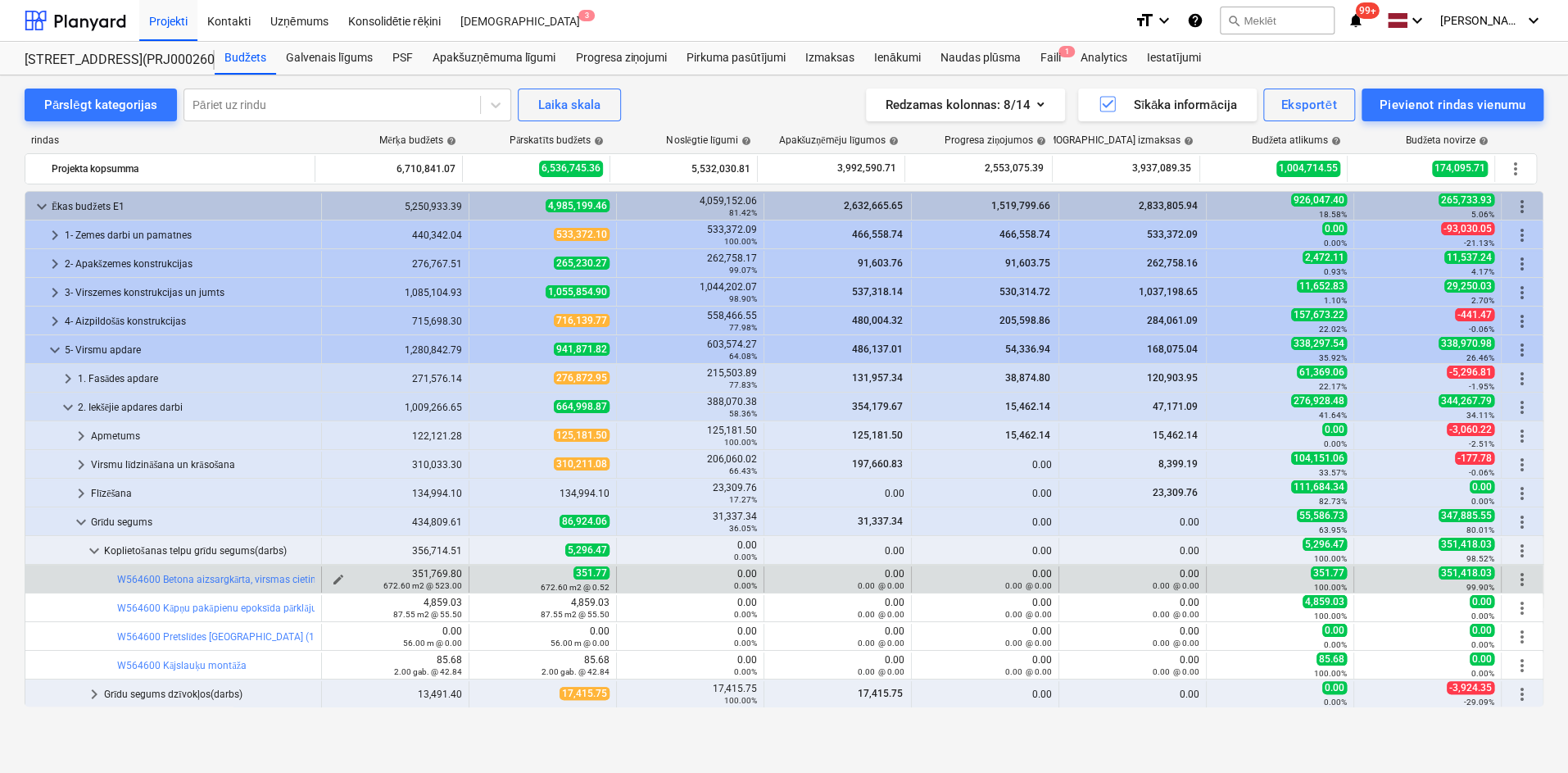
click at [429, 587] on small "672.60 m2 @ 523.00" at bounding box center [422, 585] width 79 height 9
click at [332, 575] on span "edit" at bounding box center [338, 579] width 13 height 13
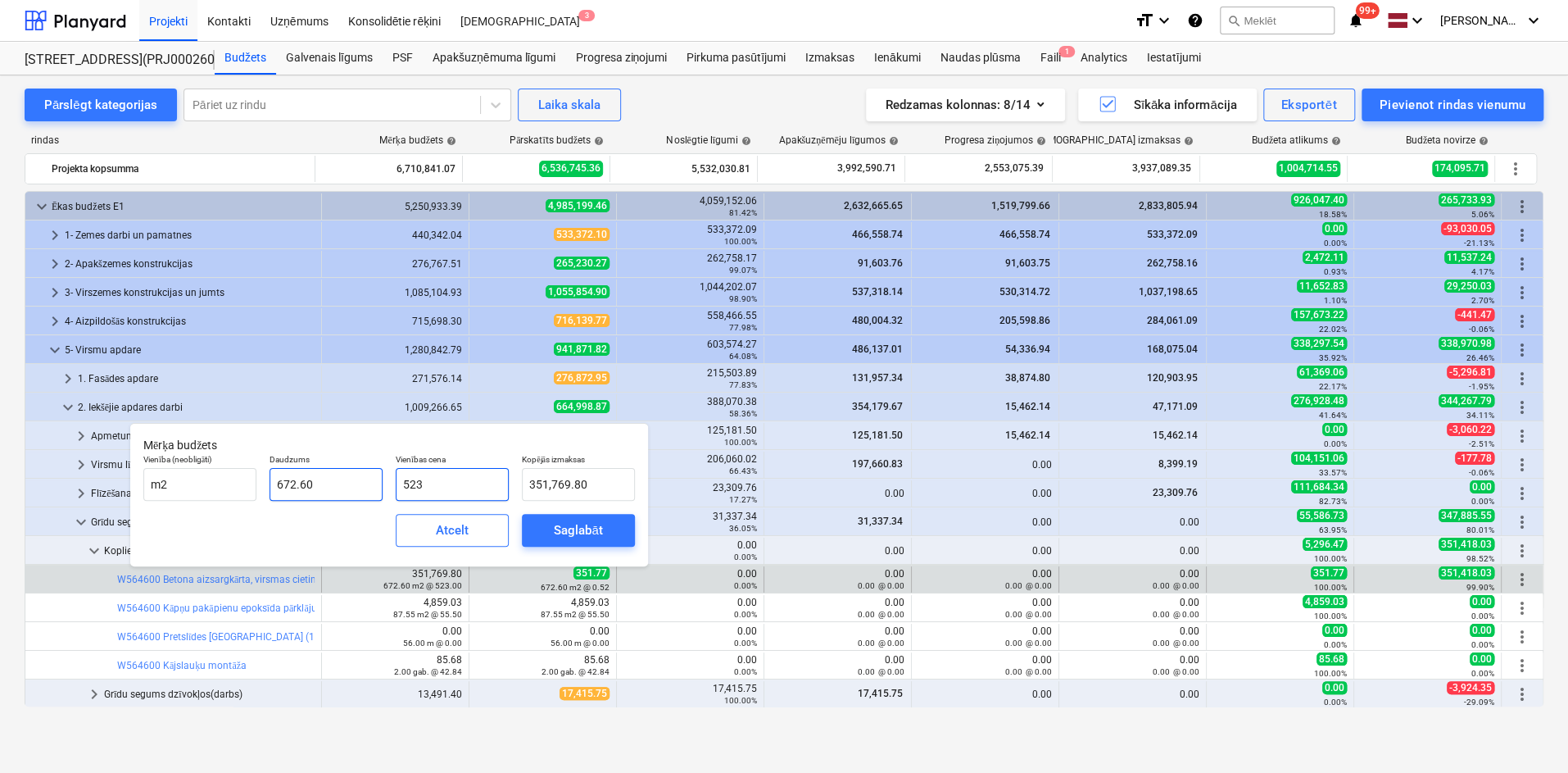
drag, startPoint x: 452, startPoint y: 483, endPoint x: 324, endPoint y: 490, distance: 128.2
click at [324, 490] on div "Vienība (neobligāti) m2 Daudzums 672.60 Vienības cena 523 Kopējās izmaksas 351,…" at bounding box center [390, 477] width 505 height 60
type input "0"
type input "0.00"
type input "05"
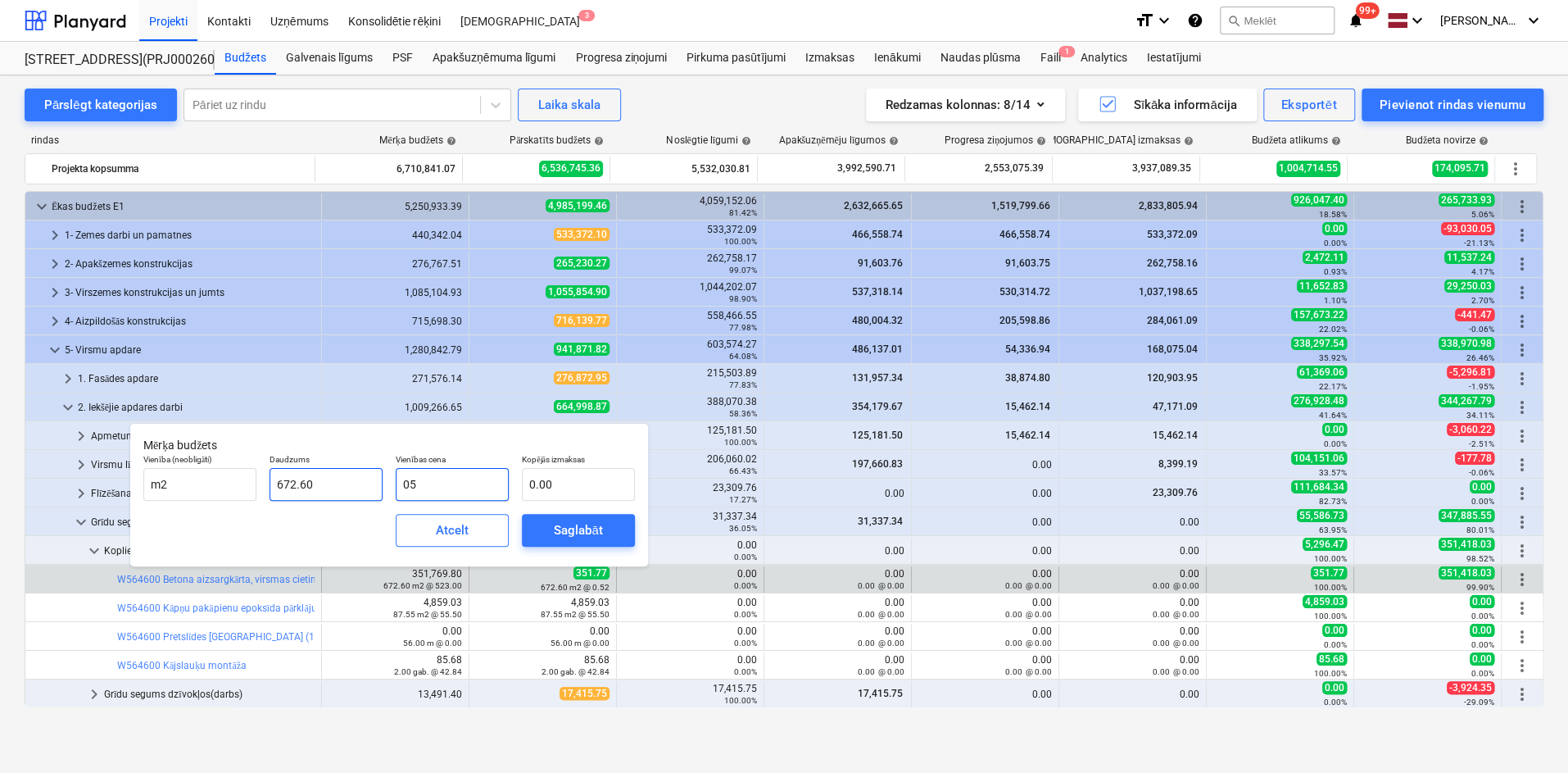
type input "3,363.00"
type input "0"
type input "0.00"
type input "0.5"
type input "336.30"
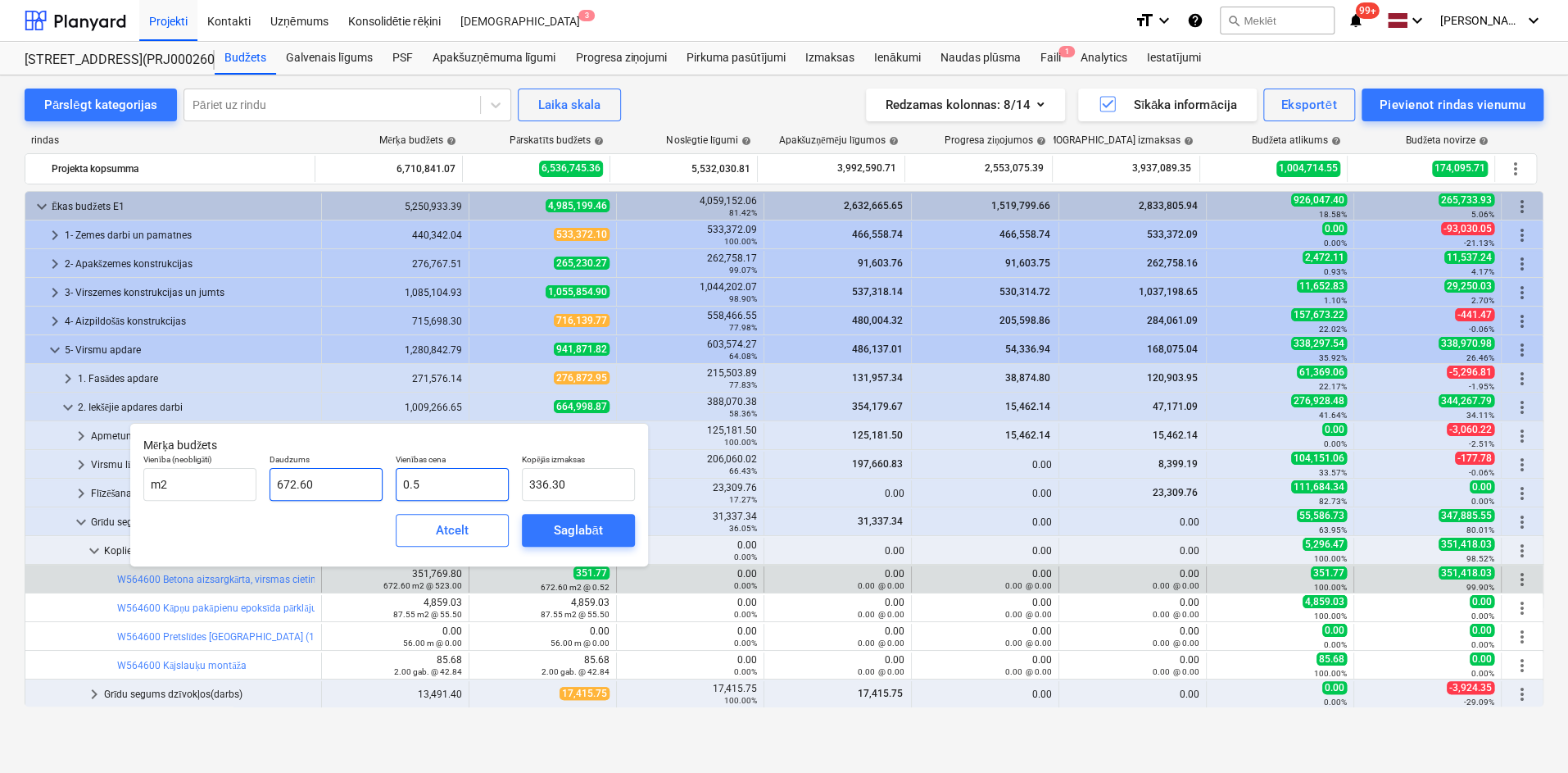
type input "0.52"
type input "349.75"
type input "0.522"
type input "351.10"
type input "0.52"
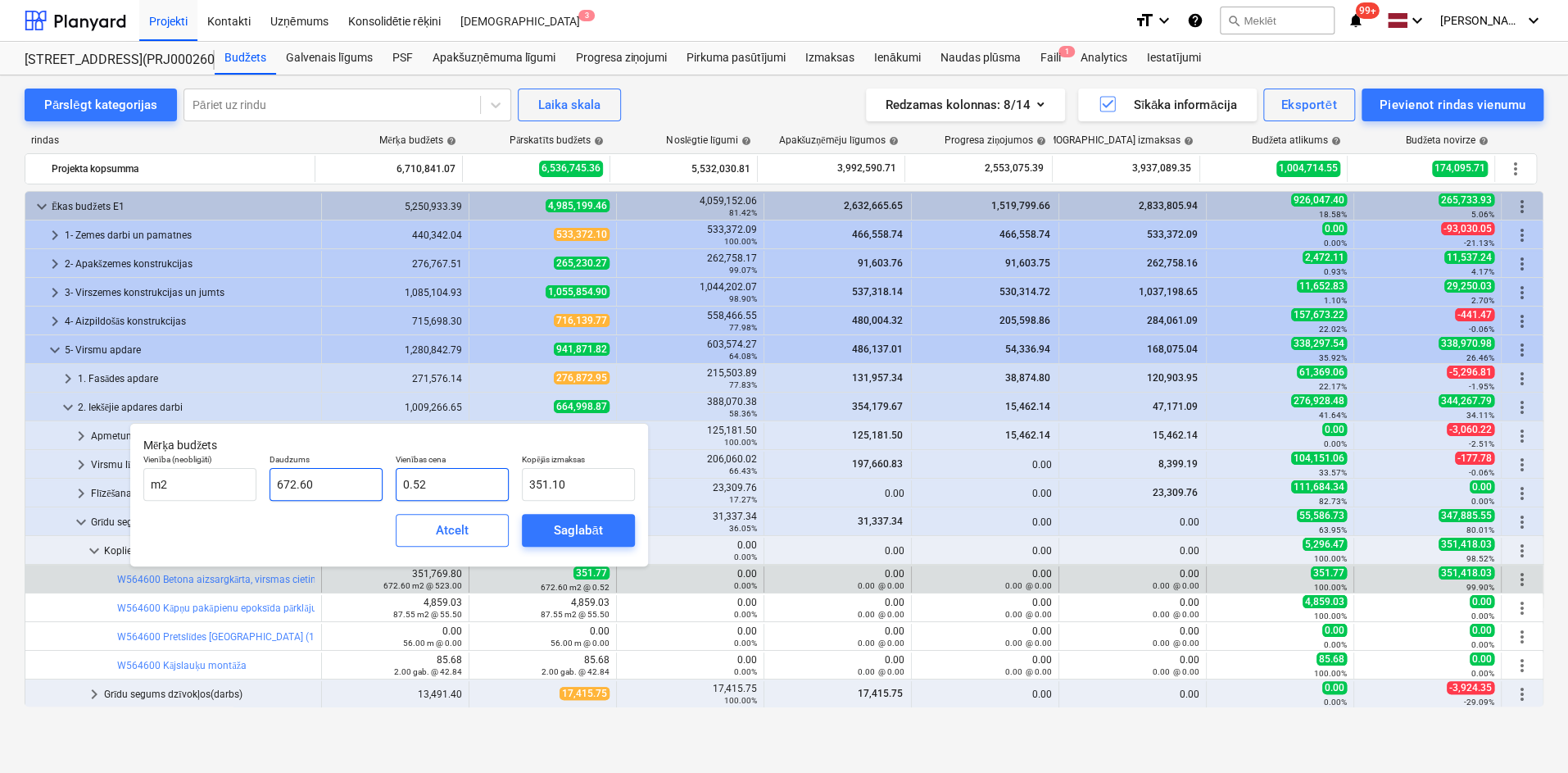
type input "349.75"
type input "0.523"
type input "351.77"
type input "0.52"
click at [581, 526] on div "Saglabāt" at bounding box center [578, 530] width 49 height 21
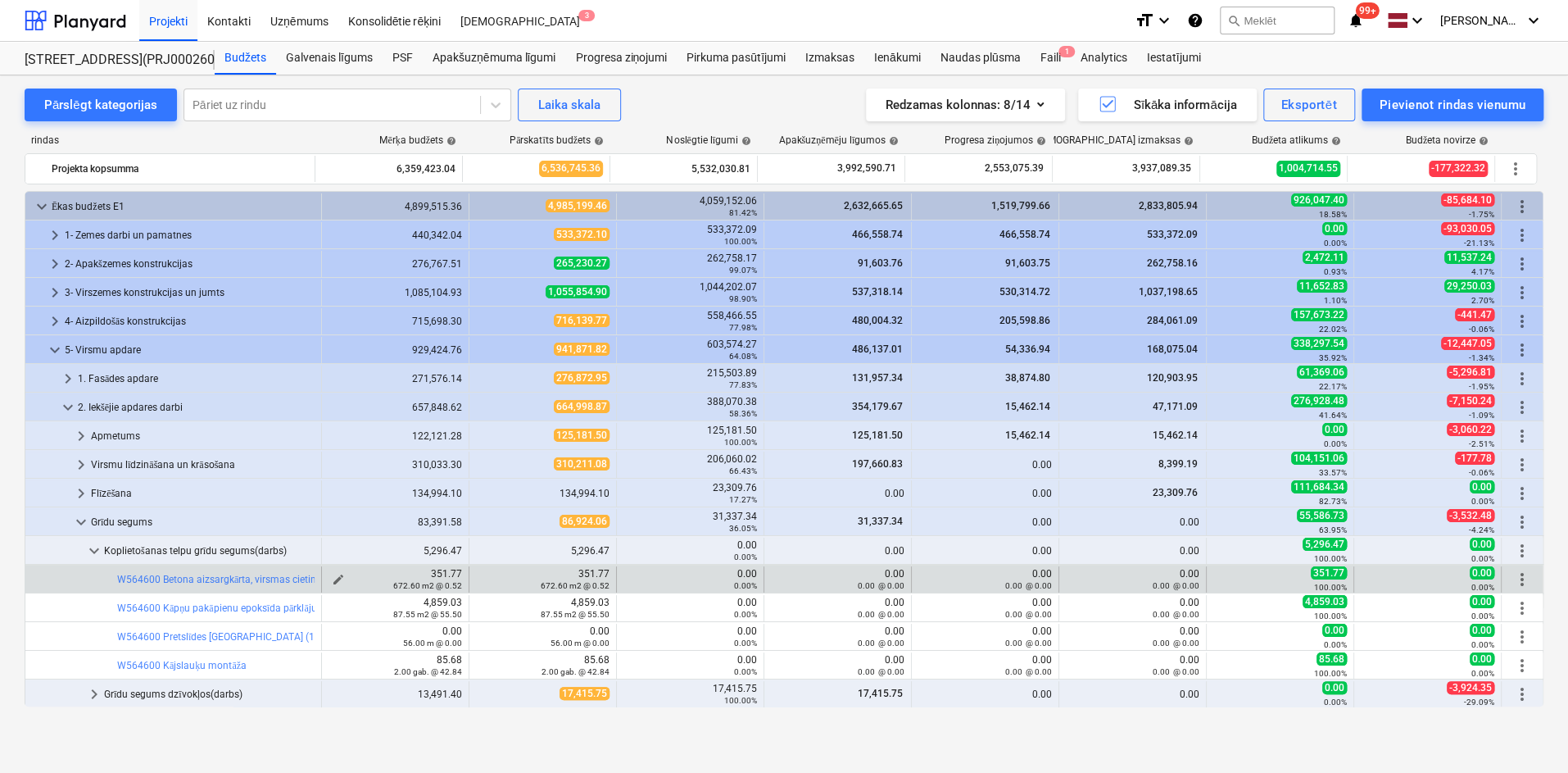
click at [333, 577] on span "edit" at bounding box center [338, 579] width 13 height 13
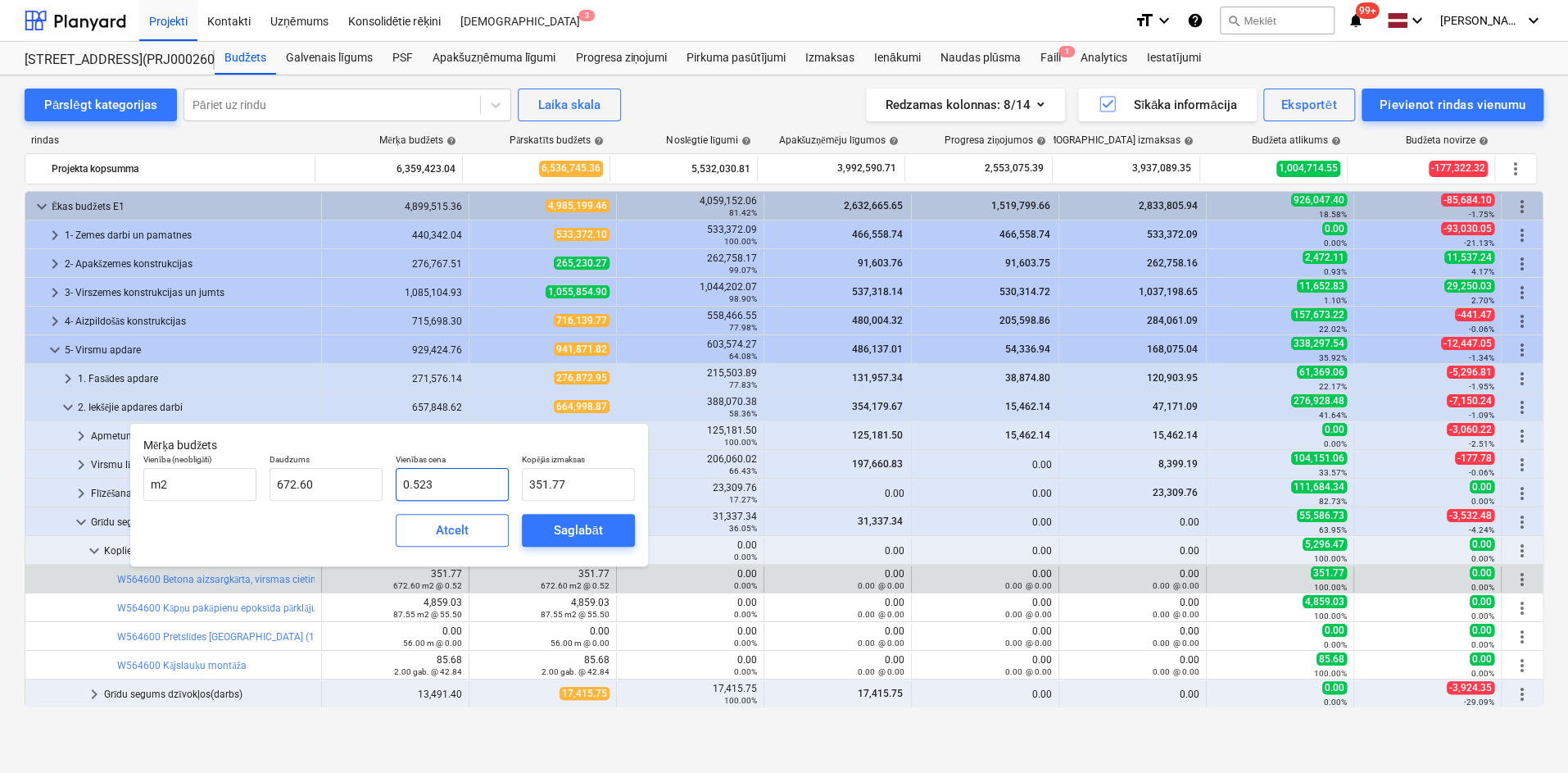
click at [456, 496] on input "0.523" at bounding box center [452, 483] width 113 height 33
type input "0.52"
type input "349.75"
type input "0.524"
type input "352.44"
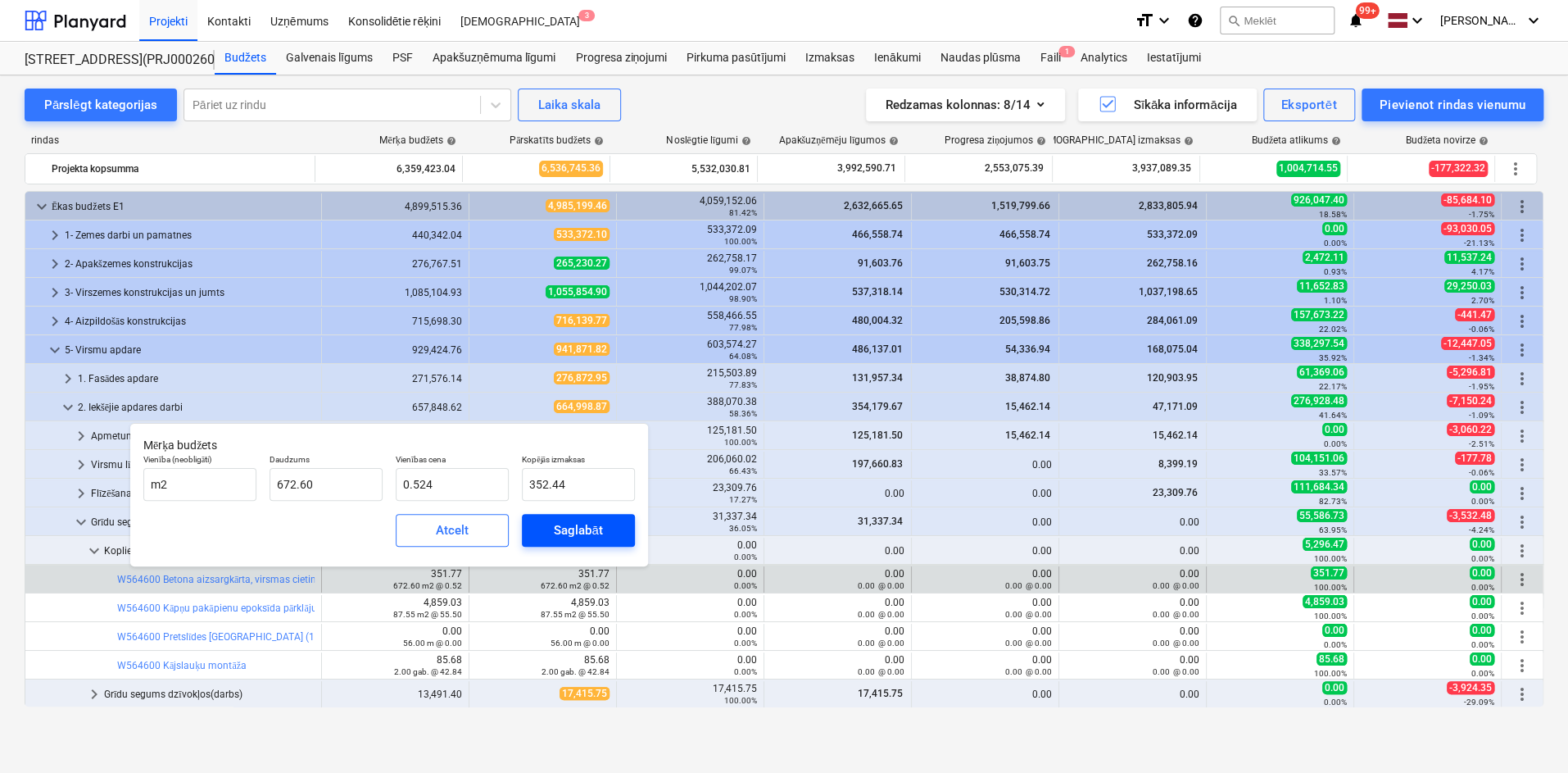
type input "0.52"
click at [587, 528] on div "Saglabāt" at bounding box center [578, 530] width 49 height 21
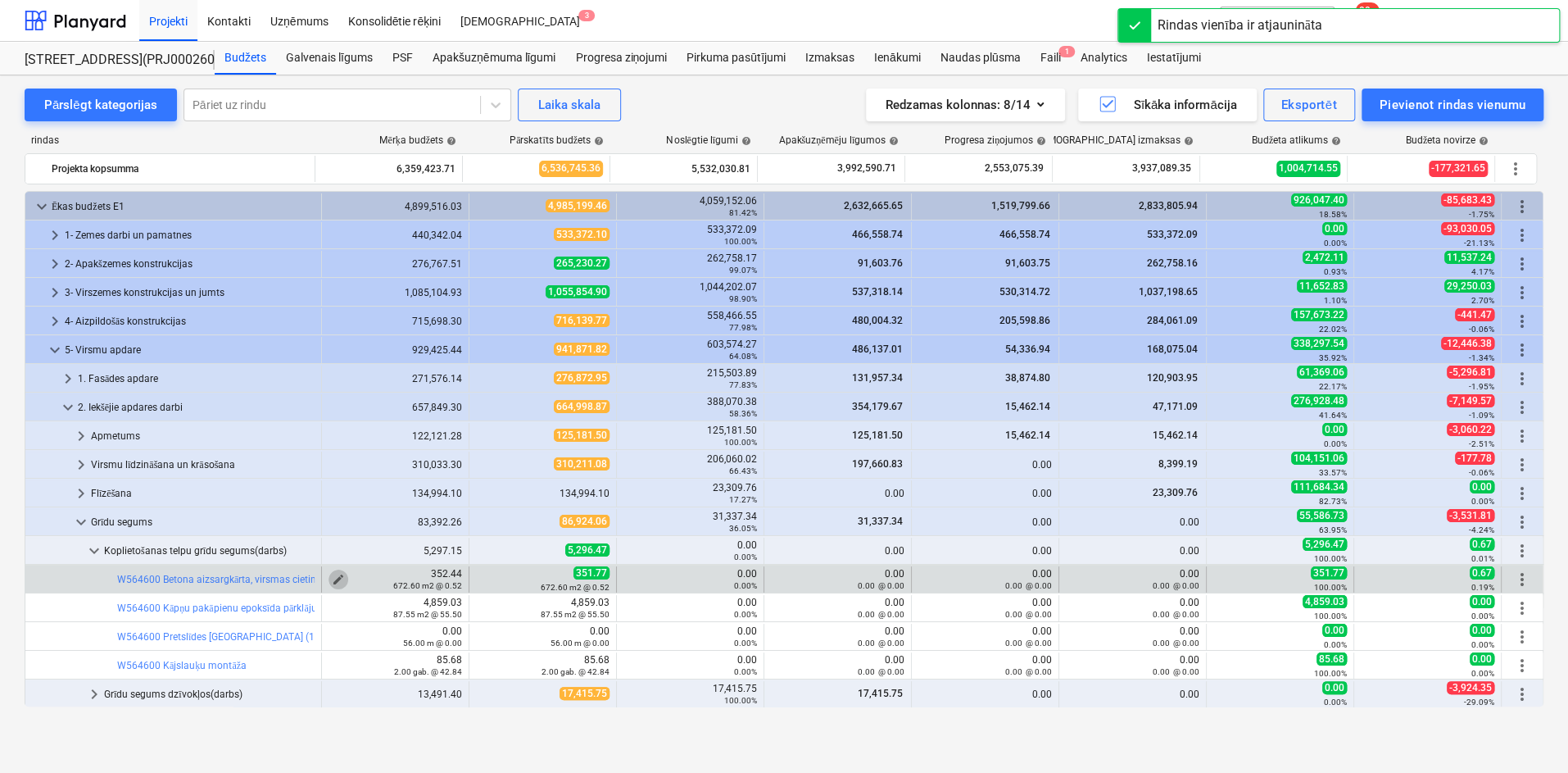
click at [336, 577] on span "edit" at bounding box center [338, 579] width 13 height 13
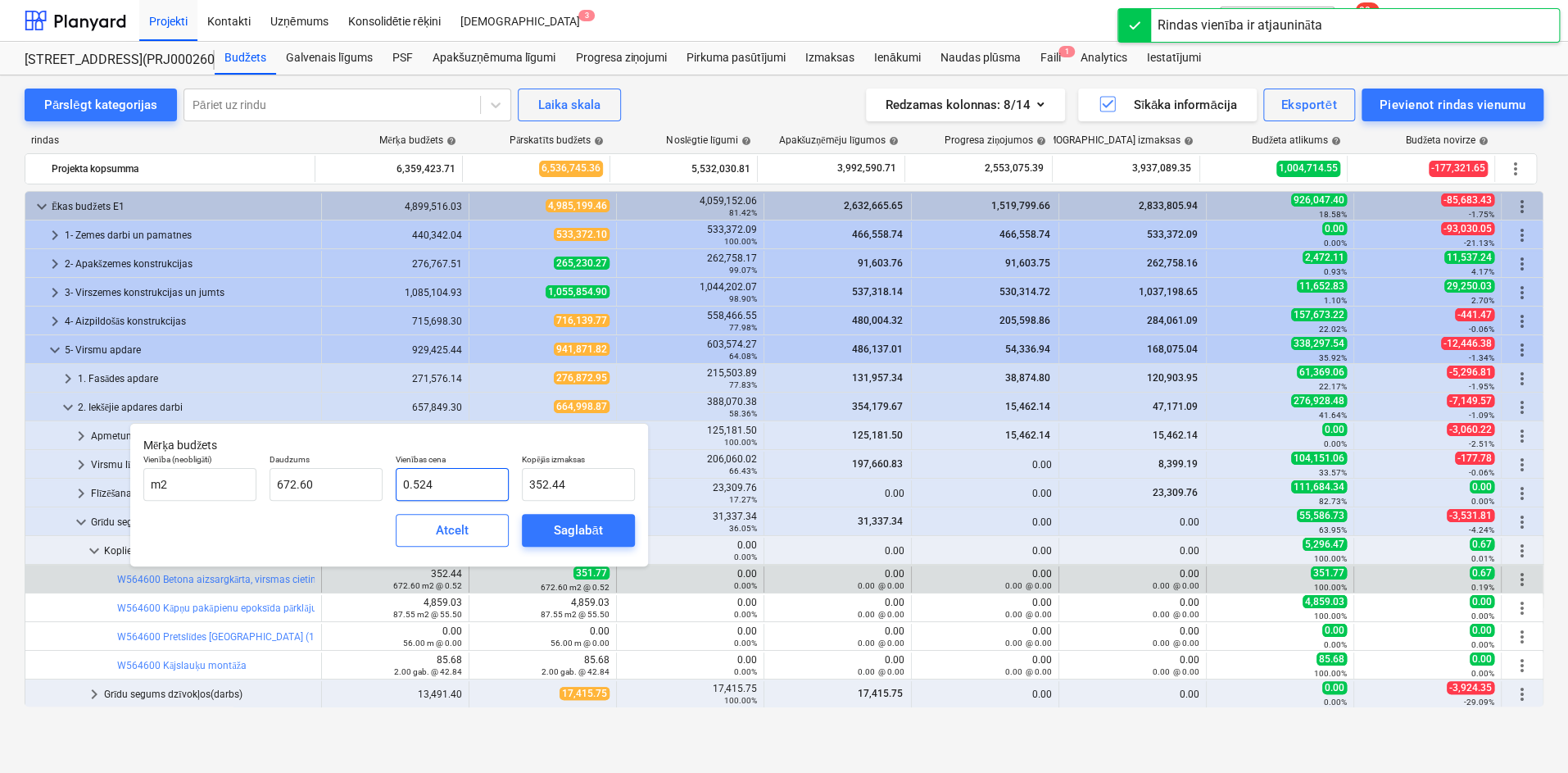
click at [445, 487] on input "0.524" at bounding box center [452, 483] width 113 height 33
type input "0.52"
type input "349.75"
type input "0.523"
type input "351.77"
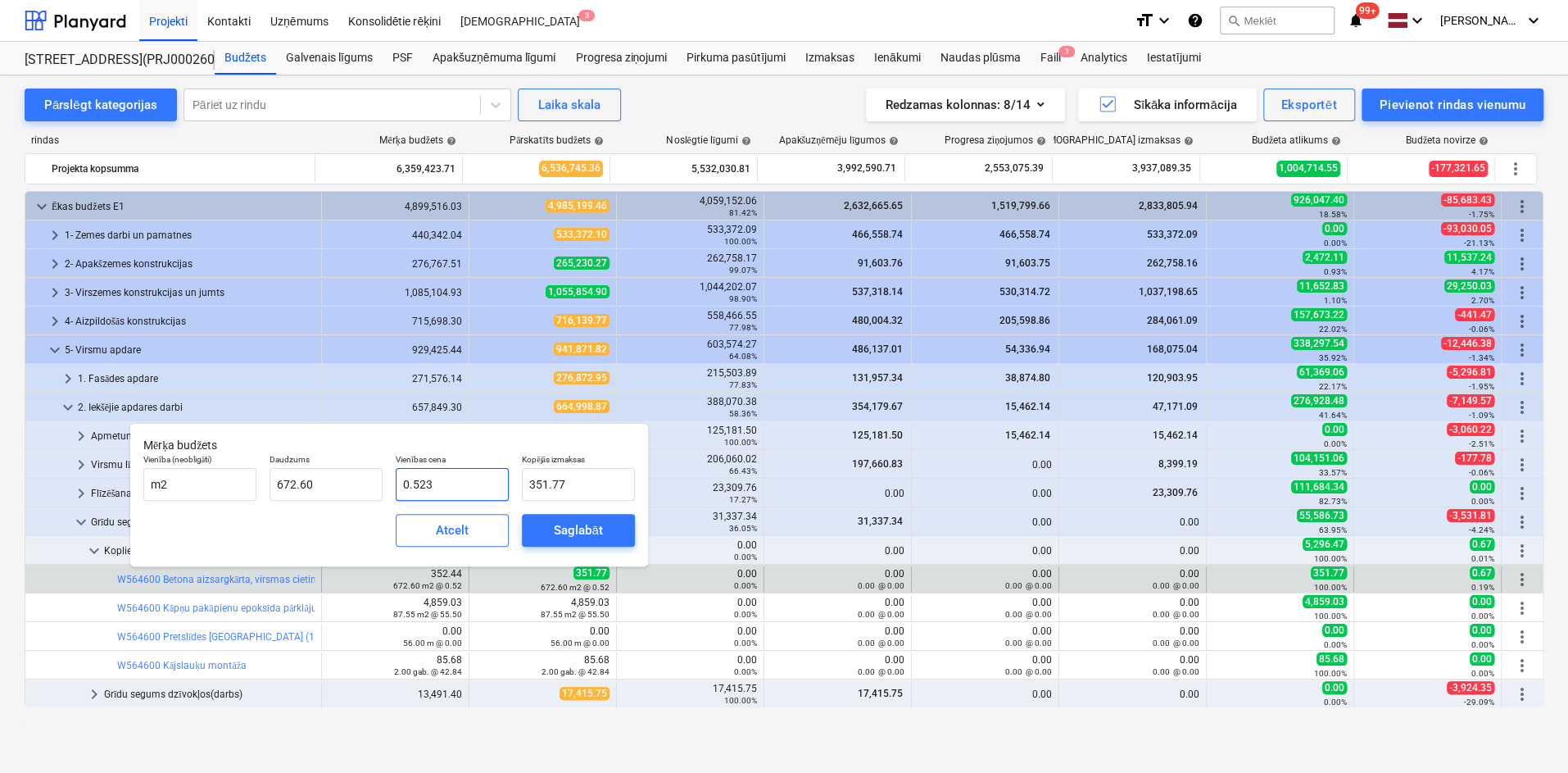
type input "0.5235"
type input "352.11"
type input "0.52"
click at [539, 521] on button "Saglabāt" at bounding box center [579, 530] width 113 height 33
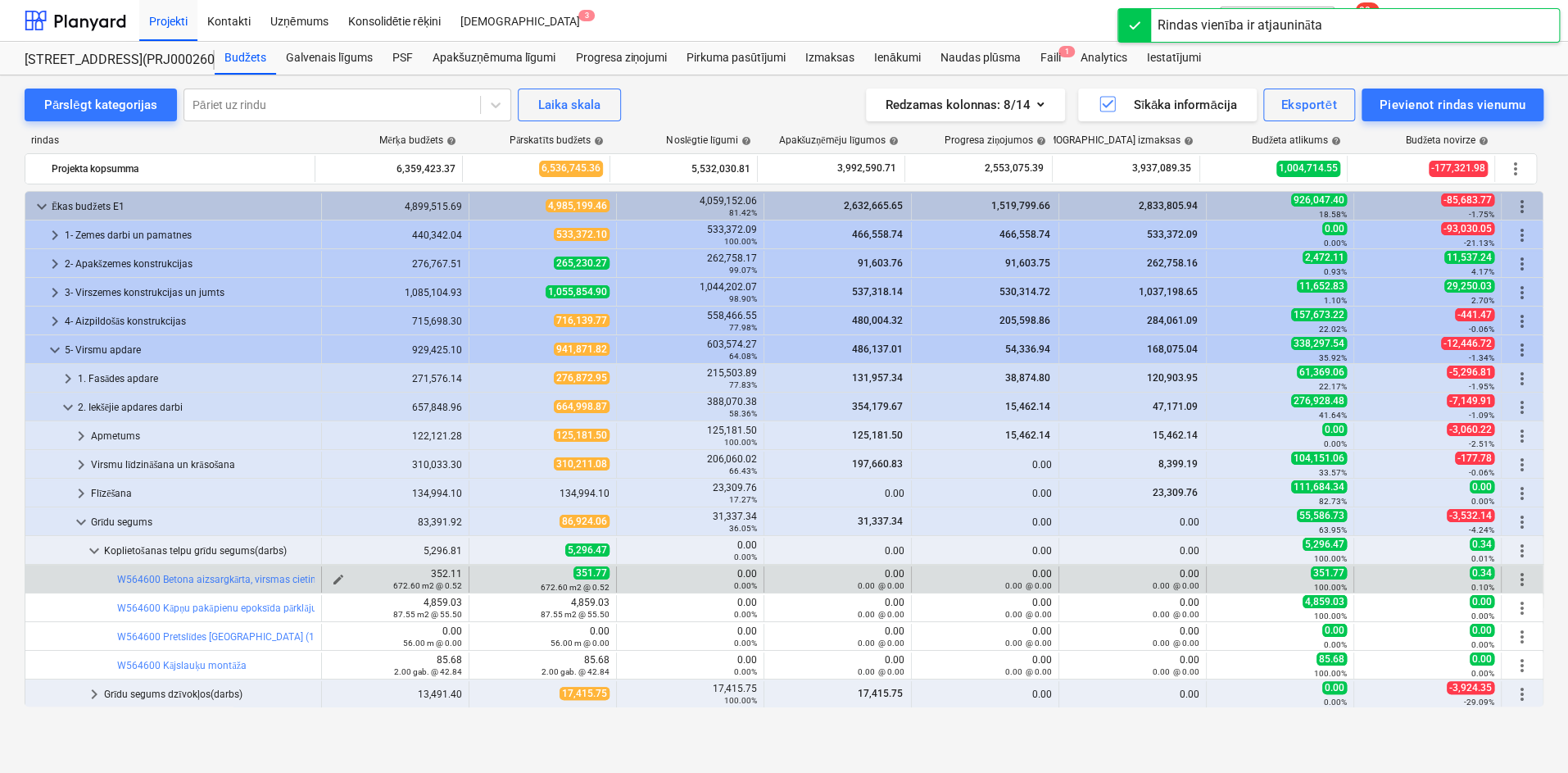
click at [332, 579] on div "672.60 m2 @ 0.52" at bounding box center [395, 584] width 134 height 12
click at [332, 575] on span "edit" at bounding box center [338, 579] width 13 height 13
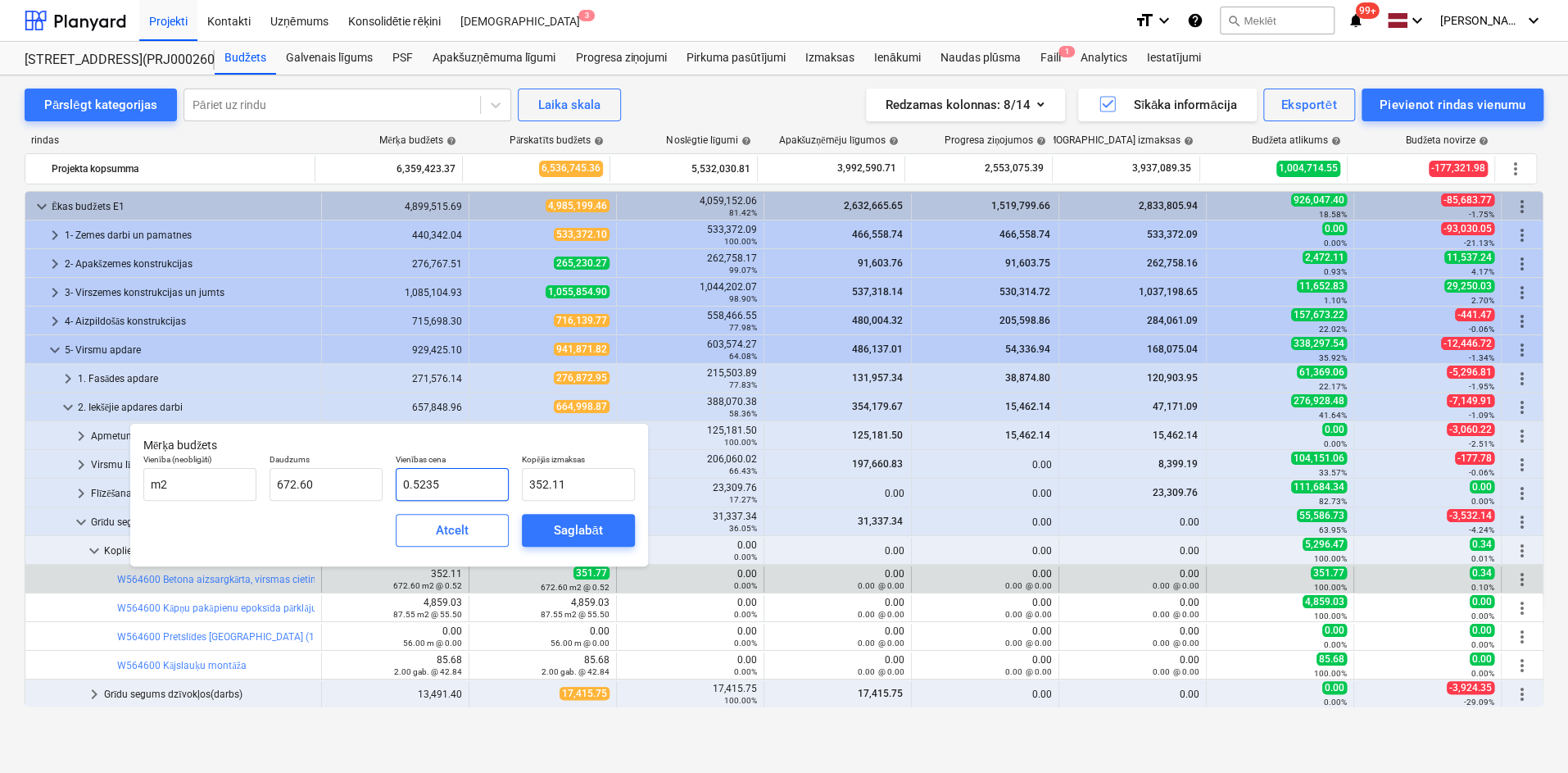
click at [457, 486] on input "0.5235" at bounding box center [452, 483] width 113 height 33
type input "0.523"
type input "351.77"
type input "0.5232"
type input "351.90"
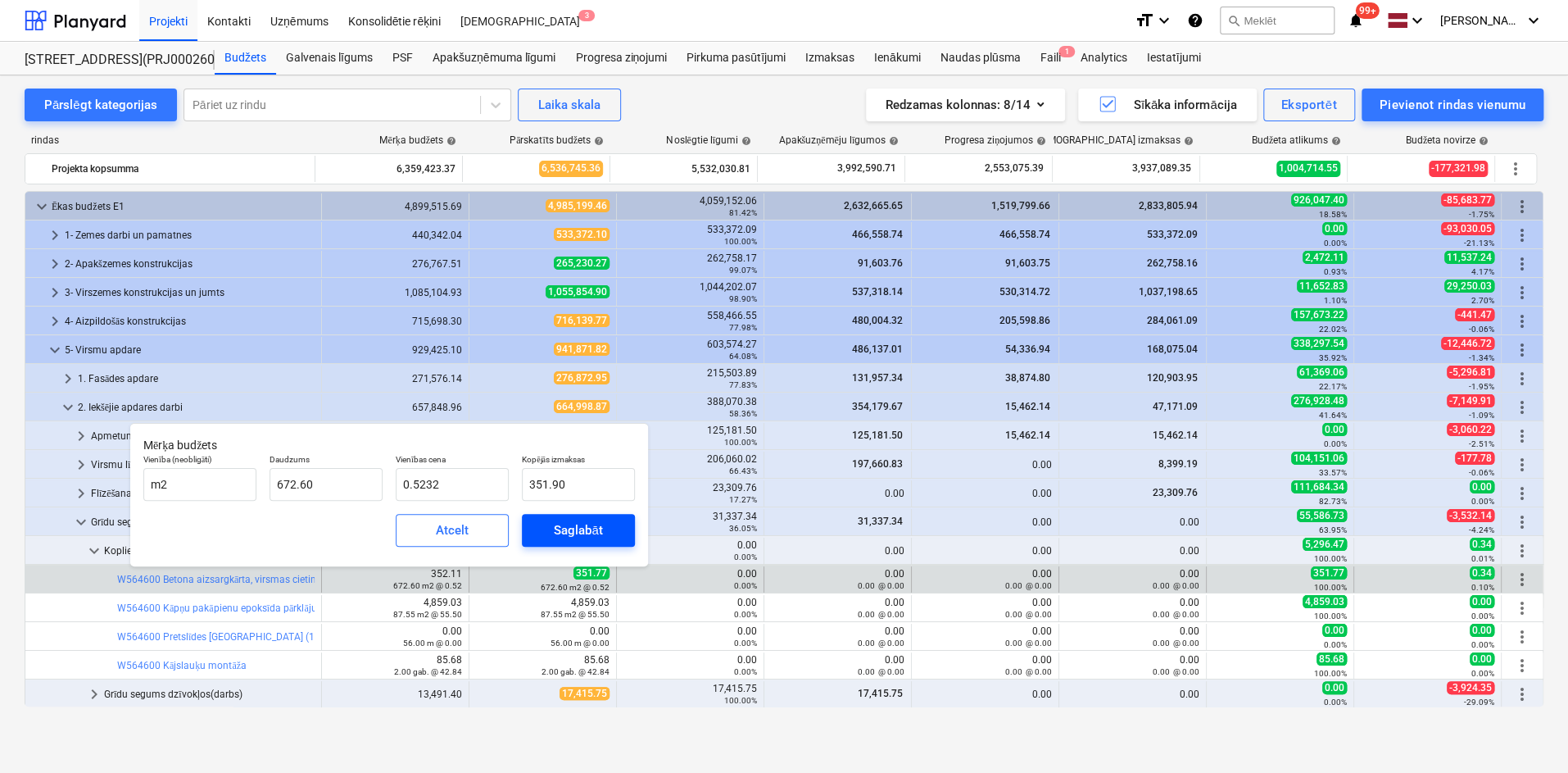
type input "0.52"
click at [546, 523] on span "Saglabāt" at bounding box center [578, 530] width 73 height 21
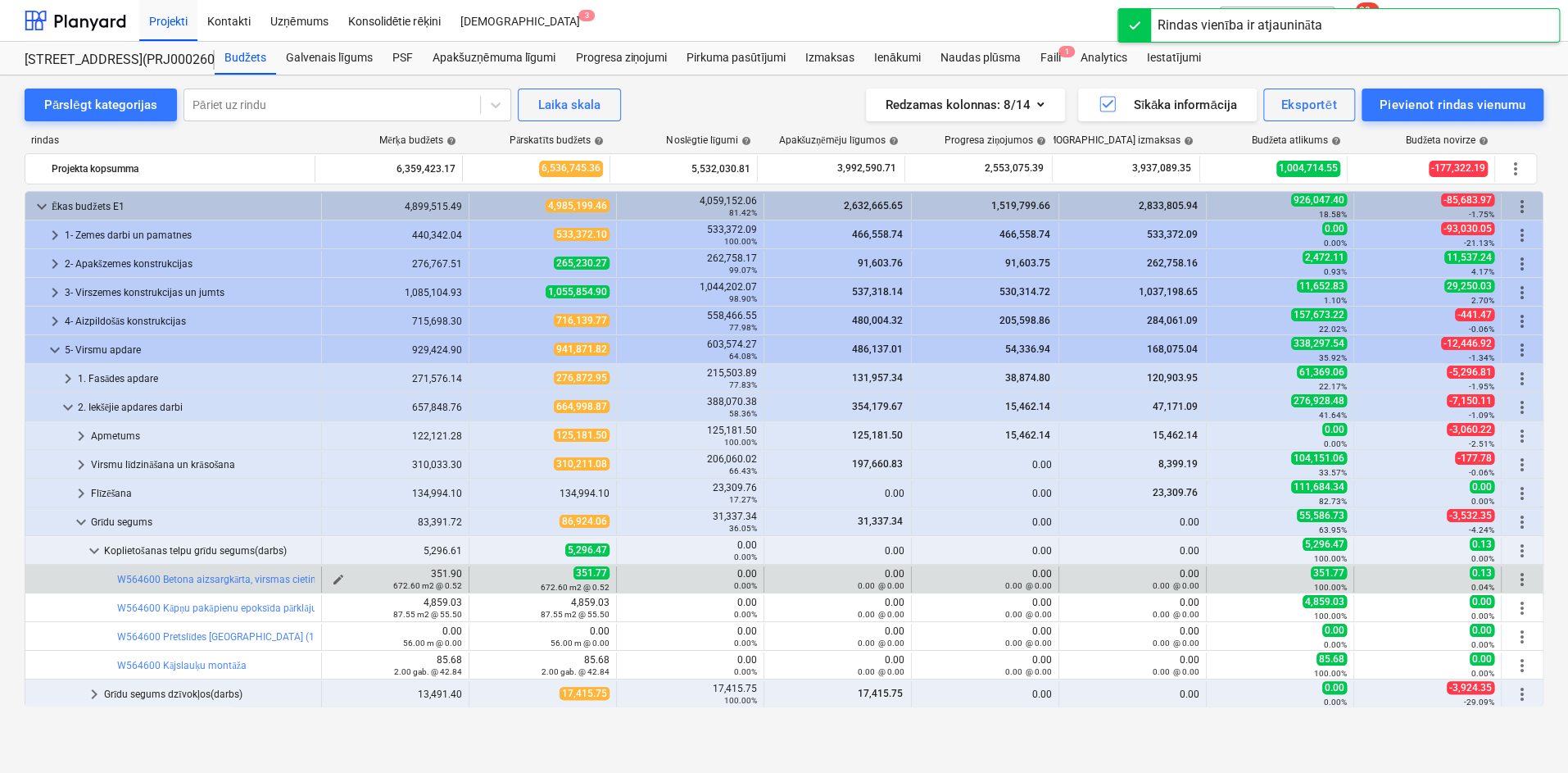
click at [332, 574] on span "edit" at bounding box center [338, 579] width 13 height 13
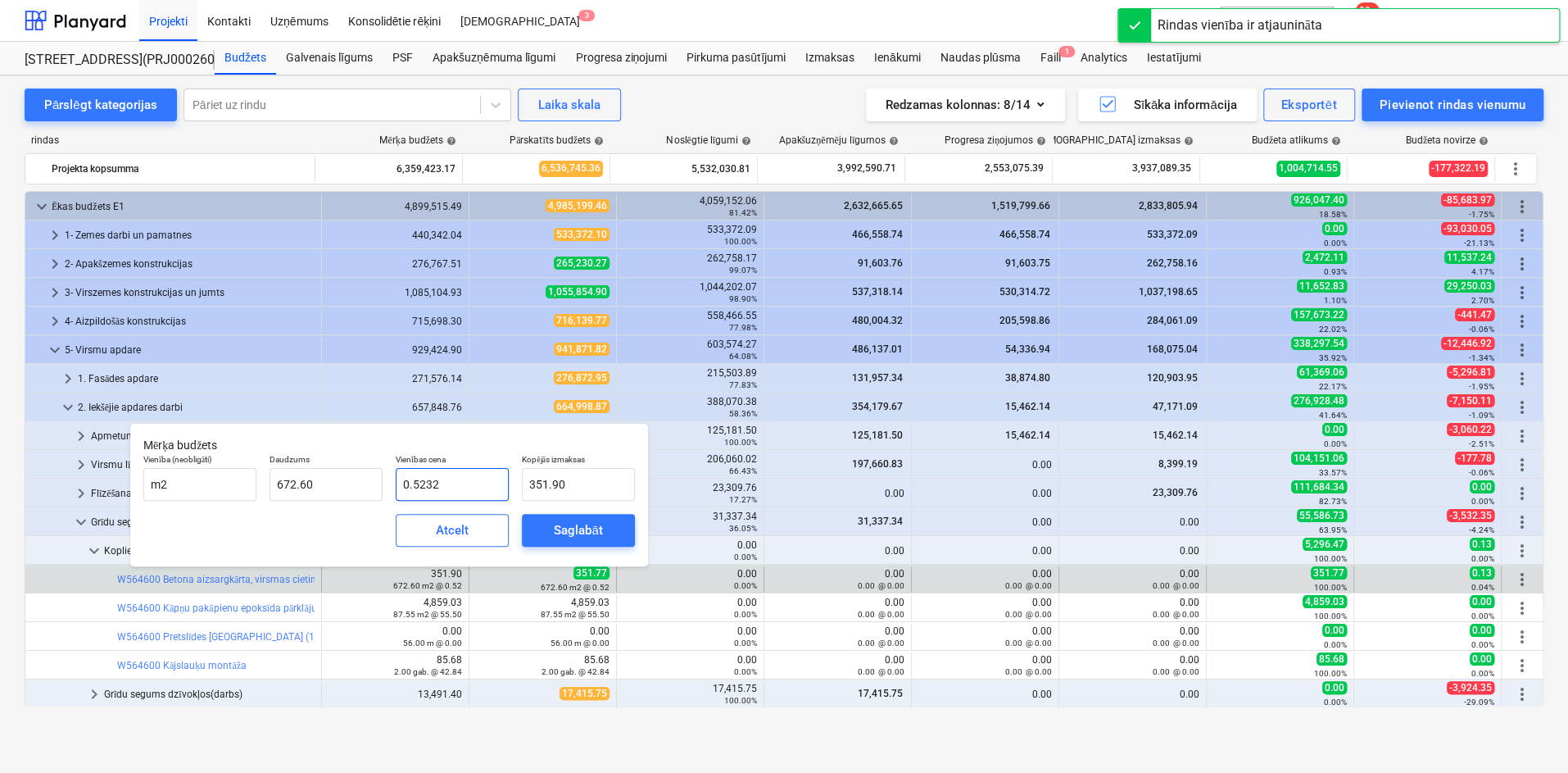
click at [446, 481] on input "0.5232" at bounding box center [452, 483] width 113 height 33
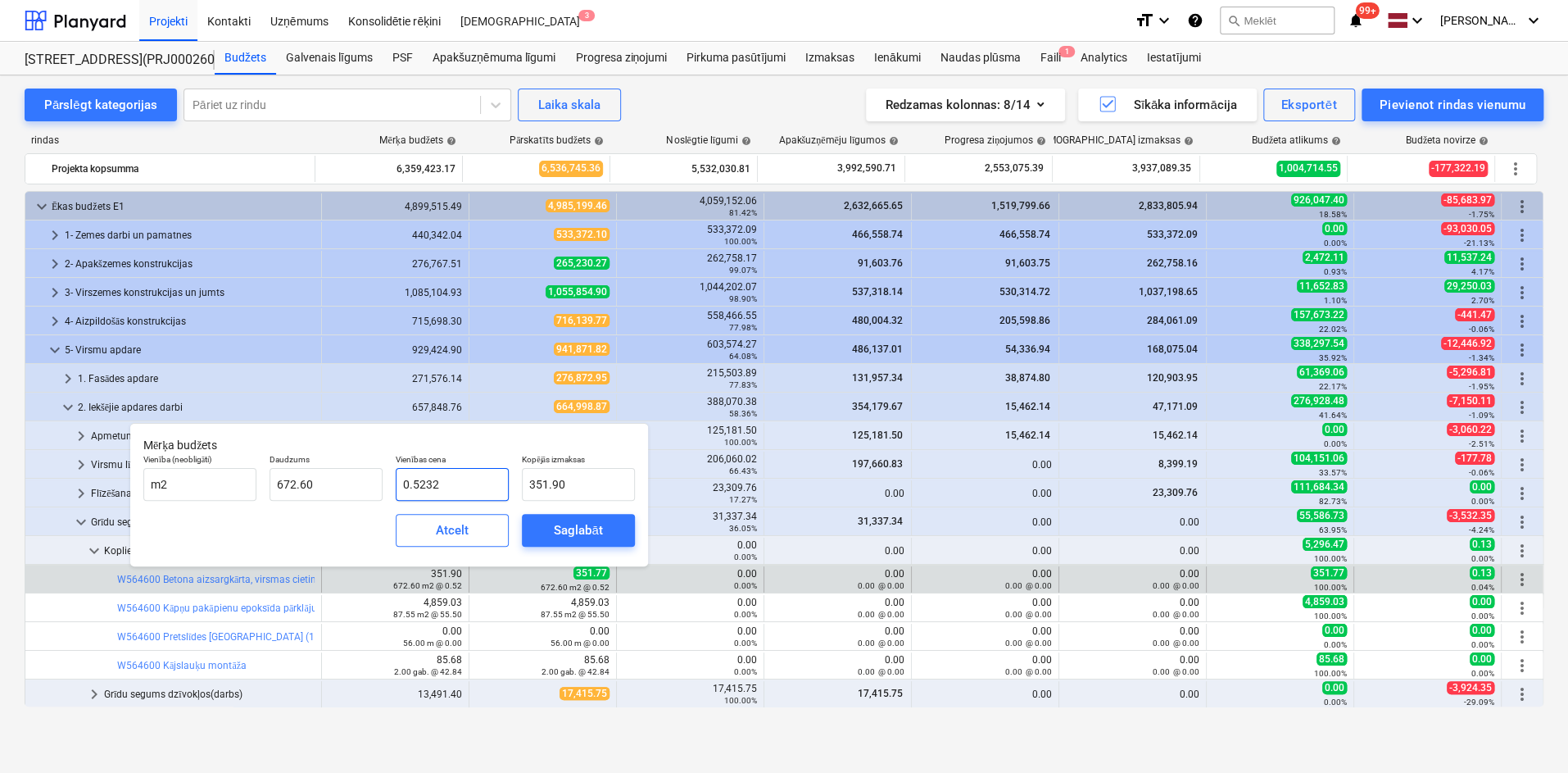
type input "0.52325"
type input "351.94"
type input "0.52"
click at [555, 523] on div "Saglabāt" at bounding box center [578, 530] width 49 height 21
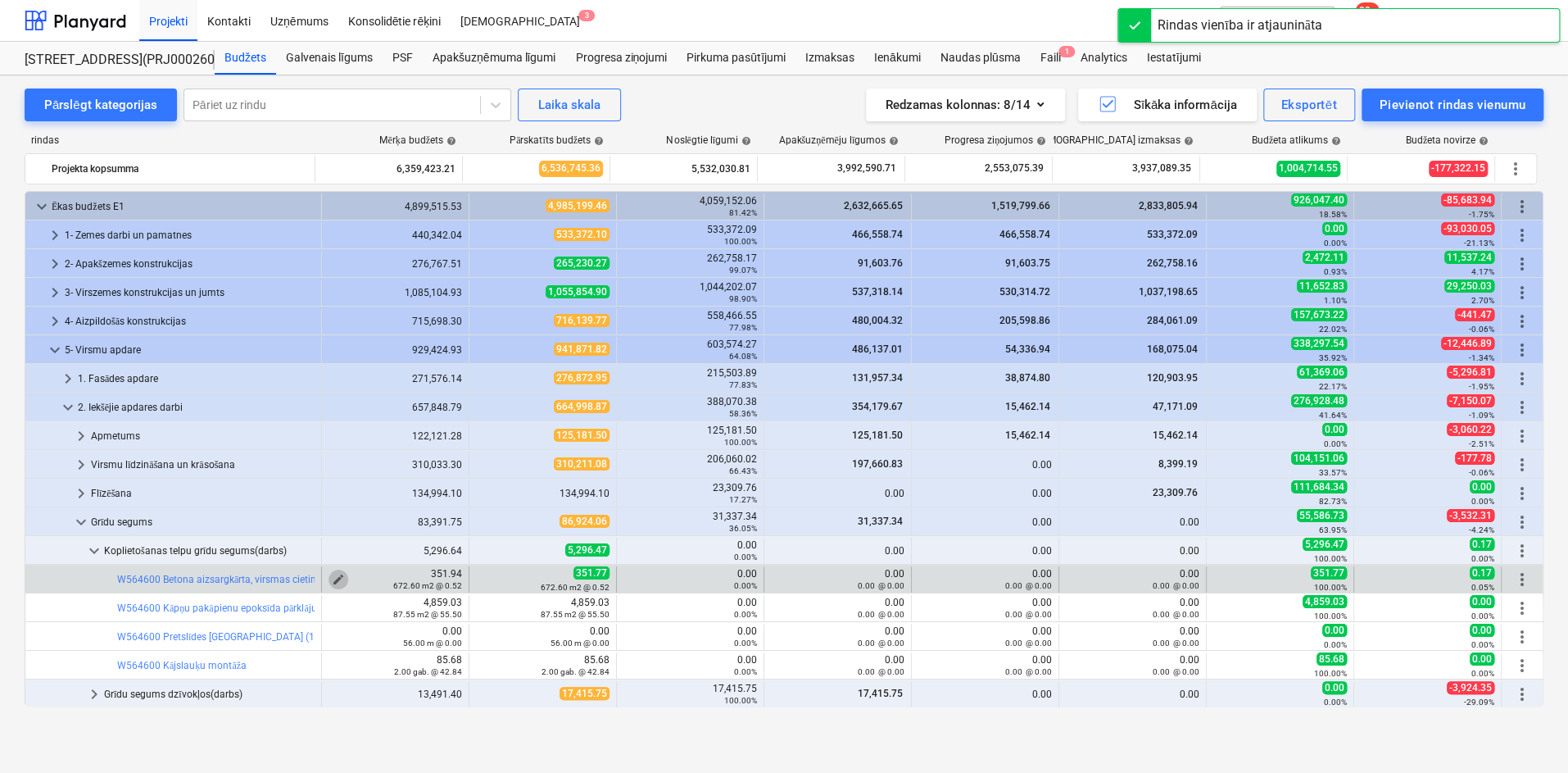
click at [332, 575] on span "edit" at bounding box center [338, 579] width 13 height 13
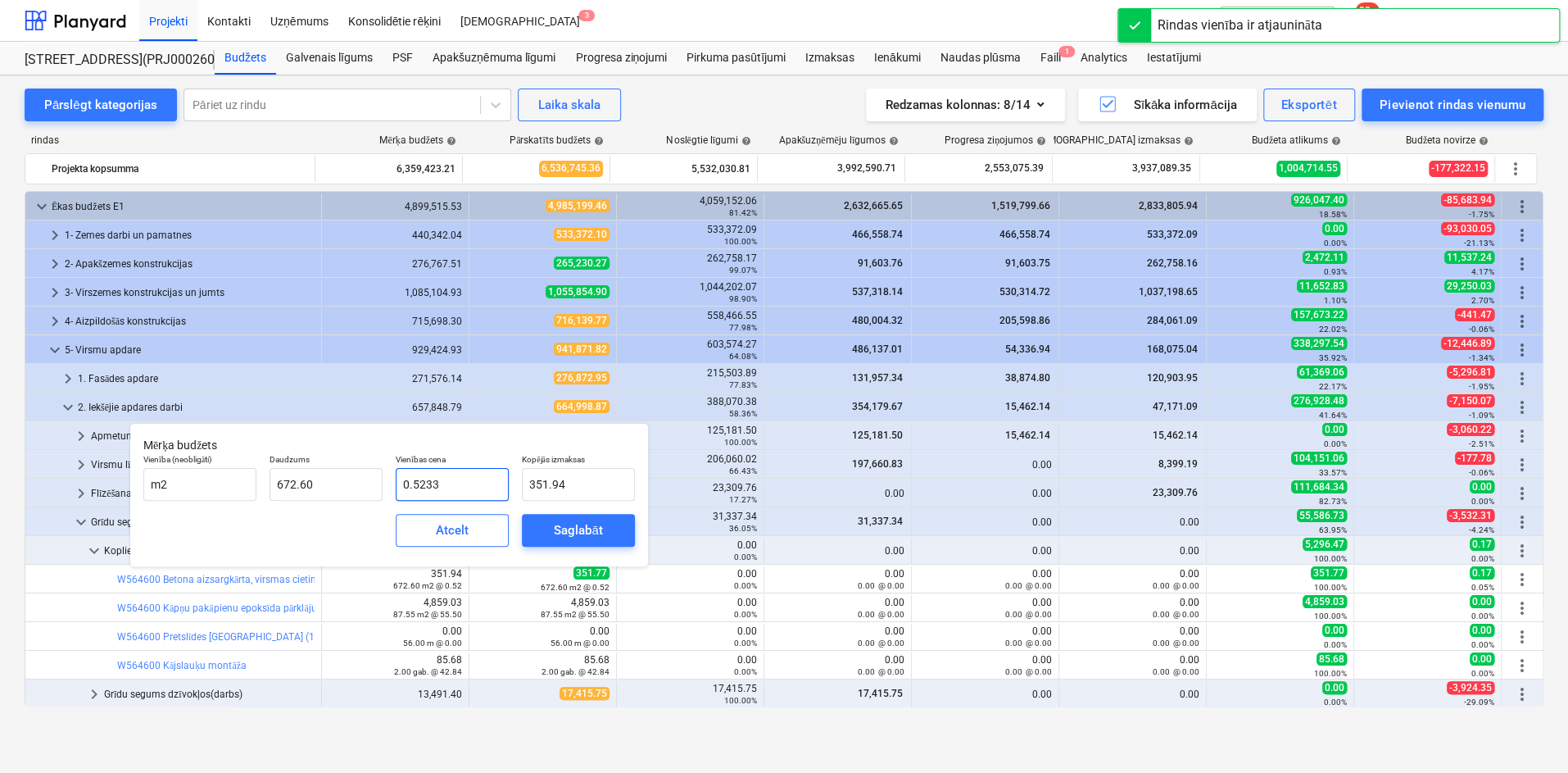
click at [483, 481] on input "0.5233" at bounding box center [452, 483] width 113 height 33
type input "0.523"
type input "351.77"
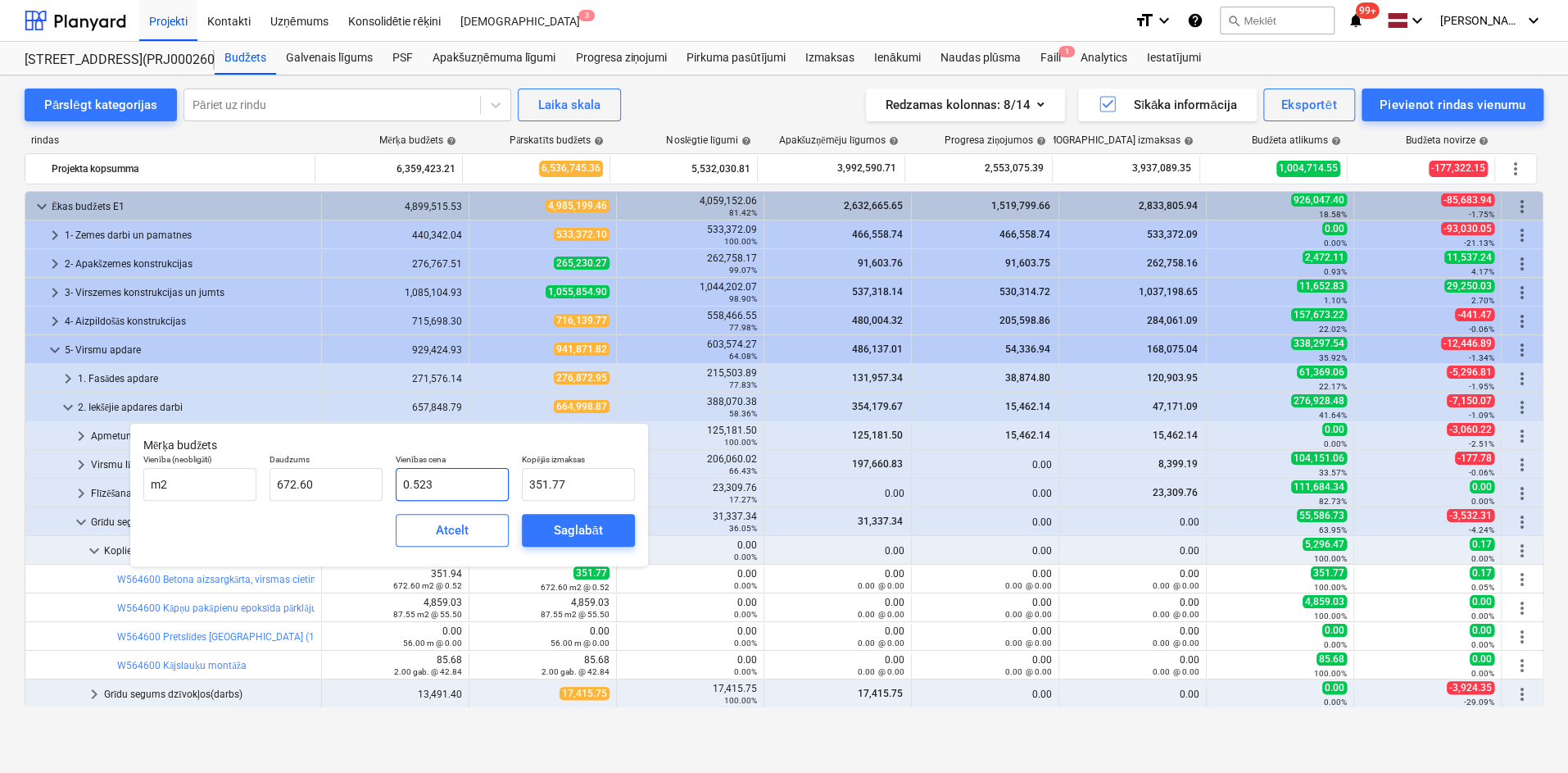
type input "0.5232"
type input "351.90"
type input "0.52"
click at [587, 529] on div "Saglabāt" at bounding box center [578, 530] width 49 height 21
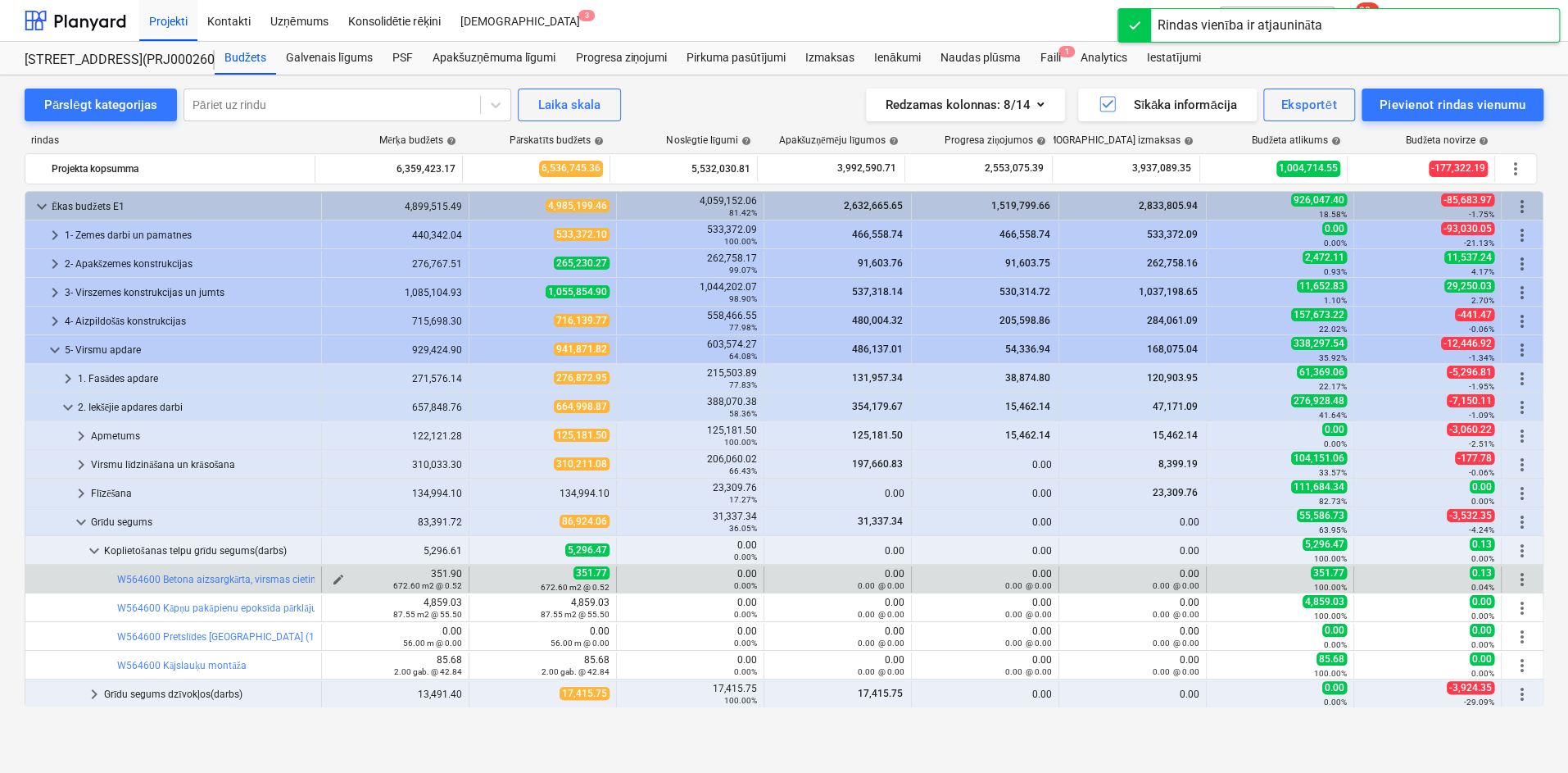
click at [335, 577] on span "edit" at bounding box center [338, 579] width 13 height 13
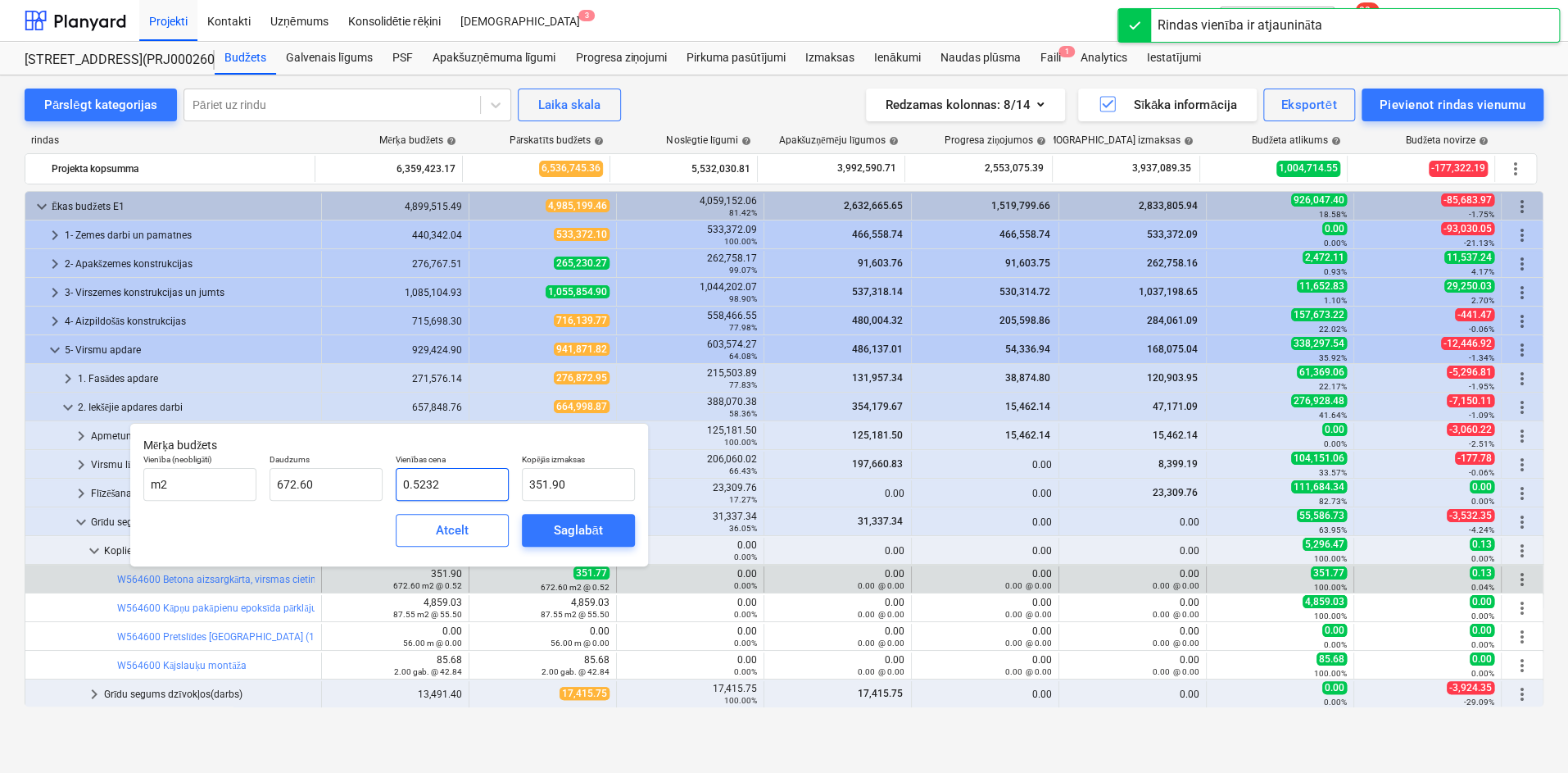
click at [457, 489] on input "0.5232" at bounding box center [452, 483] width 113 height 33
type input "0.523"
type input "351.77"
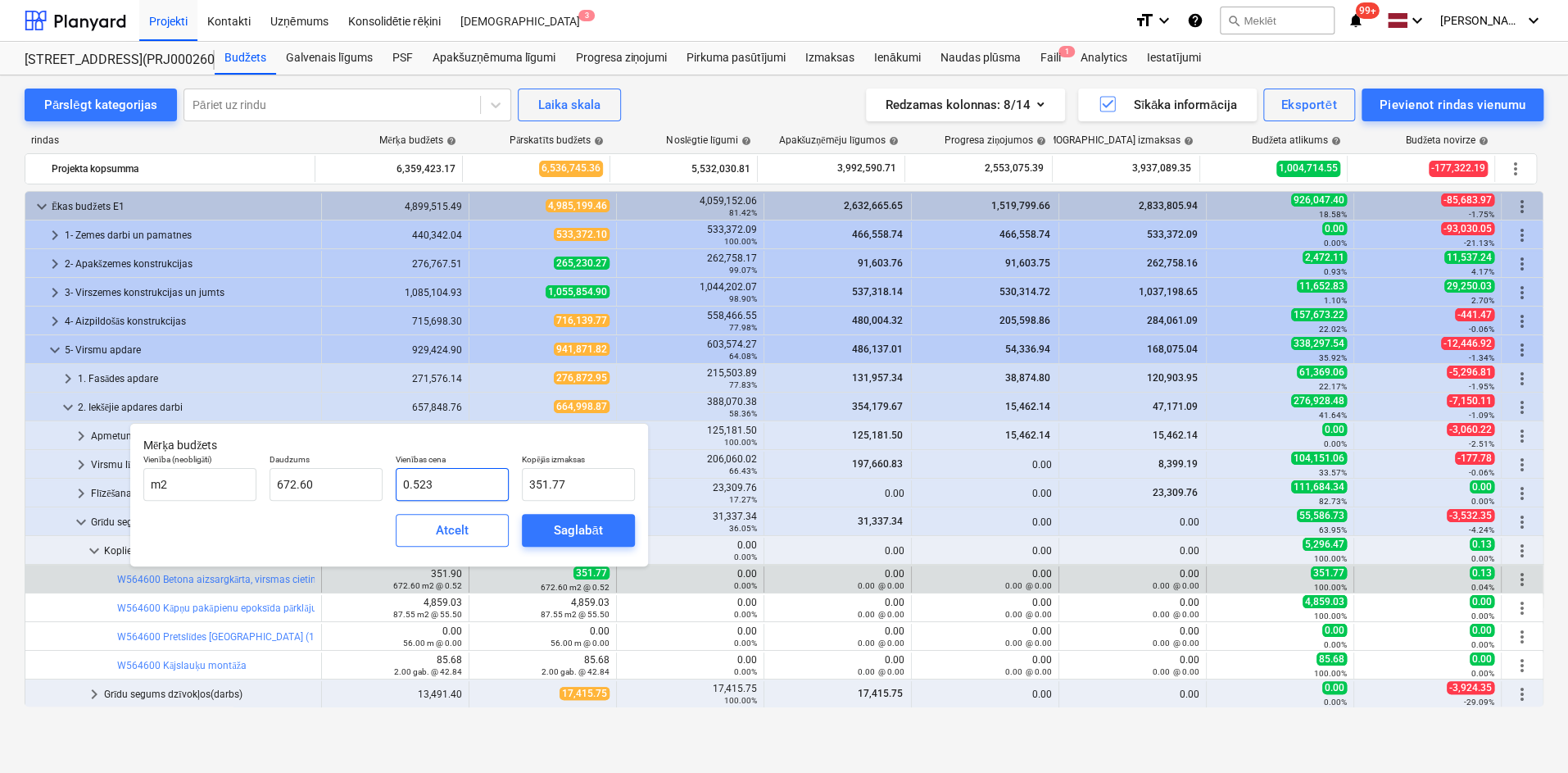
type input "0.5233"
type input "351.97"
type input "0.52"
click at [598, 525] on div "Saglabāt" at bounding box center [578, 530] width 49 height 21
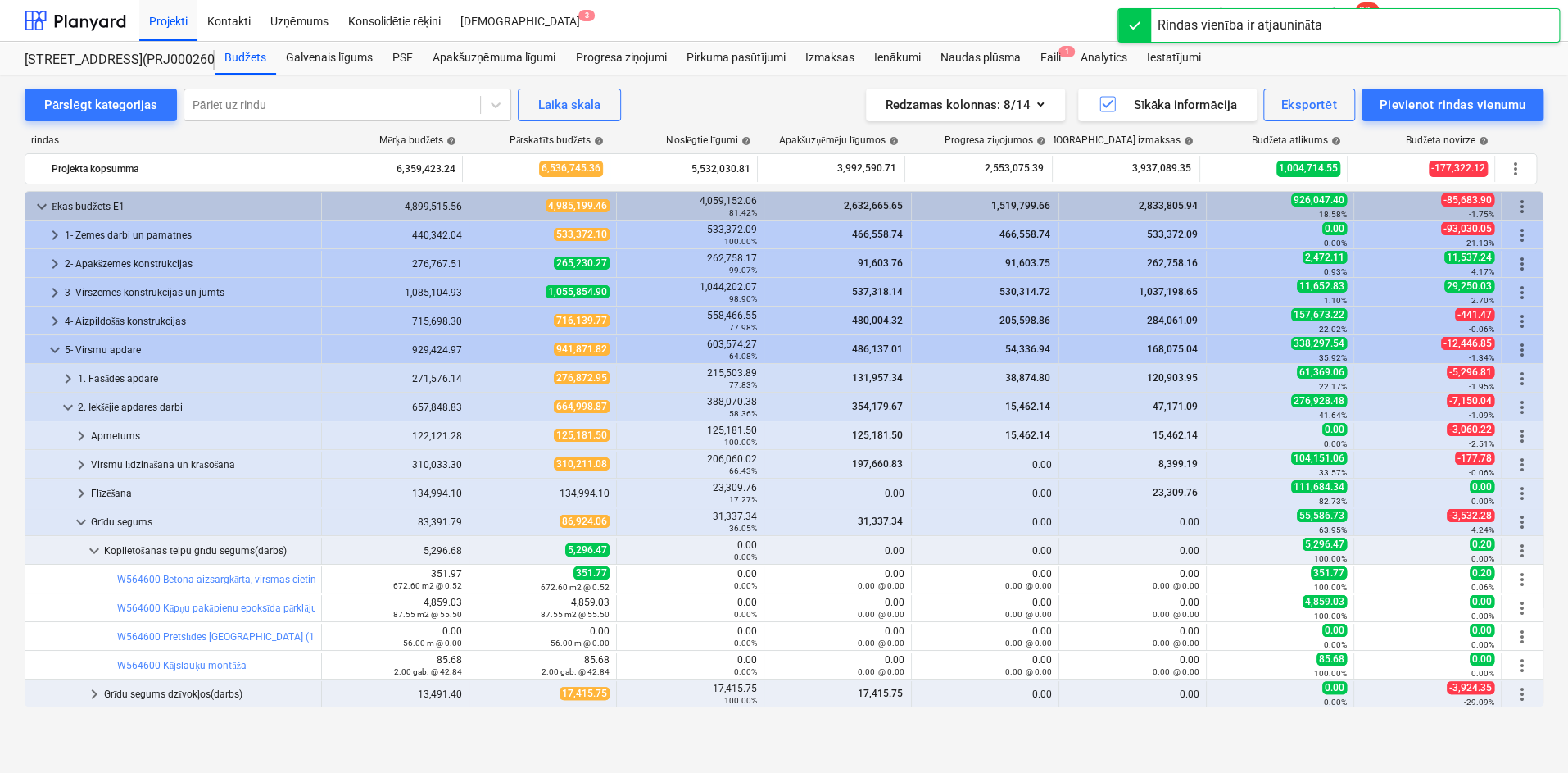
click at [334, 579] on div "672.60 m2 @ 0.52" at bounding box center [395, 584] width 134 height 12
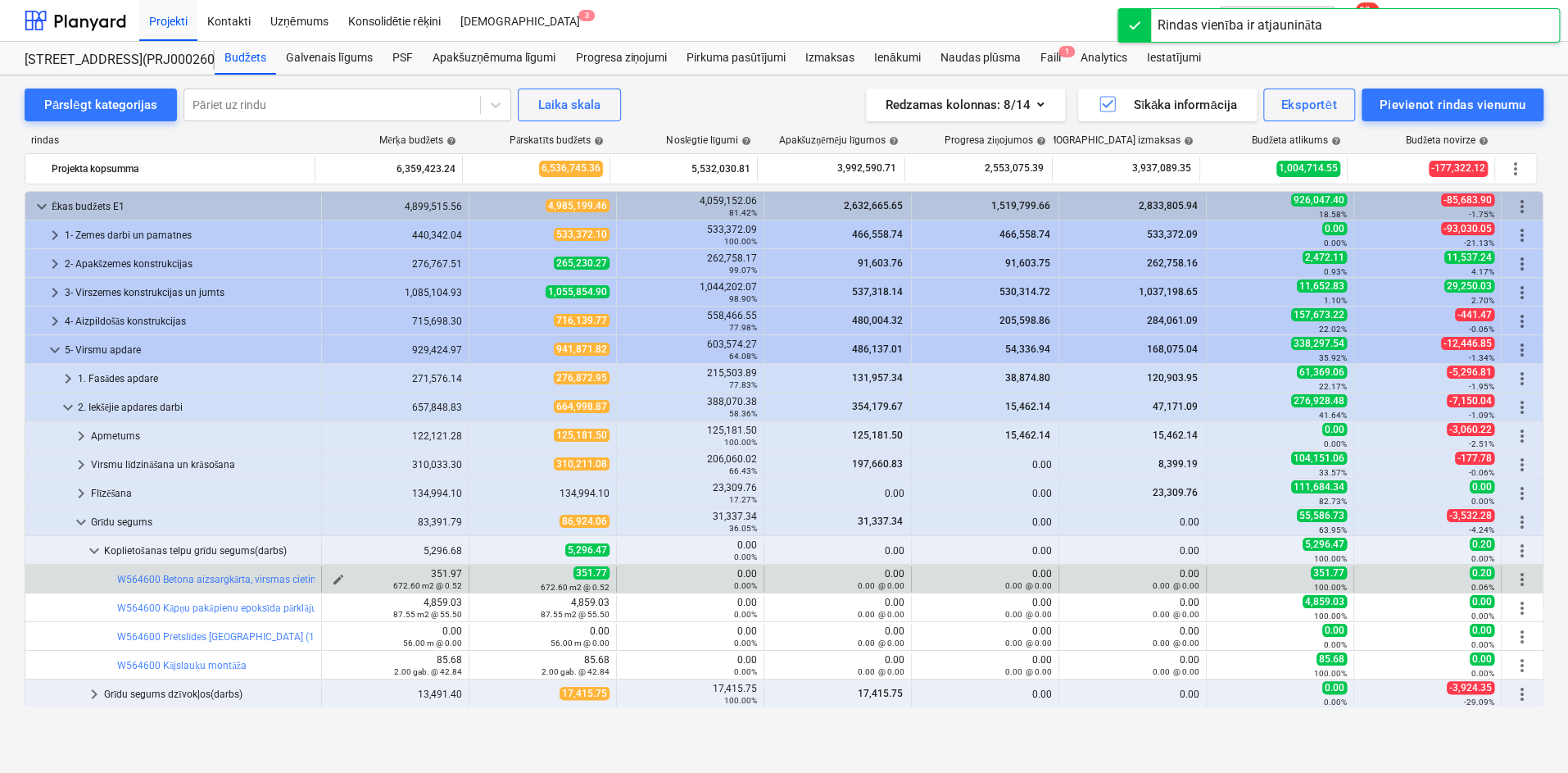
click at [328, 579] on div "672.60 m2 @ 0.52" at bounding box center [395, 584] width 134 height 12
click at [329, 579] on div "672.60 m2 @ 0.52" at bounding box center [395, 584] width 134 height 12
click at [333, 575] on span "edit" at bounding box center [338, 579] width 13 height 13
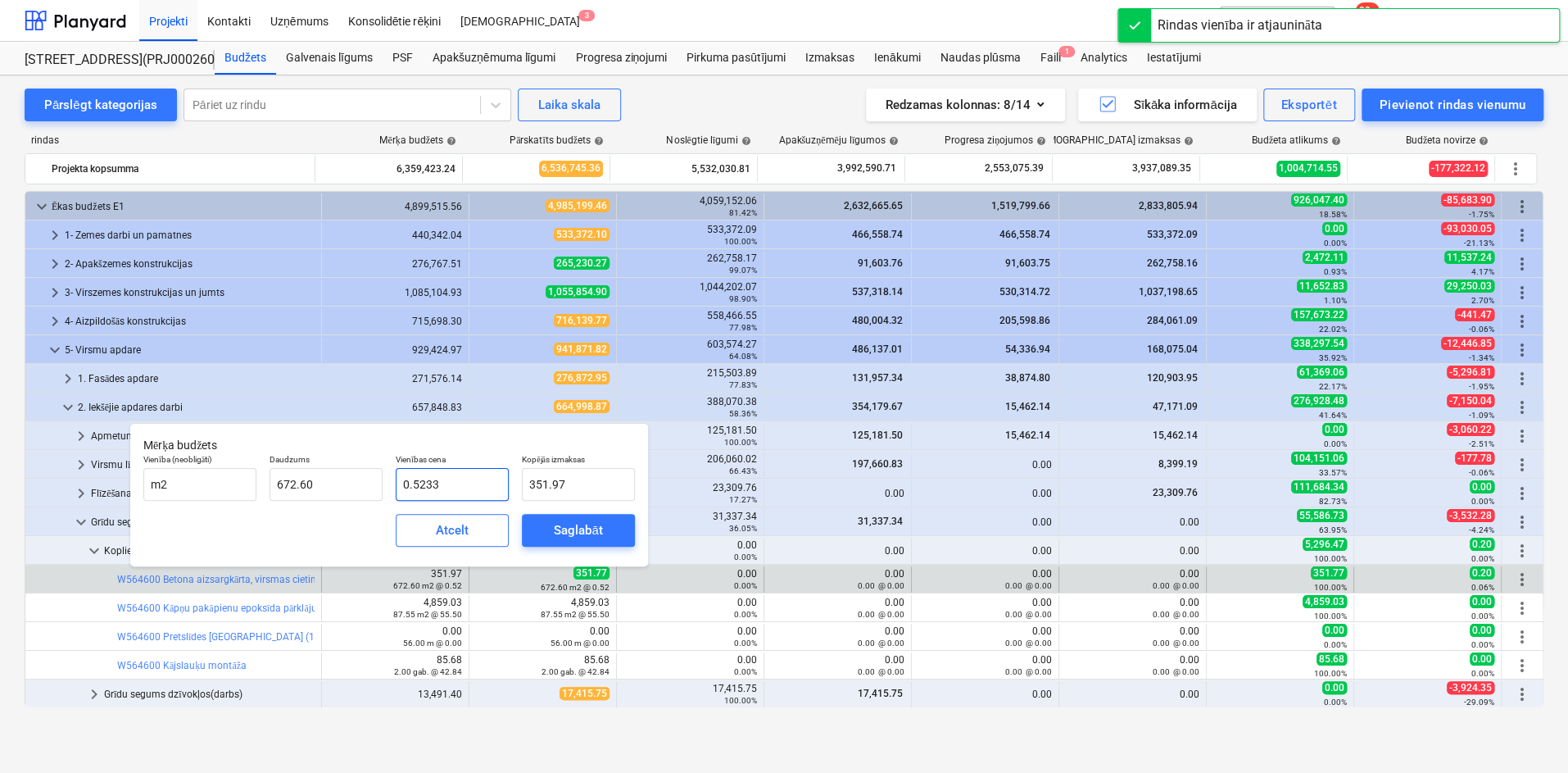
click at [461, 477] on input "0.5233" at bounding box center [452, 483] width 113 height 33
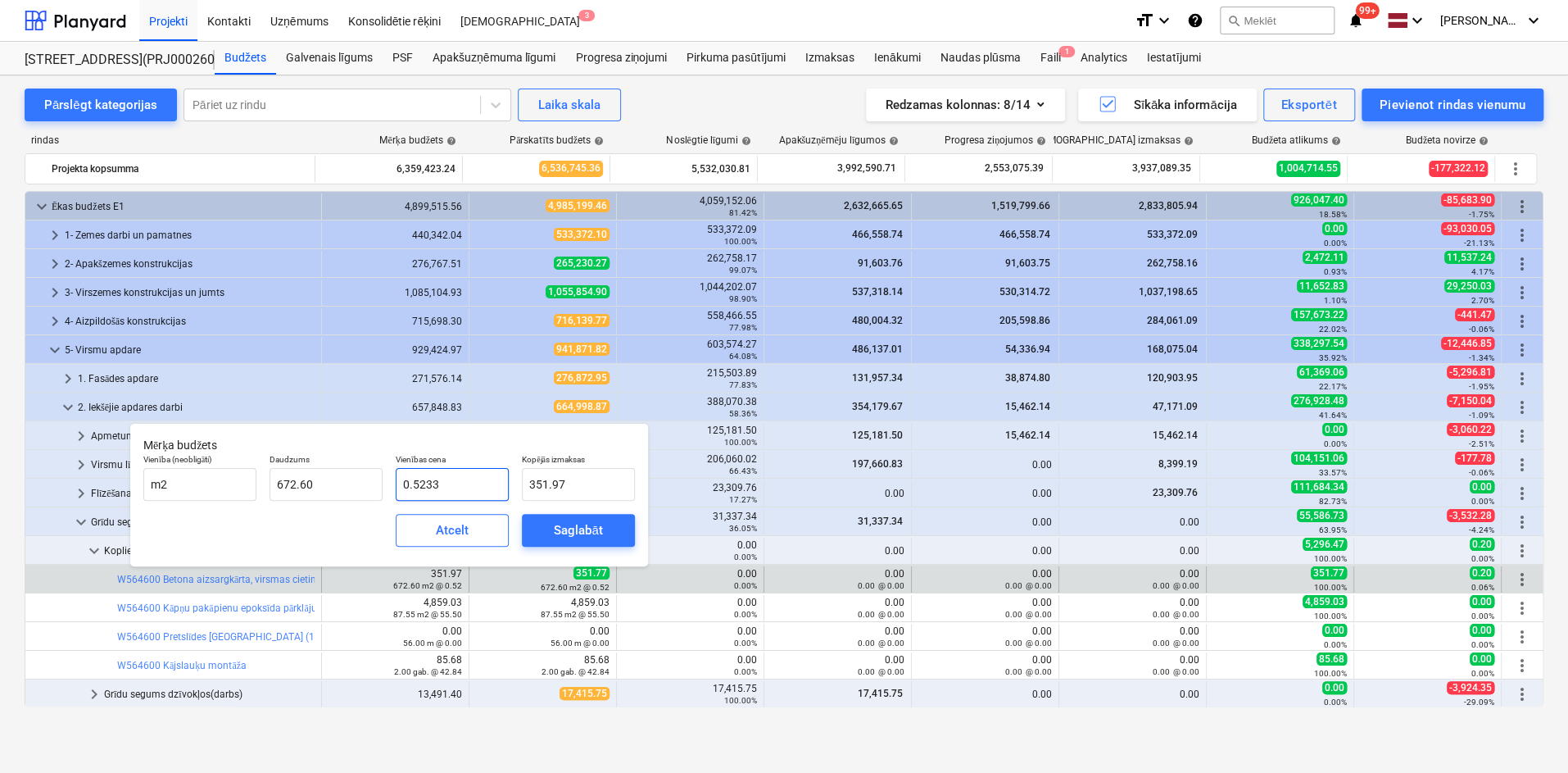
type input "0.523"
type input "351.77"
type input "0.5232"
type input "351.90"
type input "0.52323"
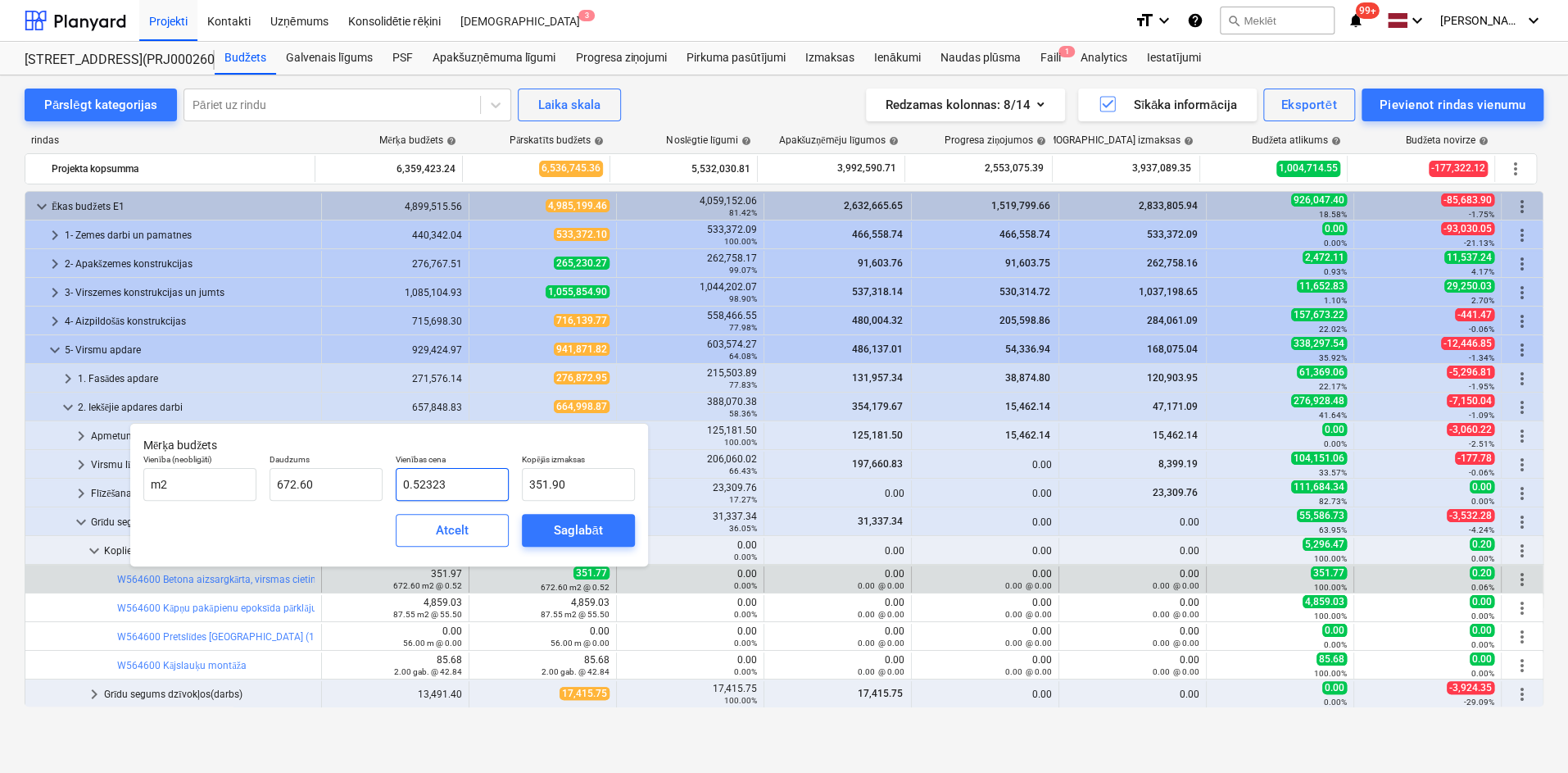
type input "351.92"
click at [539, 528] on button "Saglabāt" at bounding box center [579, 530] width 113 height 33
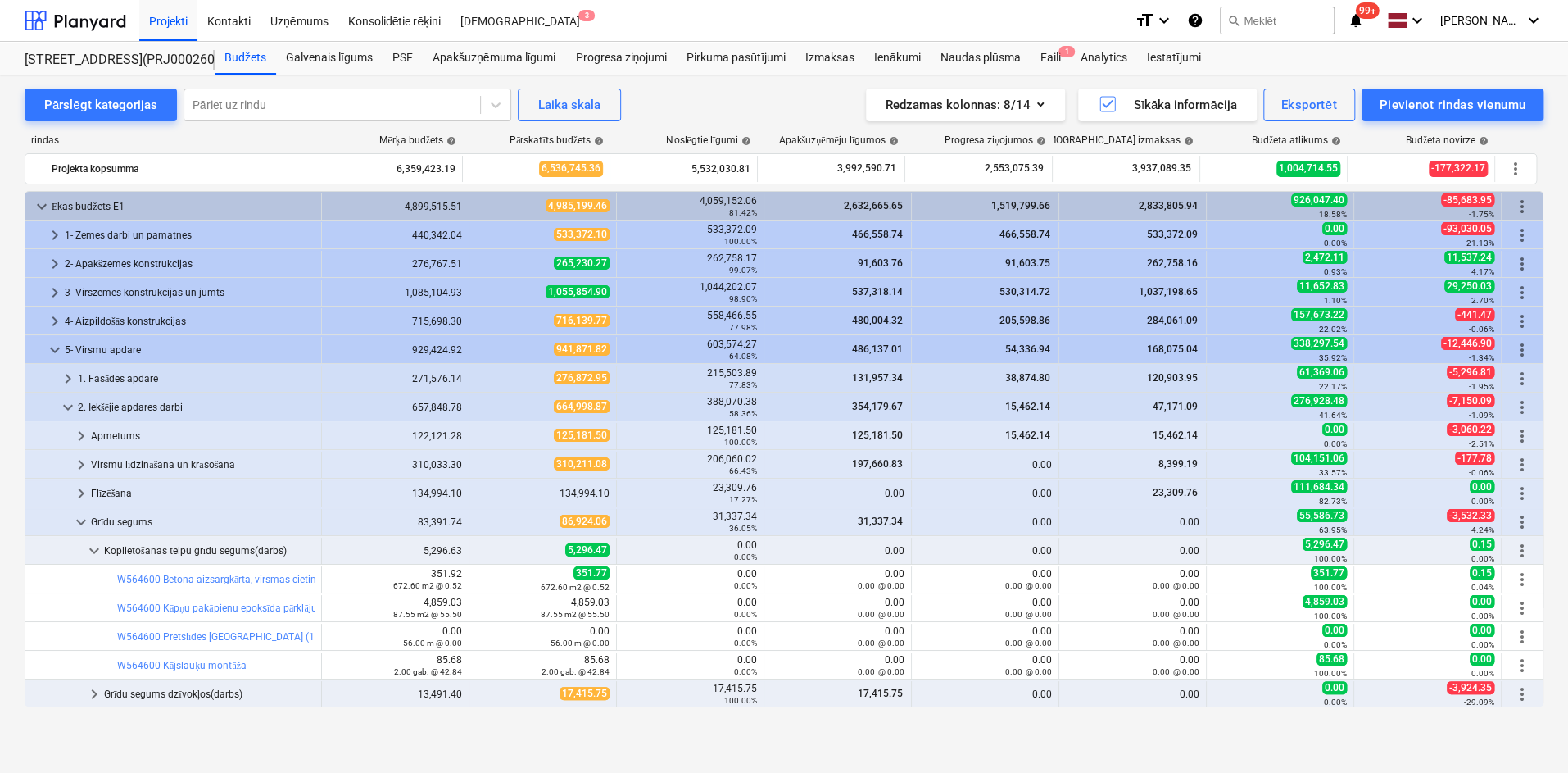
type input "672.60"
type input "0.52"
type input "351.92"
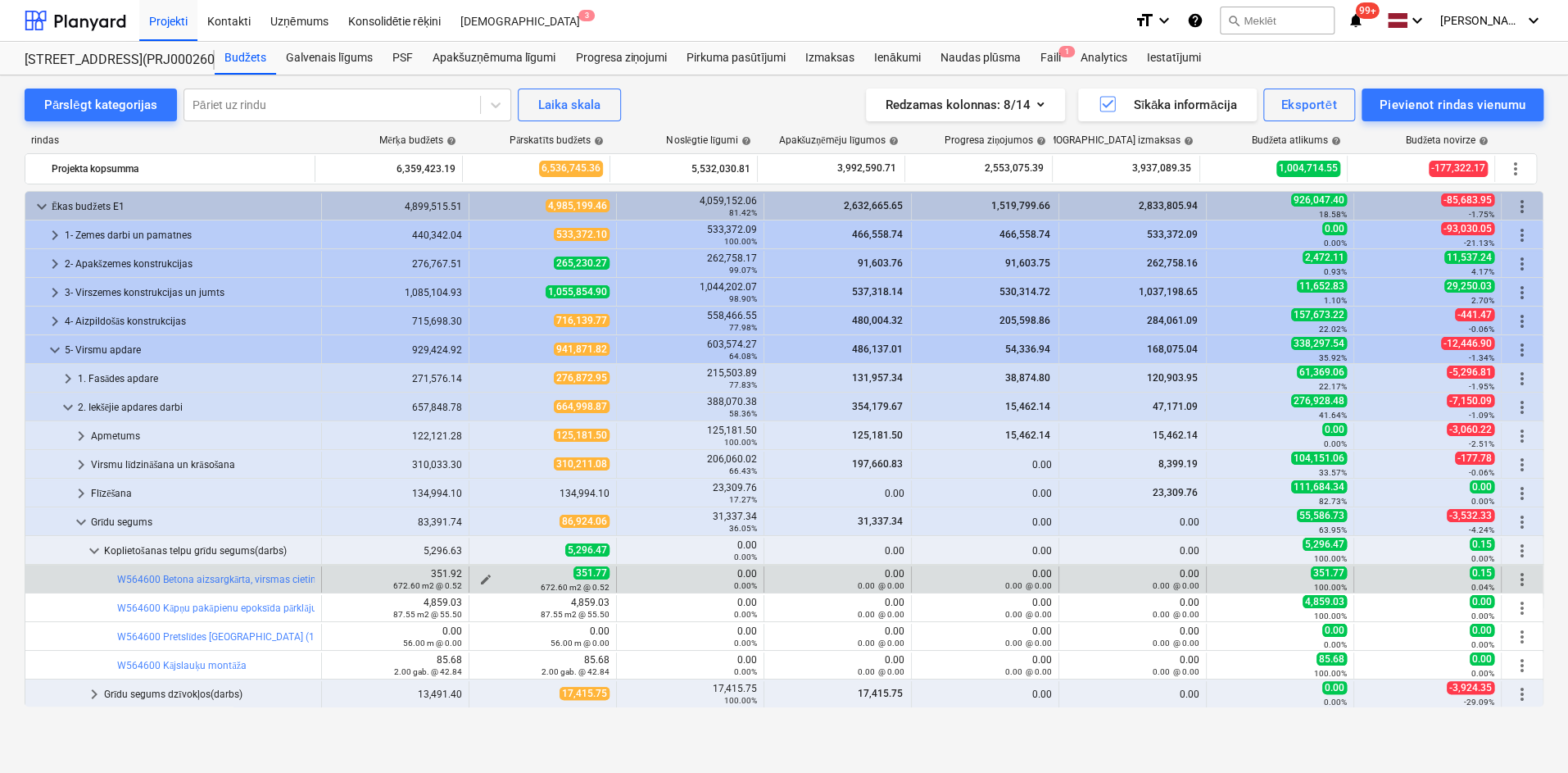
click at [479, 574] on span "edit" at bounding box center [485, 579] width 13 height 13
type textarea "x"
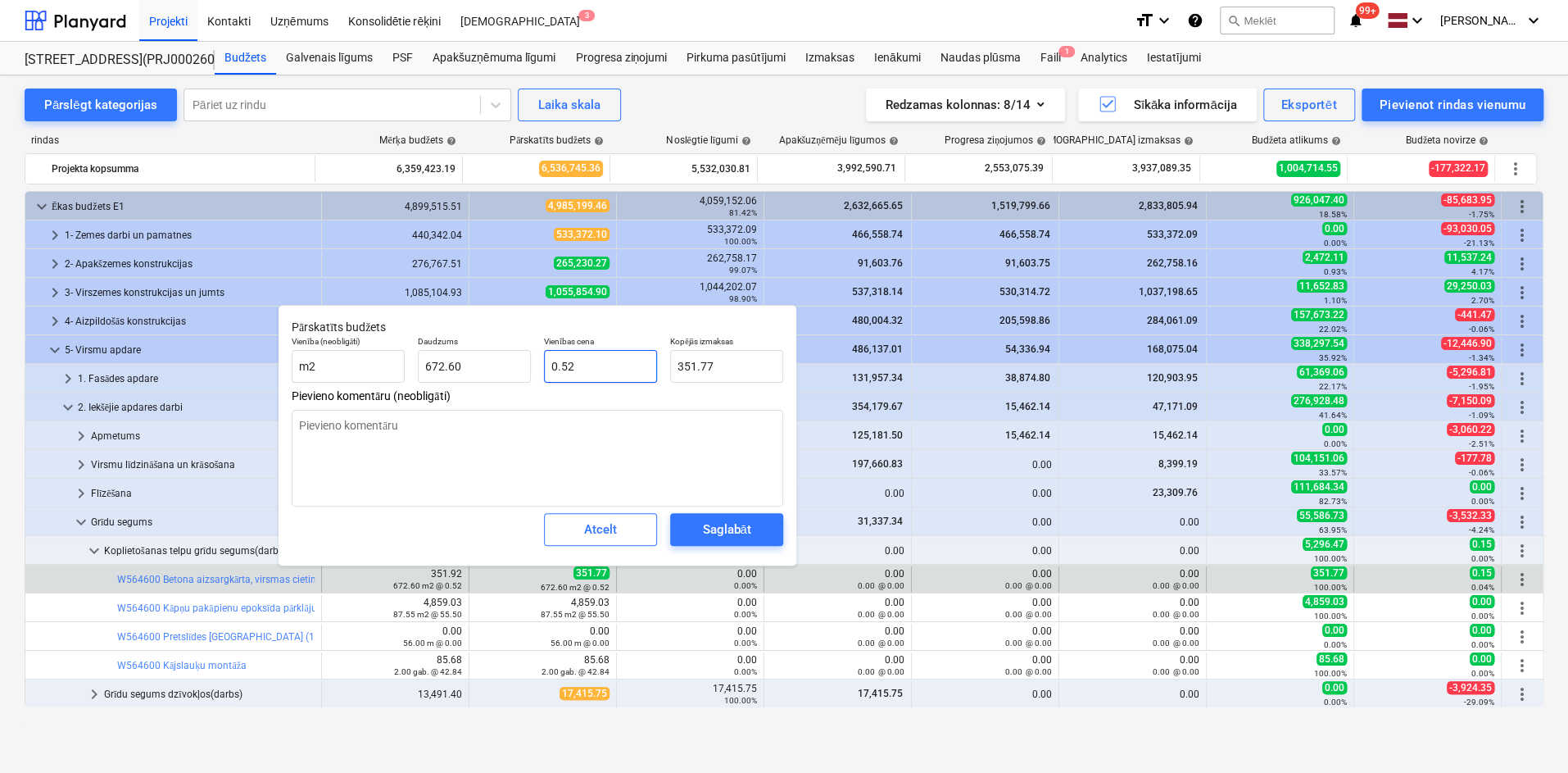
type input "0.523"
click at [653, 367] on input "0.523" at bounding box center [601, 366] width 113 height 33
type textarea "x"
type input "0.5232"
type input "351.90"
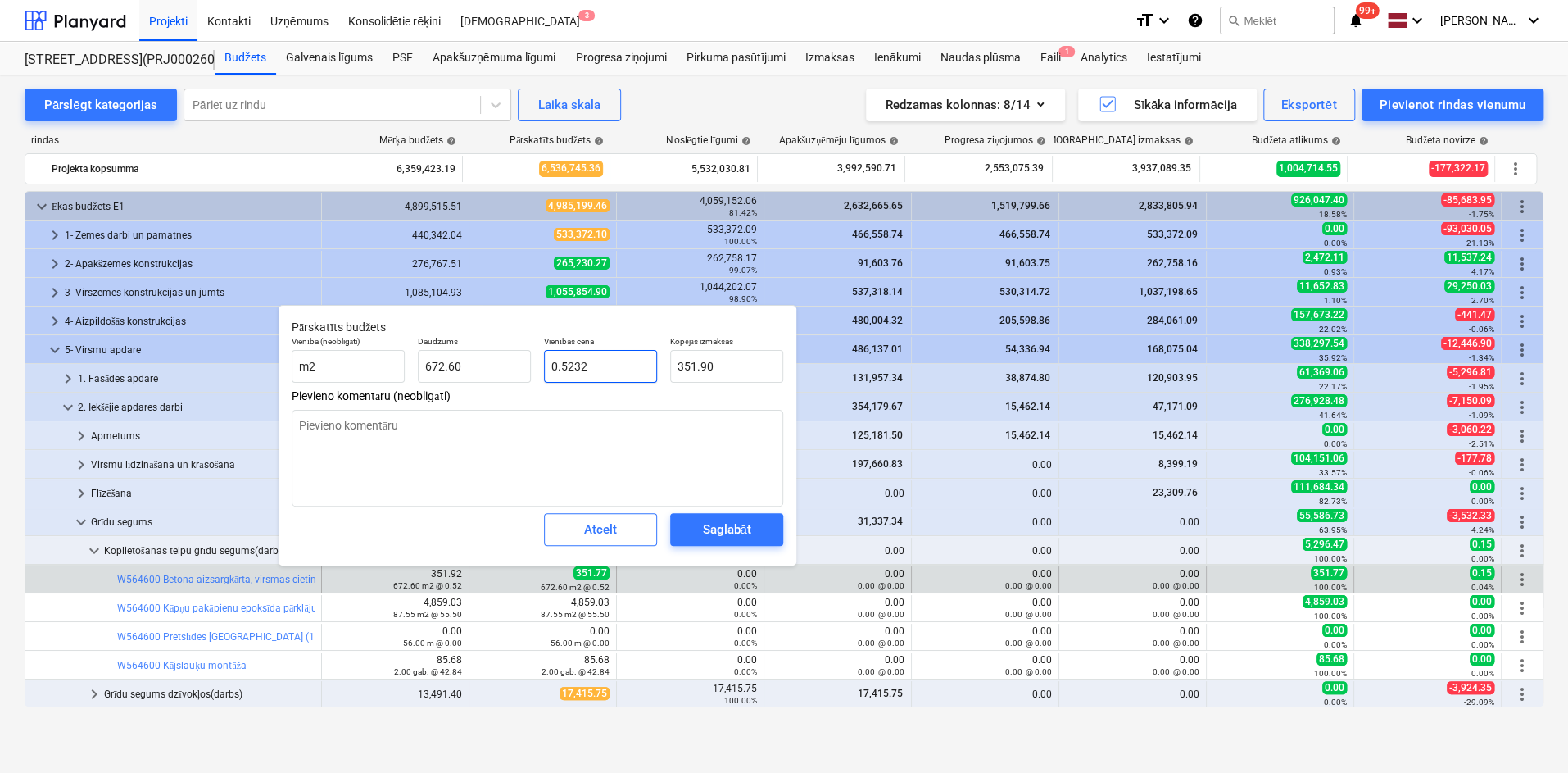
type textarea "x"
type input "0.52323"
type input "351.92"
type input "0.52323"
type textarea "x"
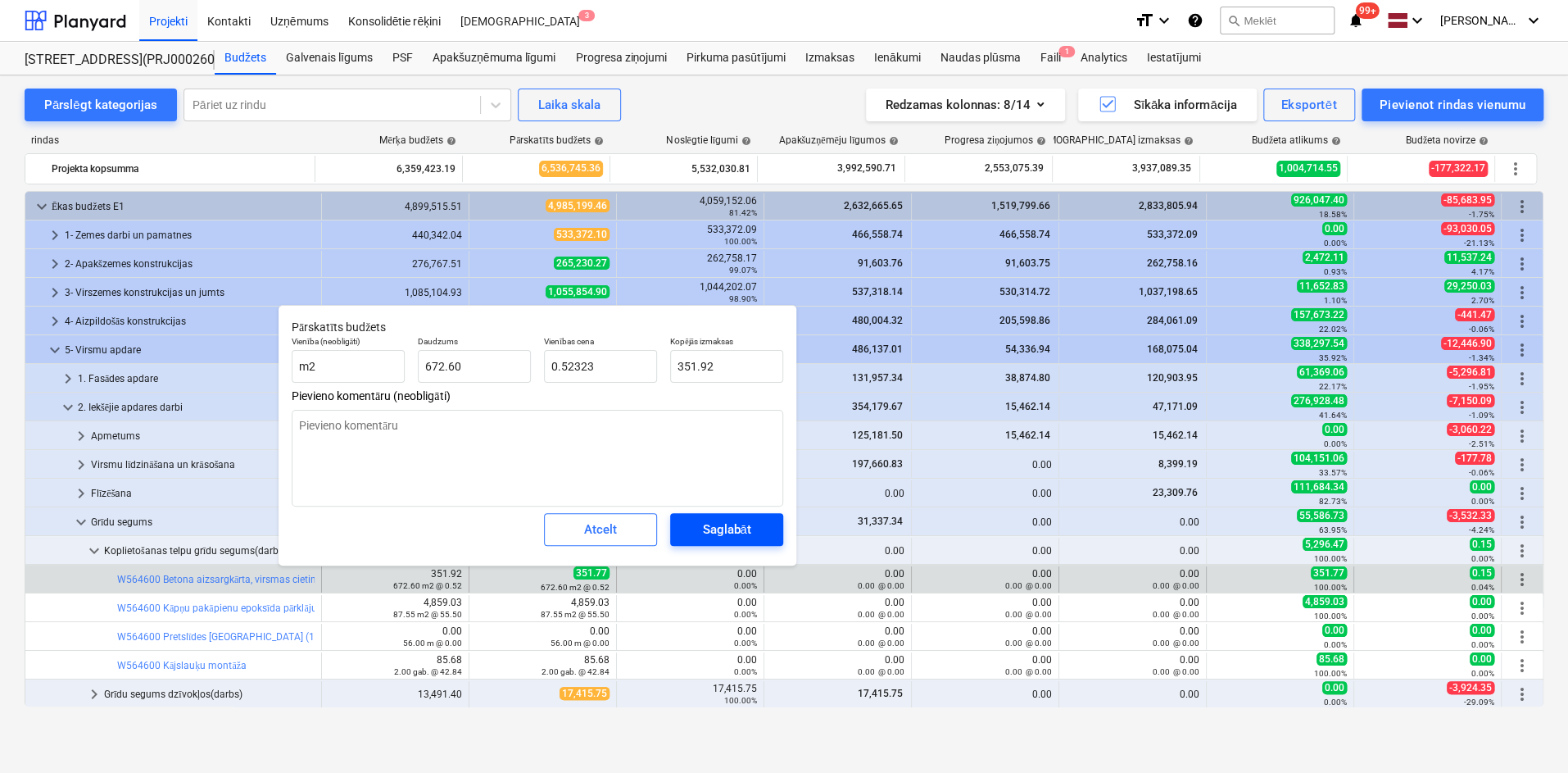
type input "0.52"
click at [715, 530] on div "Saglabāt" at bounding box center [726, 530] width 49 height 21
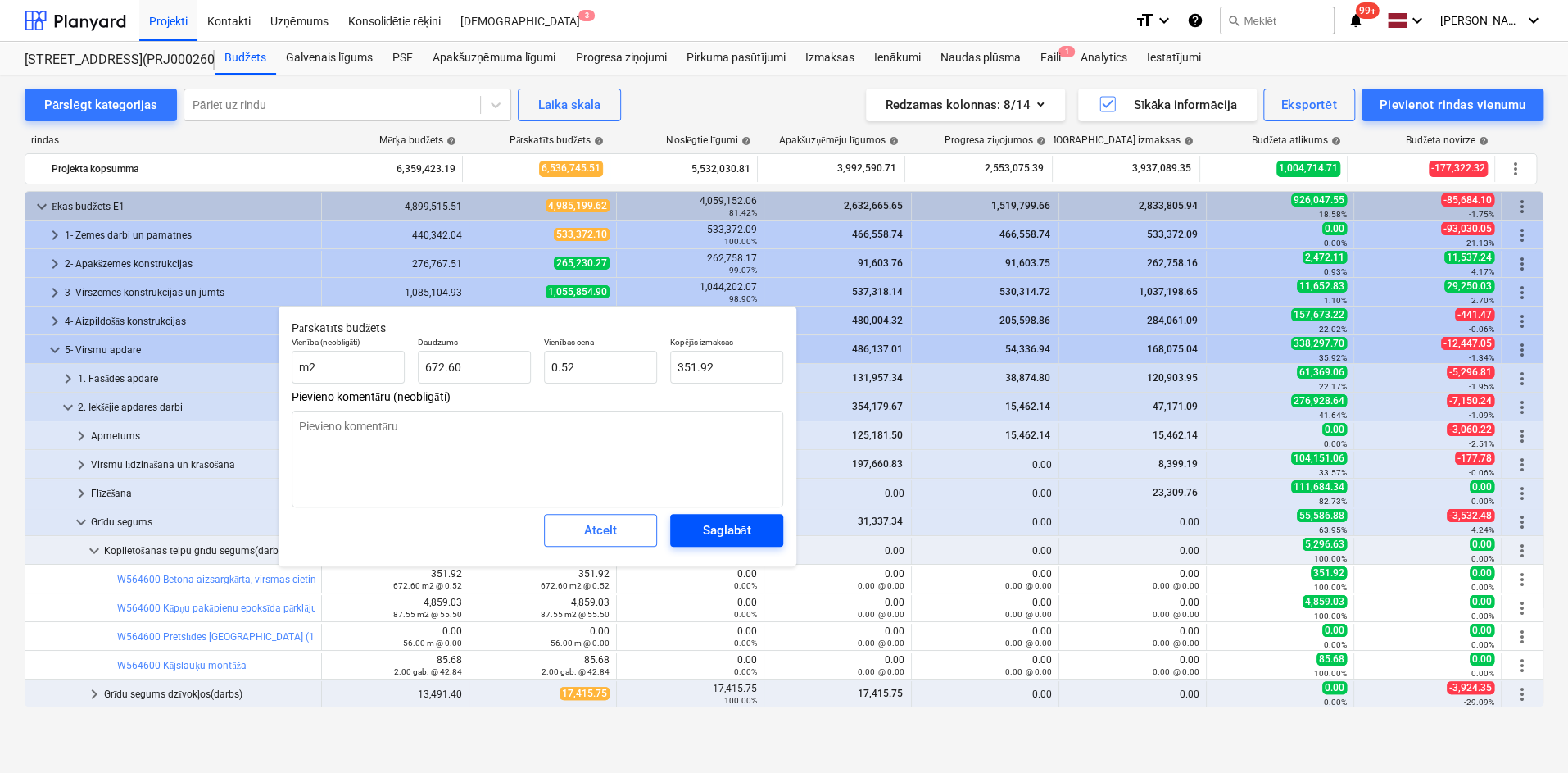
type textarea "x"
